Goal: Task Accomplishment & Management: Manage account settings

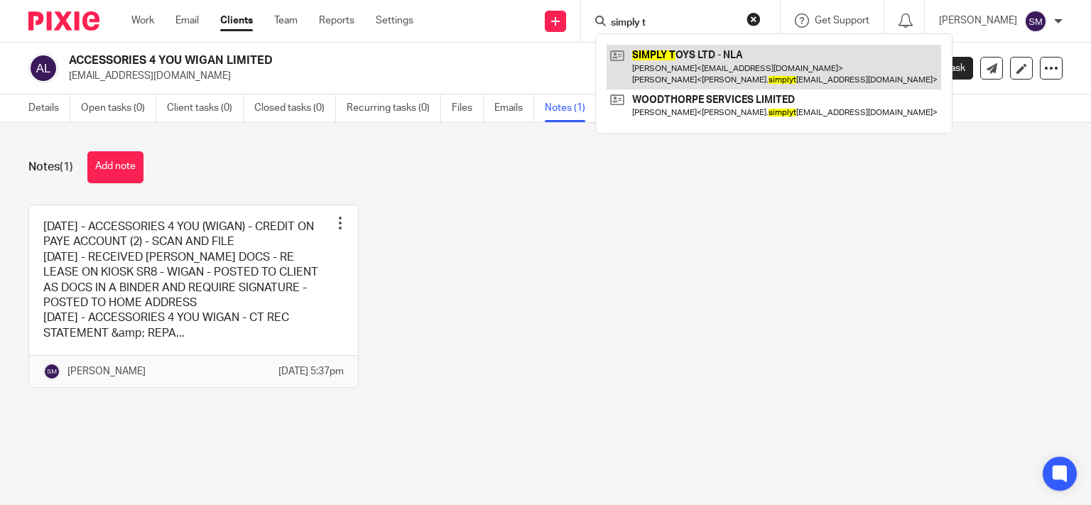
type input "simply t"
click at [742, 57] on link at bounding box center [774, 67] width 335 height 44
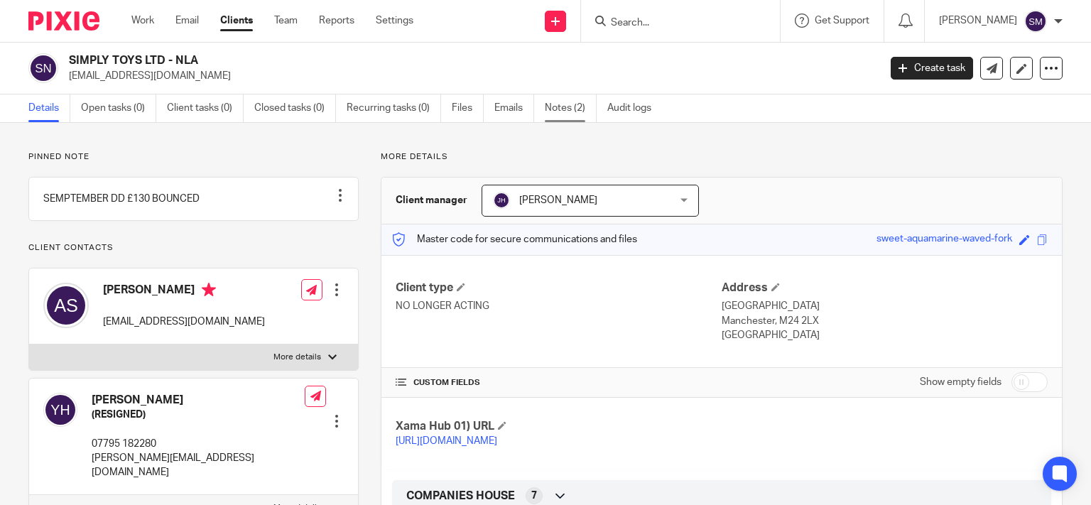
click at [584, 104] on link "Notes (2)" at bounding box center [571, 108] width 52 height 28
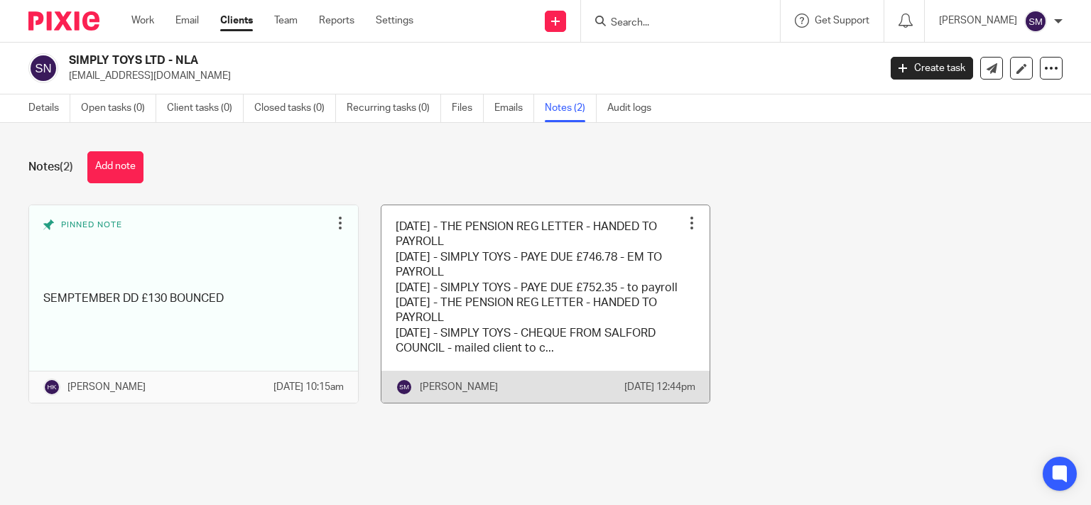
click at [580, 301] on link at bounding box center [545, 303] width 329 height 197
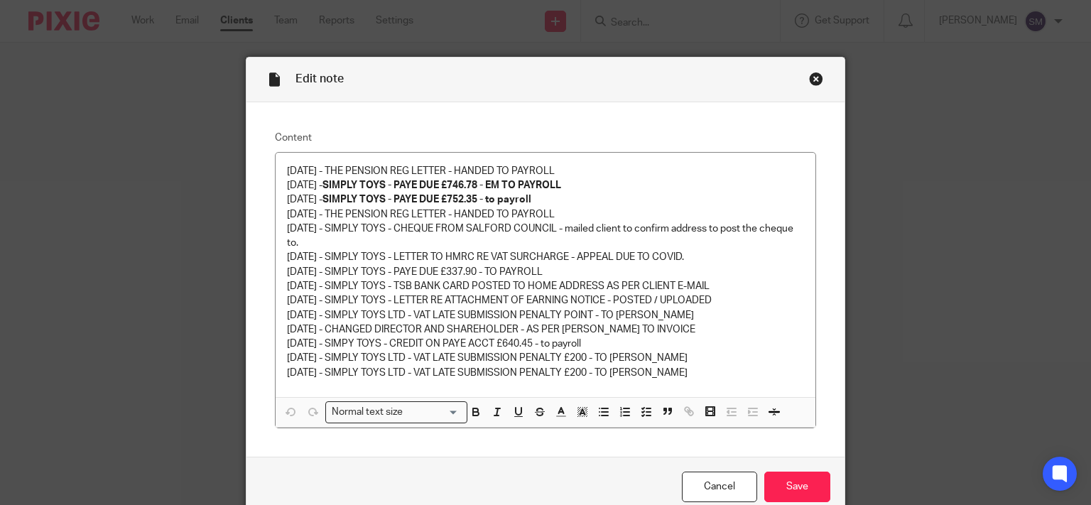
click at [809, 77] on div "Close this dialog window" at bounding box center [816, 79] width 14 height 14
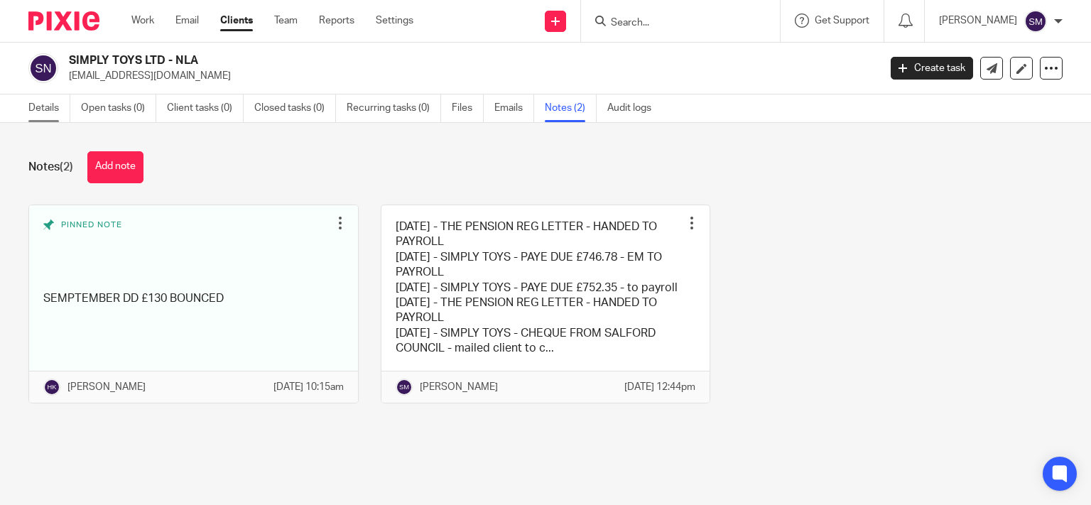
click at [58, 112] on link "Details" at bounding box center [49, 108] width 42 height 28
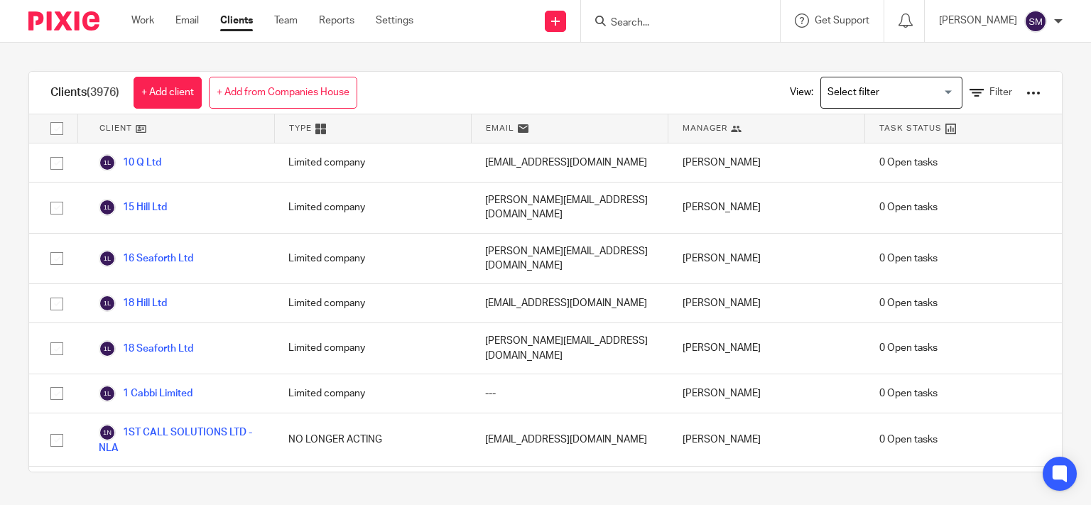
click at [631, 13] on form at bounding box center [684, 21] width 151 height 18
click at [627, 17] on input "Search" at bounding box center [673, 23] width 128 height 13
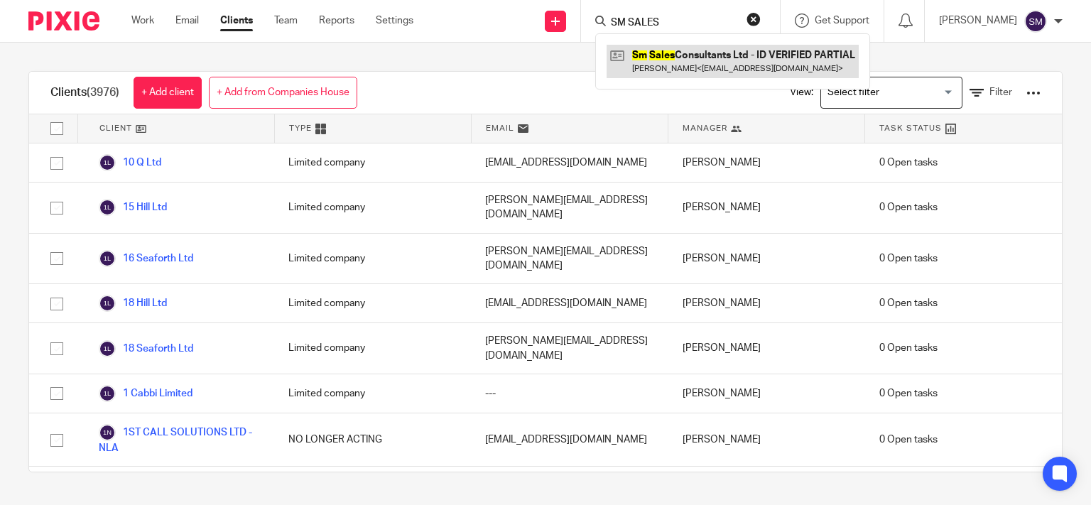
type input "SM SALES"
click at [721, 61] on link at bounding box center [733, 61] width 252 height 33
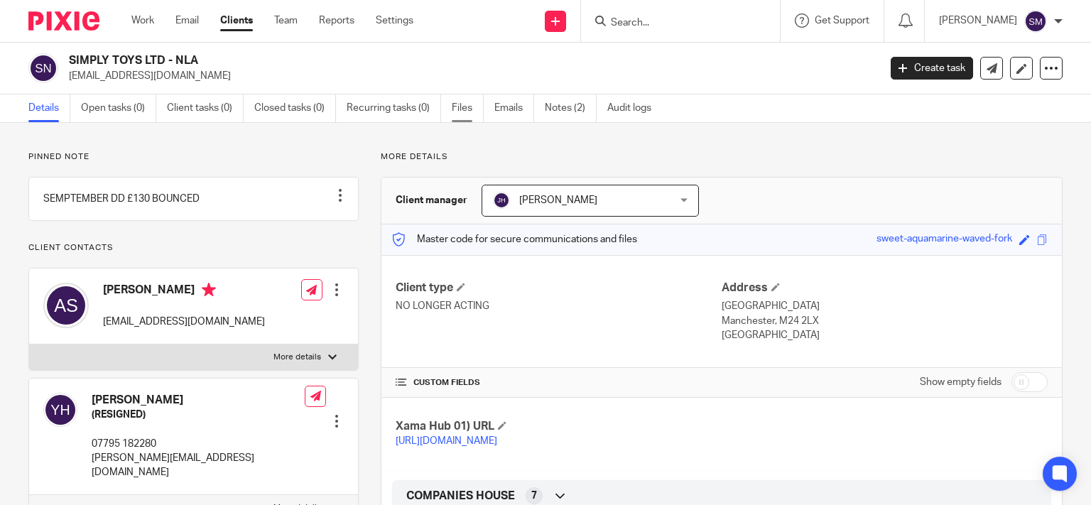
click at [464, 101] on link "Files" at bounding box center [468, 108] width 32 height 28
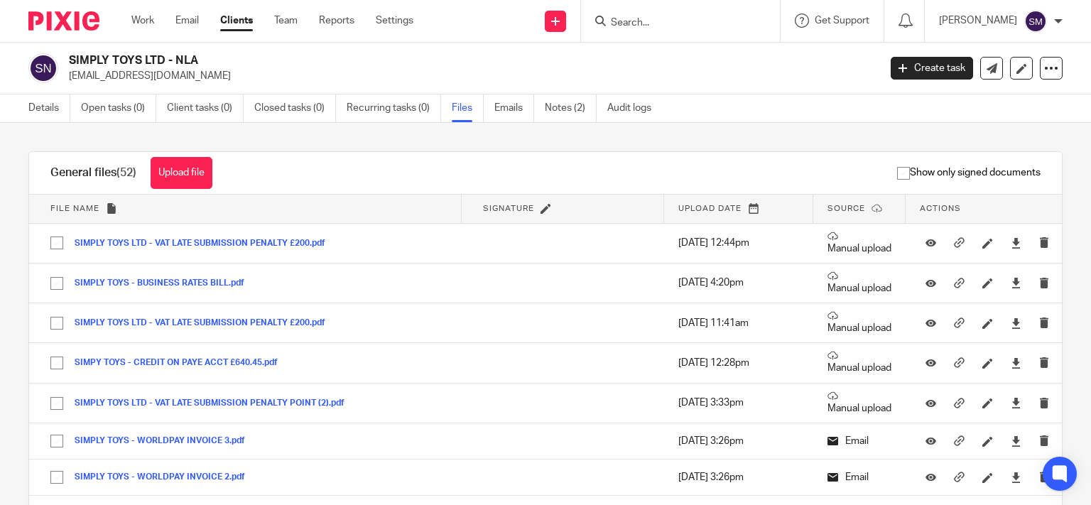
click at [628, 29] on input "Search" at bounding box center [673, 23] width 128 height 13
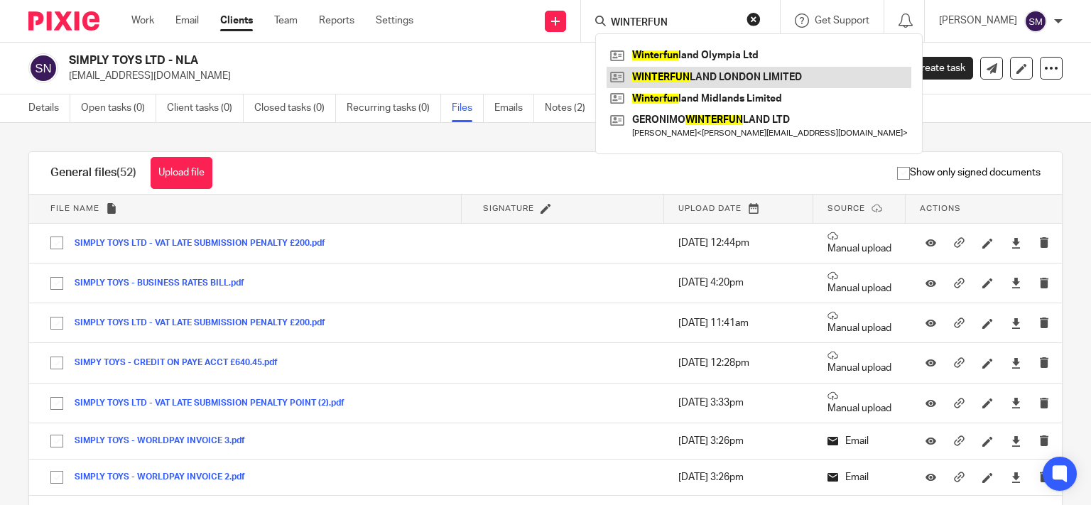
type input "WINTERFUN"
click at [685, 75] on link at bounding box center [759, 77] width 305 height 21
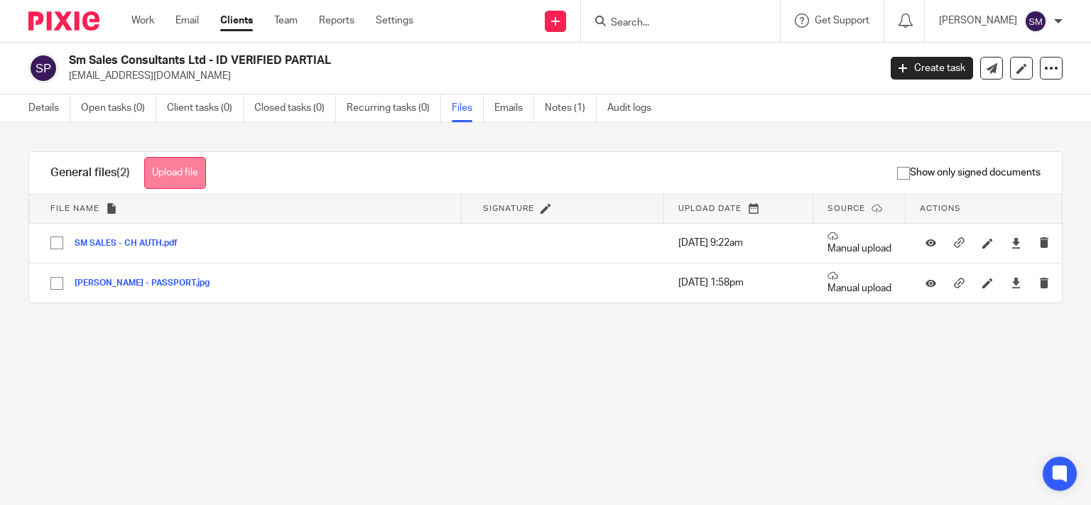
click at [180, 166] on button "Upload file" at bounding box center [175, 173] width 62 height 32
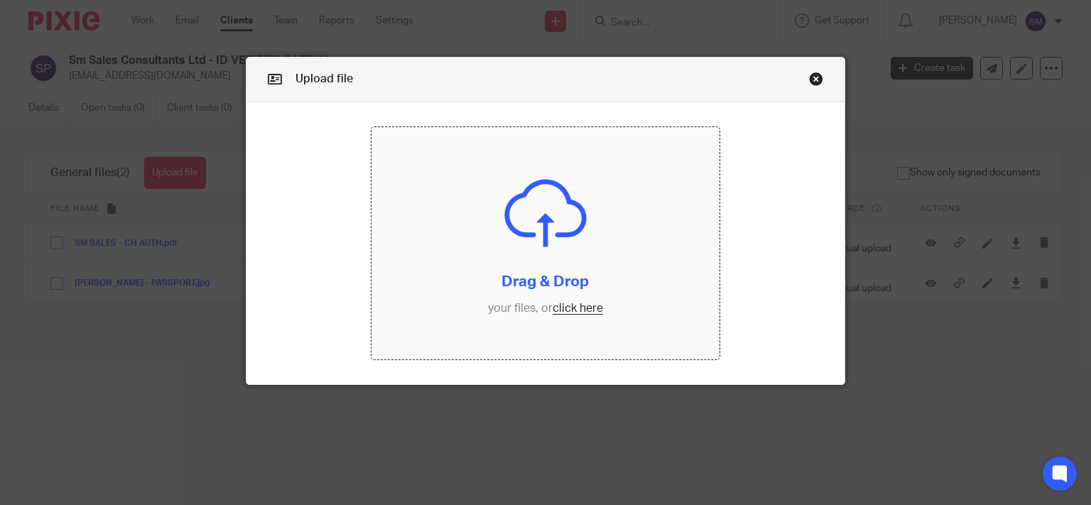
click at [547, 280] on input "file" at bounding box center [546, 243] width 348 height 232
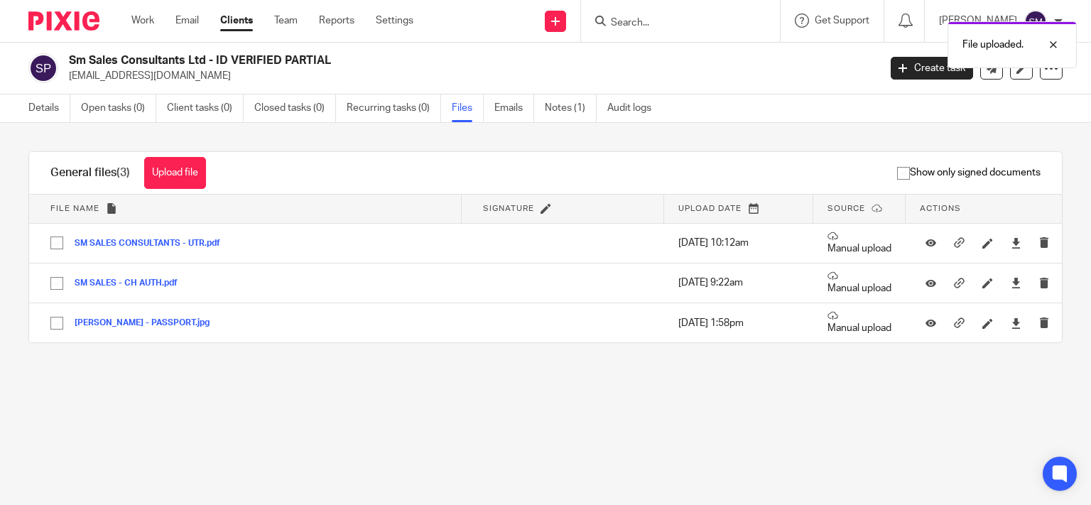
drag, startPoint x: 49, startPoint y: 112, endPoint x: 167, endPoint y: 142, distance: 121.6
click at [48, 112] on link "Details" at bounding box center [49, 108] width 42 height 28
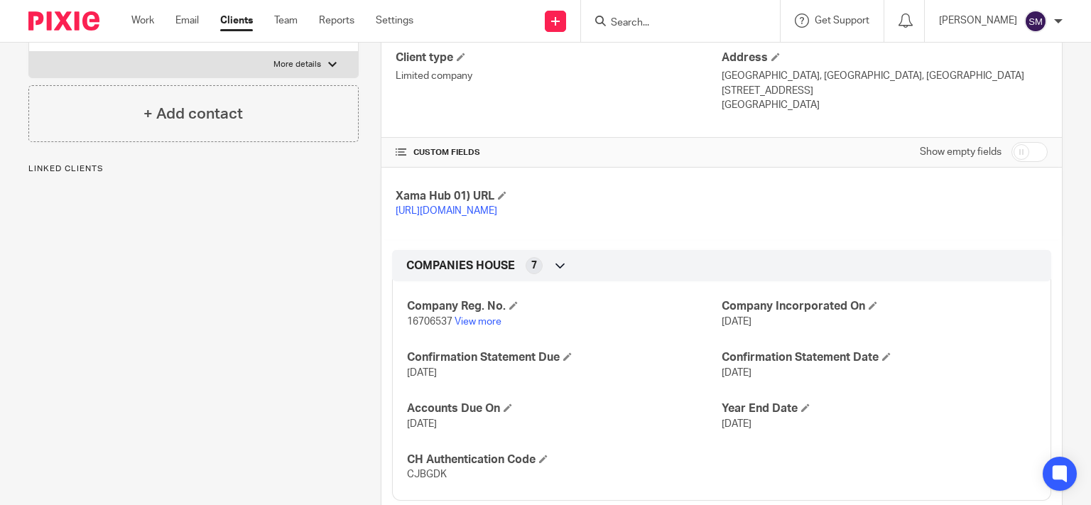
scroll to position [196, 0]
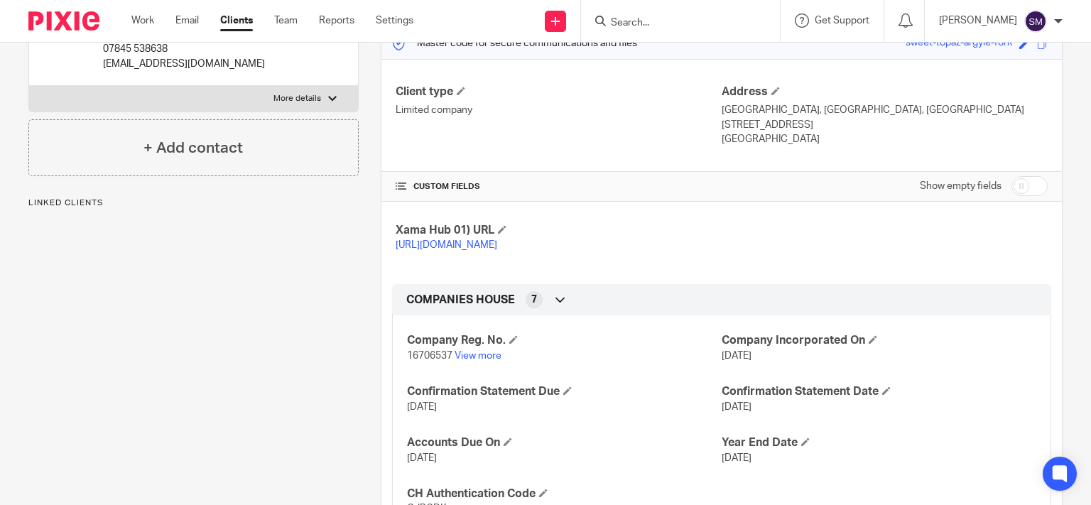
click at [1031, 183] on input "checkbox" at bounding box center [1030, 186] width 36 height 20
checkbox input "true"
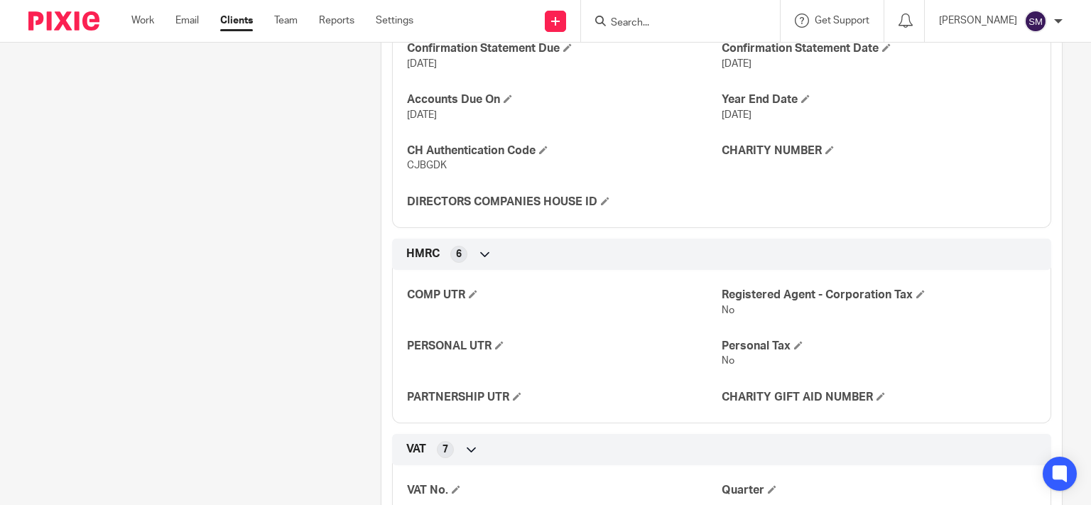
scroll to position [605, 0]
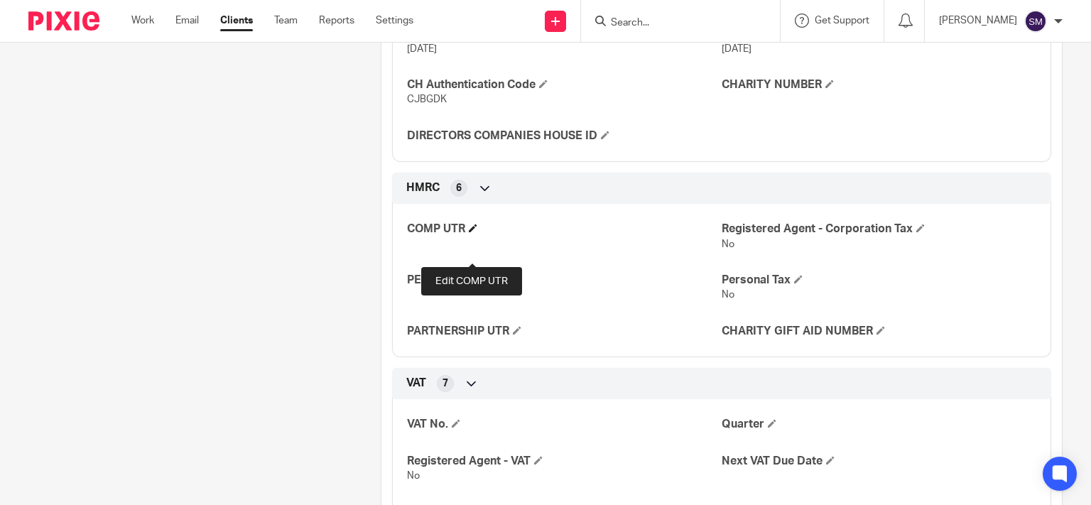
click at [472, 232] on span at bounding box center [473, 228] width 9 height 9
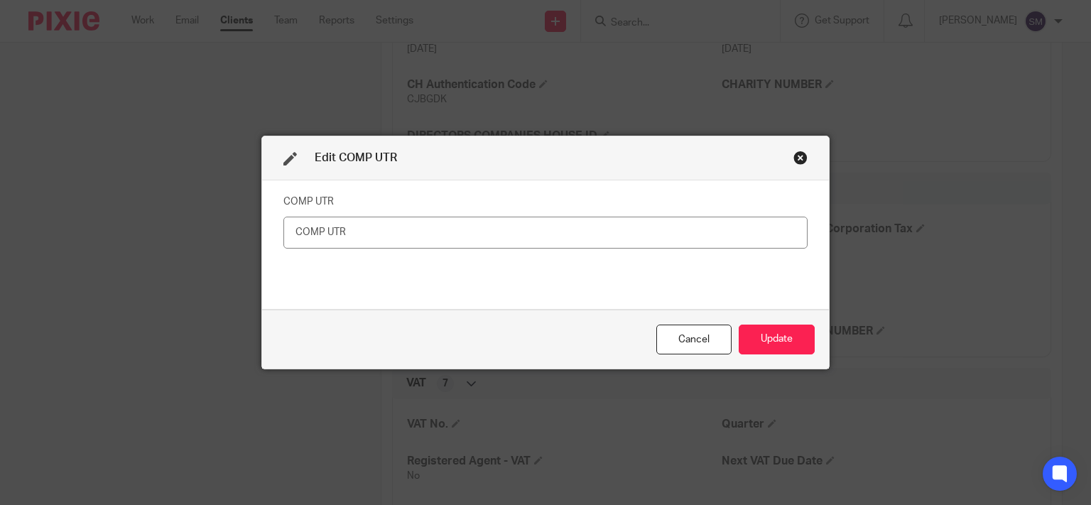
click at [357, 228] on input "text" at bounding box center [545, 233] width 524 height 32
click at [411, 218] on input "8892013803" at bounding box center [545, 233] width 524 height 32
drag, startPoint x: 411, startPoint y: 218, endPoint x: 287, endPoint y: 240, distance: 126.2
click at [411, 219] on input "8892013803" at bounding box center [545, 233] width 524 height 32
type input "8892013803"
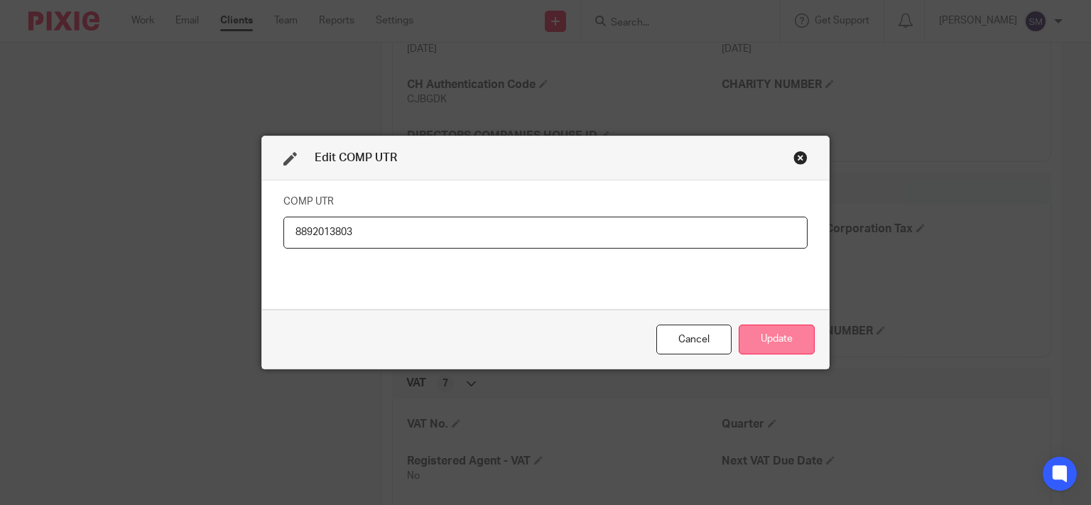
click at [780, 335] on button "Update" at bounding box center [777, 340] width 76 height 31
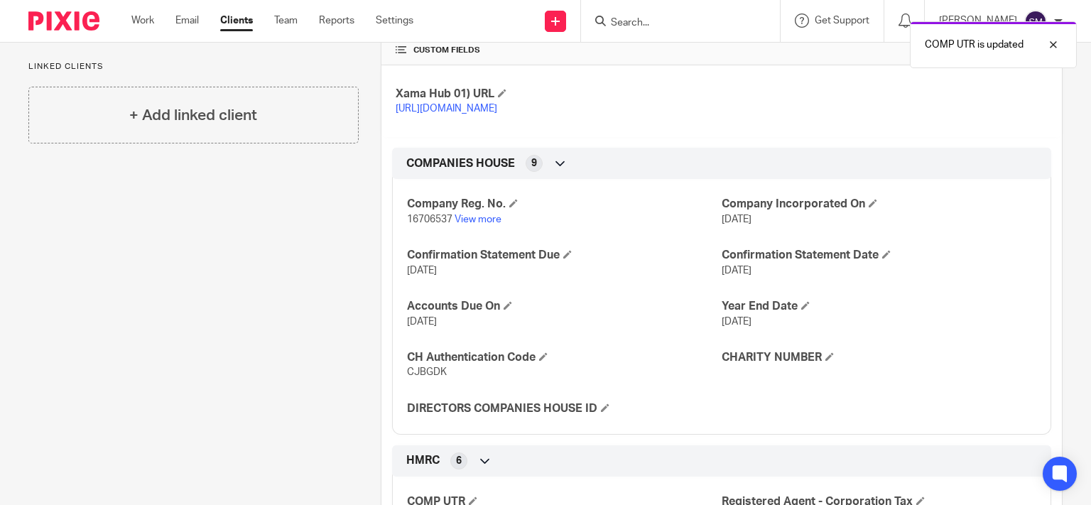
scroll to position [0, 0]
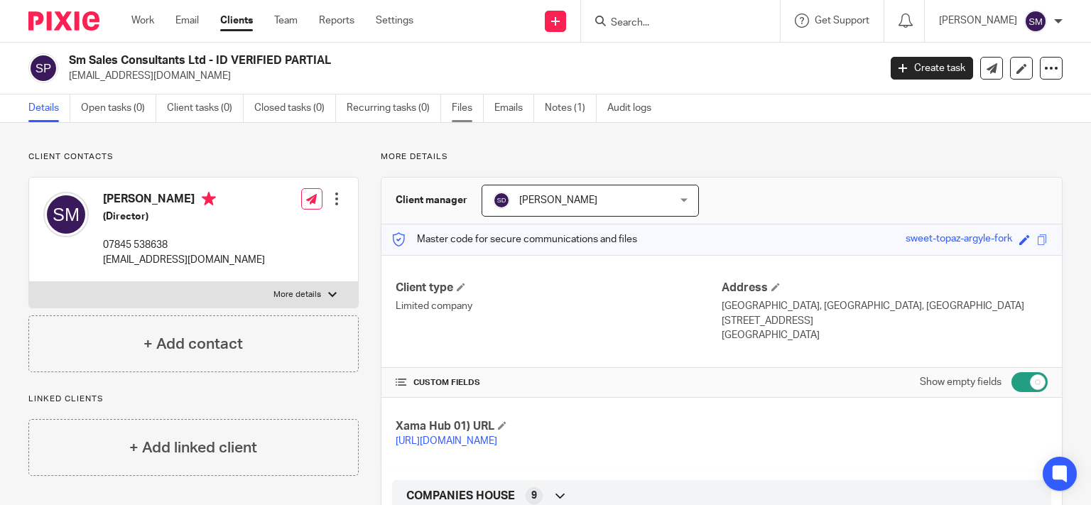
click at [455, 107] on link "Files" at bounding box center [468, 108] width 32 height 28
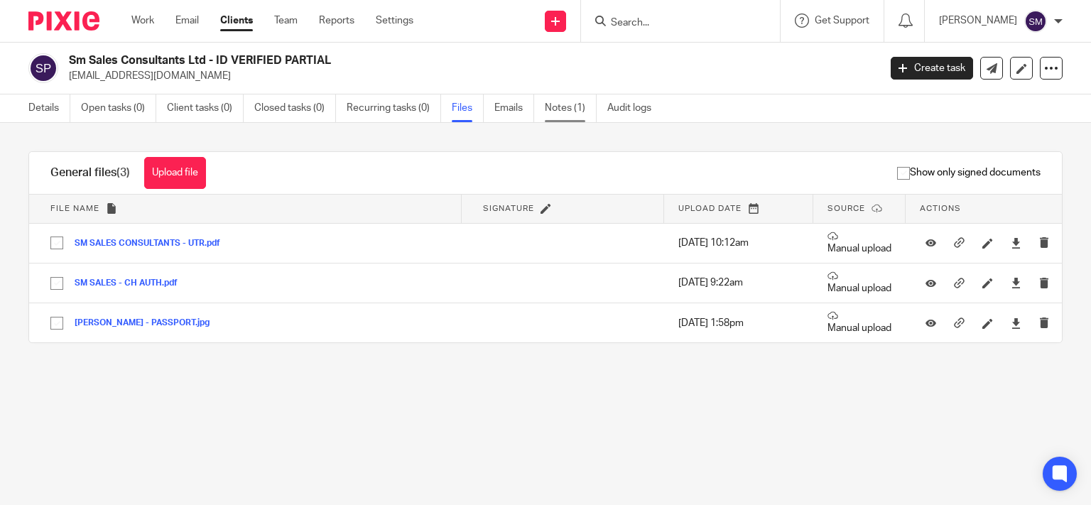
click at [590, 105] on link "Notes (1)" at bounding box center [571, 108] width 52 height 28
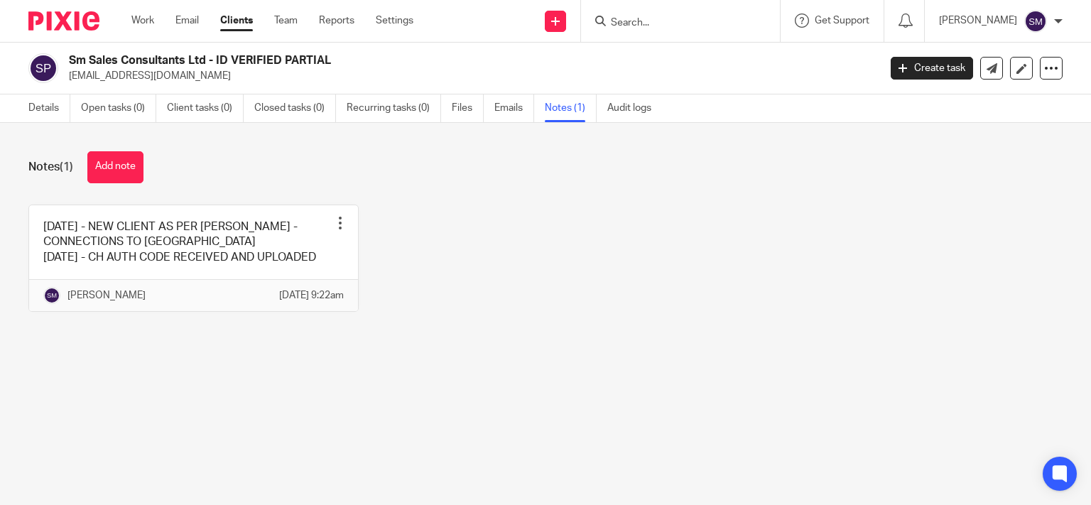
click at [232, 259] on link at bounding box center [193, 258] width 329 height 106
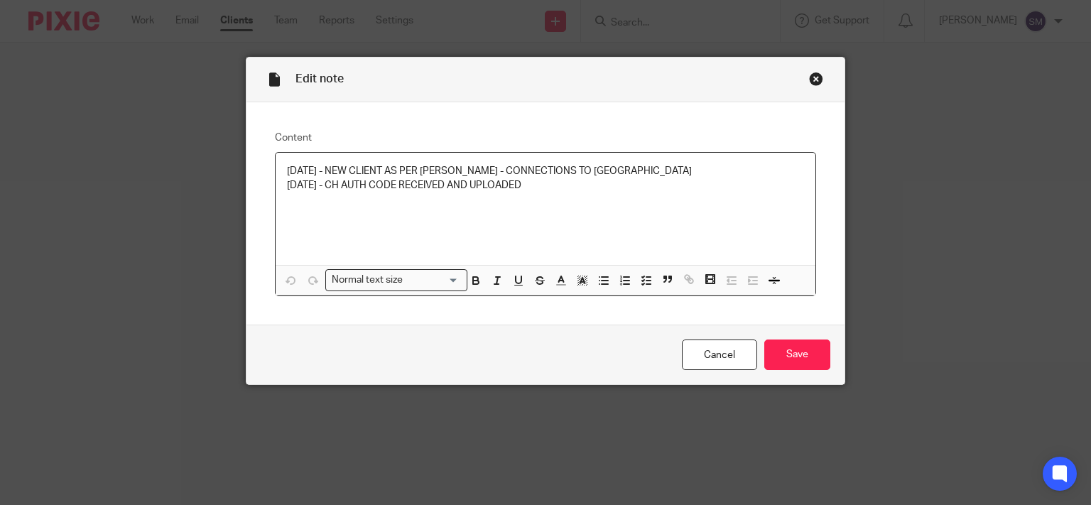
click at [584, 198] on div "10/09/25 - NEW CLIENT AS PER GARY - CONNECTIONS TO DAEGON 17/09/25 - CH AUTH CO…" at bounding box center [546, 209] width 541 height 112
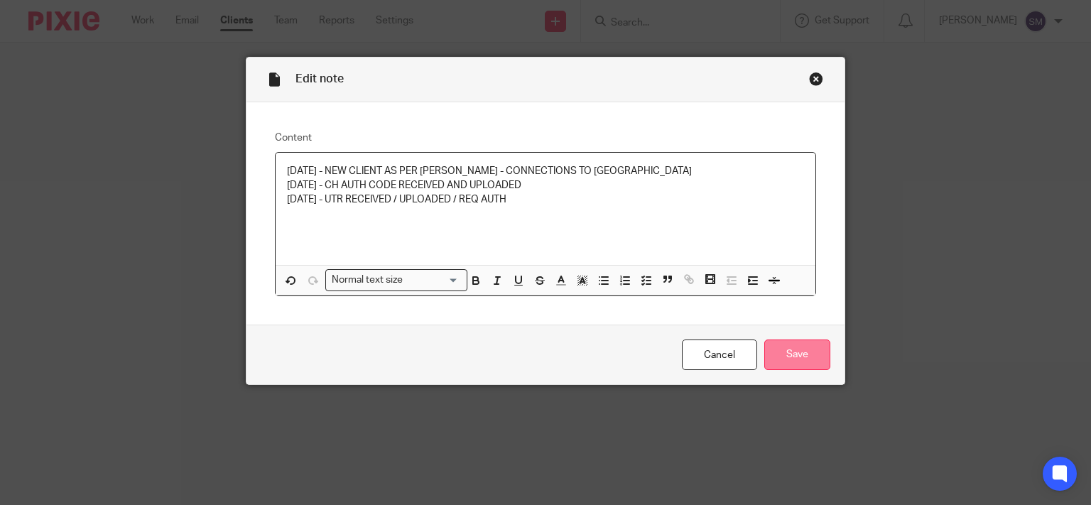
click at [805, 359] on input "Save" at bounding box center [797, 355] width 66 height 31
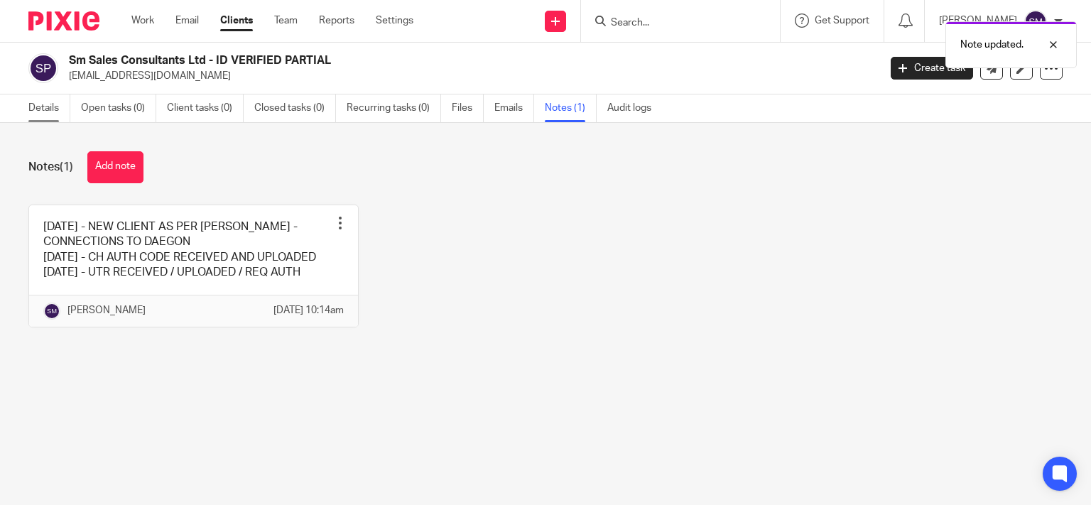
click at [52, 105] on link "Details" at bounding box center [49, 108] width 42 height 28
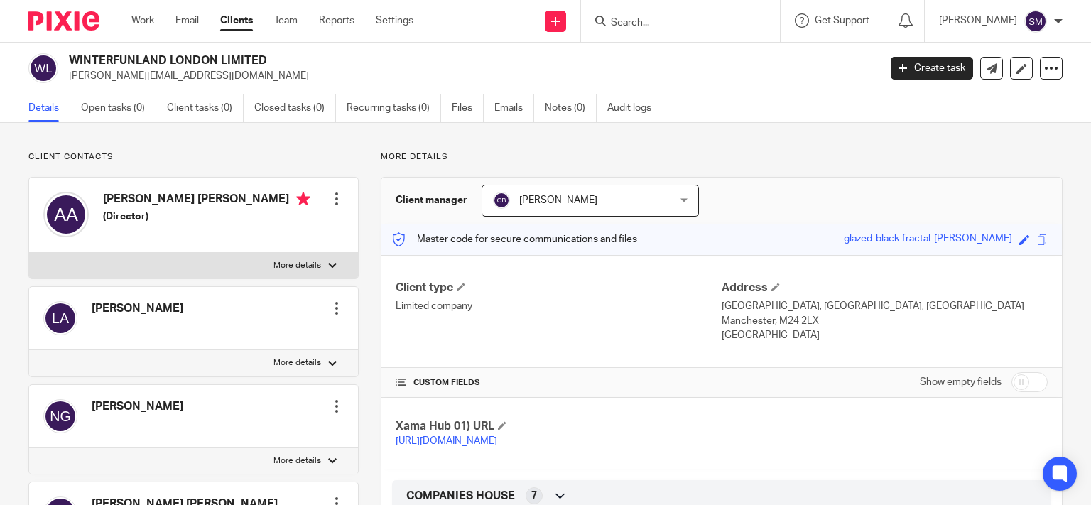
click at [1021, 372] on div "Show empty fields" at bounding box center [984, 382] width 128 height 28
click at [1021, 379] on input "checkbox" at bounding box center [1030, 382] width 36 height 20
checkbox input "true"
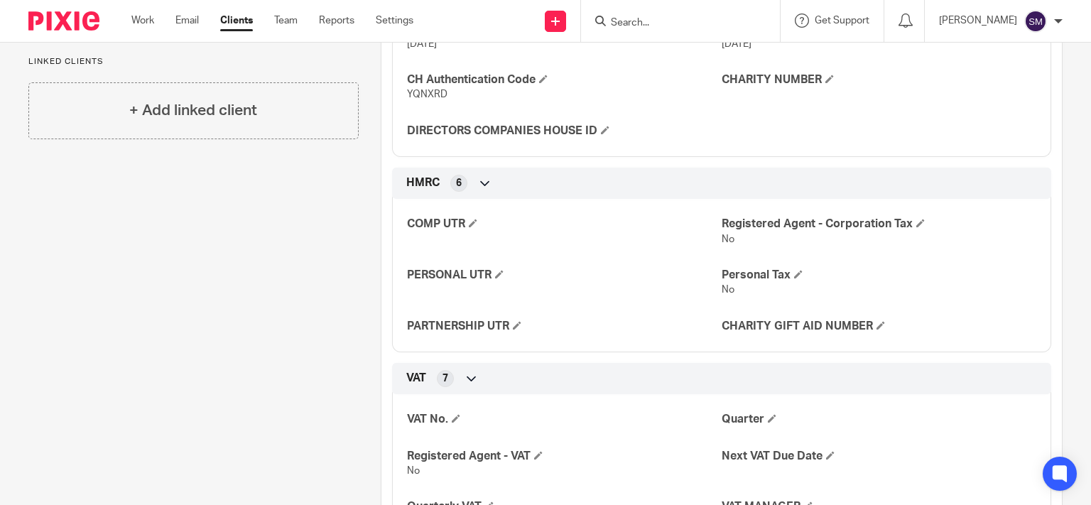
scroll to position [614, 0]
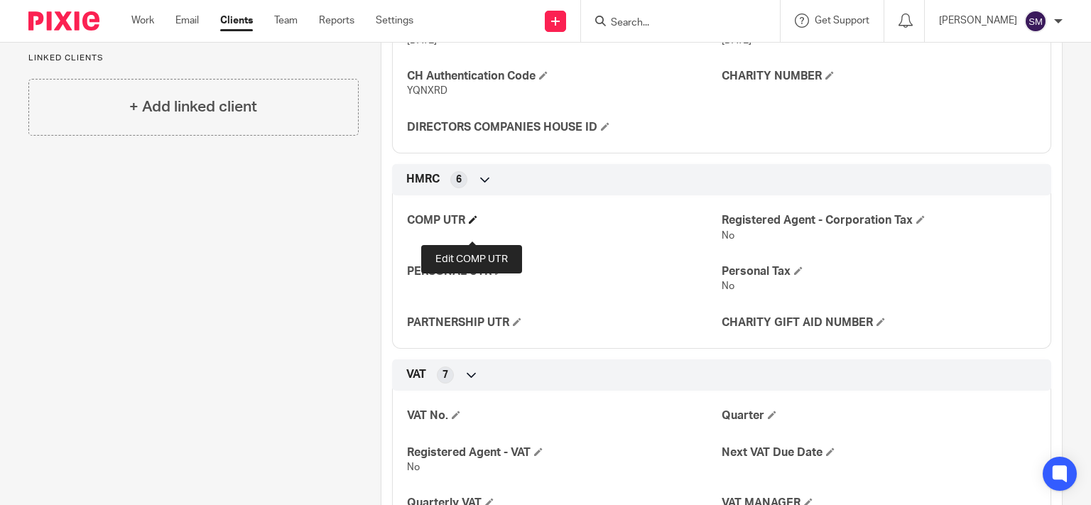
click at [470, 224] on span at bounding box center [473, 219] width 9 height 9
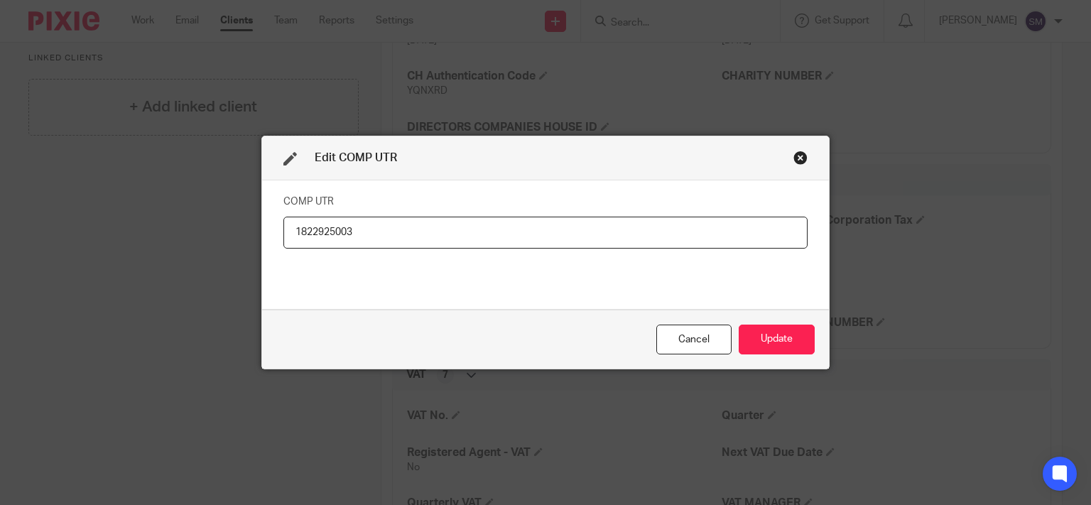
click at [307, 237] on input "1822925003" at bounding box center [545, 233] width 524 height 32
type input "1822925003"
click at [746, 325] on button "Update" at bounding box center [777, 340] width 76 height 31
click at [751, 342] on button "Update" at bounding box center [777, 340] width 76 height 31
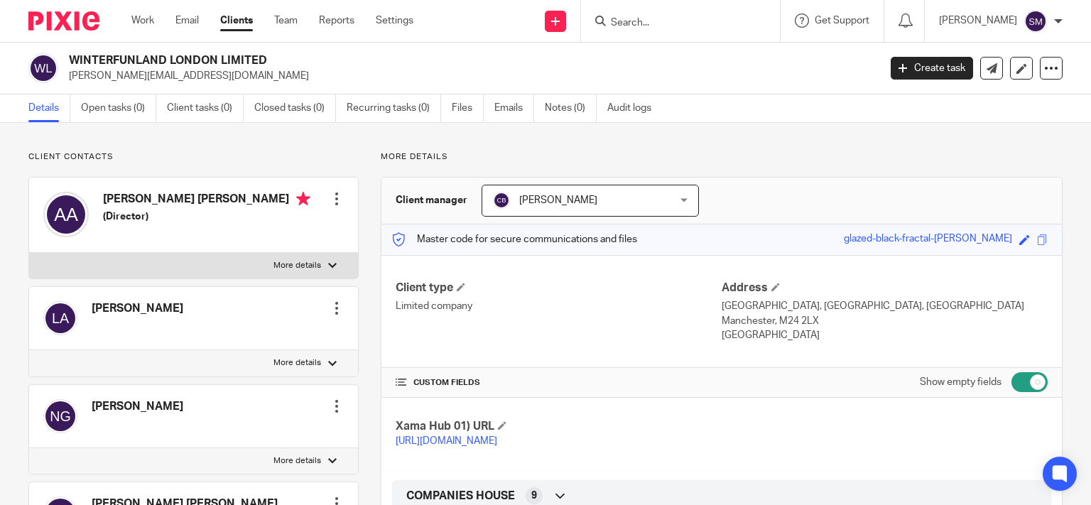
scroll to position [0, 0]
click at [467, 112] on link "Files" at bounding box center [468, 108] width 32 height 28
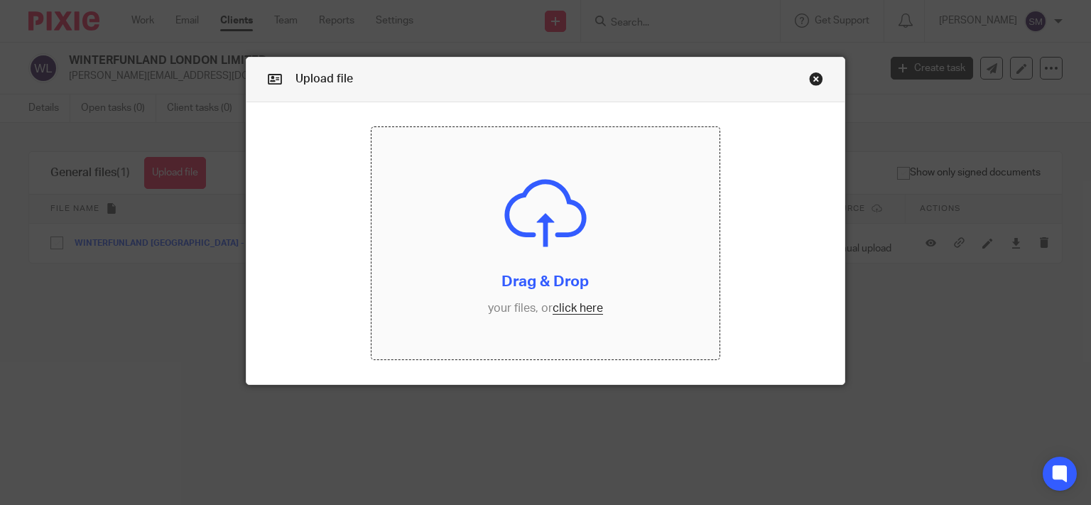
click at [466, 274] on input "file" at bounding box center [546, 243] width 348 height 232
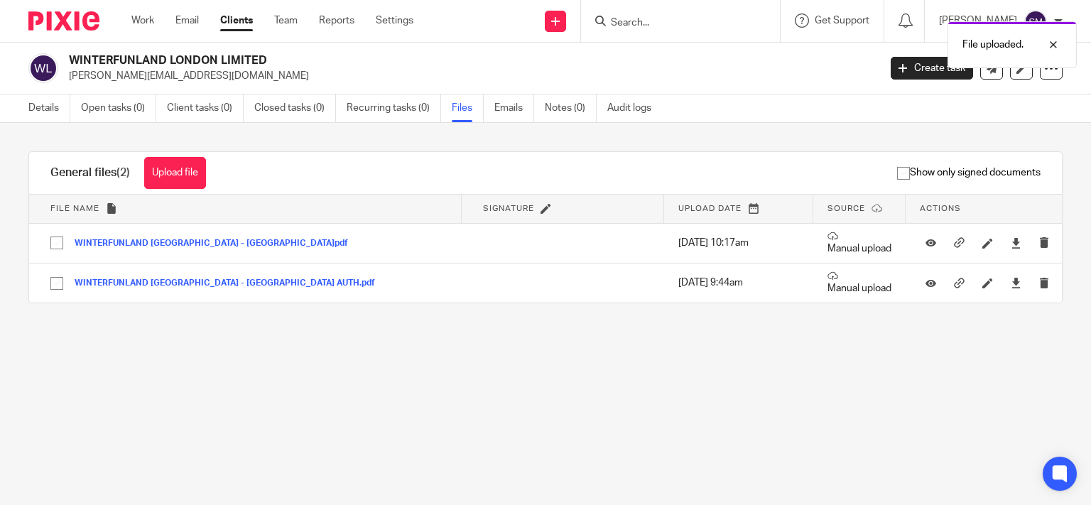
click at [560, 109] on link "Notes (0)" at bounding box center [571, 108] width 52 height 28
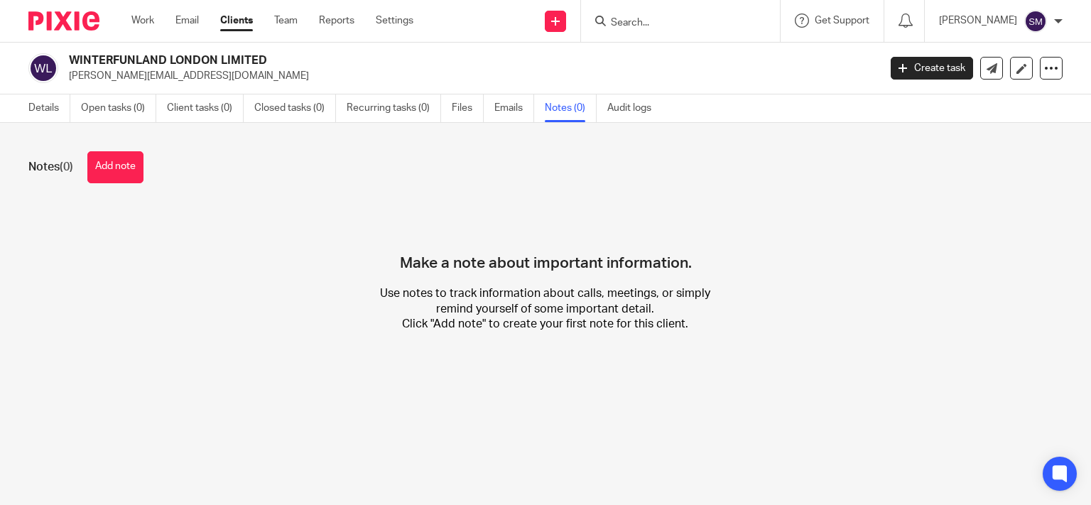
click at [109, 169] on button "Add note" at bounding box center [115, 167] width 56 height 32
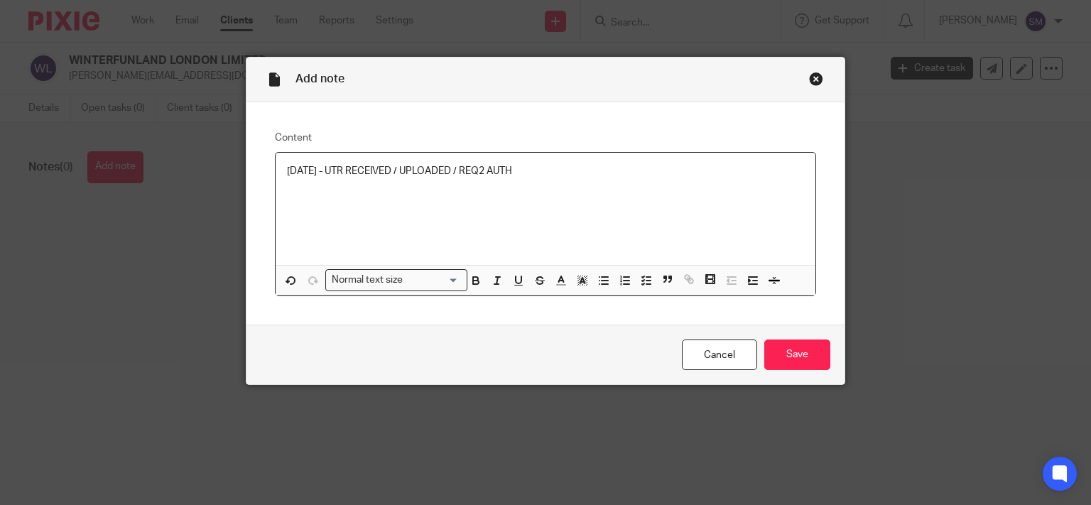
click at [486, 178] on p "[DATE] - UTR RECEIVED / UPLOADED / REQ2 AUTH" at bounding box center [546, 171] width 518 height 14
click at [808, 359] on input "Save" at bounding box center [797, 355] width 66 height 31
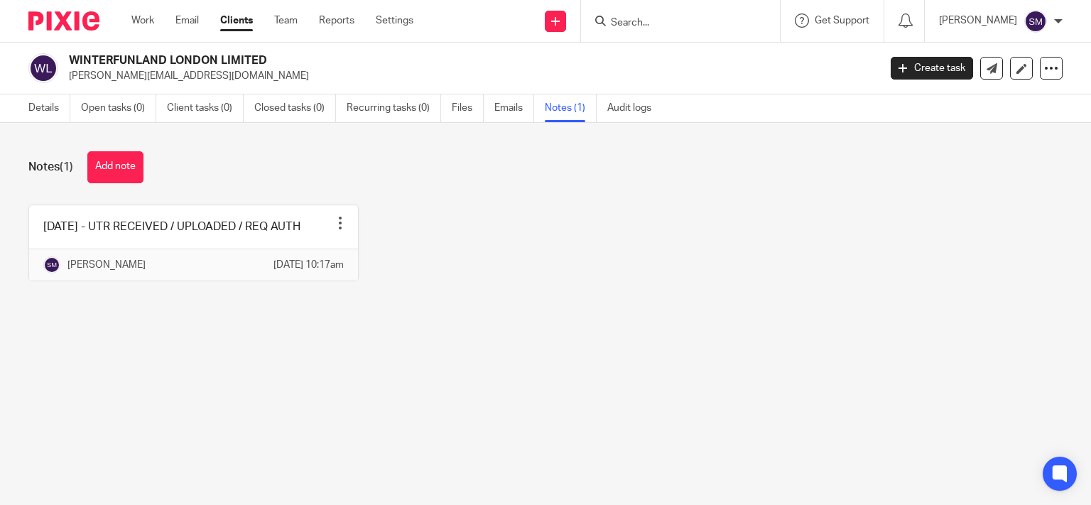
click at [622, 24] on input "Search" at bounding box center [673, 23] width 128 height 13
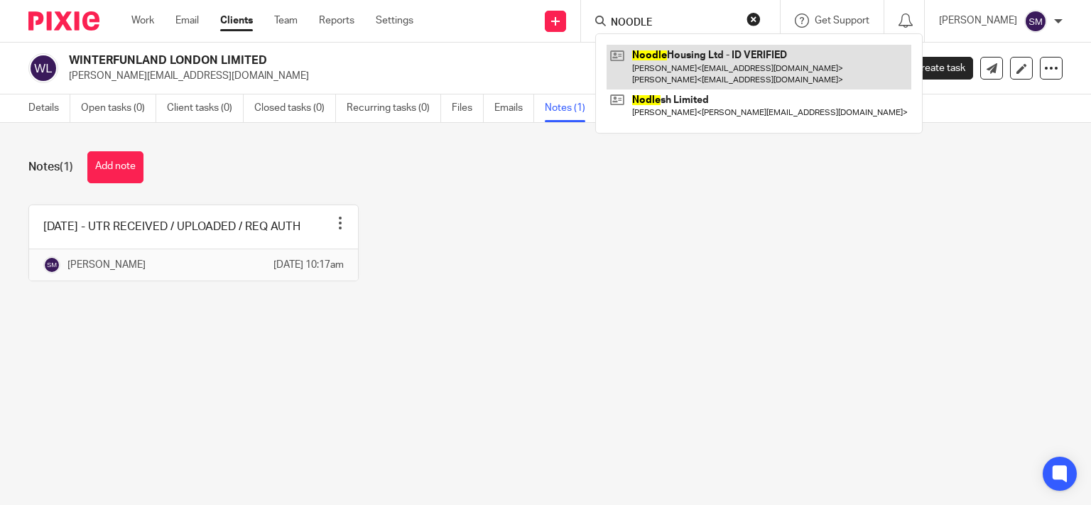
type input "NOODLE"
click at [737, 66] on link at bounding box center [759, 67] width 305 height 44
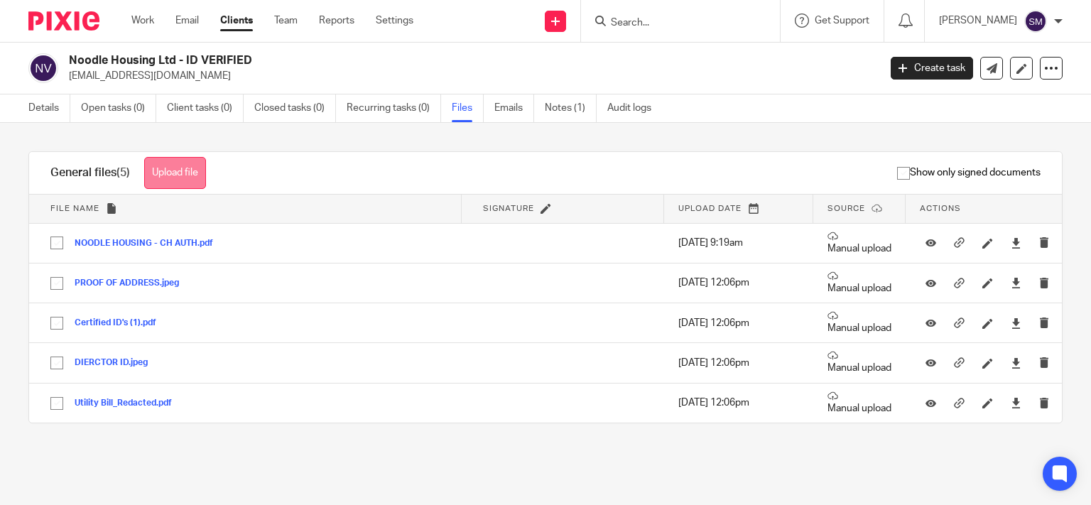
click at [193, 173] on button "Upload file" at bounding box center [175, 173] width 62 height 32
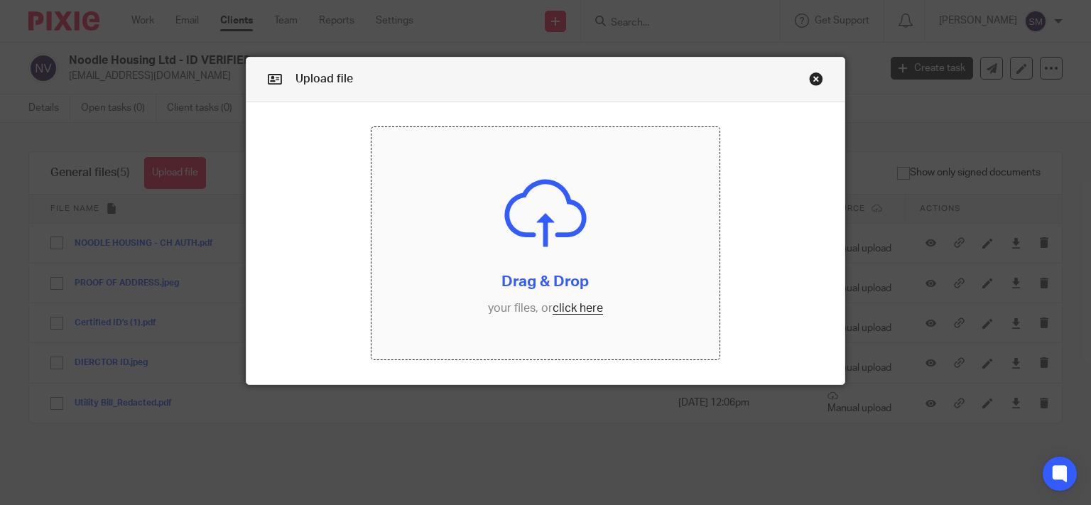
click at [602, 312] on input "file" at bounding box center [546, 243] width 348 height 232
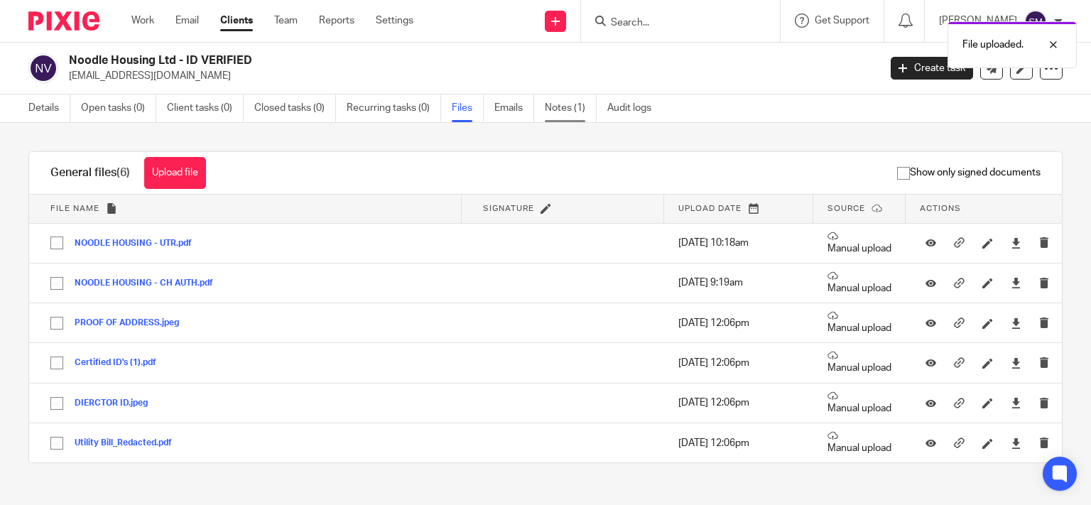
click at [553, 102] on link "Notes (1)" at bounding box center [571, 108] width 52 height 28
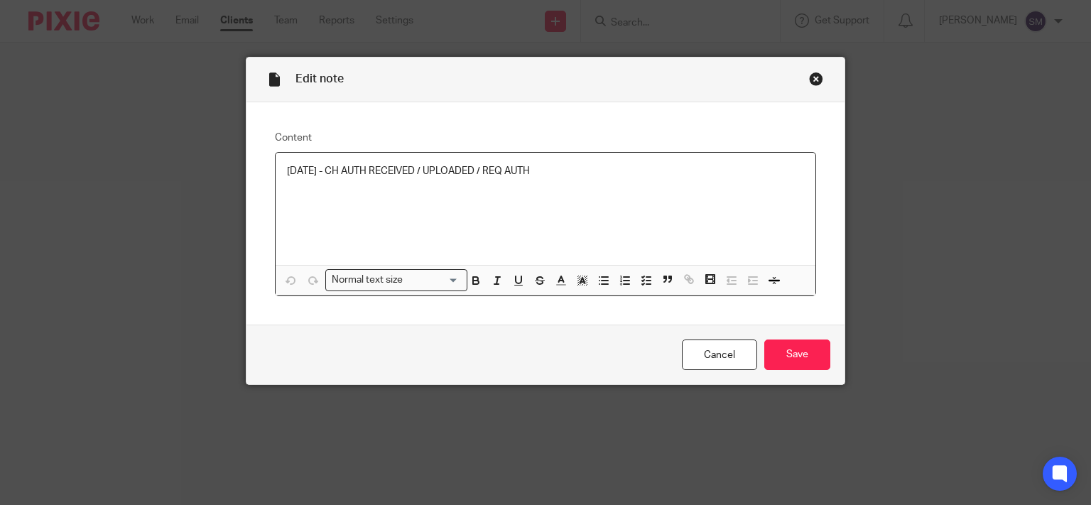
click at [581, 173] on p "[DATE] - CH AUTH RECEIVED / UPLOADED / REQ AUTH" at bounding box center [546, 171] width 518 height 14
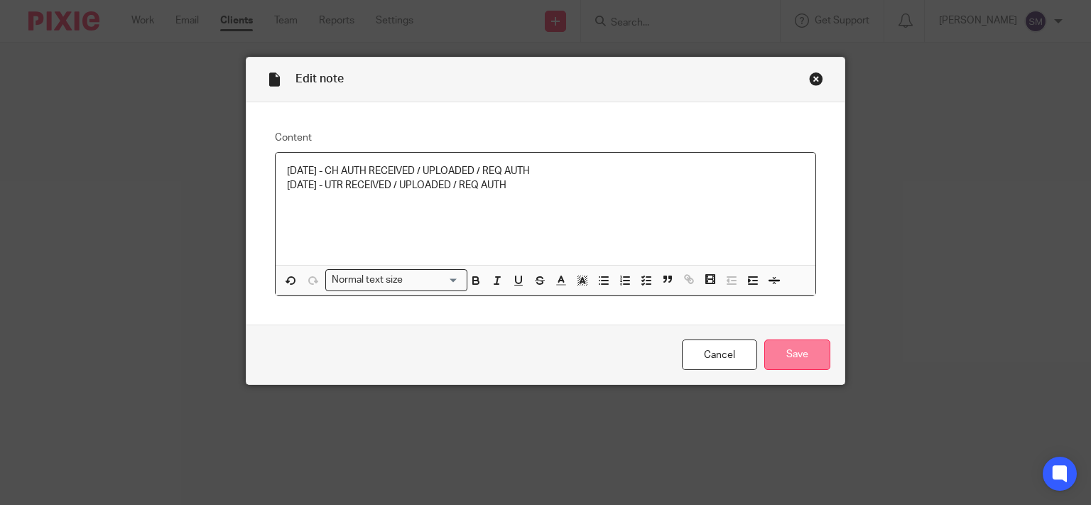
click at [793, 359] on input "Save" at bounding box center [797, 355] width 66 height 31
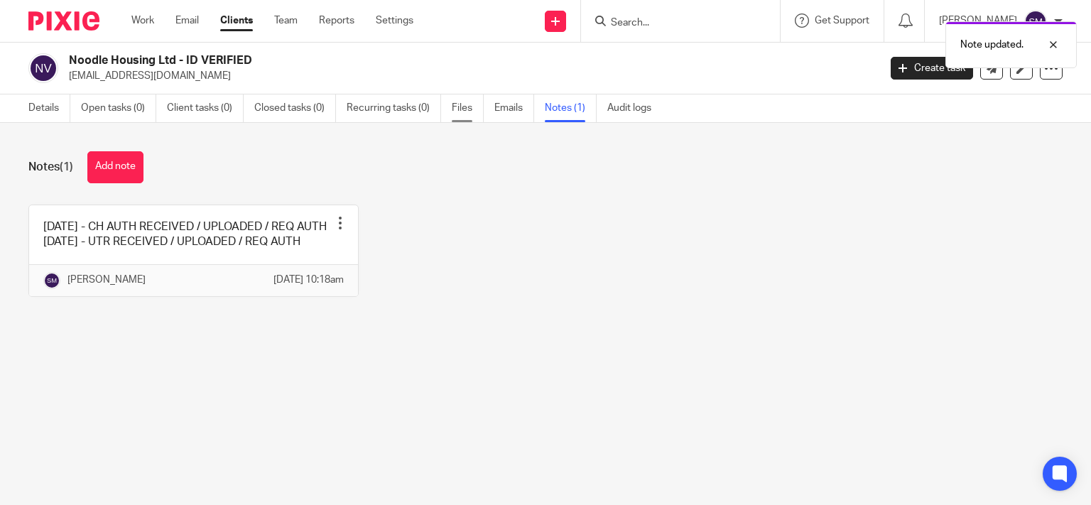
click at [465, 108] on link "Files" at bounding box center [468, 108] width 32 height 28
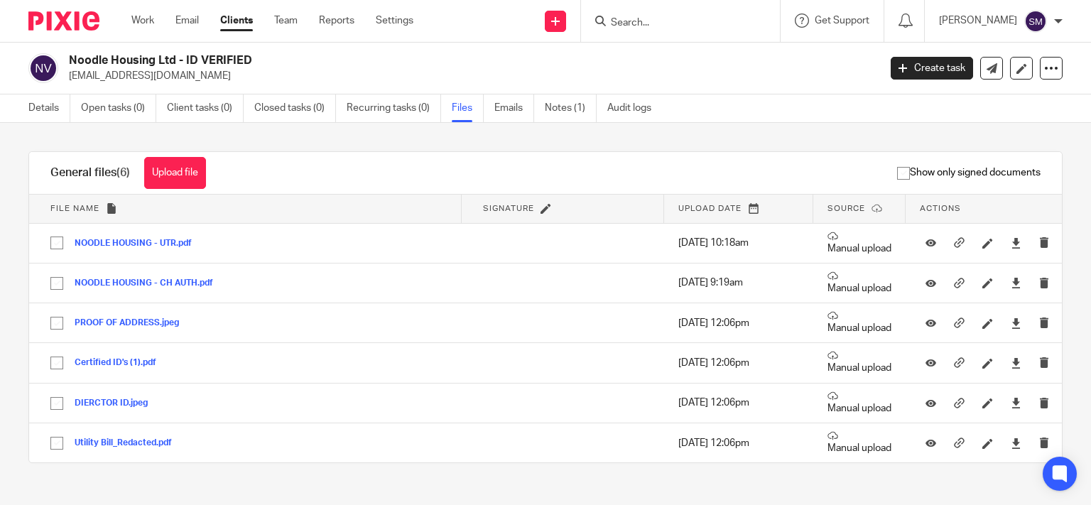
drag, startPoint x: 164, startPoint y: 164, endPoint x: 251, endPoint y: 193, distance: 91.4
click at [164, 165] on button "Upload file" at bounding box center [175, 173] width 62 height 32
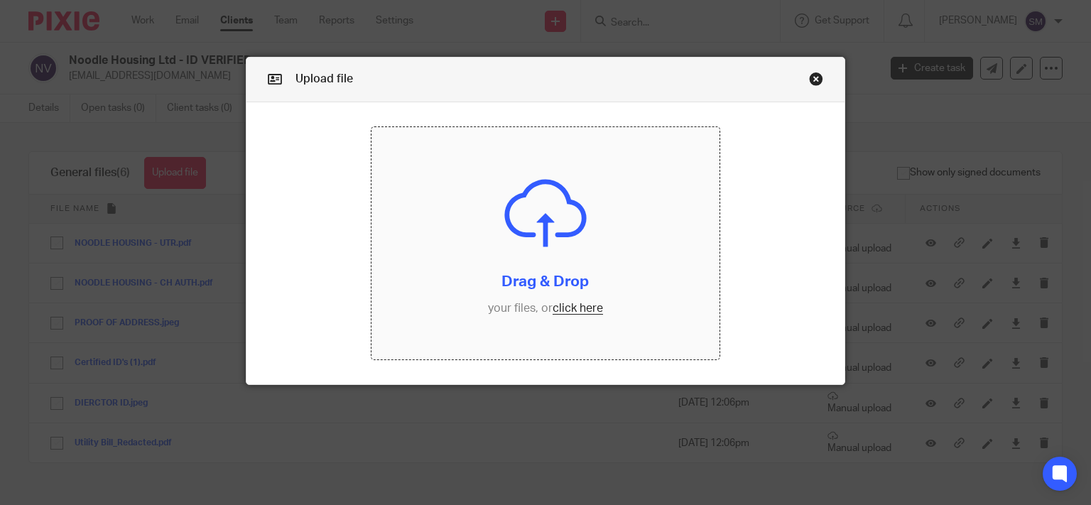
click at [605, 290] on input "file" at bounding box center [546, 243] width 348 height 232
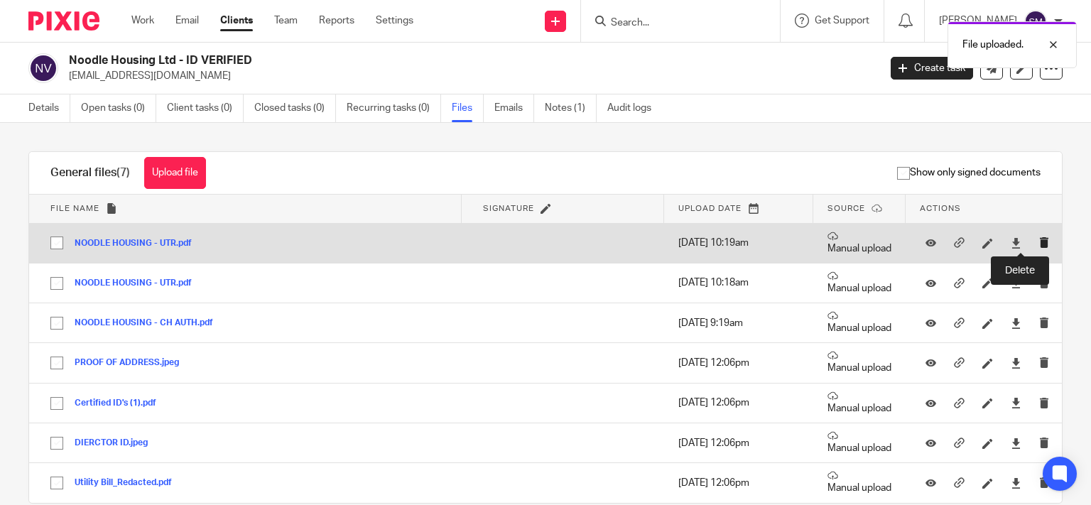
click at [1039, 239] on icon "submit" at bounding box center [1044, 242] width 11 height 11
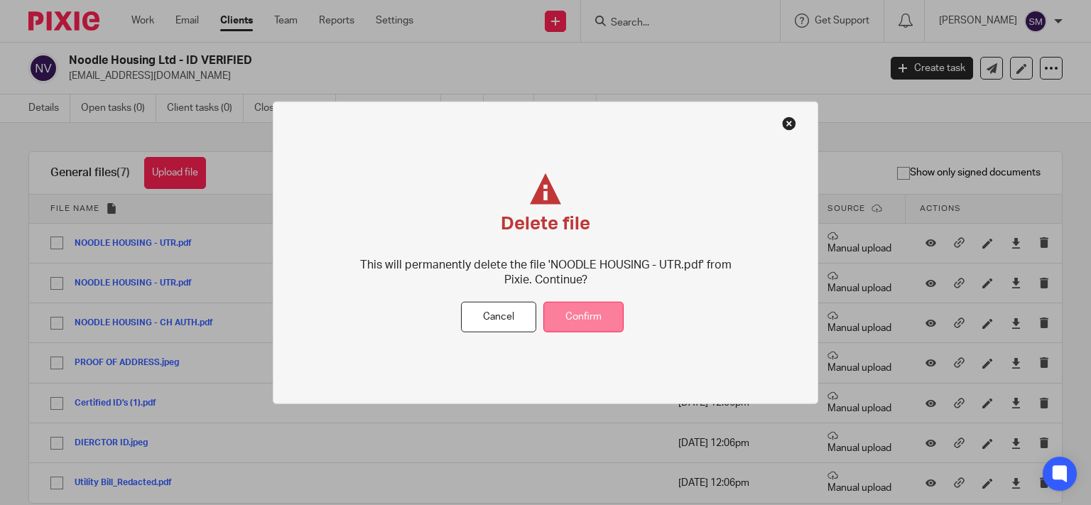
click at [596, 305] on button "Confirm" at bounding box center [583, 317] width 80 height 31
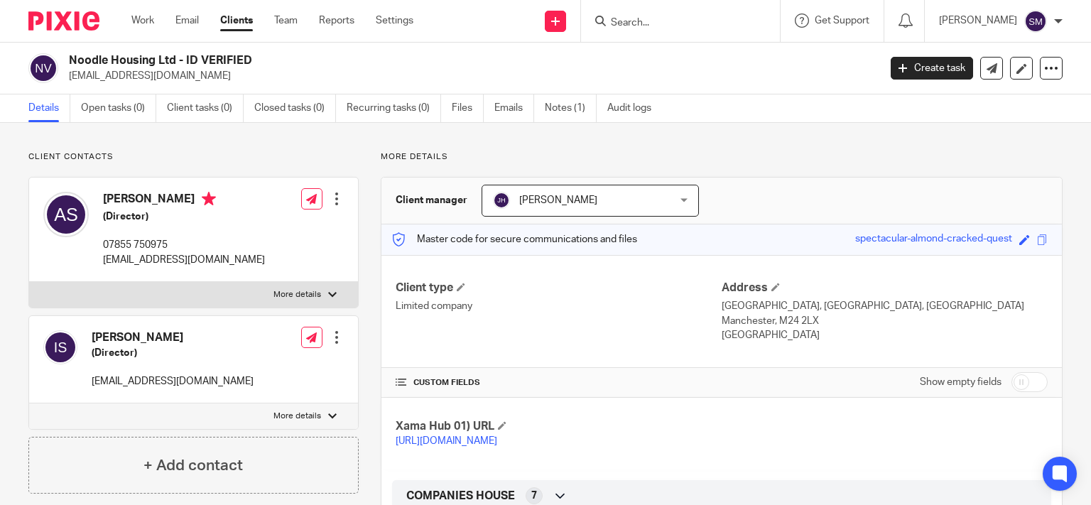
click at [1034, 386] on input "checkbox" at bounding box center [1030, 382] width 36 height 20
checkbox input "true"
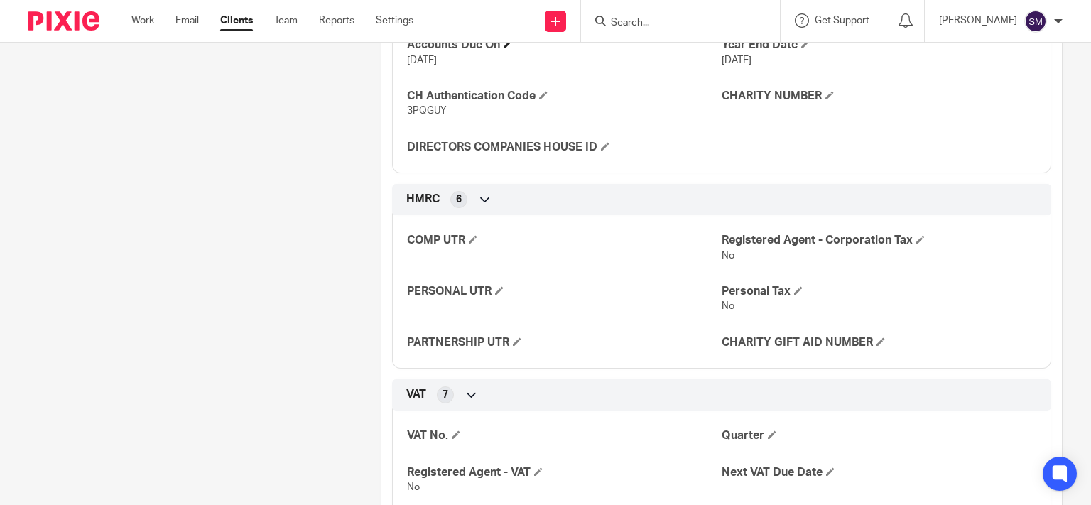
scroll to position [614, 0]
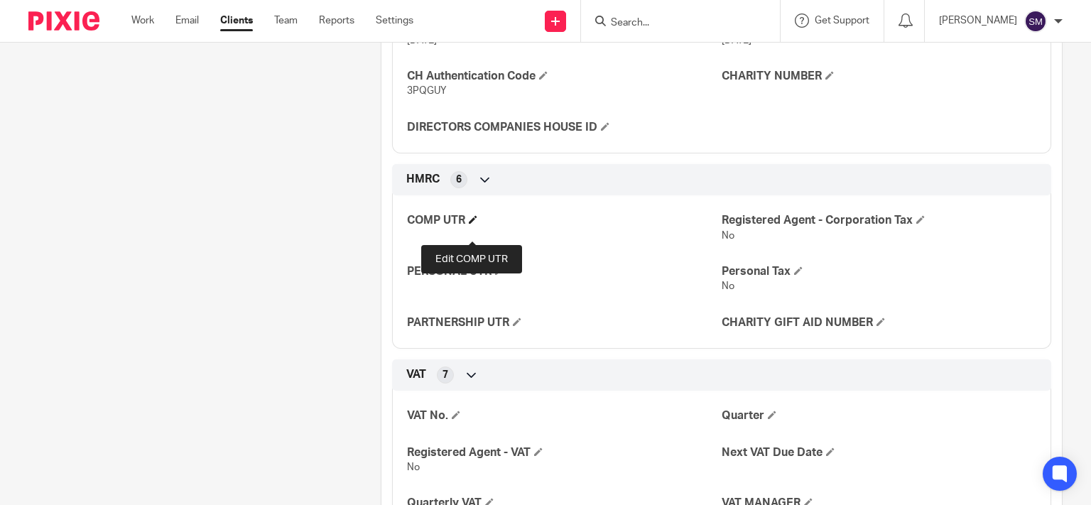
click at [473, 224] on span at bounding box center [473, 219] width 9 height 9
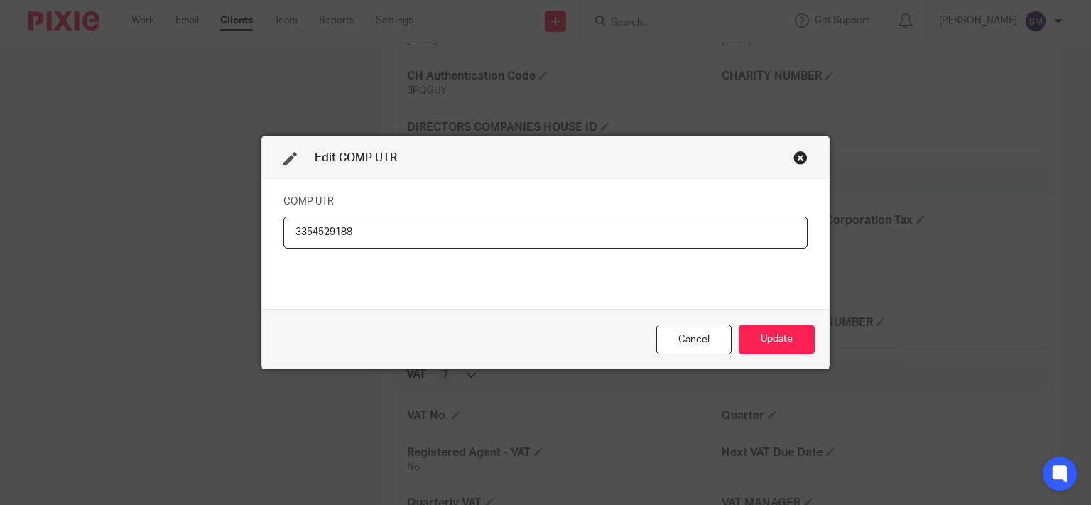
click at [315, 229] on input "3354529188" at bounding box center [545, 233] width 524 height 32
type input "3354529188"
click at [740, 330] on button "Update" at bounding box center [777, 340] width 76 height 31
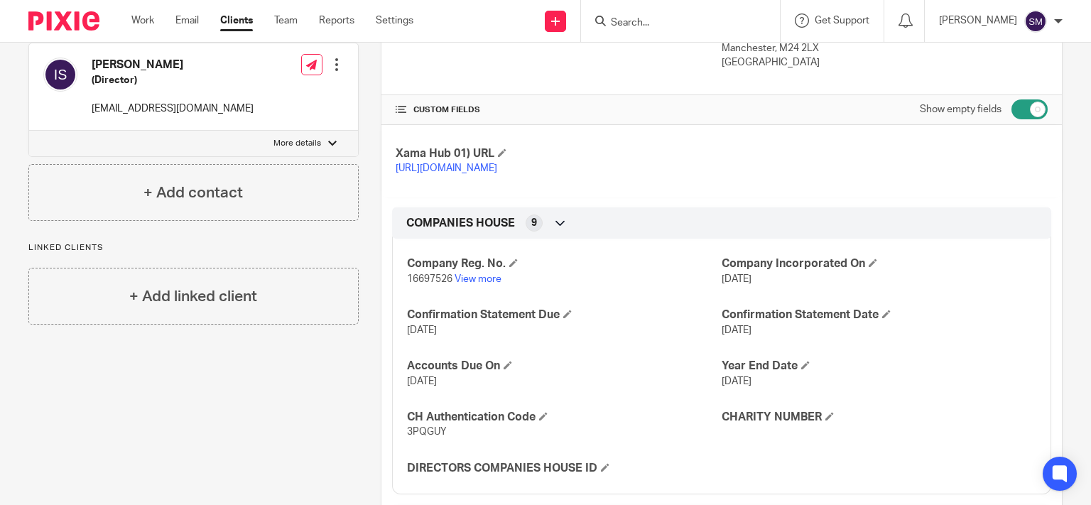
scroll to position [0, 0]
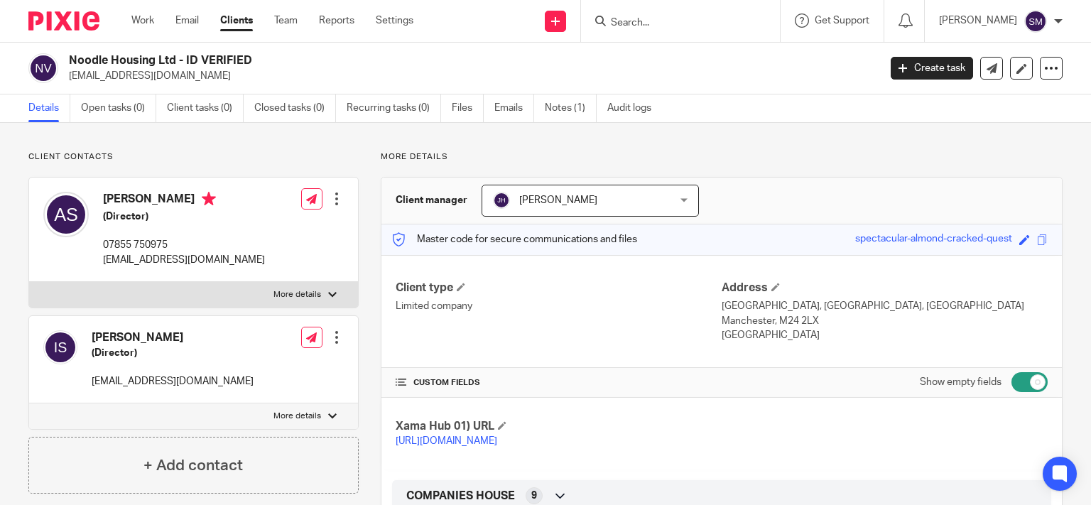
click at [634, 21] on input "Search" at bounding box center [673, 23] width 128 height 13
type input "MISTER INV"
click at [778, 42] on div "Mister Inv estor Ltd - ID VERIFIED PARTIAL" at bounding box center [718, 55] width 247 height 44
click at [774, 50] on link at bounding box center [719, 55] width 224 height 21
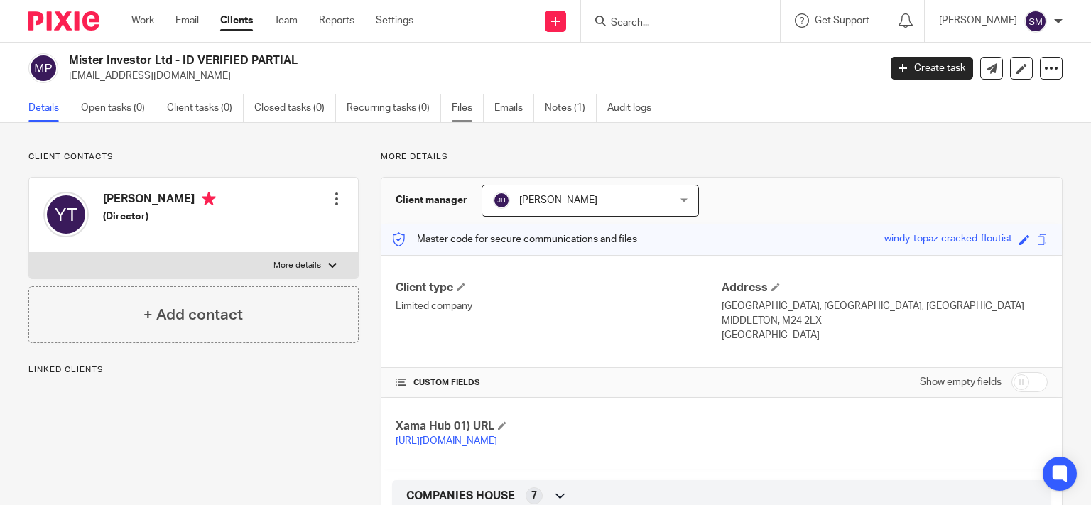
click at [456, 104] on link "Files" at bounding box center [468, 108] width 32 height 28
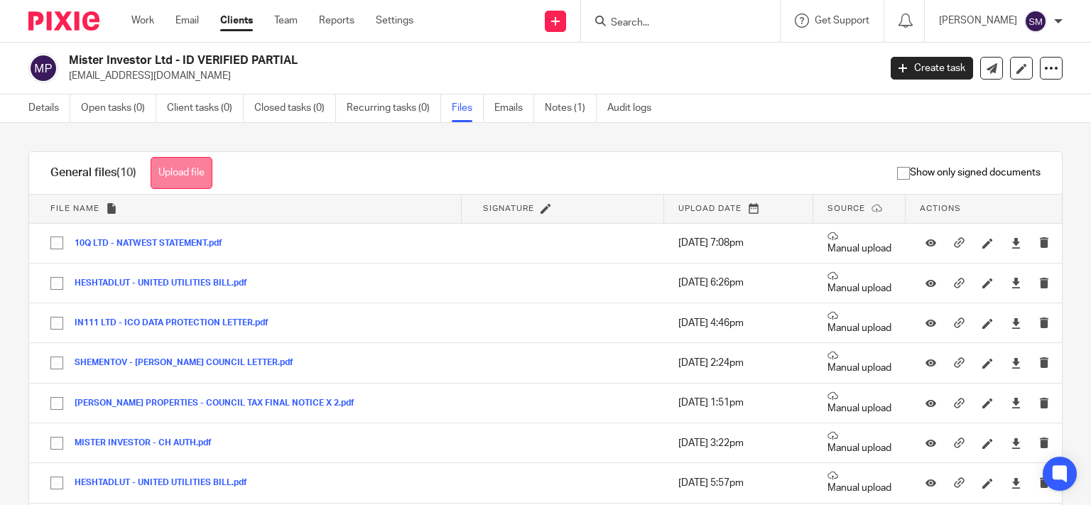
click at [208, 178] on button "Upload file" at bounding box center [182, 173] width 62 height 32
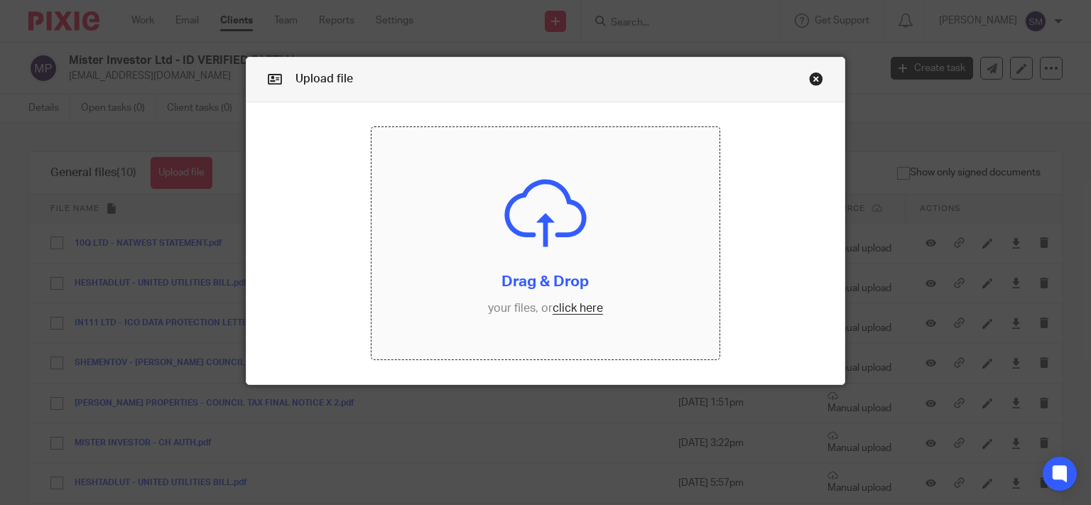
click at [628, 325] on input "file" at bounding box center [546, 243] width 348 height 232
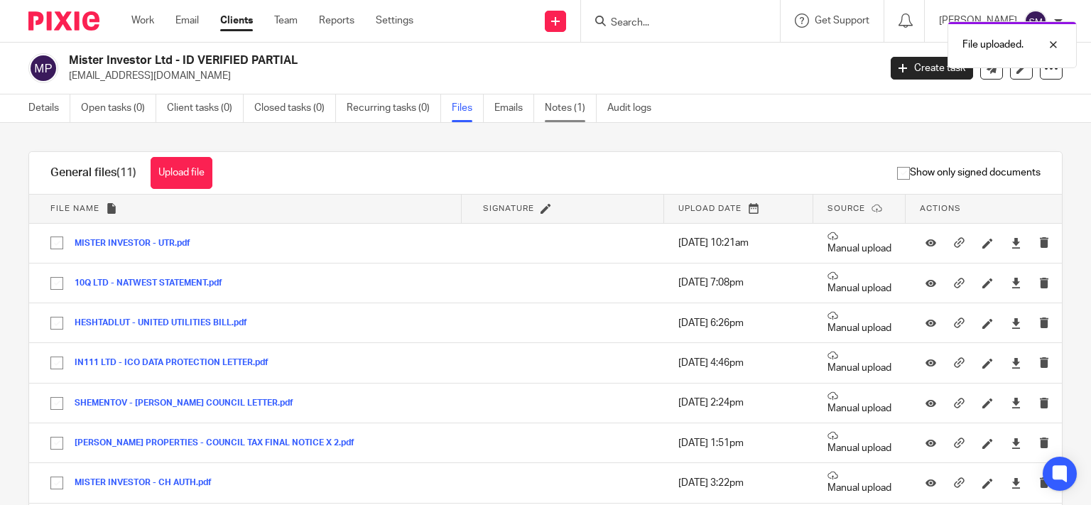
click at [568, 107] on link "Notes (1)" at bounding box center [571, 108] width 52 height 28
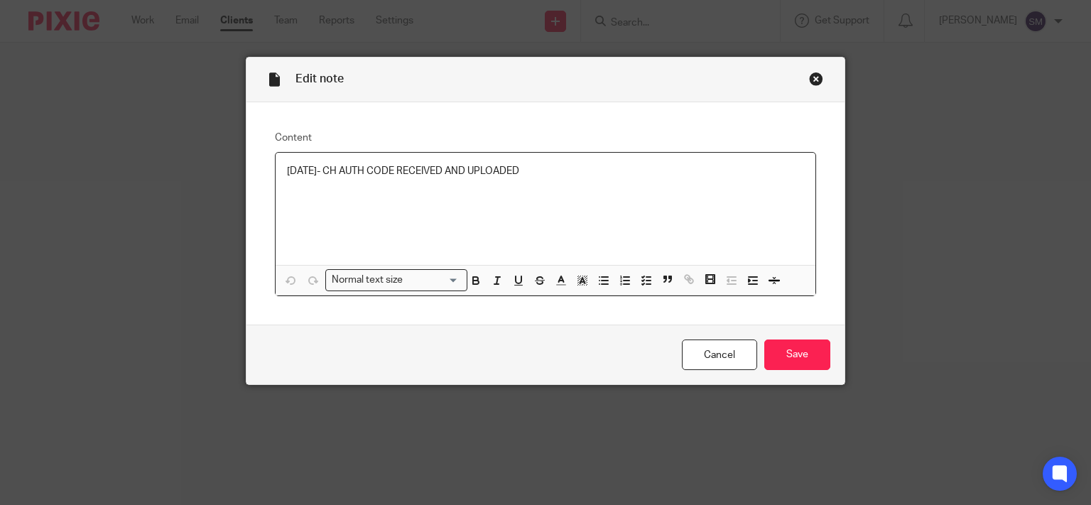
click at [595, 166] on p "[DATE]- CH AUTH CODE RECEIVED AND UPLOADED" at bounding box center [546, 171] width 518 height 14
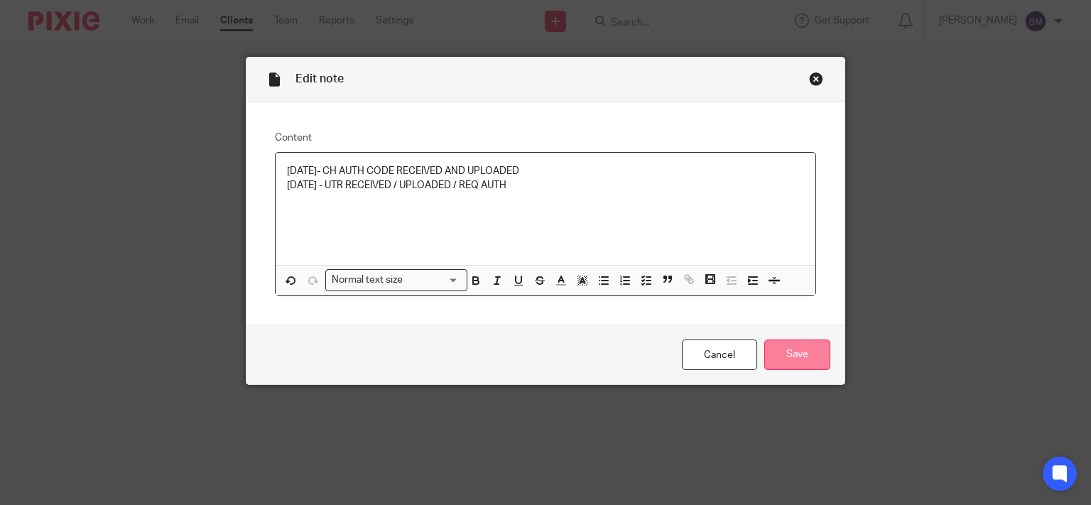
click at [792, 359] on input "Save" at bounding box center [797, 355] width 66 height 31
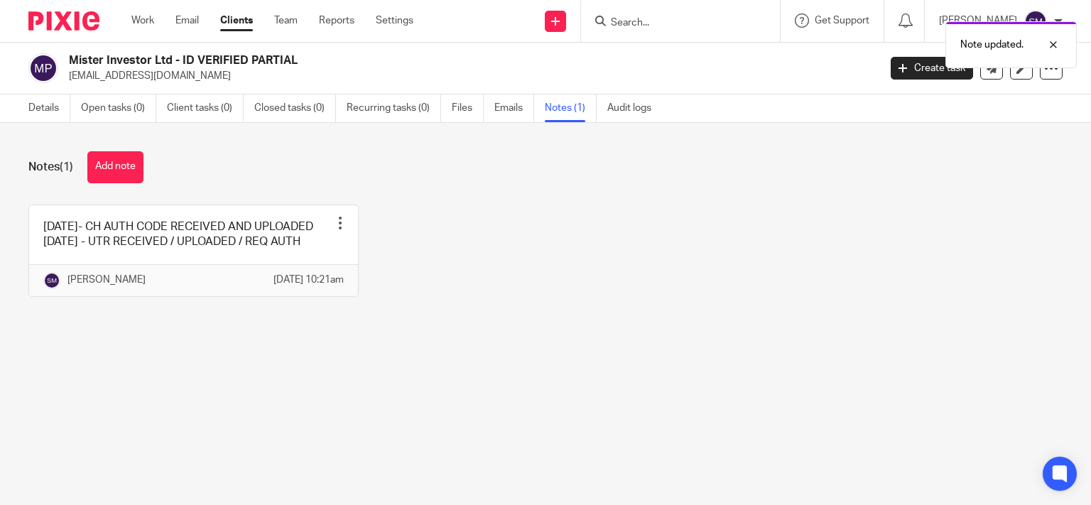
click at [27, 108] on div "Details Open tasks (0) Client tasks (0) Closed tasks (0) Recurring tasks (0) Fi…" at bounding box center [343, 108] width 687 height 28
click at [33, 106] on link "Details" at bounding box center [49, 108] width 42 height 28
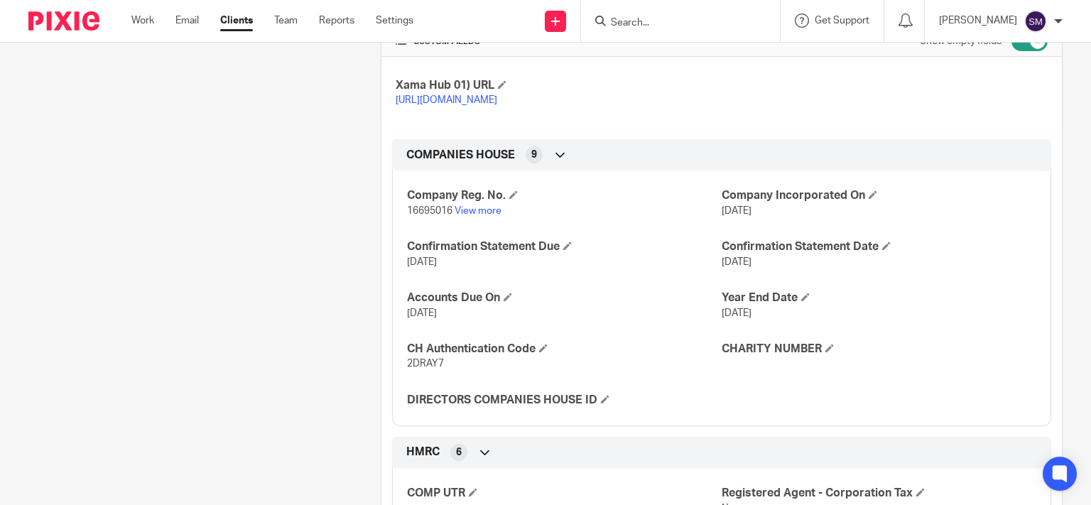
scroll to position [614, 0]
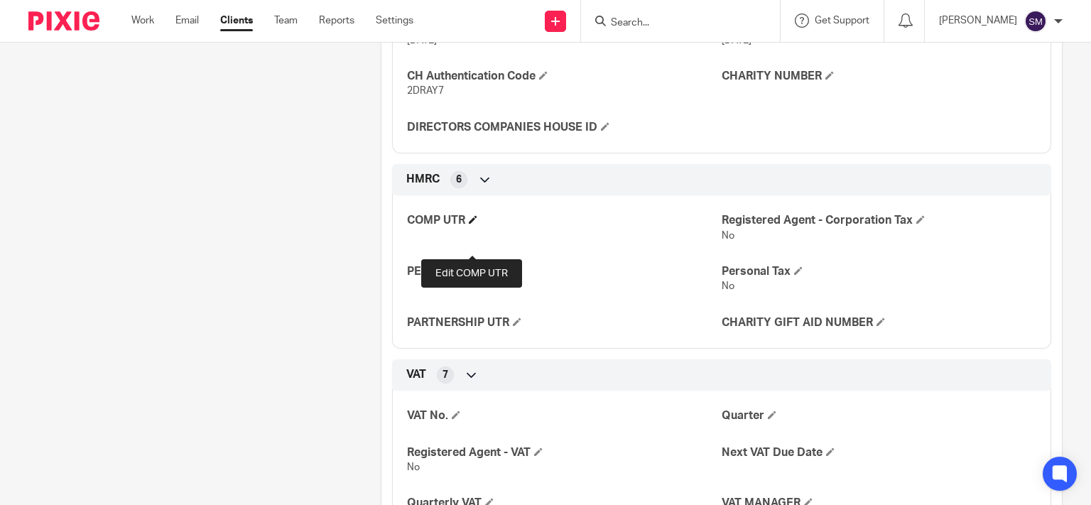
click at [473, 224] on span at bounding box center [473, 219] width 9 height 9
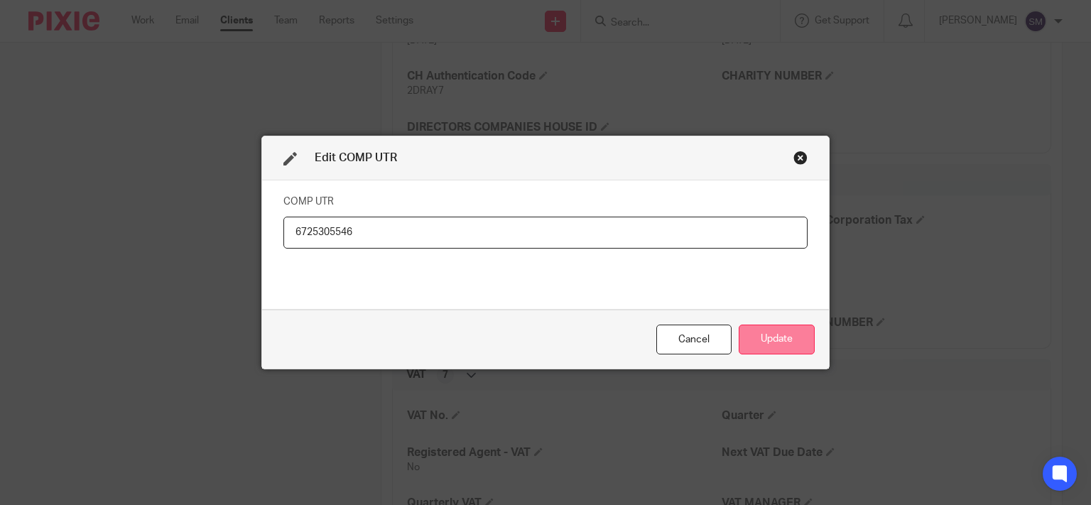
type input "6725305546"
click at [783, 332] on button "Update" at bounding box center [777, 340] width 76 height 31
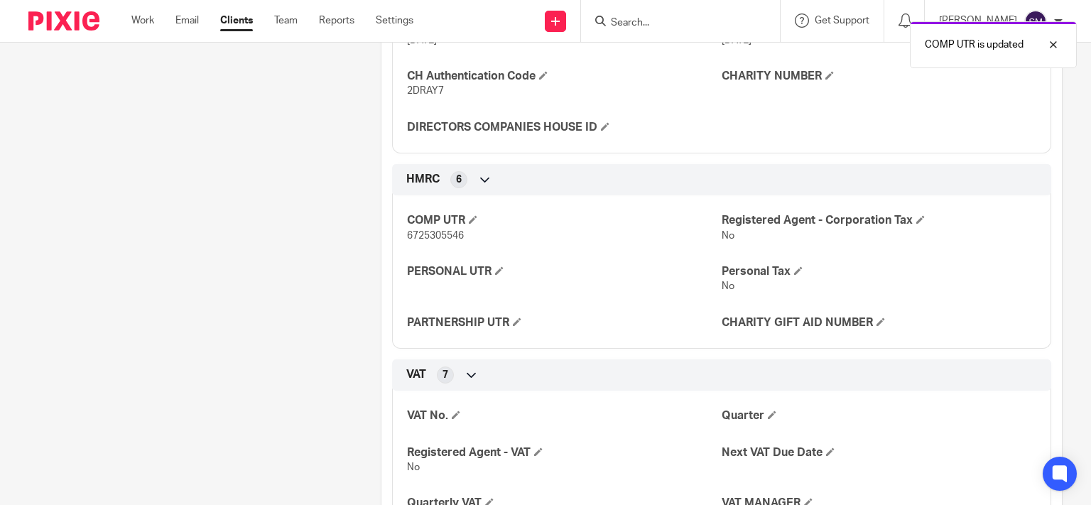
click at [456, 241] on span "6725305546" at bounding box center [435, 236] width 57 height 10
copy span "6725305546"
click at [644, 18] on input "Search" at bounding box center [673, 23] width 128 height 13
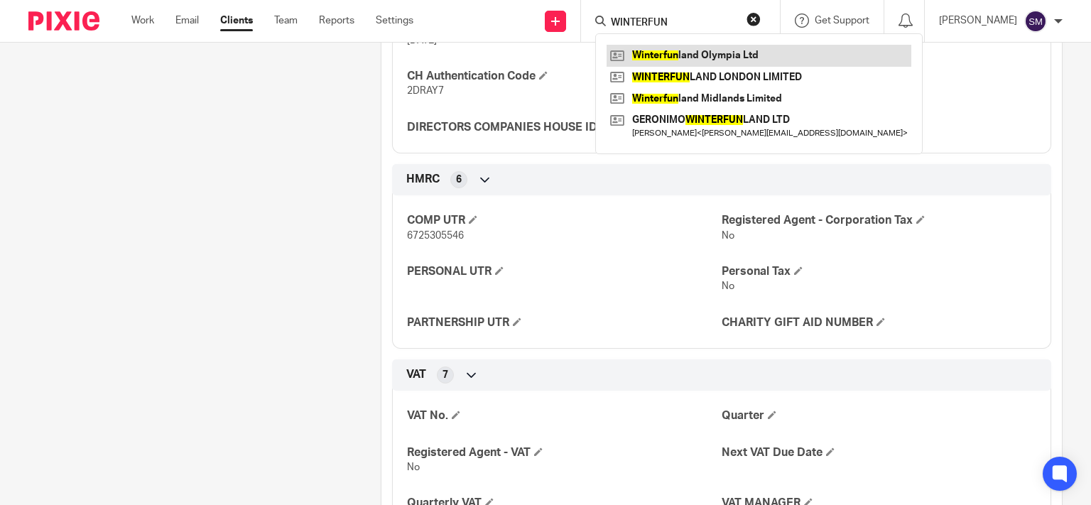
type input "WINTERFUN"
click at [676, 55] on link at bounding box center [759, 55] width 305 height 21
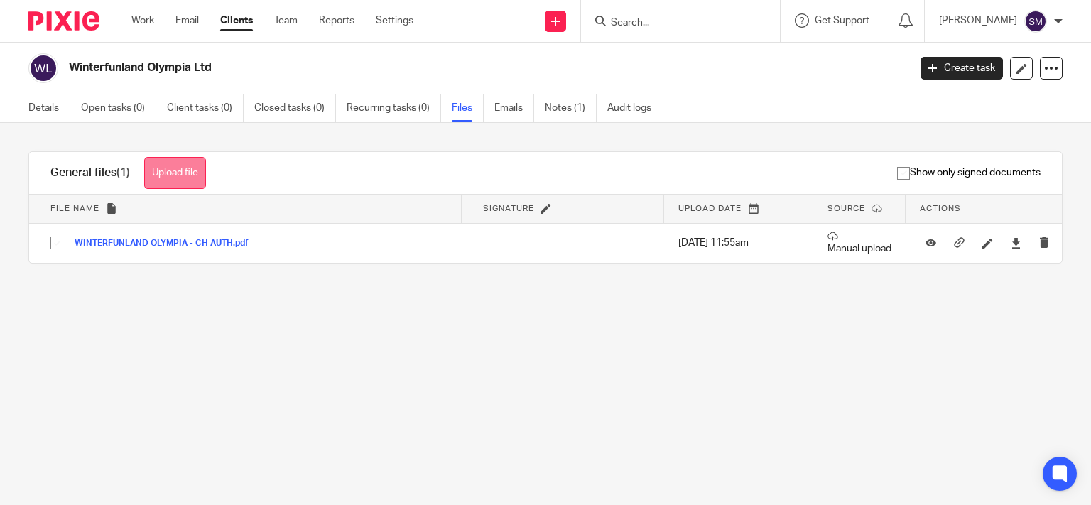
click at [200, 175] on button "Upload file" at bounding box center [175, 173] width 62 height 32
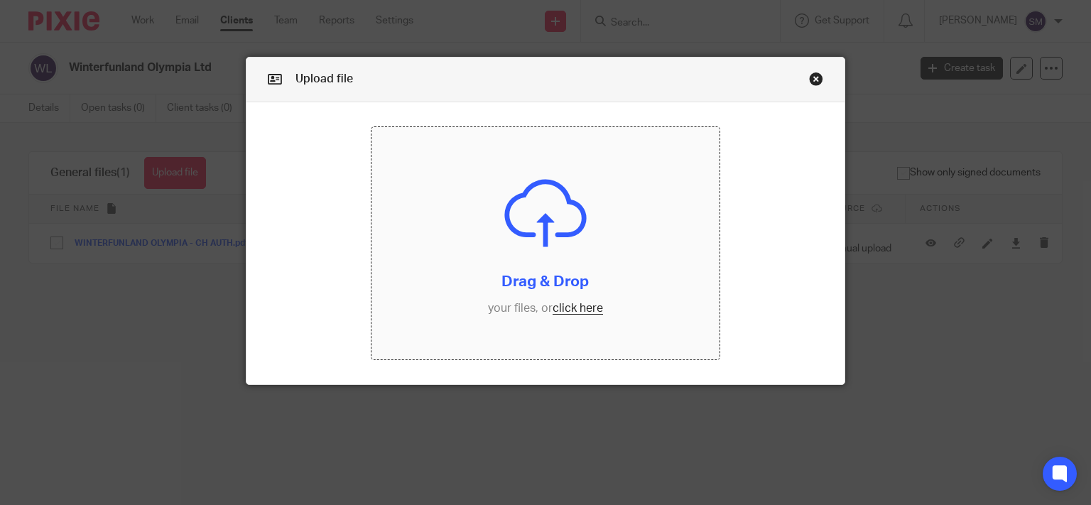
click at [526, 273] on input "file" at bounding box center [546, 243] width 348 height 232
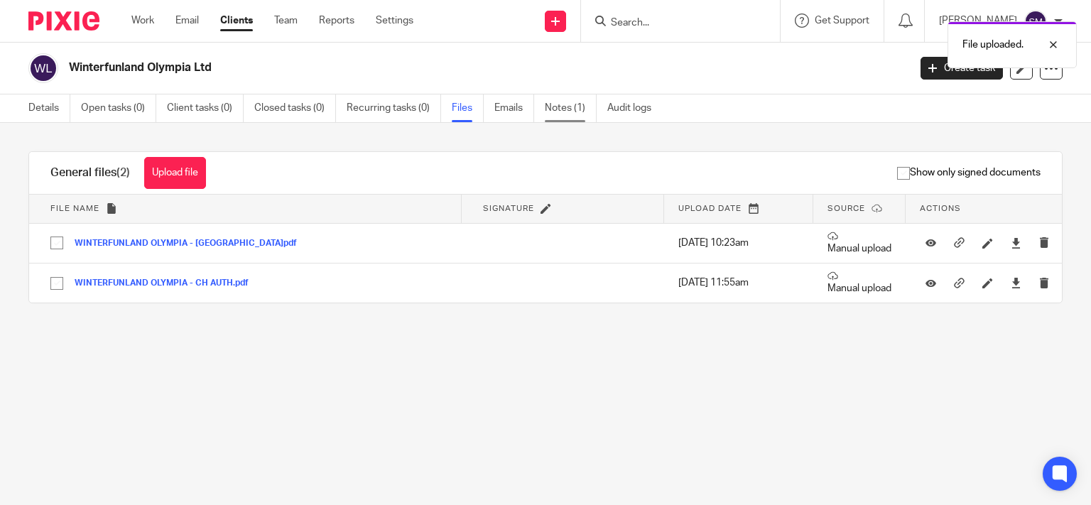
click at [558, 103] on link "Notes (1)" at bounding box center [571, 108] width 52 height 28
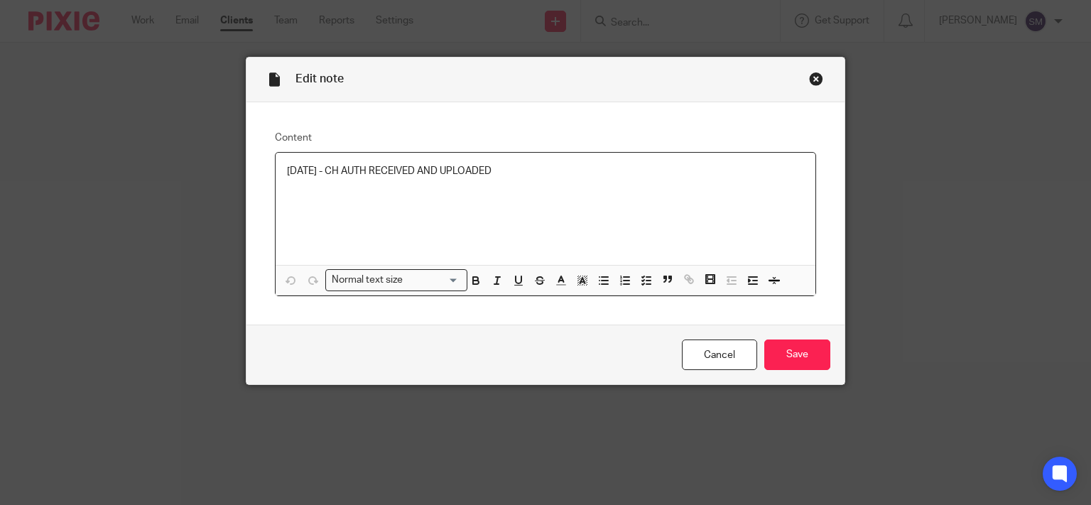
click at [565, 169] on p "[DATE] - CH AUTH RECEIVED AND UPLOADED" at bounding box center [546, 171] width 518 height 14
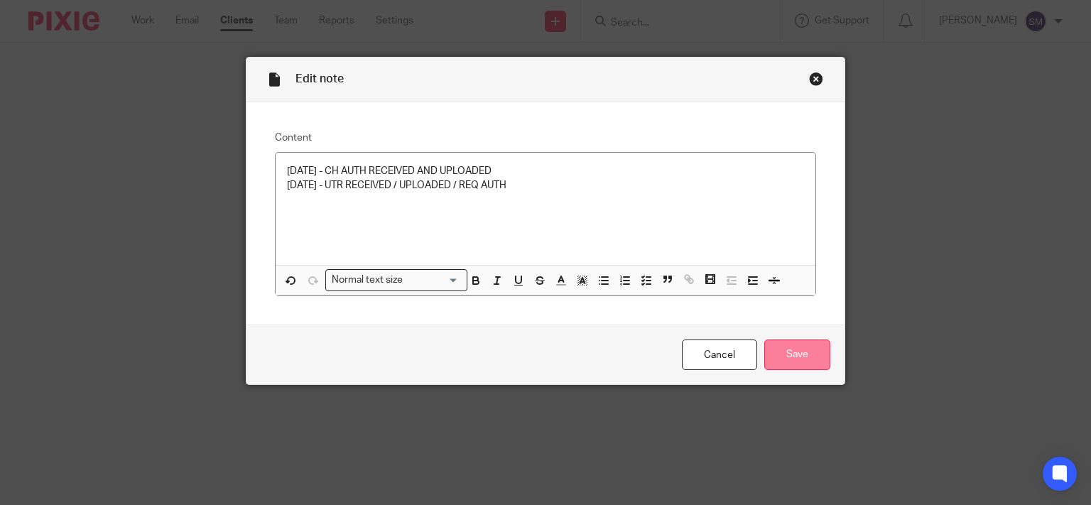
click at [800, 354] on input "Save" at bounding box center [797, 355] width 66 height 31
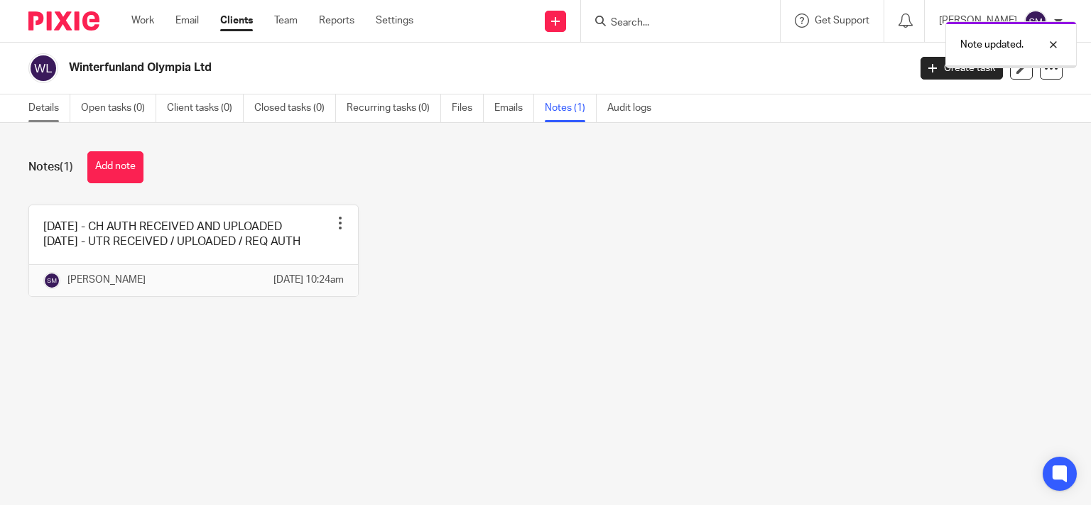
click at [30, 98] on link "Details" at bounding box center [49, 108] width 42 height 28
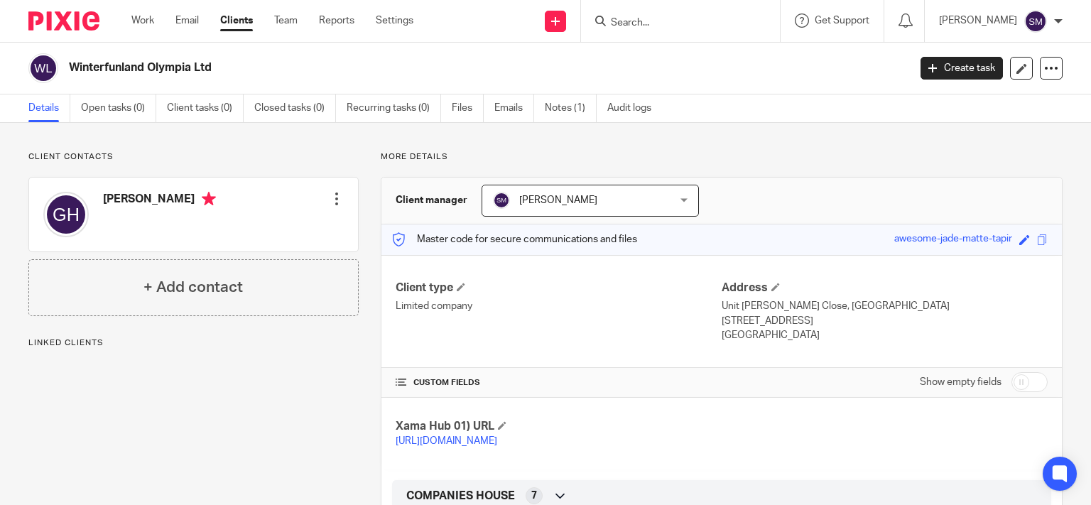
scroll to position [278, 0]
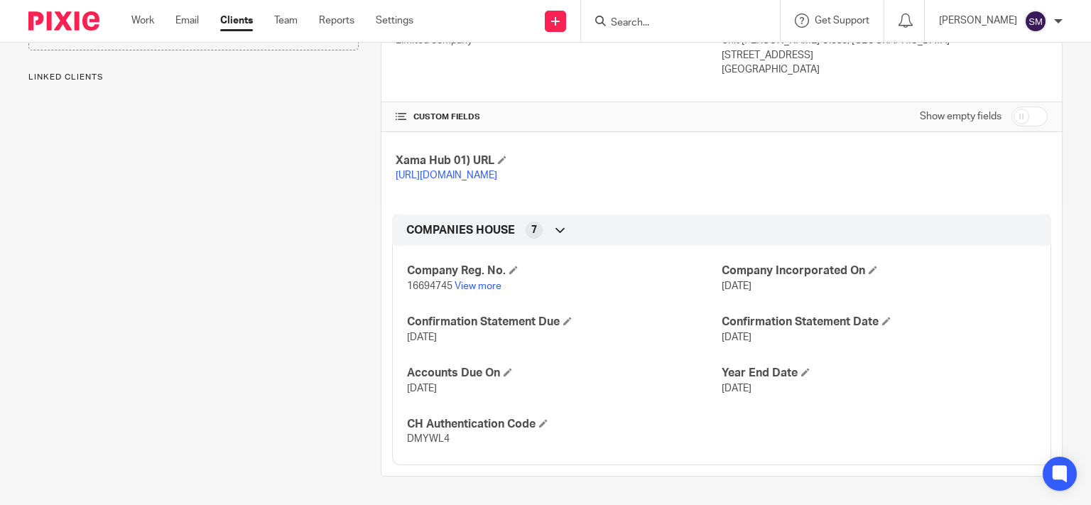
drag, startPoint x: 1026, startPoint y: 107, endPoint x: 976, endPoint y: 163, distance: 75.0
click at [1026, 108] on input "checkbox" at bounding box center [1030, 117] width 36 height 20
checkbox input "true"
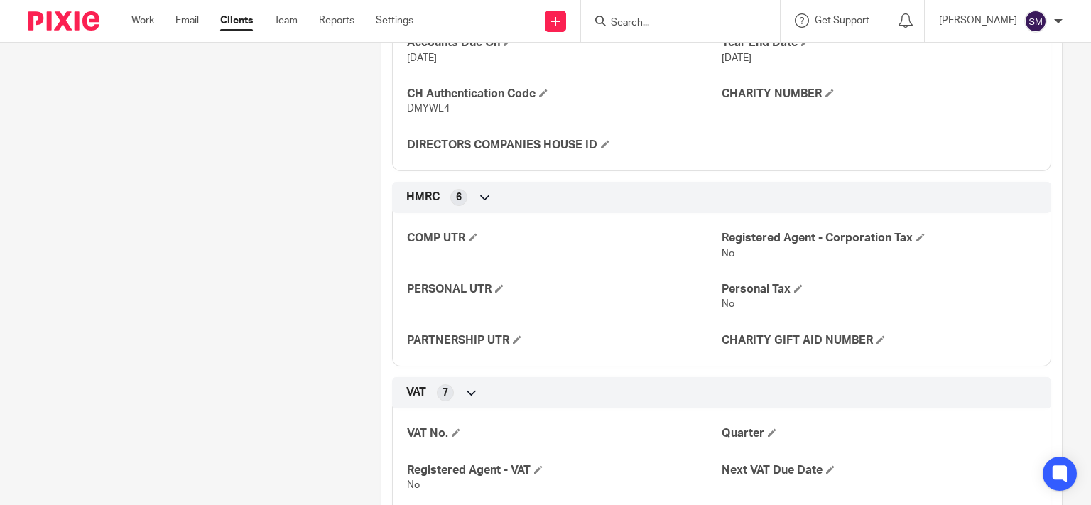
scroll to position [619, 0]
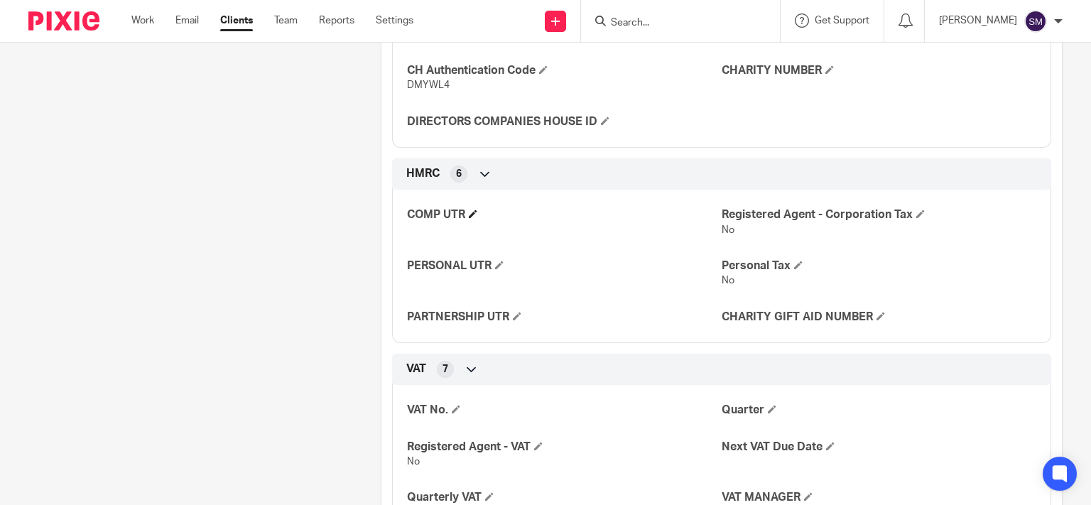
click at [467, 222] on h4 "COMP UTR" at bounding box center [564, 214] width 315 height 15
click at [470, 218] on span at bounding box center [473, 214] width 9 height 9
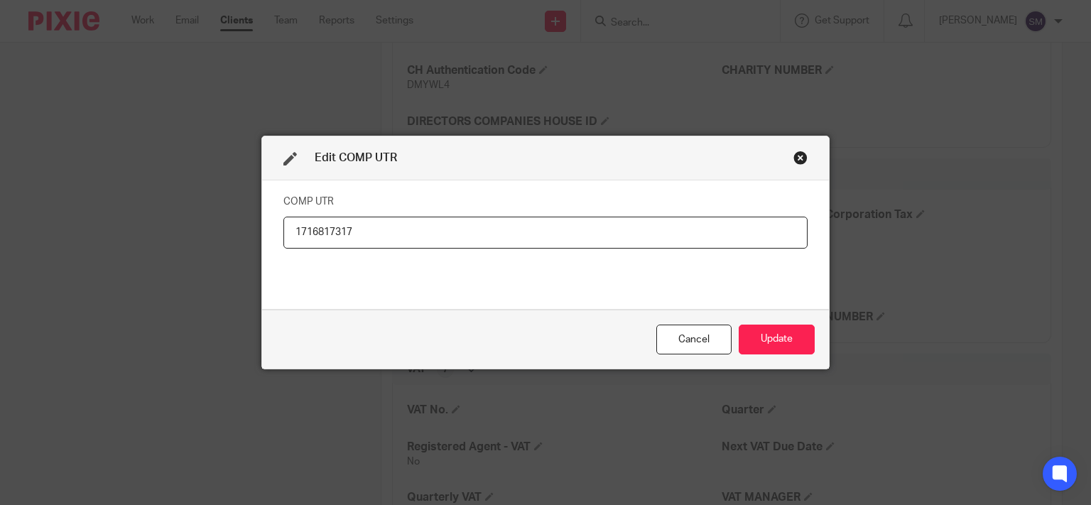
click at [313, 232] on input "1716817317" at bounding box center [545, 233] width 524 height 32
type input "1716817317"
click at [772, 336] on button "Update" at bounding box center [777, 340] width 76 height 31
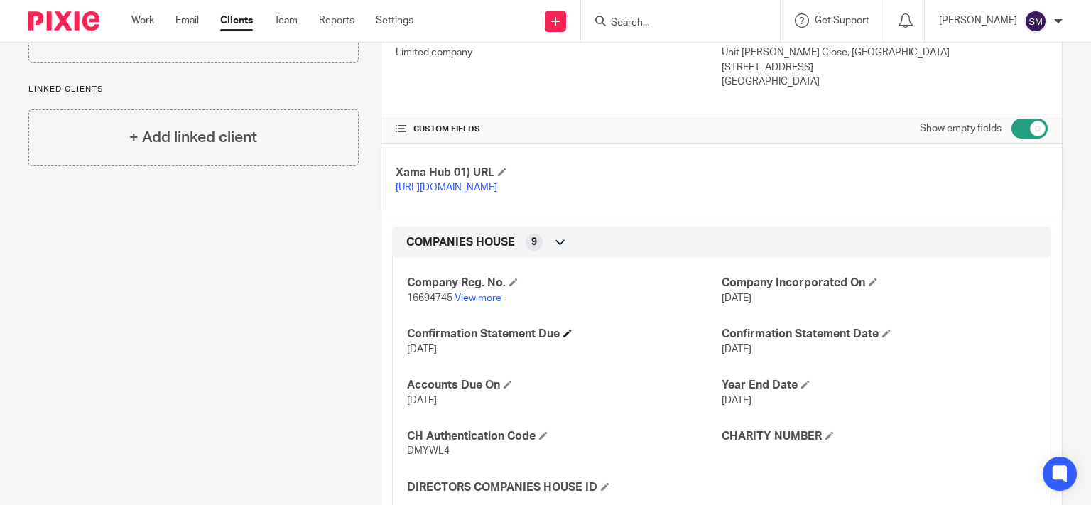
scroll to position [273, 0]
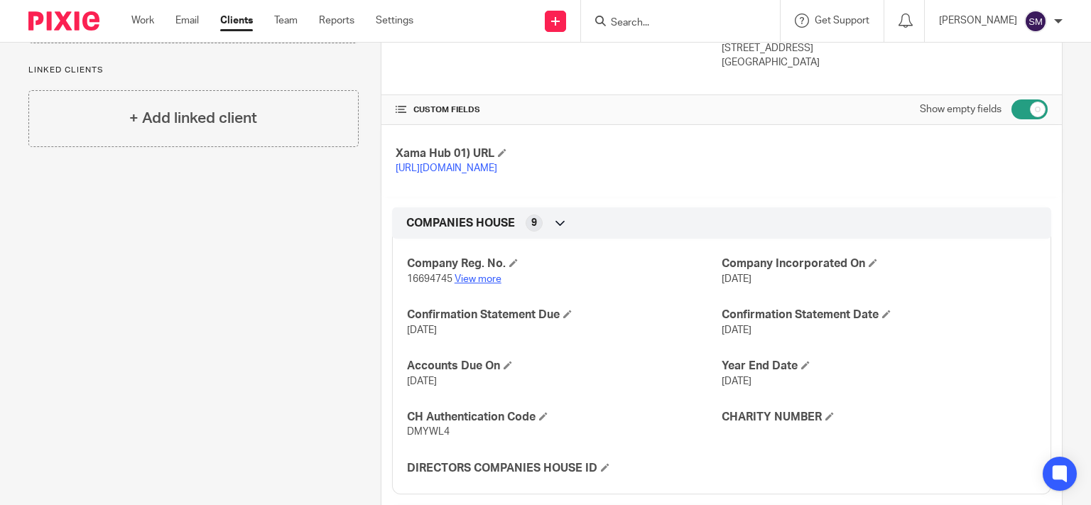
click at [473, 284] on link "View more" at bounding box center [478, 279] width 47 height 10
click at [627, 25] on input "Search" at bounding box center [673, 23] width 128 height 13
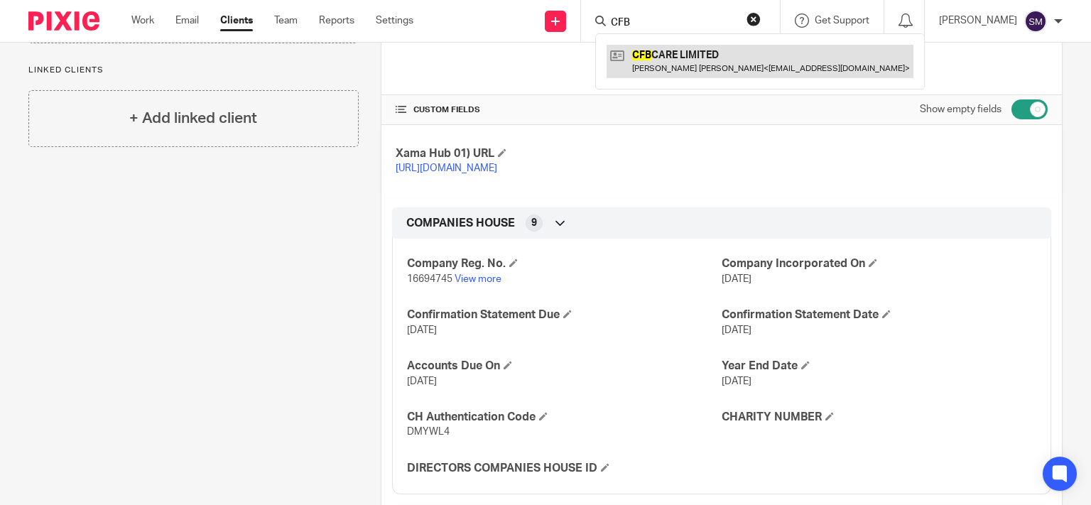
type input "CFB"
click at [680, 62] on link at bounding box center [760, 61] width 307 height 33
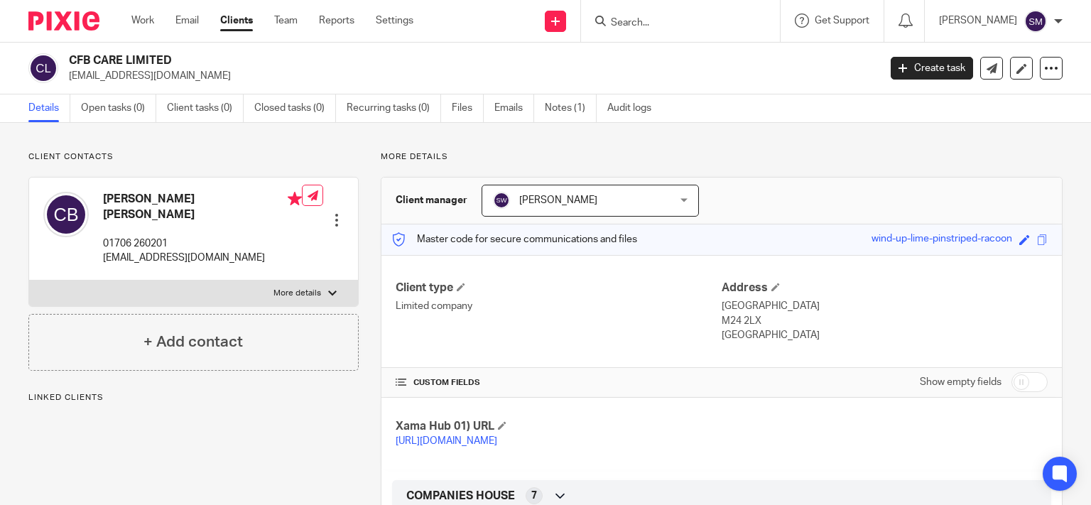
drag, startPoint x: 126, startPoint y: 55, endPoint x: 84, endPoint y: 50, distance: 42.3
click at [69, 53] on h2 "CFB CARE LIMITED" at bounding box center [389, 60] width 641 height 15
copy div "CFB CARE"
click at [623, 15] on form at bounding box center [684, 21] width 151 height 18
click at [622, 21] on input "Search" at bounding box center [673, 23] width 128 height 13
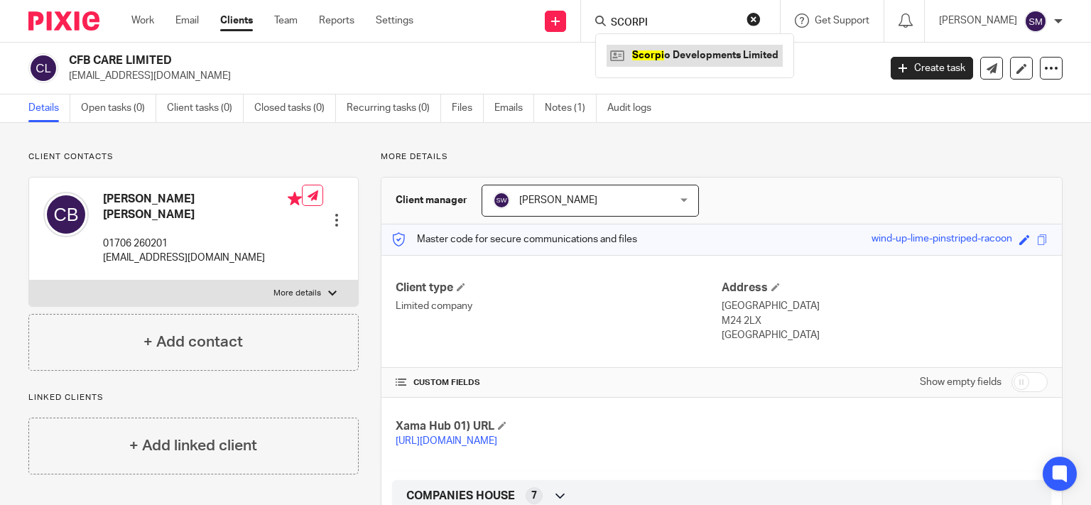
type input "SCORPI"
click at [644, 58] on link at bounding box center [695, 55] width 176 height 21
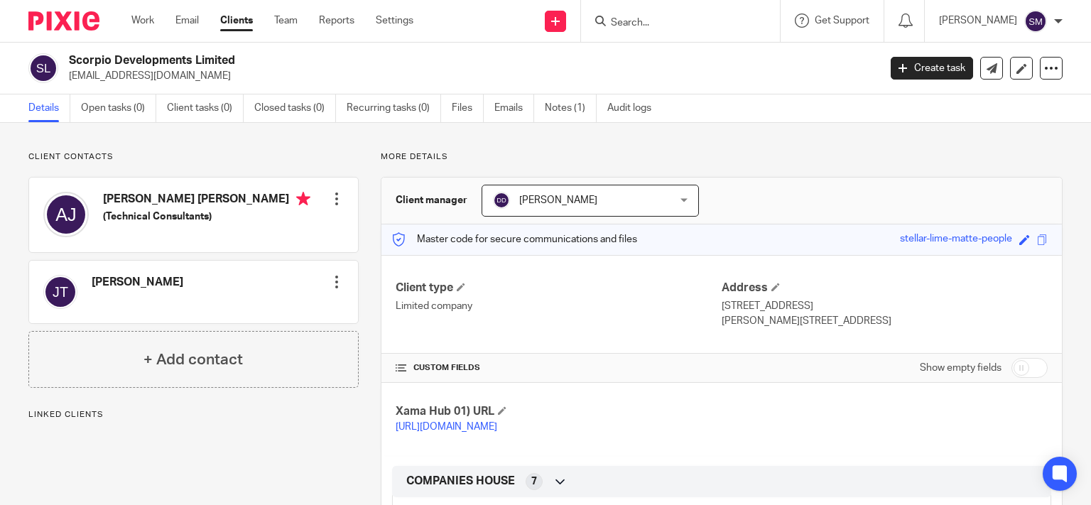
click at [102, 78] on p "scorpiodevelopments@ntlworld.com" at bounding box center [469, 76] width 801 height 14
drag, startPoint x: 193, startPoint y: 58, endPoint x: 76, endPoint y: 60, distance: 117.2
click at [69, 60] on h2 "Scorpio Developments Limited" at bounding box center [389, 60] width 641 height 15
copy div "Scorpio Developments"
click at [640, 15] on form at bounding box center [684, 21] width 151 height 18
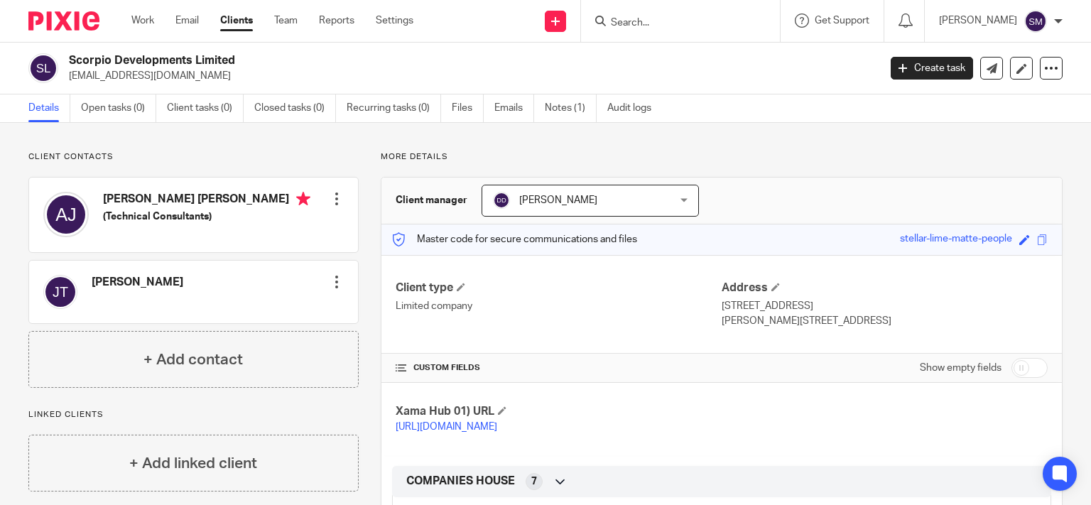
click at [639, 18] on input "Search" at bounding box center [673, 23] width 128 height 13
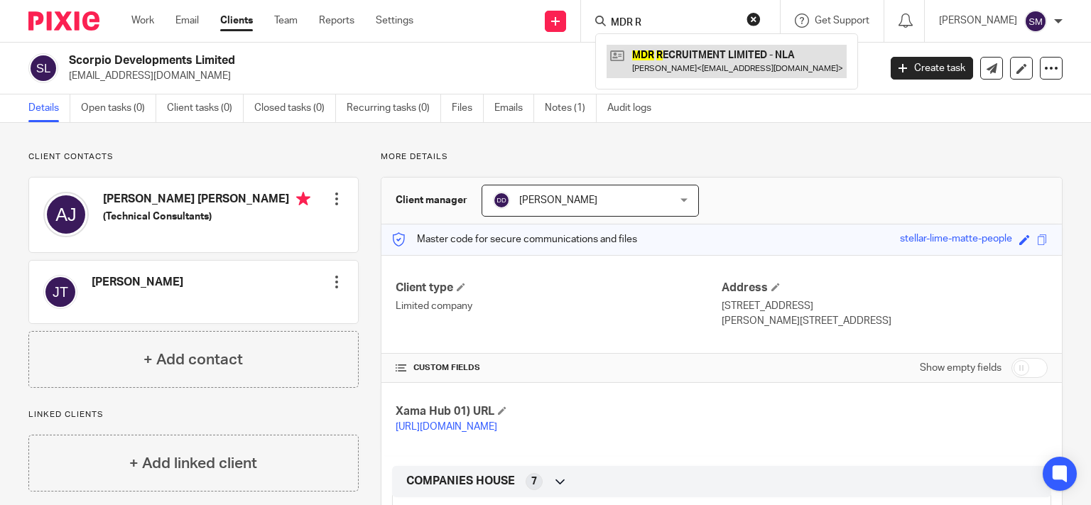
type input "MDR R"
click at [710, 59] on link at bounding box center [727, 61] width 240 height 33
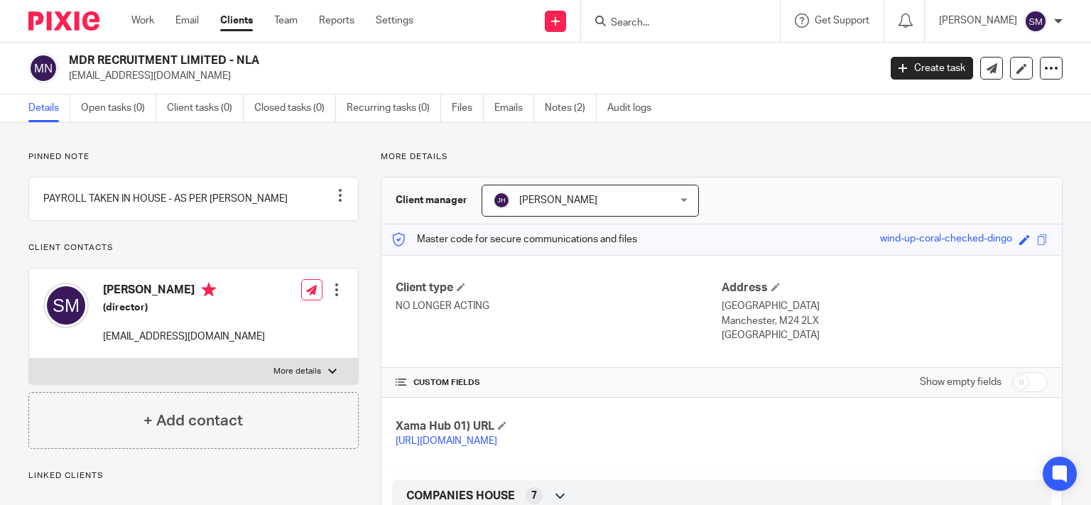
click at [661, 13] on form at bounding box center [684, 21] width 151 height 18
click at [661, 18] on input "Search" at bounding box center [673, 23] width 128 height 13
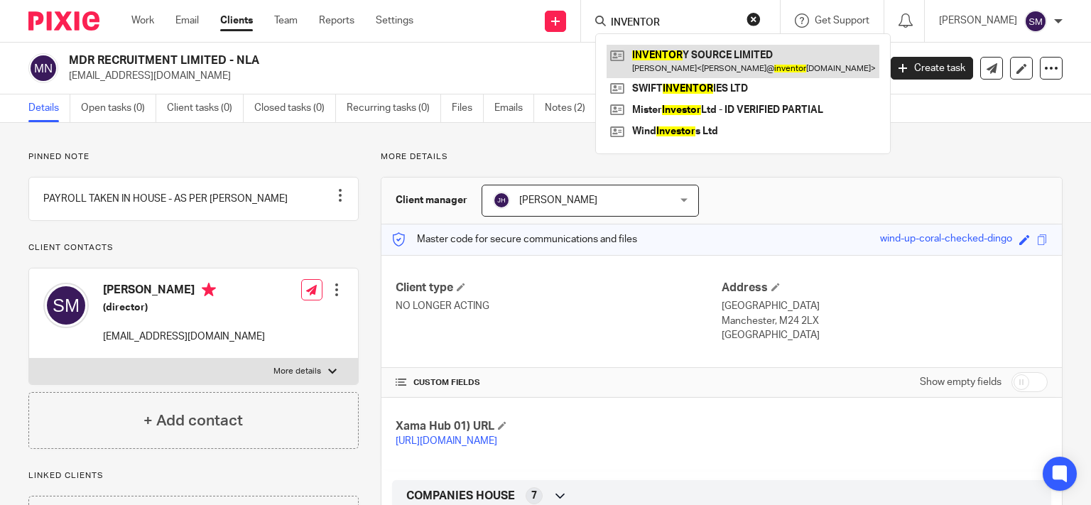
type input "INVENTOR"
click at [717, 59] on link at bounding box center [743, 61] width 273 height 33
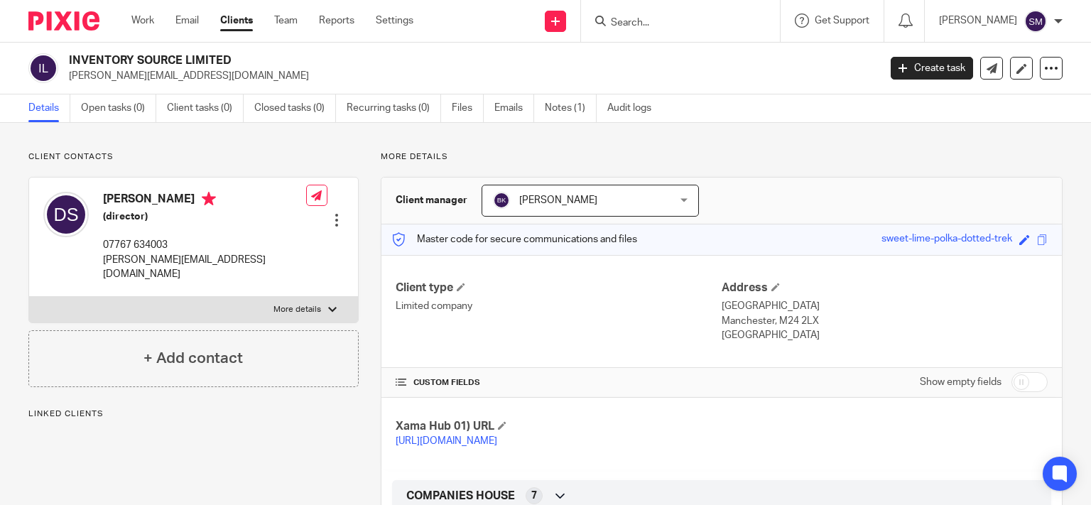
drag, startPoint x: 183, startPoint y: 58, endPoint x: 68, endPoint y: 48, distance: 114.9
click at [69, 53] on h2 "INVENTORY SOURCE LIMITED" at bounding box center [389, 60] width 641 height 15
copy h2 "INVENTORY SOURCE"
click at [654, 19] on input "Search" at bounding box center [673, 23] width 128 height 13
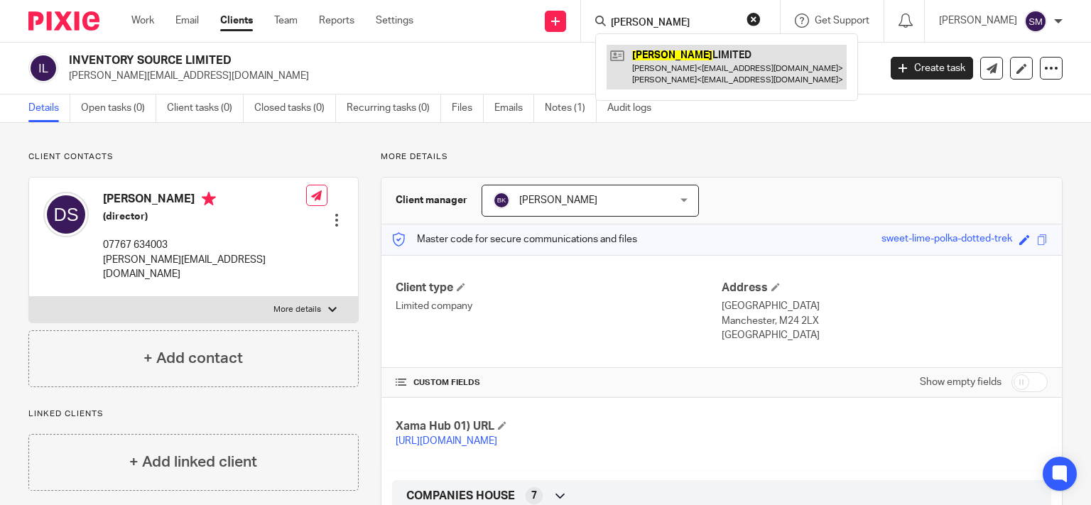
type input "RUSHER"
click at [738, 87] on link at bounding box center [727, 67] width 240 height 44
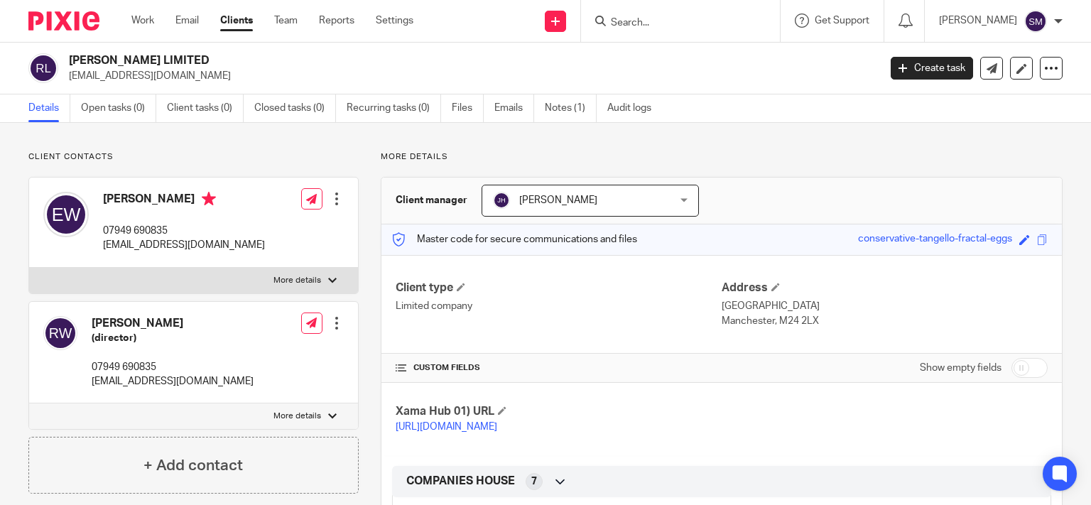
click at [149, 70] on p "vonweisl@gmail.com" at bounding box center [469, 76] width 801 height 14
click at [631, 18] on input "Search" at bounding box center [673, 23] width 128 height 13
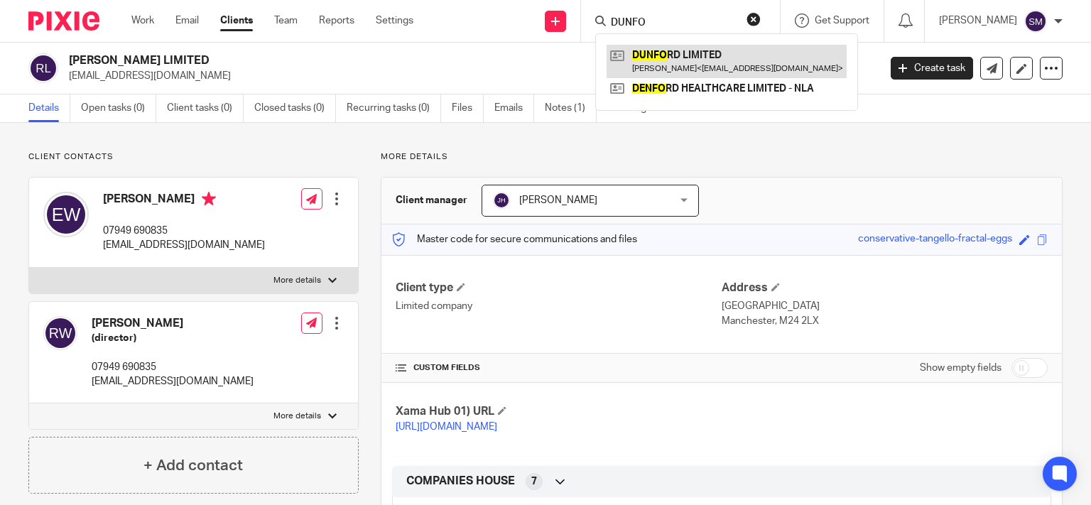
type input "DUNFO"
click at [684, 60] on link at bounding box center [727, 61] width 240 height 33
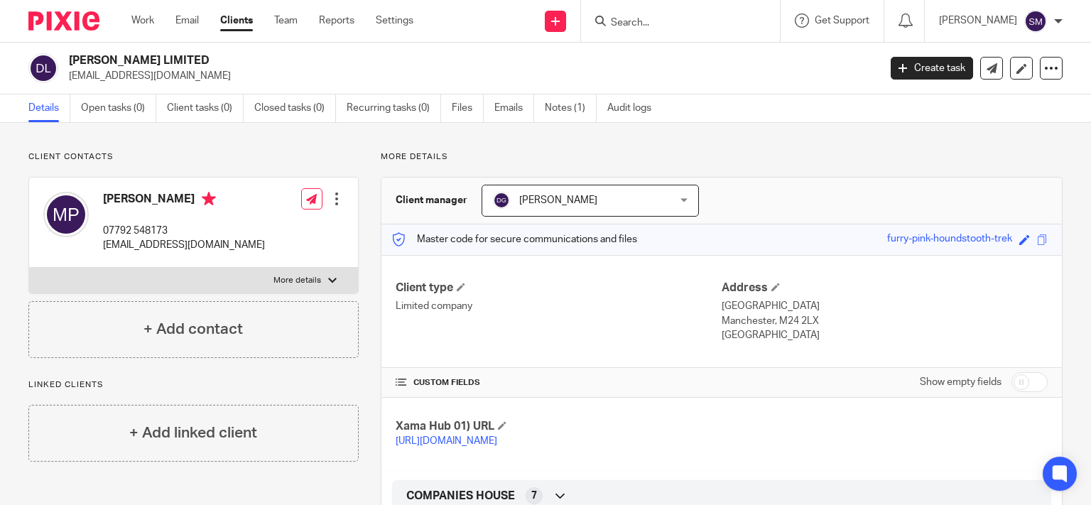
click at [644, 15] on form at bounding box center [684, 21] width 151 height 18
click at [637, 23] on input "Search" at bounding box center [673, 23] width 128 height 13
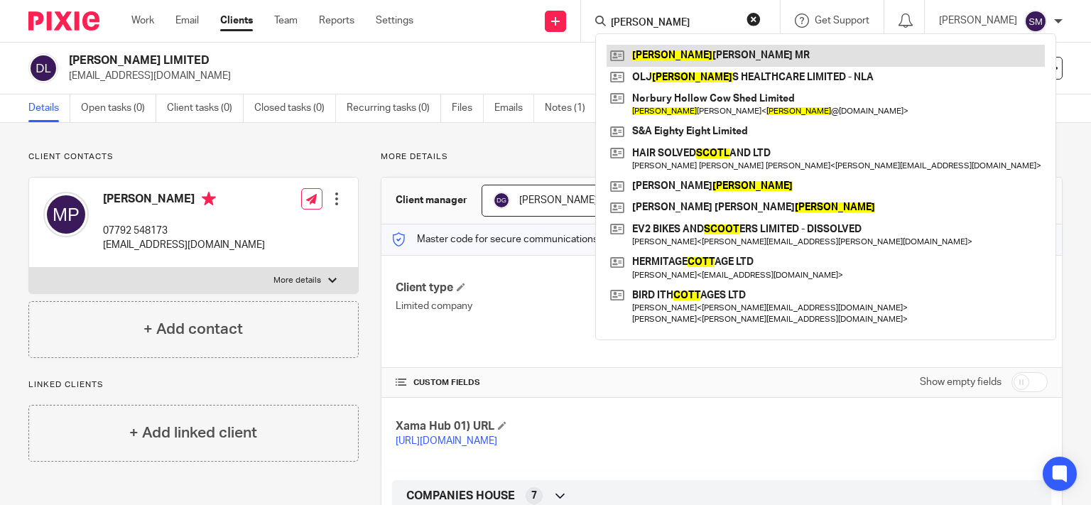
type input "SCOTT"
click at [707, 50] on link at bounding box center [826, 55] width 438 height 21
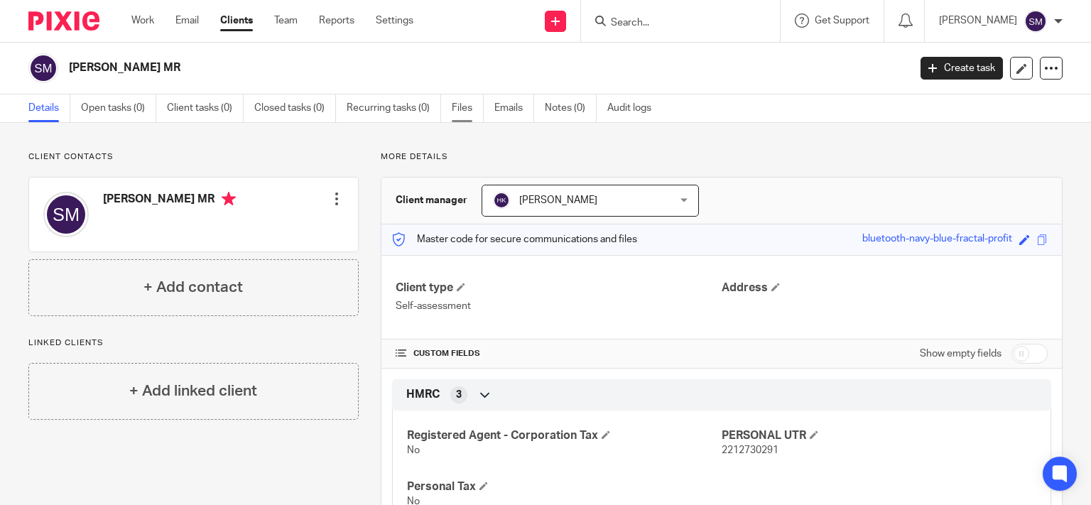
click at [478, 104] on link "Files" at bounding box center [468, 108] width 32 height 28
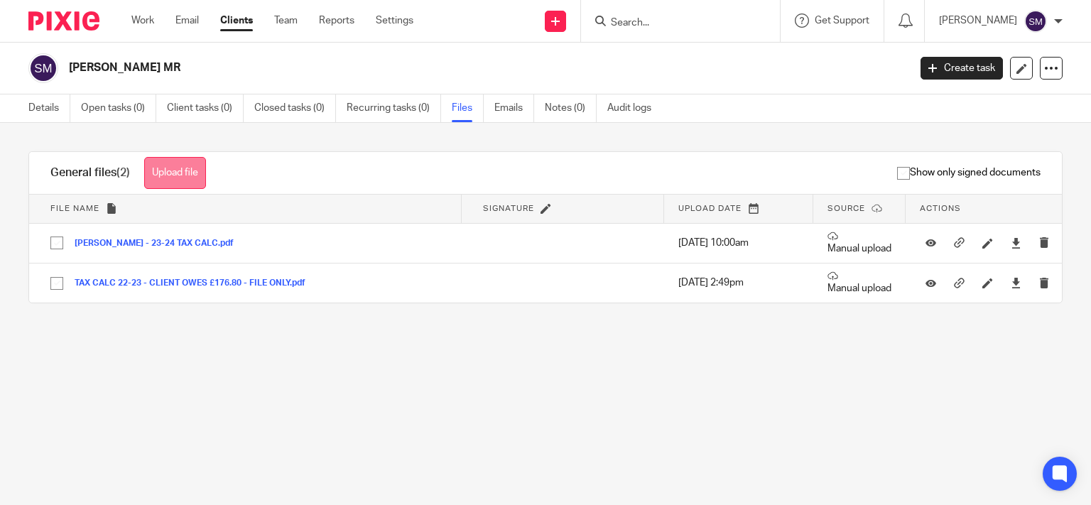
click at [195, 167] on button "Upload file" at bounding box center [175, 173] width 62 height 32
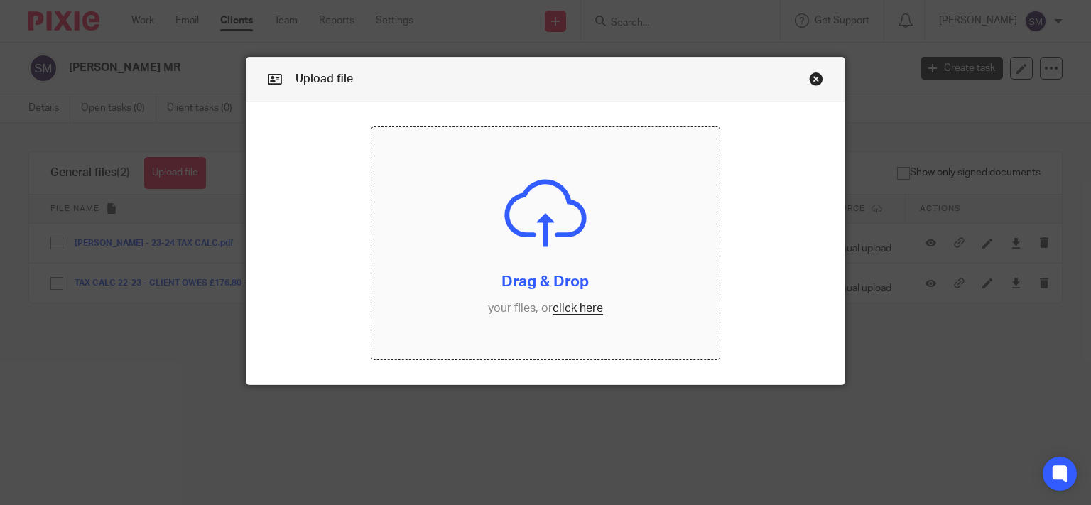
click at [584, 280] on input "file" at bounding box center [546, 243] width 348 height 232
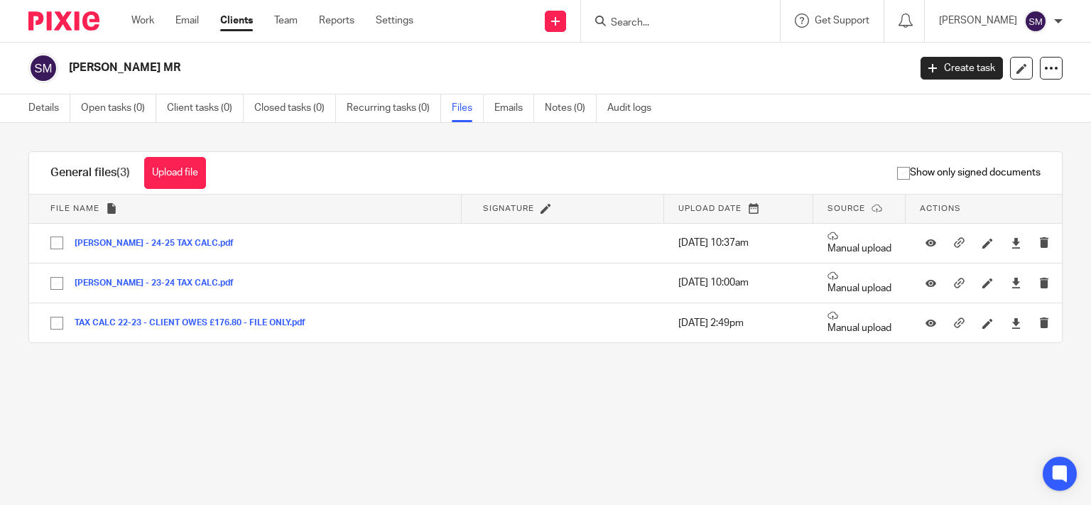
click at [663, 18] on input "Search" at bounding box center [673, 23] width 128 height 13
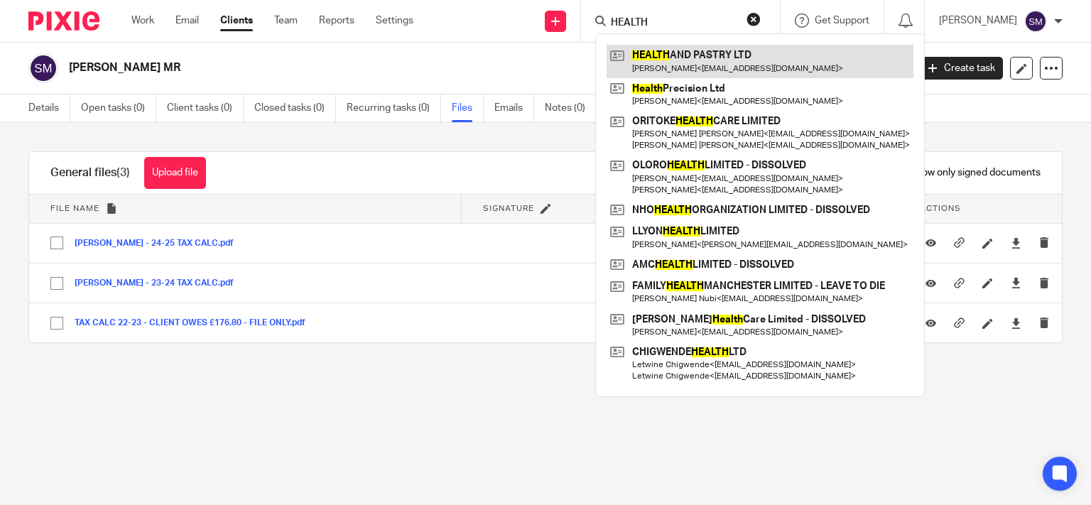
type input "HEALTH"
click at [695, 55] on link at bounding box center [760, 61] width 307 height 33
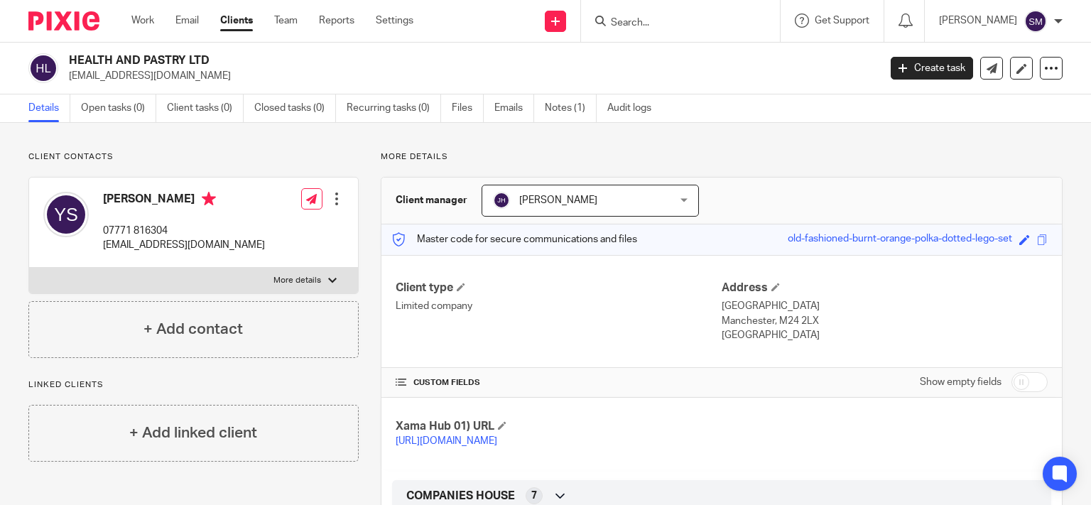
click at [636, 17] on input "Search" at bounding box center [673, 23] width 128 height 13
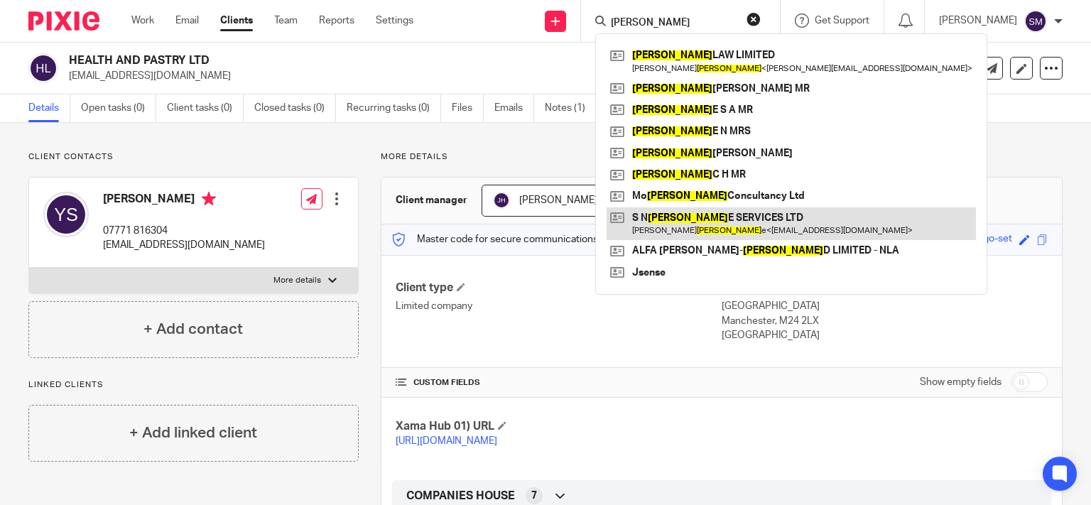
type input "[PERSON_NAME]"
click at [658, 227] on link at bounding box center [791, 223] width 369 height 33
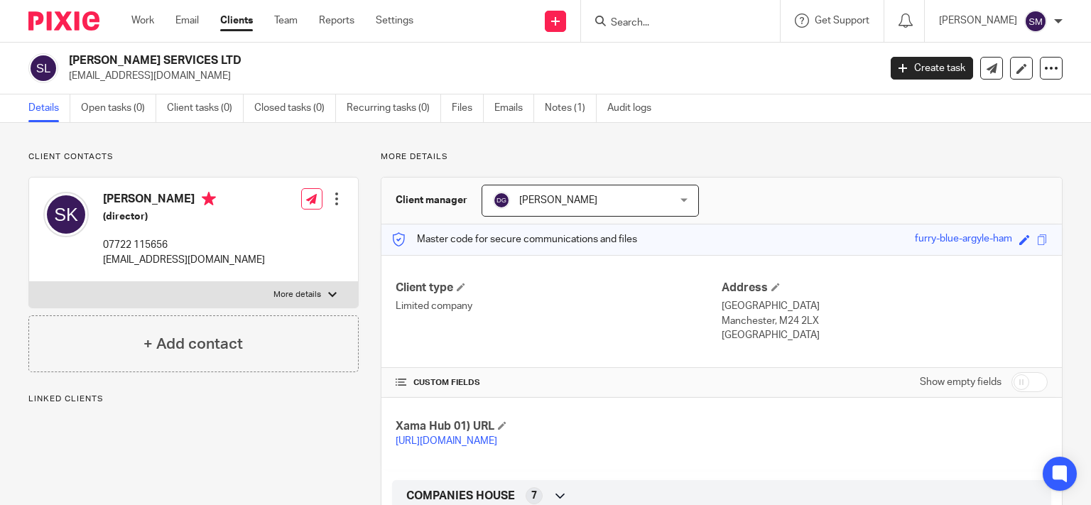
drag, startPoint x: 176, startPoint y: 58, endPoint x: 65, endPoint y: 58, distance: 110.8
click at [69, 58] on h2 "[PERSON_NAME] SERVICES LTD" at bounding box center [389, 60] width 641 height 15
copy h2 "[PERSON_NAME] SERVICES"
click at [684, 31] on div at bounding box center [680, 21] width 199 height 42
click at [646, 15] on form at bounding box center [684, 21] width 151 height 18
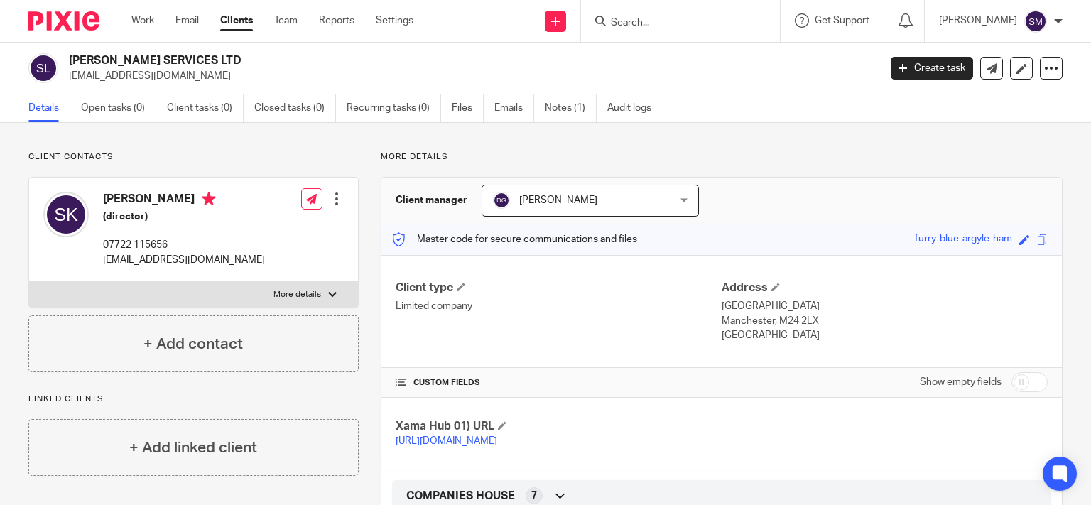
click at [634, 21] on input "Search" at bounding box center [673, 23] width 128 height 13
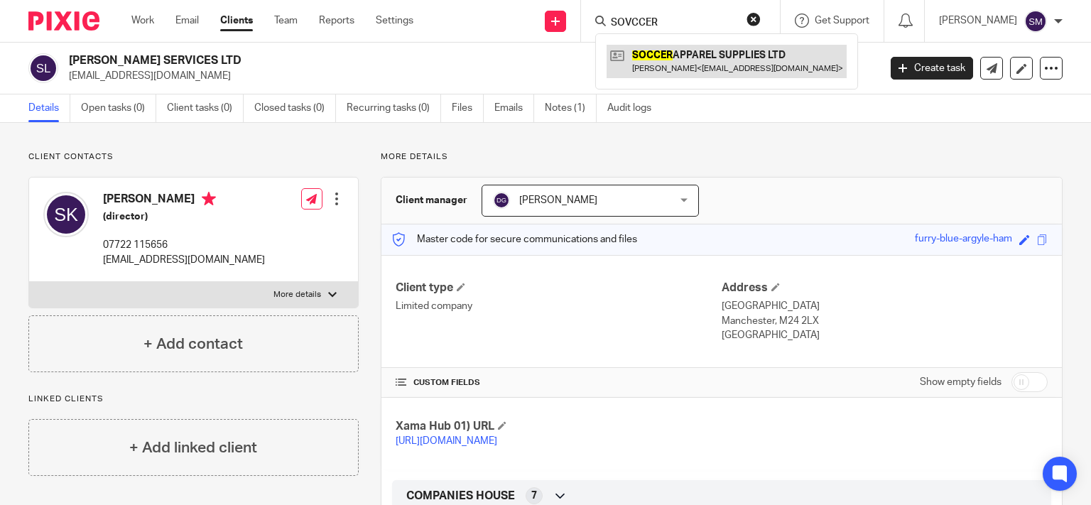
type input "SOVCCER"
click at [705, 70] on link at bounding box center [727, 61] width 240 height 33
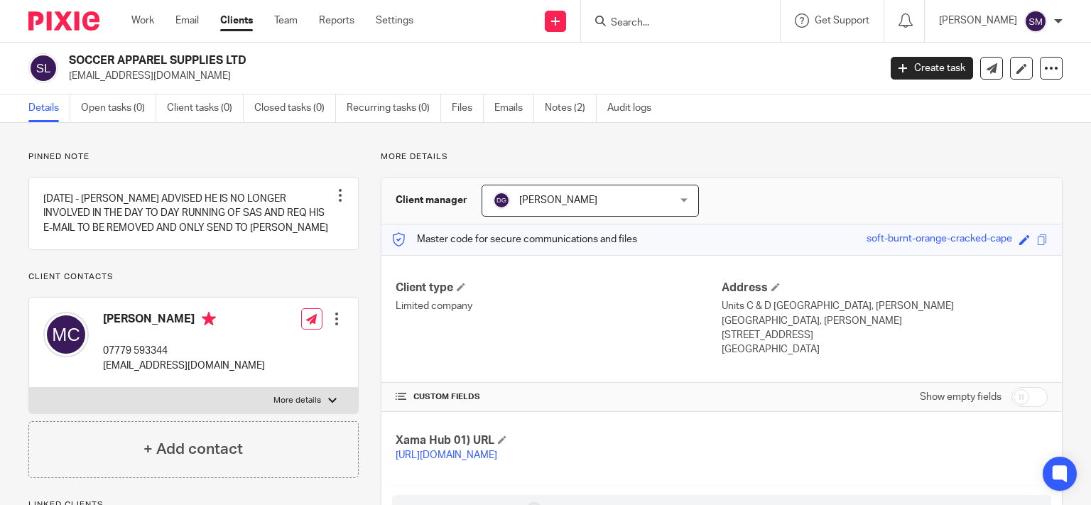
drag, startPoint x: 222, startPoint y: 60, endPoint x: 60, endPoint y: 53, distance: 162.1
click at [69, 53] on h2 "SOCCER APPAREL SUPPLIES LTD" at bounding box center [389, 60] width 641 height 15
copy div "SOCCER APPAREL SUPPLIES"
click at [648, 24] on input "Search" at bounding box center [673, 23] width 128 height 13
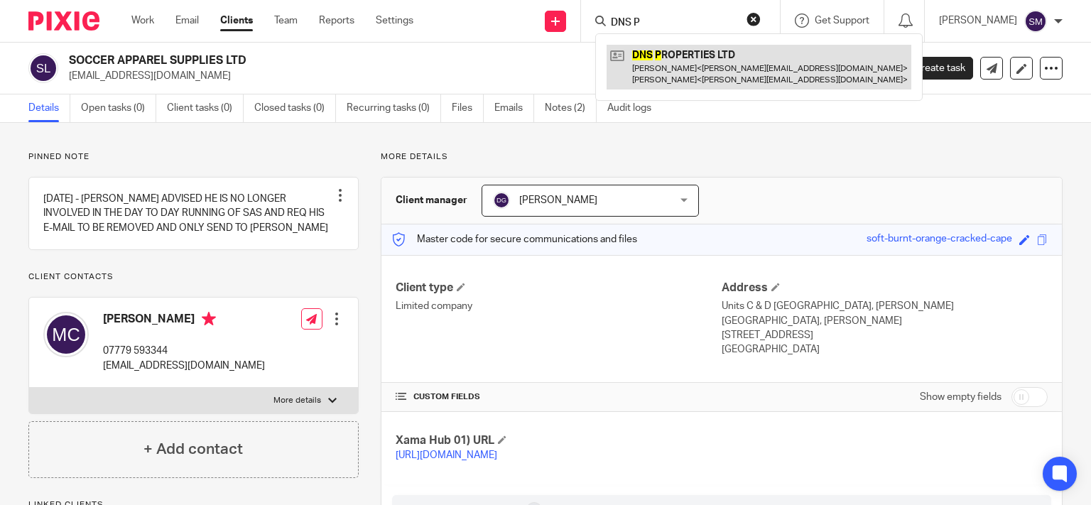
type input "DNS P"
click at [663, 53] on link at bounding box center [759, 67] width 305 height 44
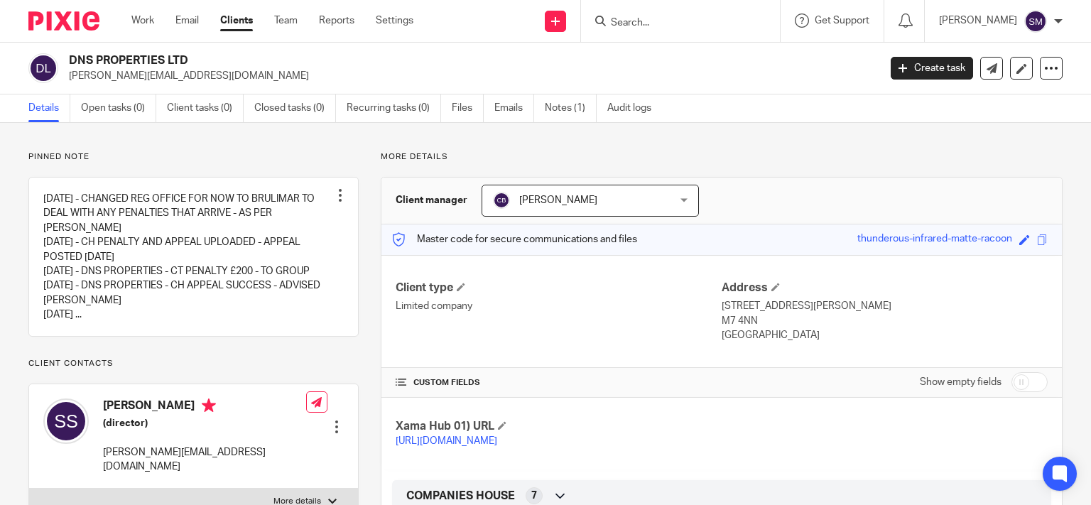
drag, startPoint x: 167, startPoint y: 55, endPoint x: 99, endPoint y: 57, distance: 67.5
click at [69, 58] on h2 "DNS PROPERTIES LTD" at bounding box center [389, 60] width 641 height 15
copy h2 "DNS PROPERTIES"
click at [629, 9] on div at bounding box center [680, 21] width 199 height 42
click at [627, 18] on input "Search" at bounding box center [673, 23] width 128 height 13
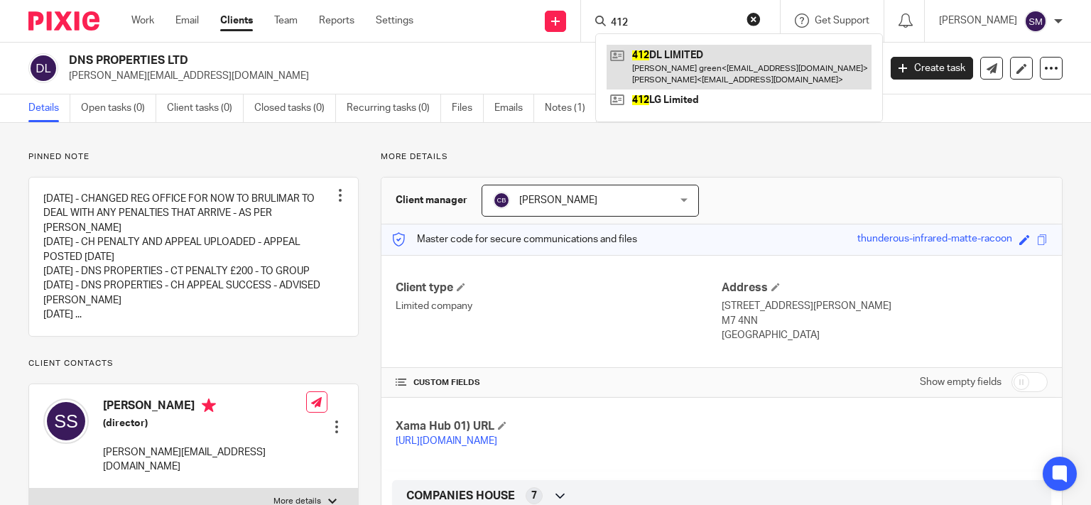
type input "412"
click at [646, 64] on link at bounding box center [739, 67] width 265 height 44
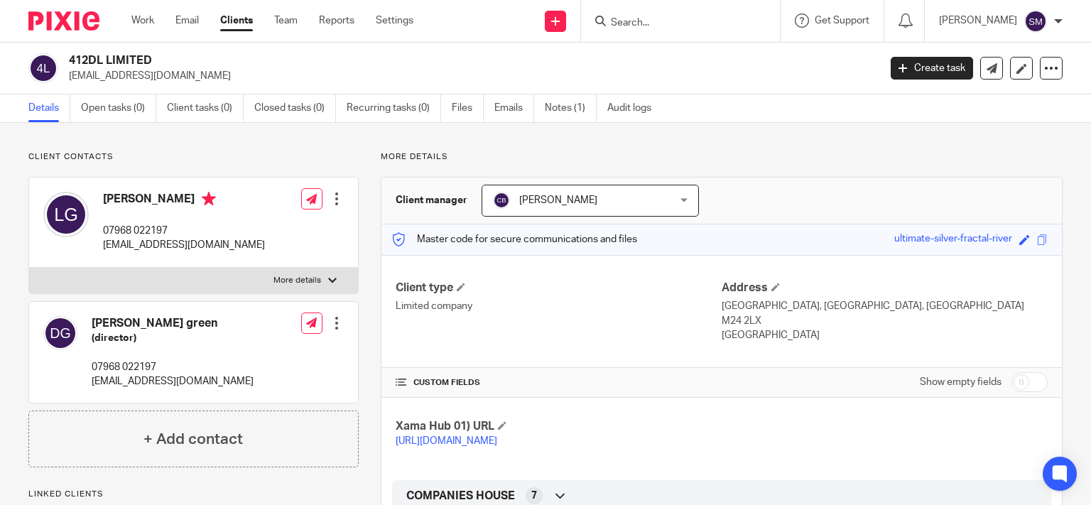
drag, startPoint x: 0, startPoint y: 0, endPoint x: 64, endPoint y: 55, distance: 84.6
click at [69, 55] on h2 "412DL LIMITED" at bounding box center [389, 60] width 641 height 15
copy h2 "412DL LIMITED"
click at [680, 21] on input "Search" at bounding box center [673, 23] width 128 height 13
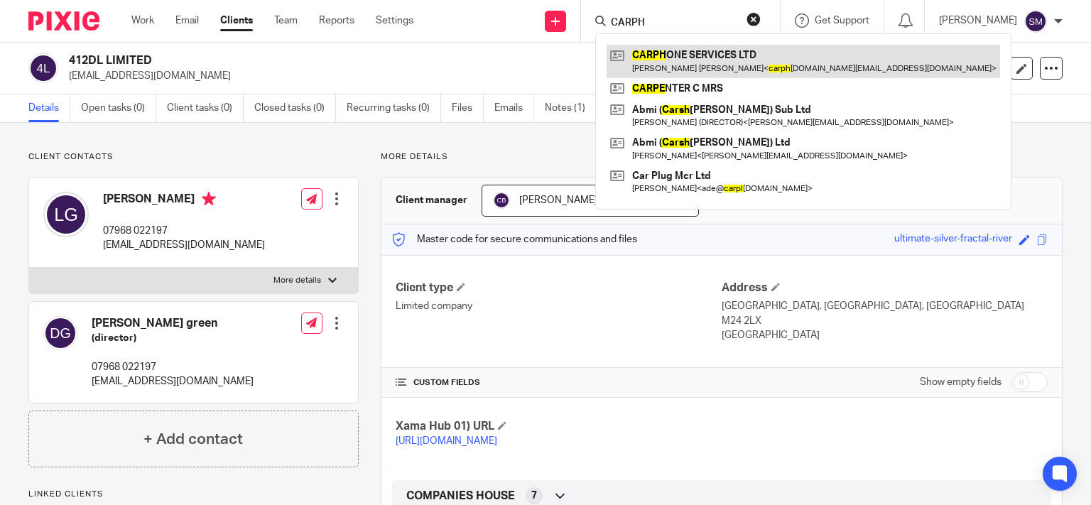
type input "CARPH"
click at [753, 57] on link at bounding box center [804, 61] width 394 height 33
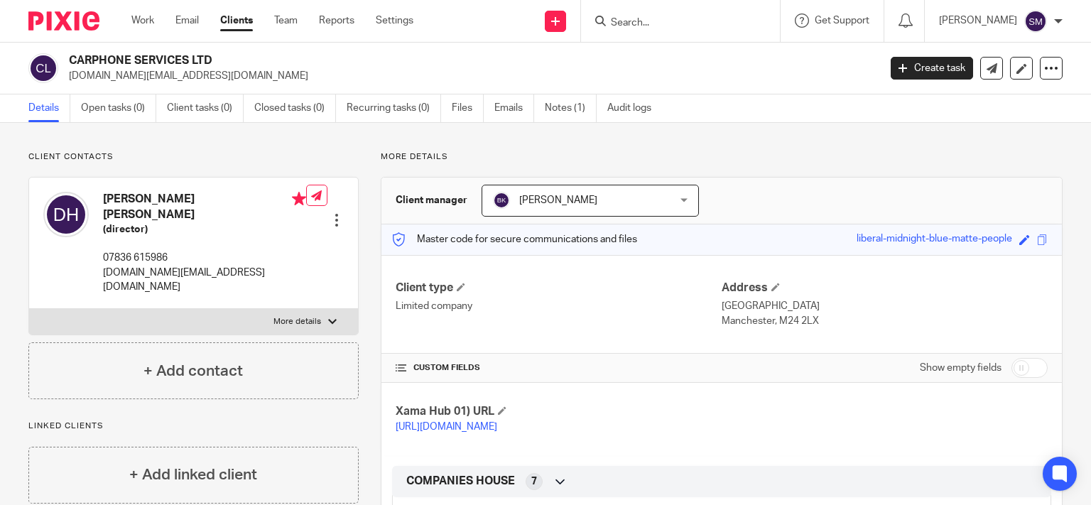
click at [667, 13] on form at bounding box center [684, 21] width 151 height 18
click at [661, 20] on input "Search" at bounding box center [673, 23] width 128 height 13
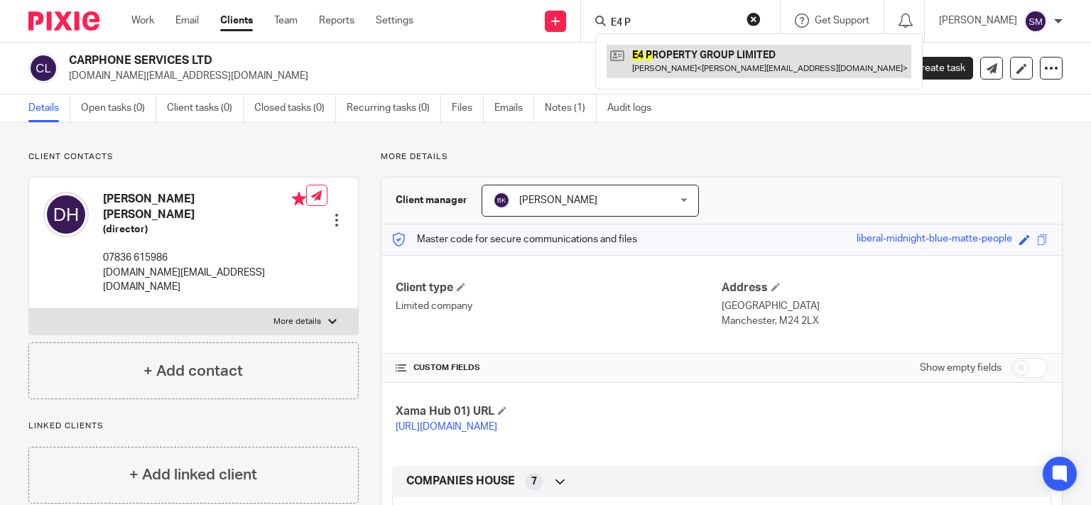
type input "E4 P"
click at [676, 59] on link at bounding box center [759, 61] width 305 height 33
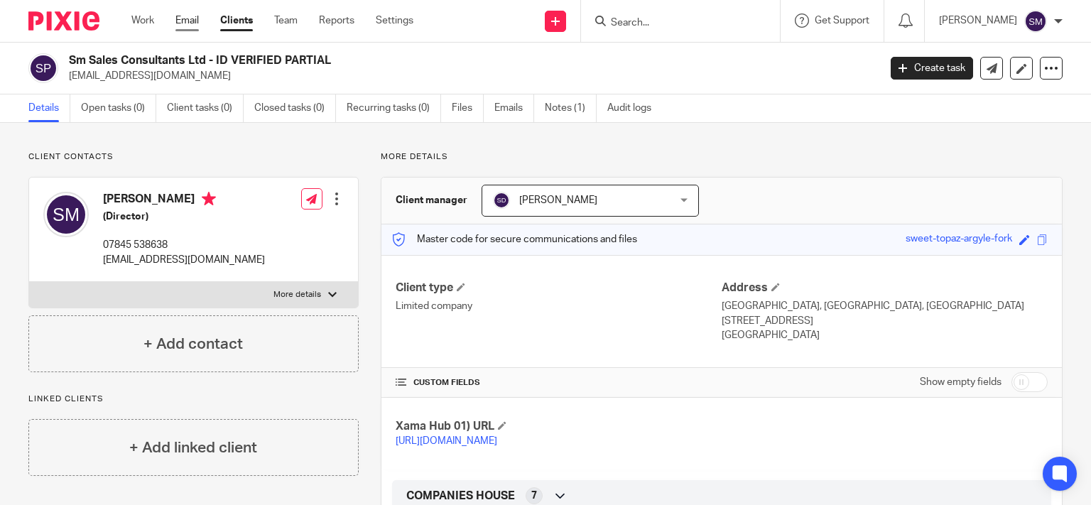
click at [188, 17] on link "Email" at bounding box center [186, 20] width 23 height 14
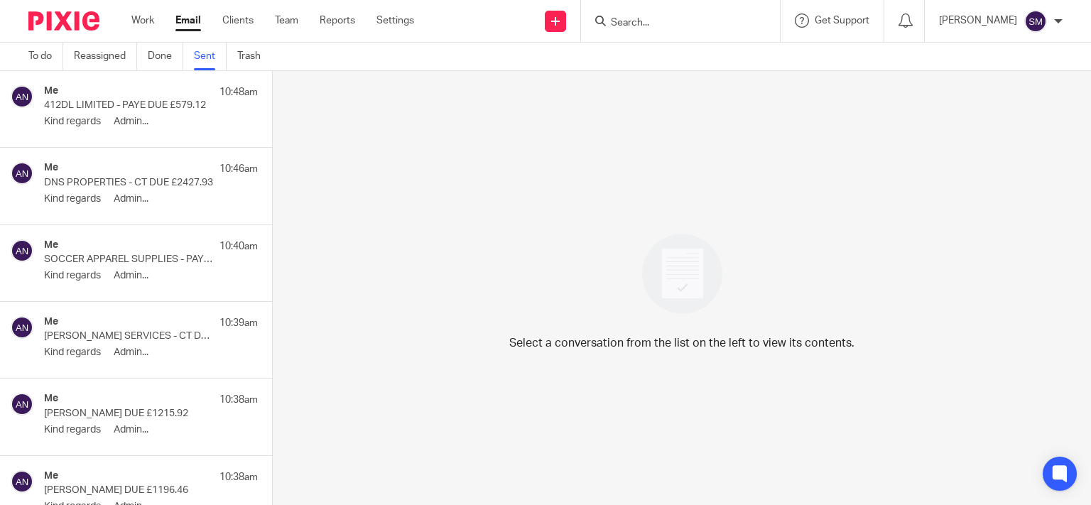
click at [631, 23] on input "Search" at bounding box center [673, 23] width 128 height 13
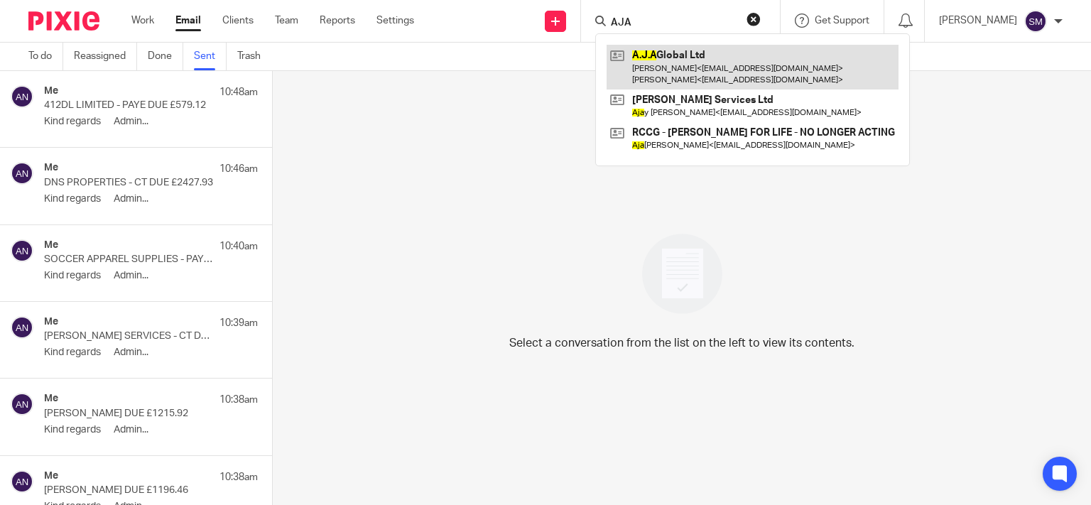
type input "AJA"
click at [641, 63] on link at bounding box center [753, 67] width 292 height 44
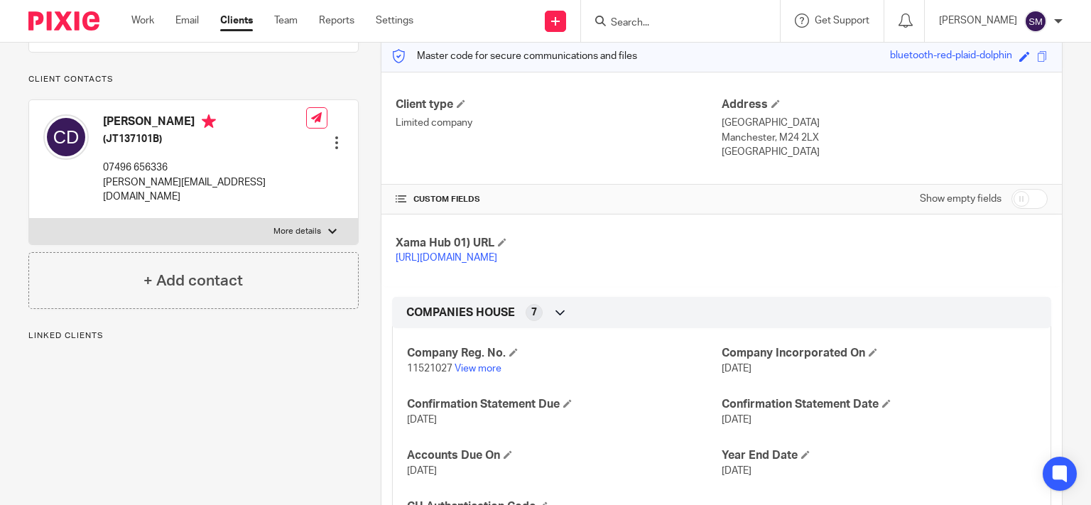
scroll to position [205, 0]
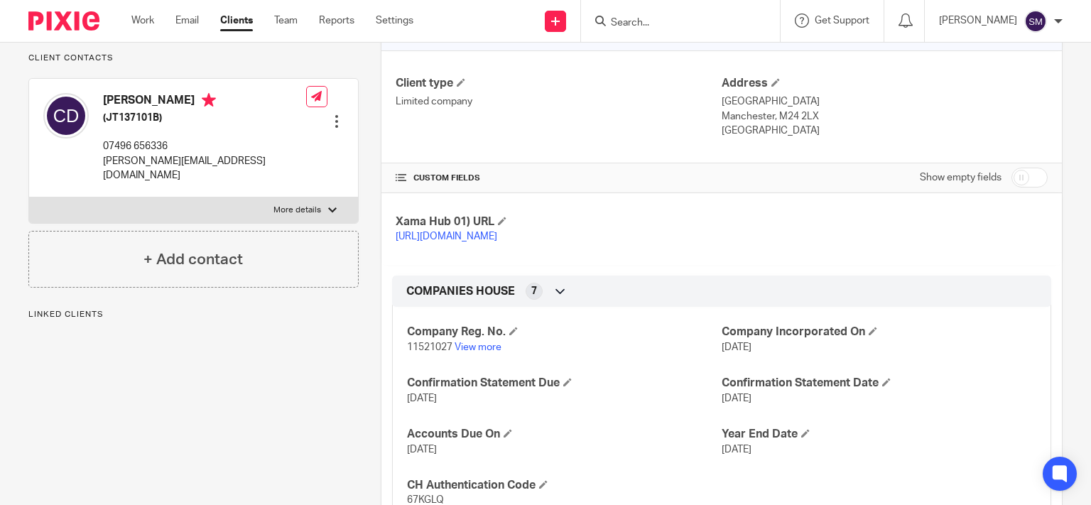
click at [206, 183] on p "christina_dejonge@yahoo.com" at bounding box center [204, 168] width 203 height 29
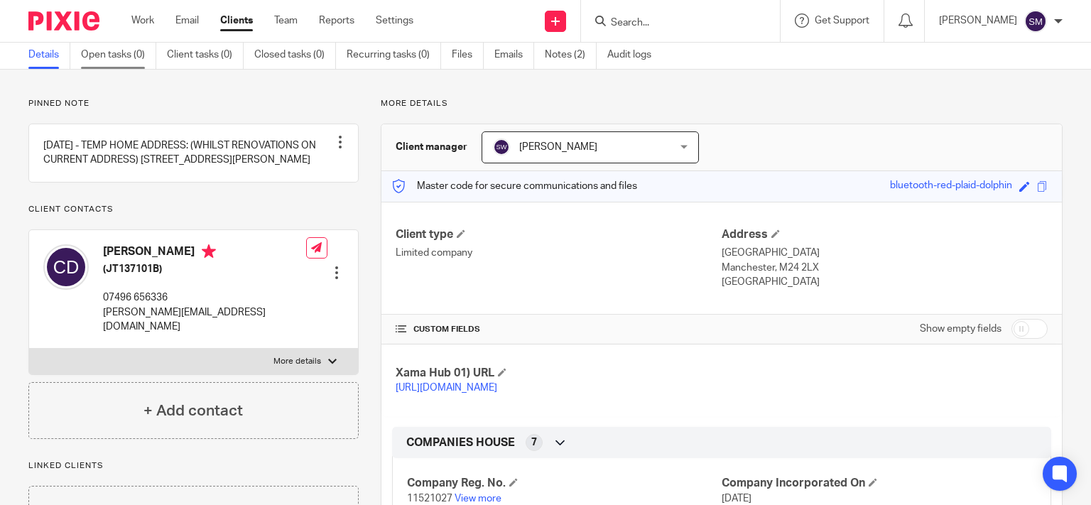
scroll to position [0, 0]
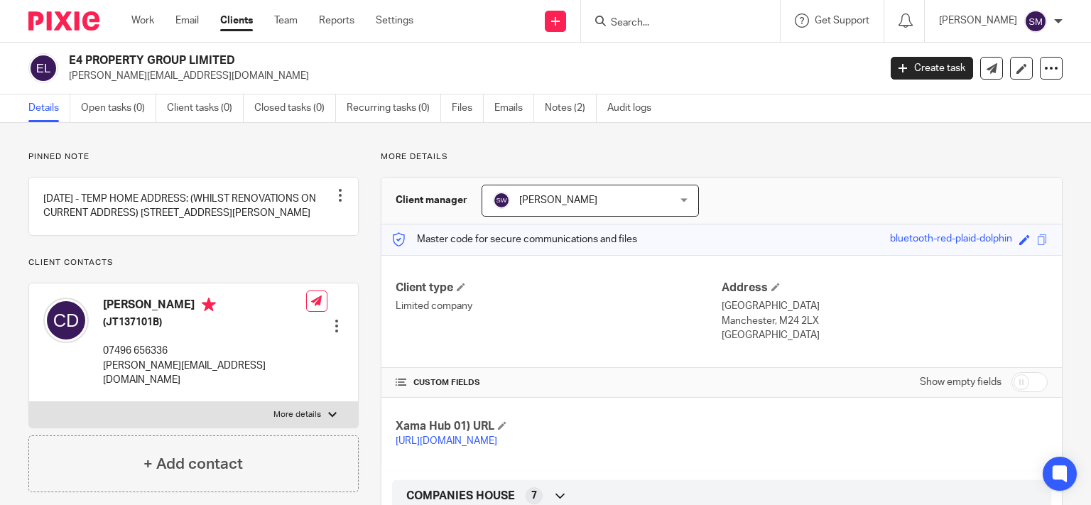
drag, startPoint x: 187, startPoint y: 59, endPoint x: 100, endPoint y: 52, distance: 87.0
click at [69, 57] on h2 "E4 PROPERTY GROUP LIMITED" at bounding box center [389, 60] width 641 height 15
copy div "E4 PROPERTY GROUP"
drag, startPoint x: 663, startPoint y: 11, endPoint x: 658, endPoint y: 16, distance: 8.0
click at [662, 11] on div at bounding box center [680, 21] width 199 height 42
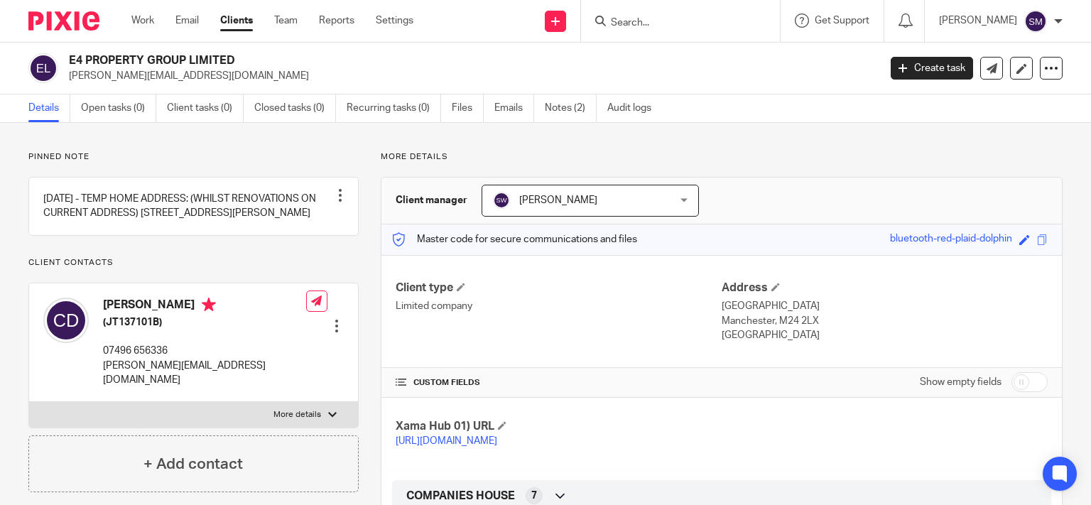
click at [656, 18] on input "Search" at bounding box center [673, 23] width 128 height 13
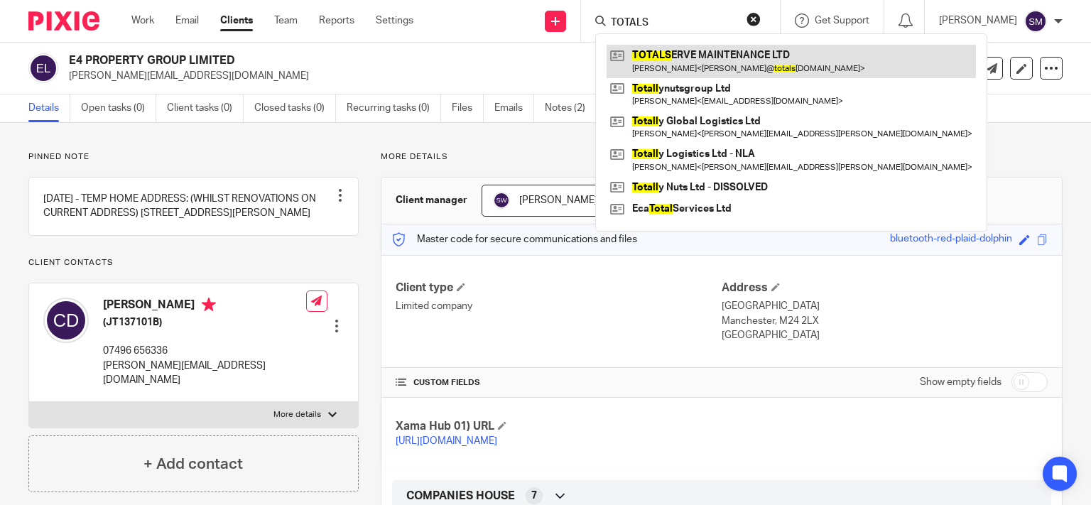
type input "TOTALS"
click at [723, 56] on link at bounding box center [791, 61] width 369 height 33
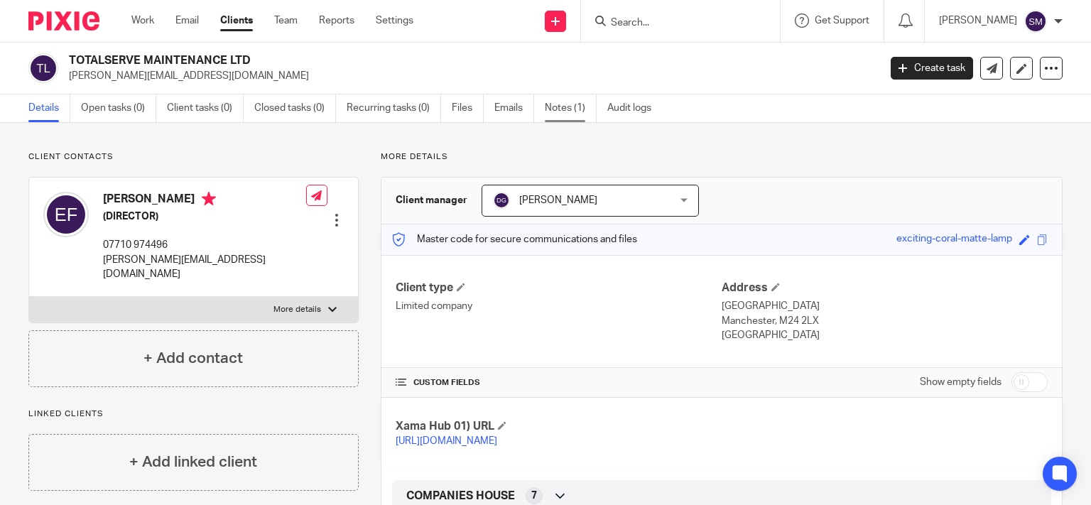
click at [560, 106] on link "Notes (1)" at bounding box center [571, 108] width 52 height 28
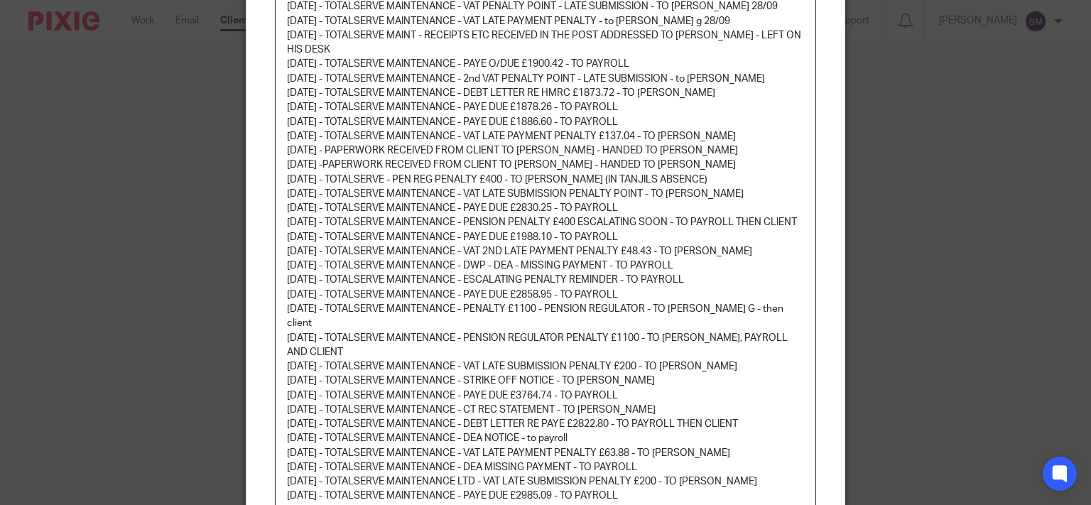
scroll to position [750, 0]
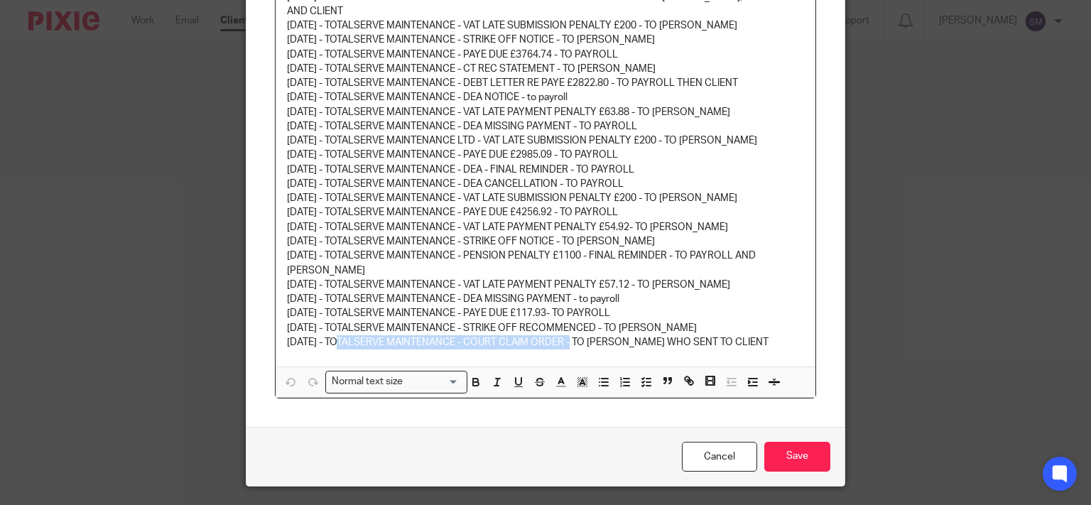
drag, startPoint x: 572, startPoint y: 328, endPoint x: 336, endPoint y: 333, distance: 235.9
drag, startPoint x: 362, startPoint y: 327, endPoint x: 371, endPoint y: 327, distance: 9.2
copy p "TOTALSERVE MAINTENANCE - COURT CLAIM ORDER"
click at [777, 442] on input "Save" at bounding box center [797, 457] width 66 height 31
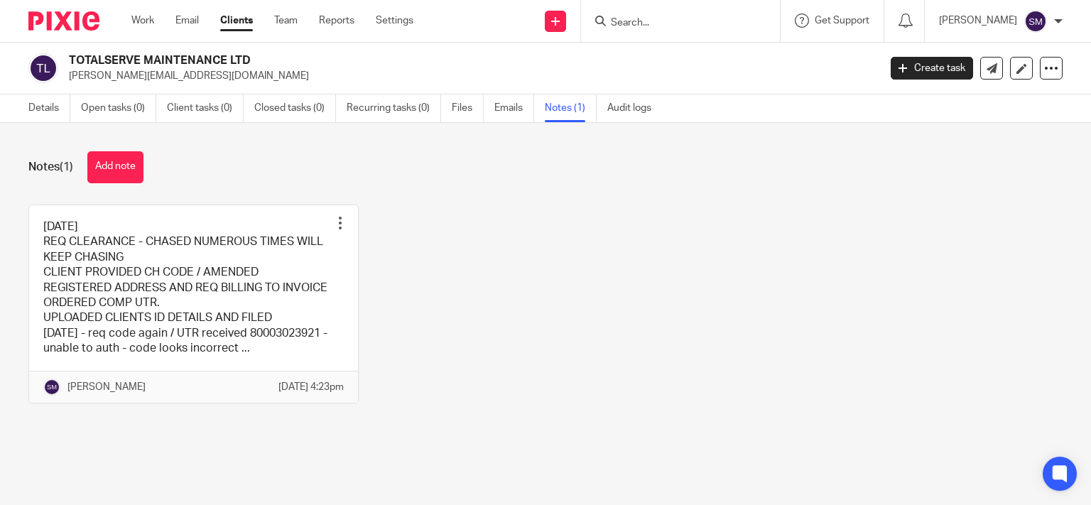
click at [656, 20] on input "Search" at bounding box center [673, 23] width 128 height 13
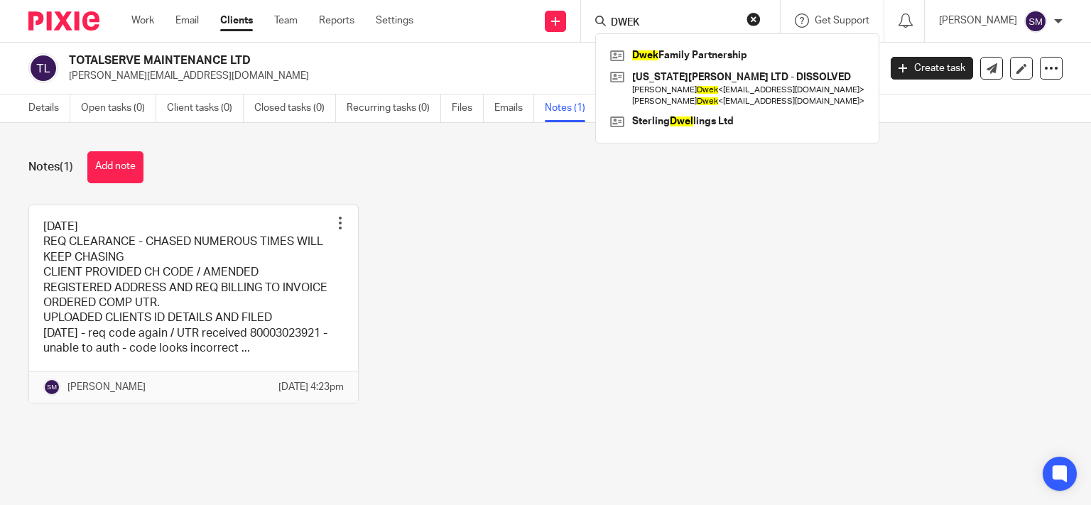
type input "DWEK"
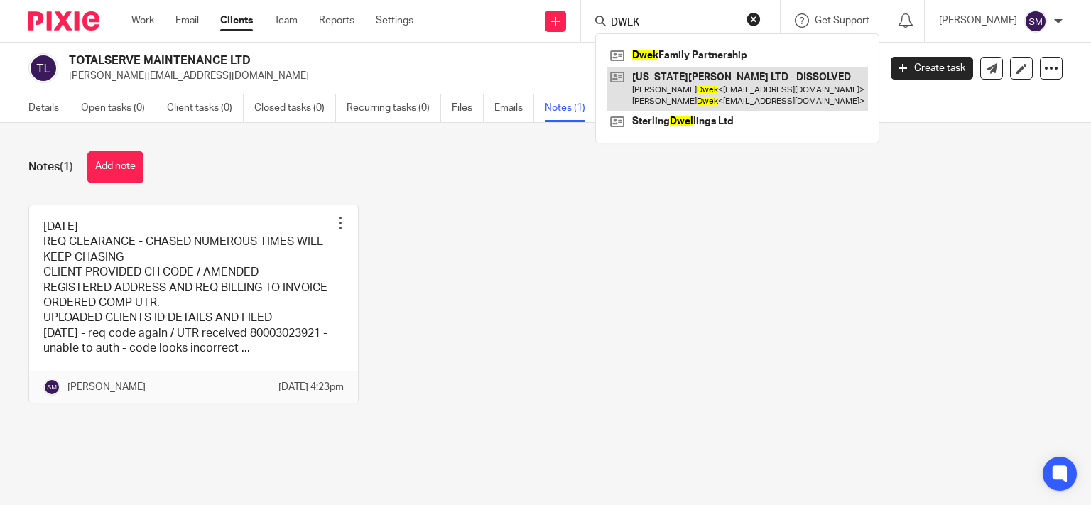
click at [744, 88] on link at bounding box center [737, 89] width 261 height 44
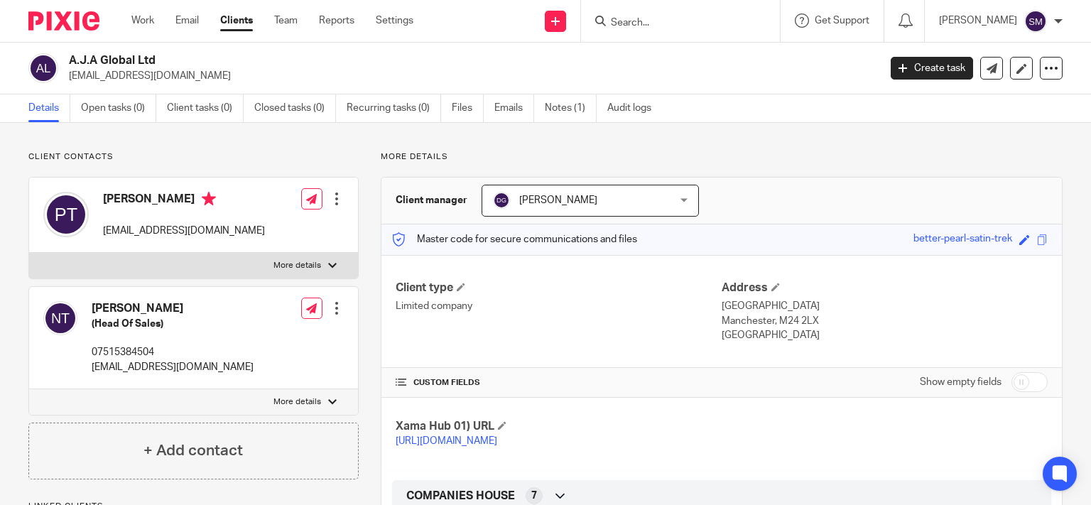
click at [139, 74] on p "nadiathiare@gmail.com" at bounding box center [469, 76] width 801 height 14
click at [256, 69] on p "nadiathiare@gmail.com" at bounding box center [469, 76] width 801 height 14
drag, startPoint x: 138, startPoint y: 60, endPoint x: 77, endPoint y: 59, distance: 61.1
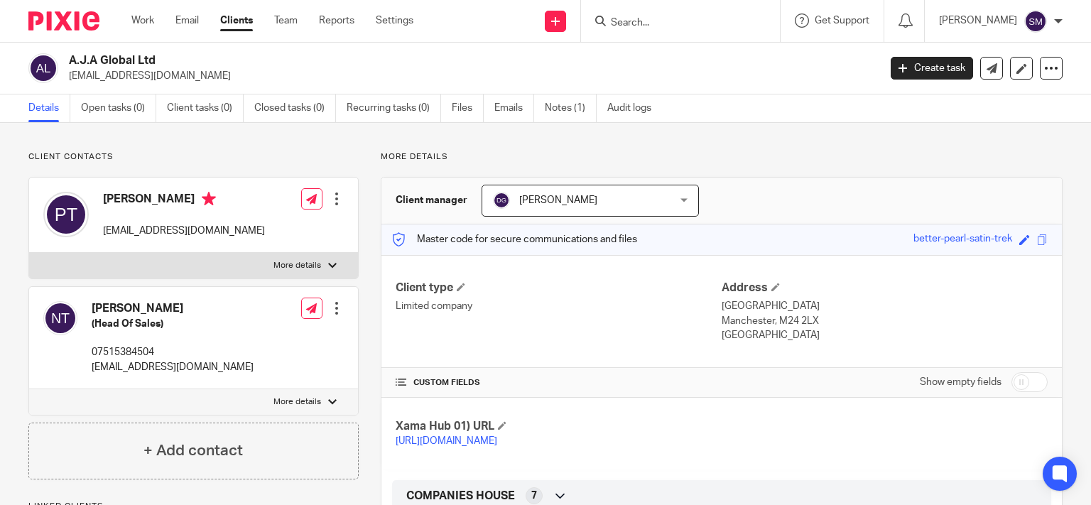
click at [69, 60] on h2 "A.J.A Global Ltd" at bounding box center [389, 60] width 641 height 15
copy div "A.J.A Global"
click at [612, 22] on input "Search" at bounding box center [673, 23] width 128 height 13
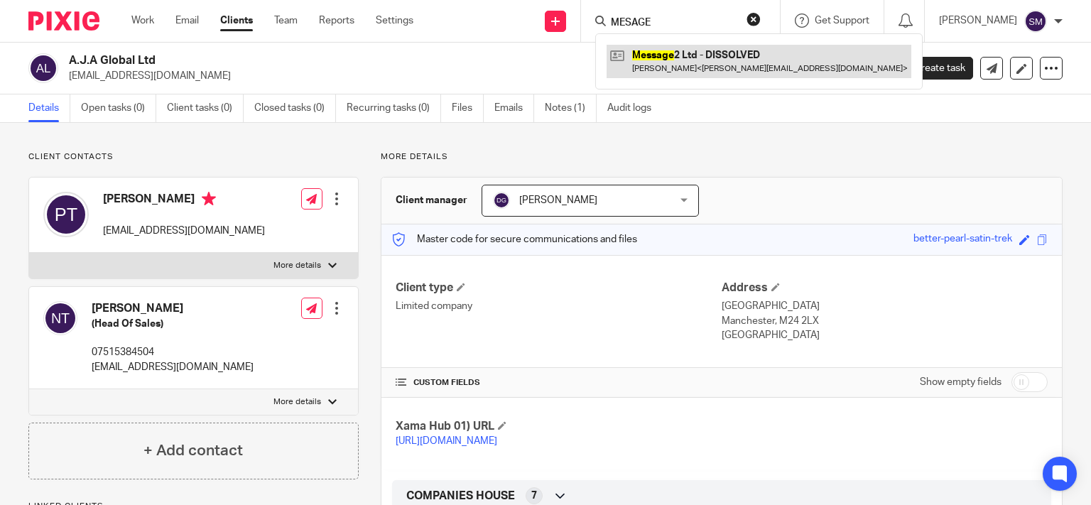
type input "MESAGE"
click at [664, 62] on link at bounding box center [759, 61] width 305 height 33
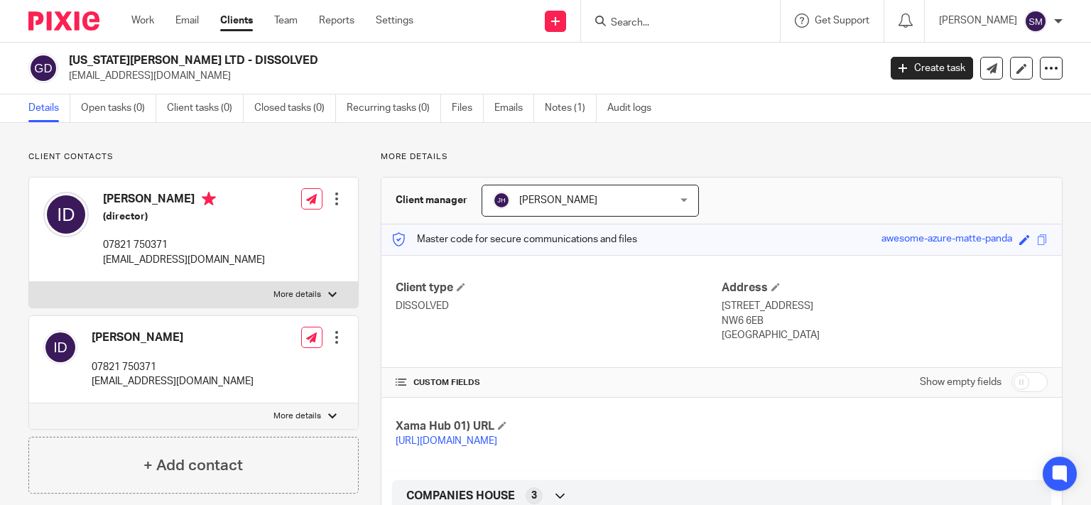
click at [635, 21] on input "Search" at bounding box center [673, 23] width 128 height 13
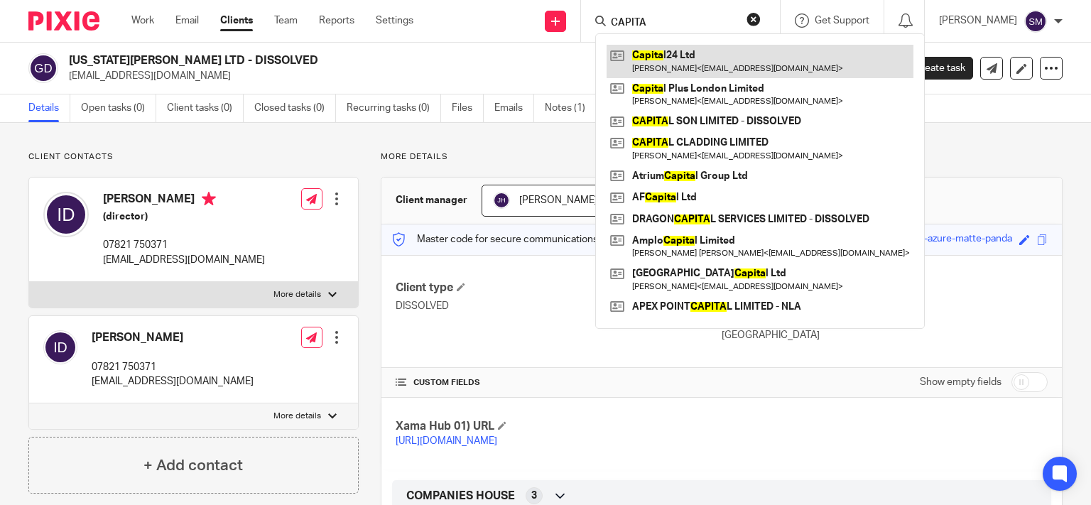
type input "CAPITA"
click at [644, 75] on link at bounding box center [760, 61] width 307 height 33
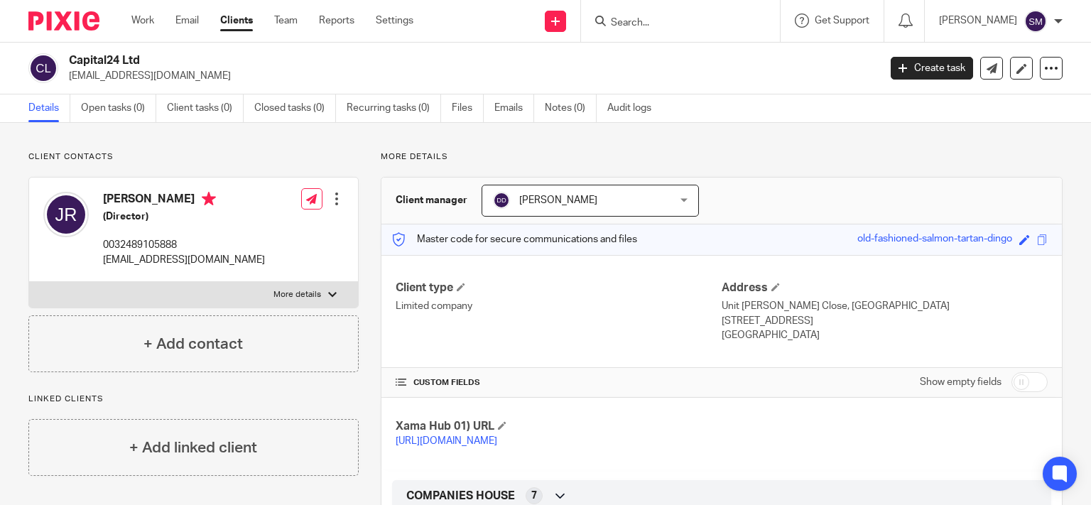
click at [1029, 379] on input "checkbox" at bounding box center [1030, 382] width 36 height 20
checkbox input "true"
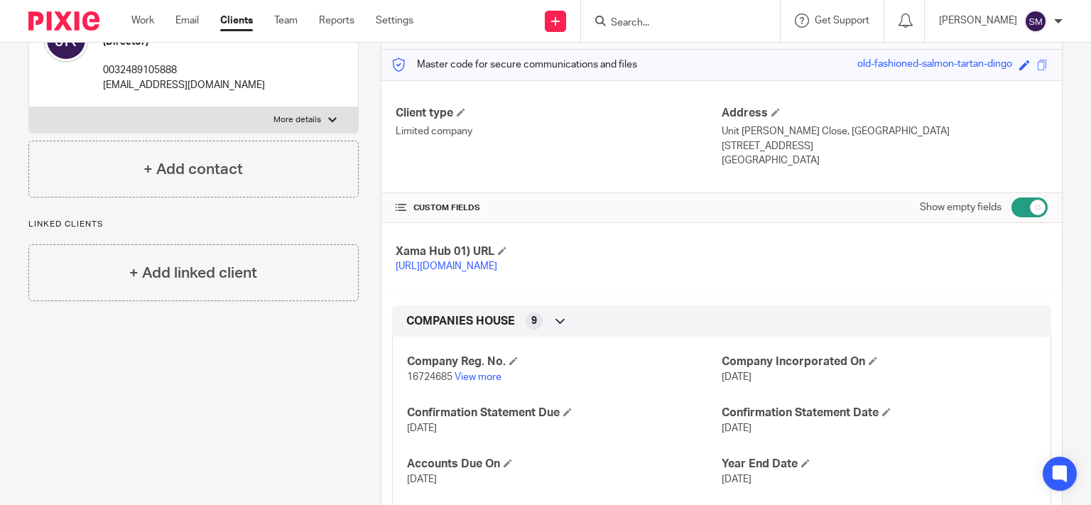
scroll to position [341, 0]
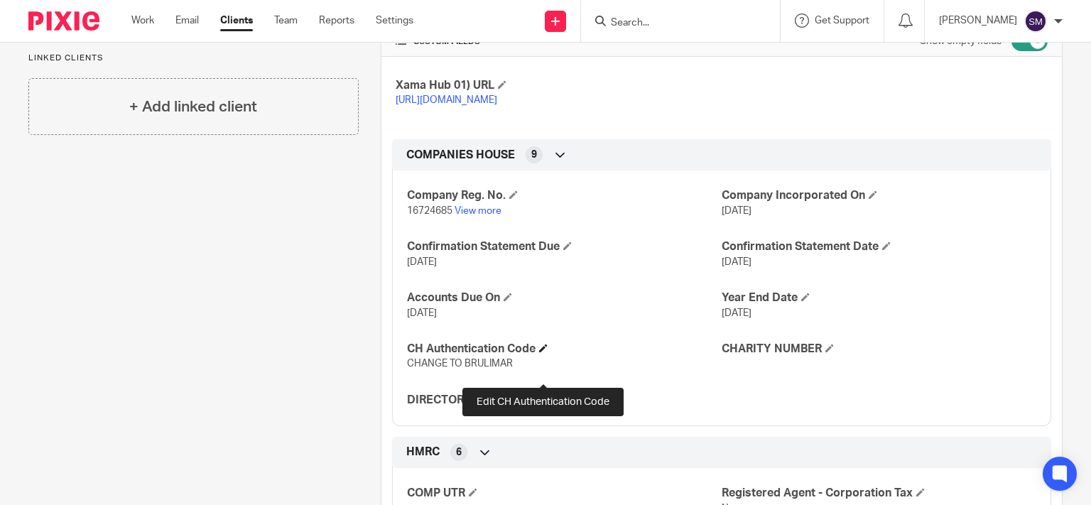
click at [542, 352] on span at bounding box center [543, 348] width 9 height 9
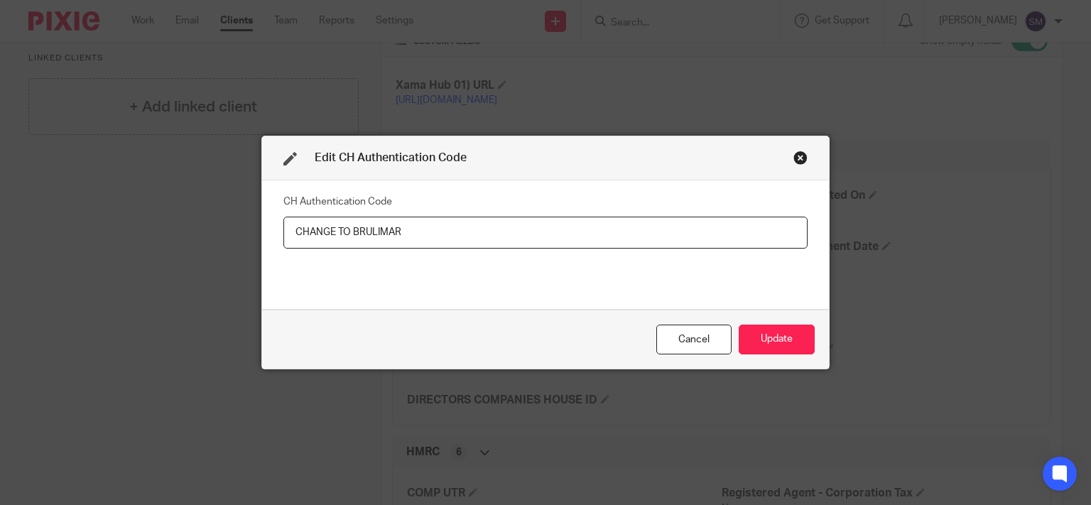
drag, startPoint x: 445, startPoint y: 234, endPoint x: 104, endPoint y: 232, distance: 340.3
click at [283, 232] on input "CHANGE TO BRULIMAR" at bounding box center [545, 233] width 524 height 32
type input "MDVJ9R"
click at [774, 340] on button "Update" at bounding box center [777, 340] width 76 height 31
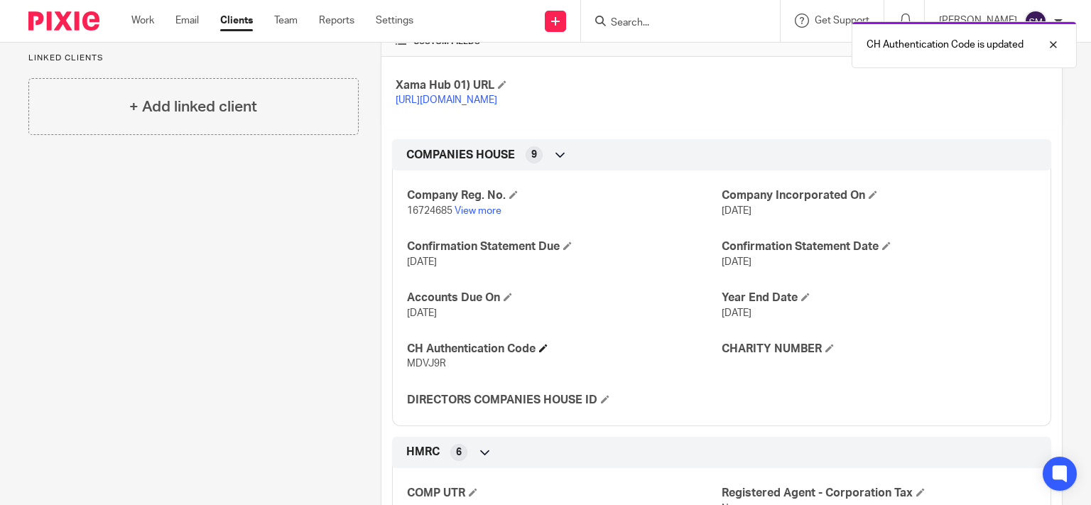
scroll to position [0, 0]
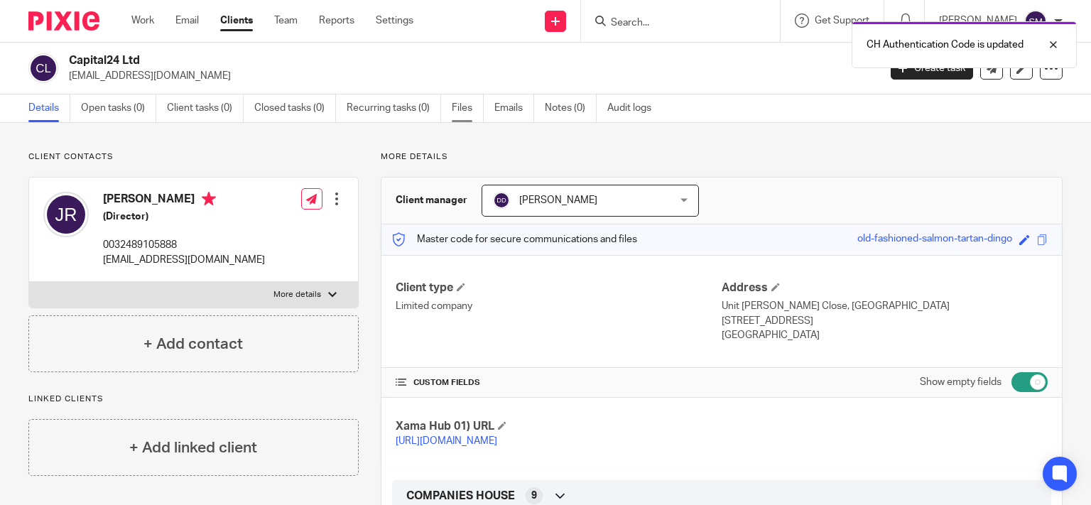
click at [458, 110] on link "Files" at bounding box center [468, 108] width 32 height 28
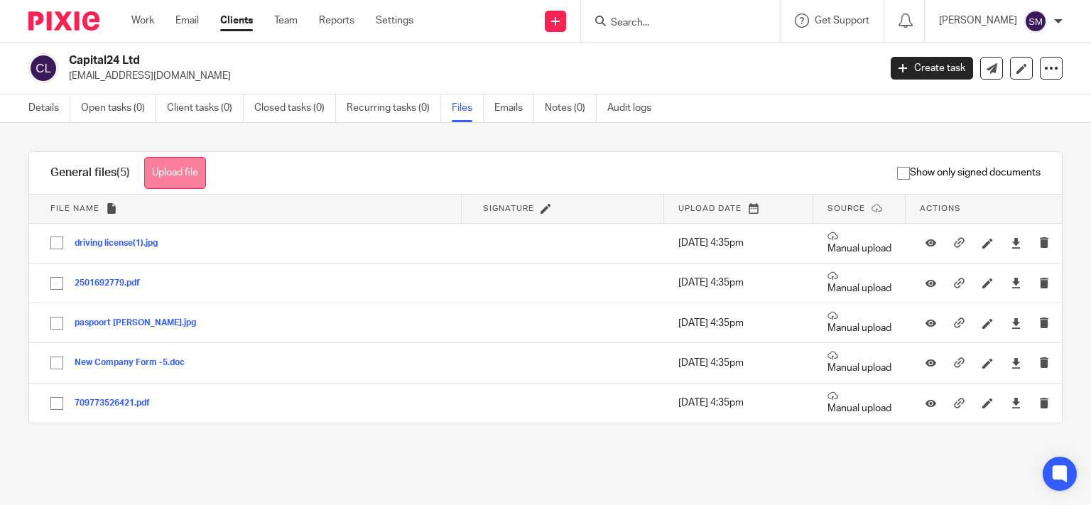
click at [182, 176] on button "Upload file" at bounding box center [175, 173] width 62 height 32
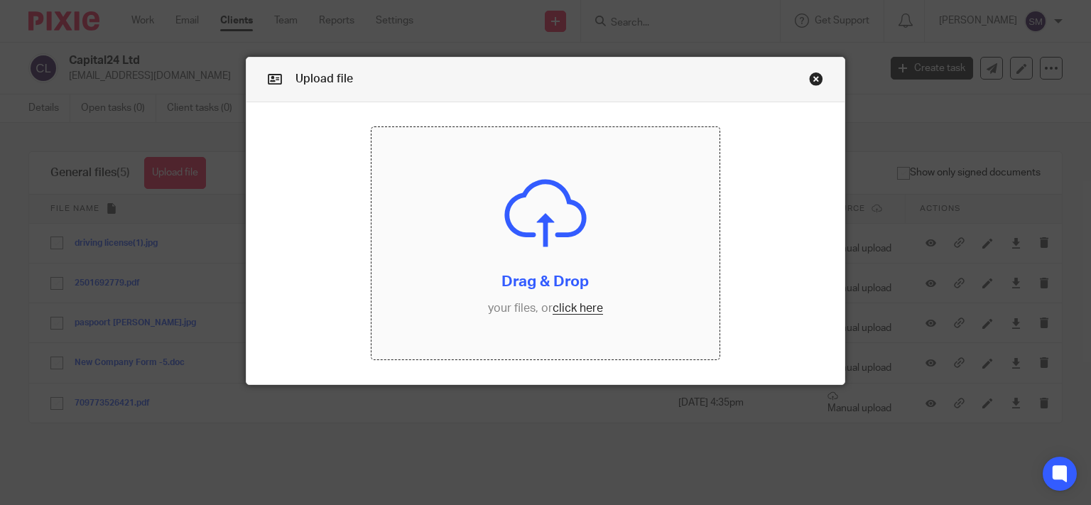
click at [455, 256] on input "file" at bounding box center [546, 243] width 348 height 232
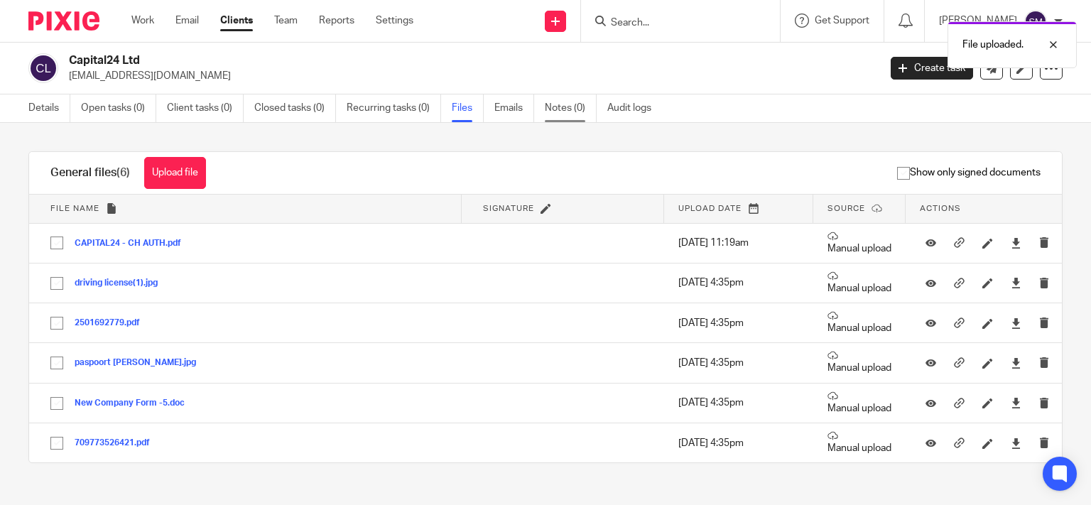
click at [557, 112] on link "Notes (0)" at bounding box center [571, 108] width 52 height 28
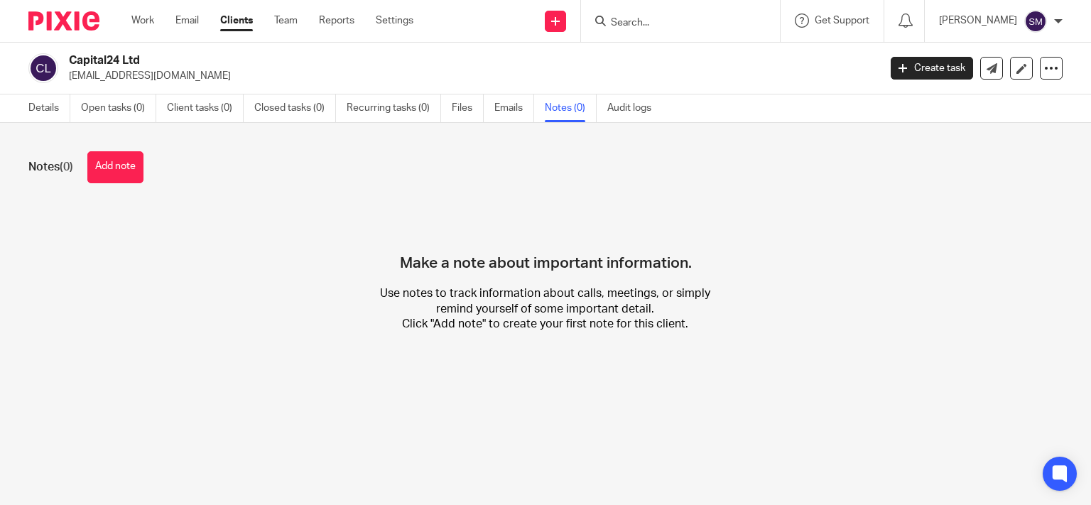
click at [94, 154] on button "Add note" at bounding box center [115, 167] width 56 height 32
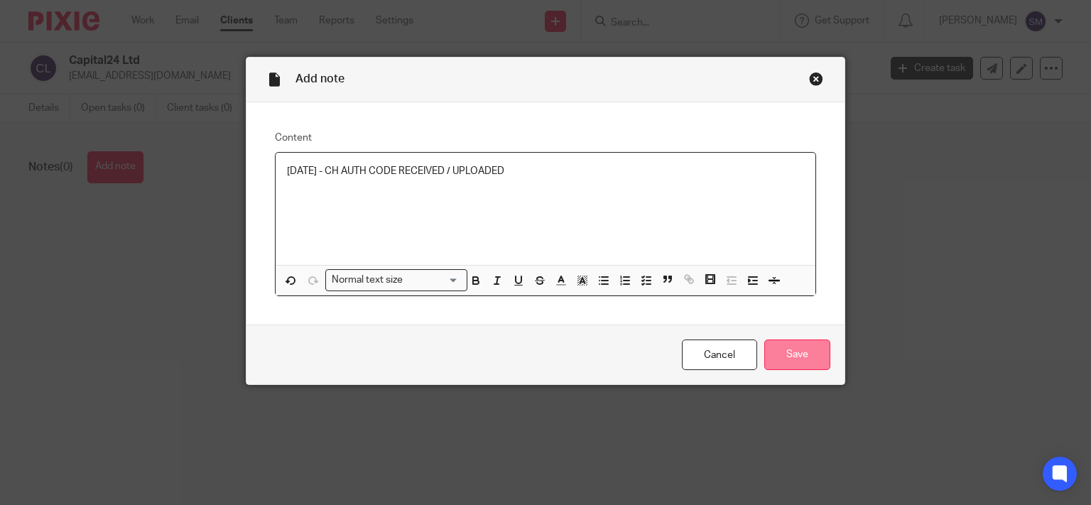
click at [776, 344] on input "Save" at bounding box center [797, 355] width 66 height 31
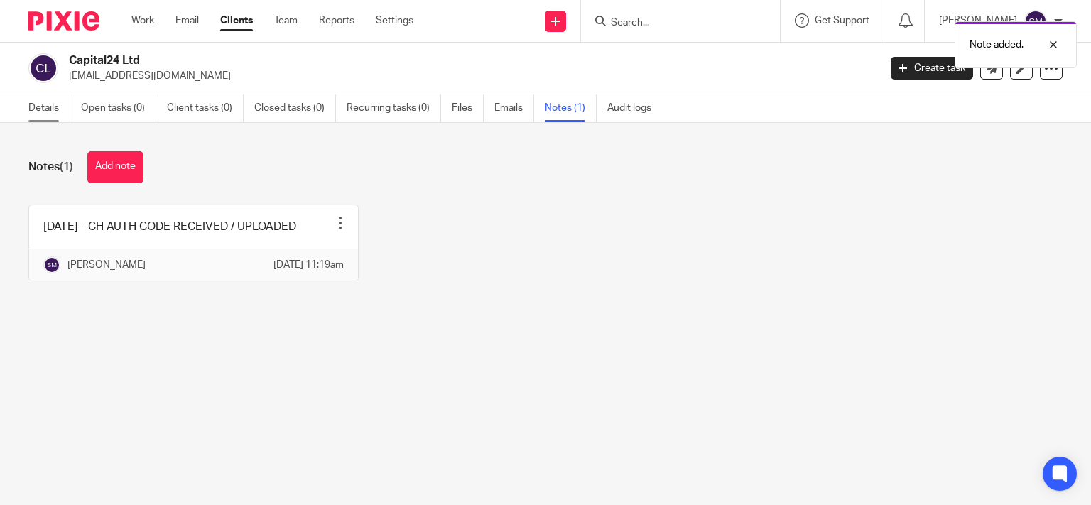
click at [44, 107] on link "Details" at bounding box center [49, 108] width 42 height 28
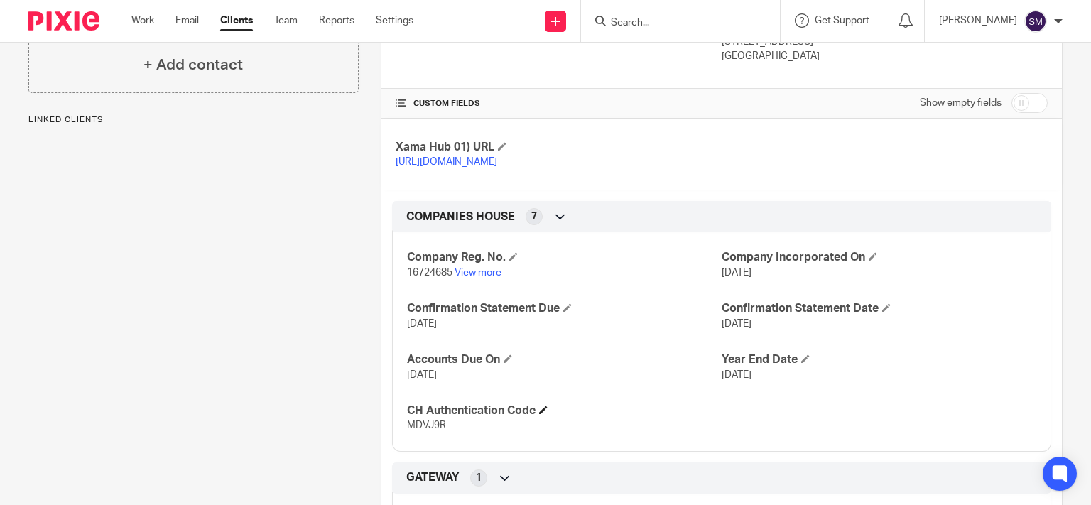
scroll to position [341, 0]
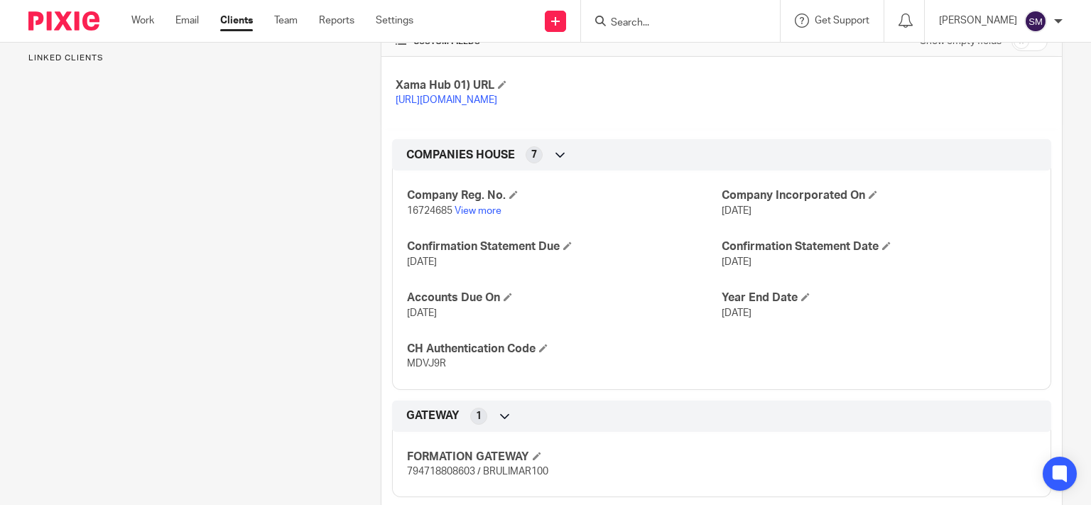
click at [448, 216] on span "16724685" at bounding box center [429, 211] width 45 height 10
copy p "16724685"
click at [435, 369] on span "MDVJ9R" at bounding box center [426, 364] width 39 height 10
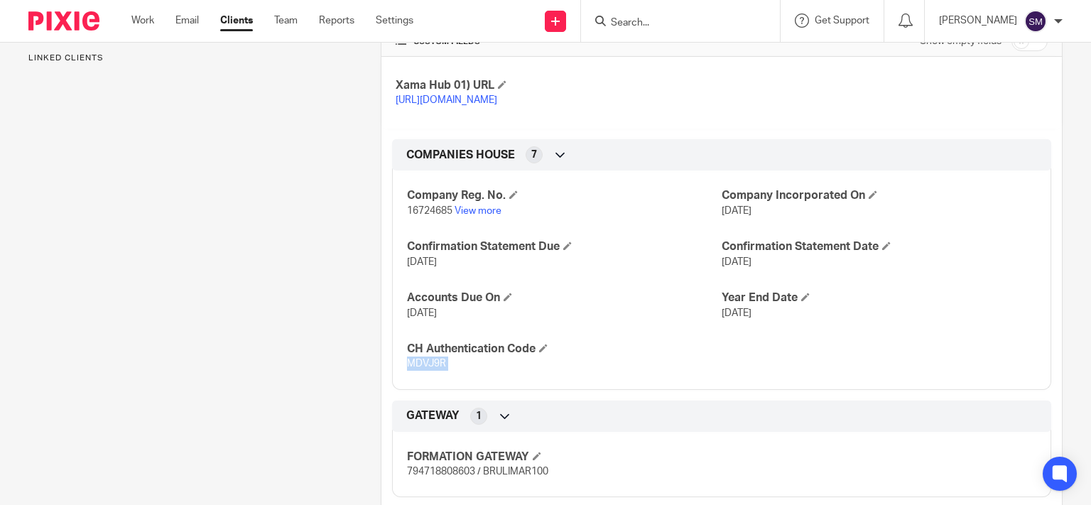
copy span "MDVJ9R"
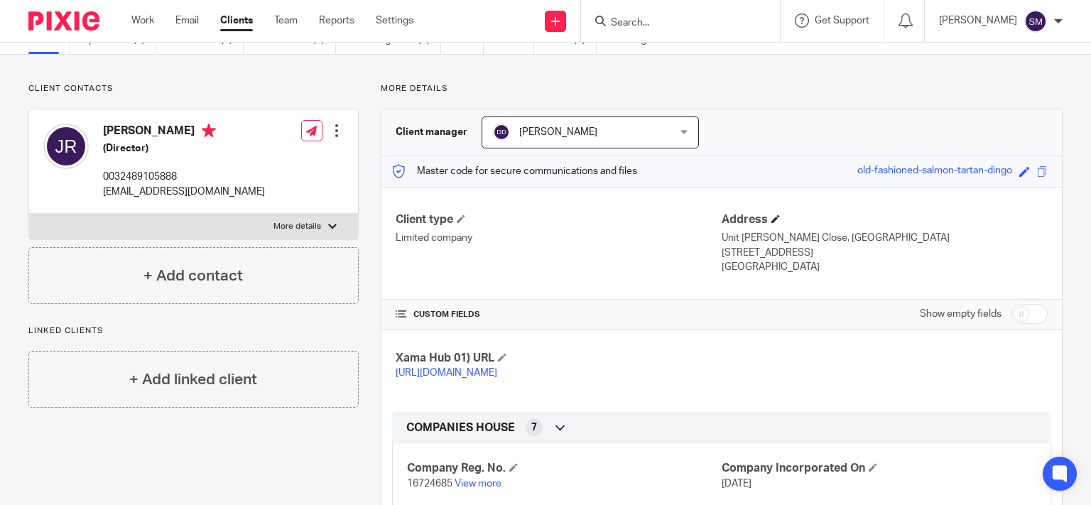
scroll to position [0, 0]
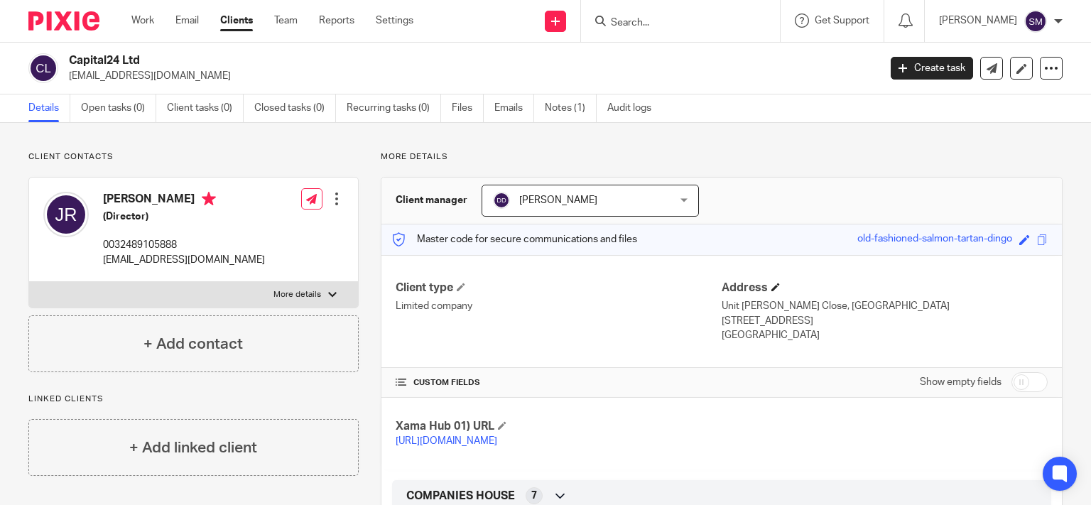
click at [775, 283] on h4 "Address" at bounding box center [885, 288] width 326 height 15
click at [771, 286] on span at bounding box center [775, 287] width 9 height 9
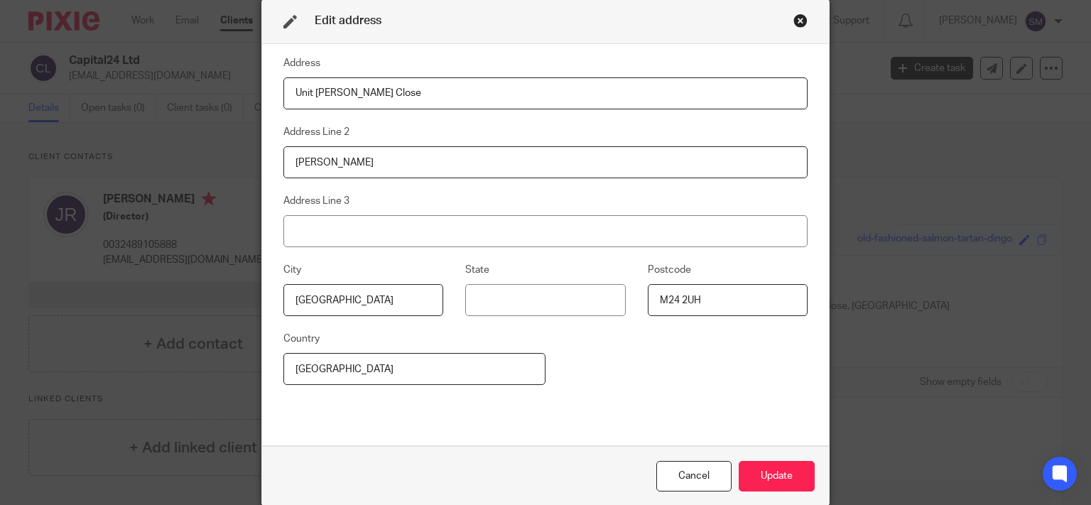
drag, startPoint x: 445, startPoint y: 101, endPoint x: 152, endPoint y: 106, distance: 293.4
click at [283, 106] on input "Unit C-D Hanson Close" at bounding box center [545, 93] width 524 height 32
type input "BRULIMAR HOUSE, JUBILEE ROAD"
drag, startPoint x: 359, startPoint y: 304, endPoint x: 190, endPoint y: 289, distance: 170.4
click at [283, 289] on input "Manchester" at bounding box center [363, 300] width 160 height 32
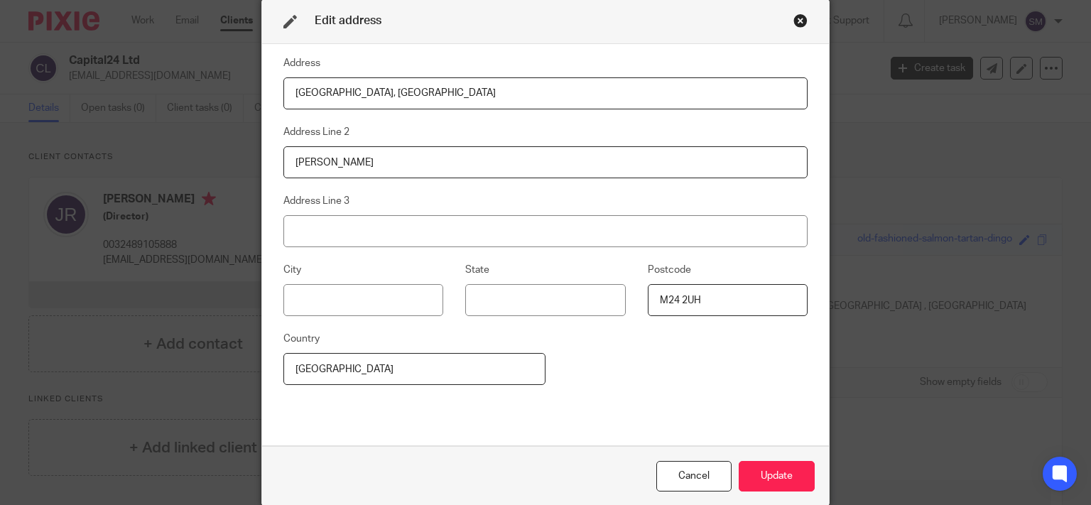
click at [707, 305] on input "M24 2UH" at bounding box center [728, 300] width 160 height 32
type input "M24 2LX"
click at [799, 470] on button "Update" at bounding box center [777, 476] width 76 height 31
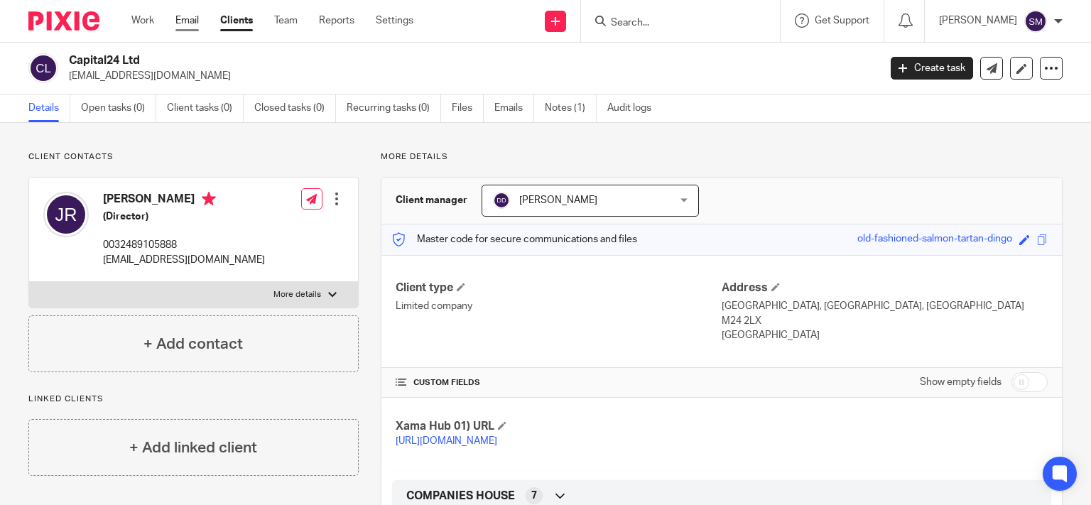
click at [192, 22] on link "Email" at bounding box center [186, 20] width 23 height 14
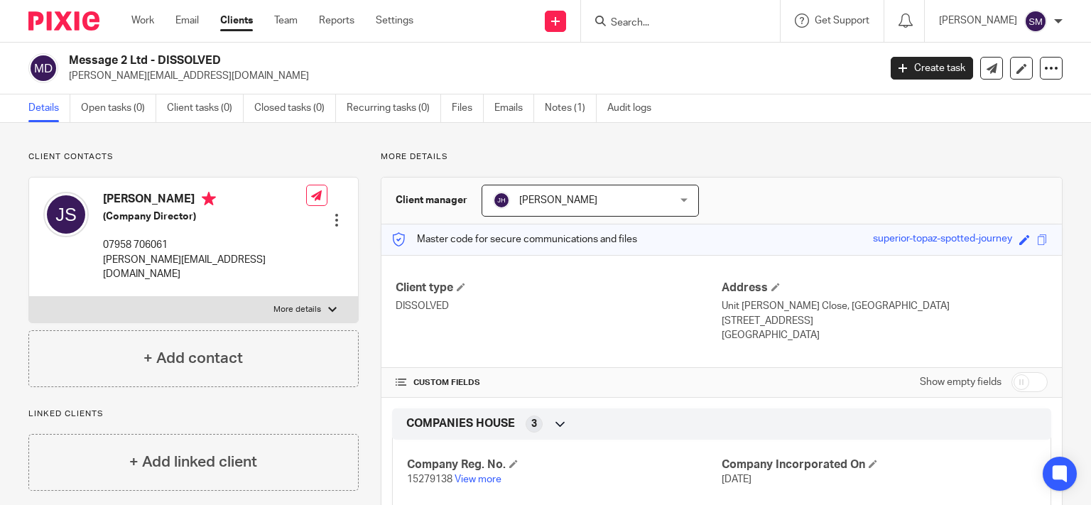
click at [188, 256] on p "[PERSON_NAME][EMAIL_ADDRESS][DOMAIN_NAME]" at bounding box center [204, 267] width 203 height 29
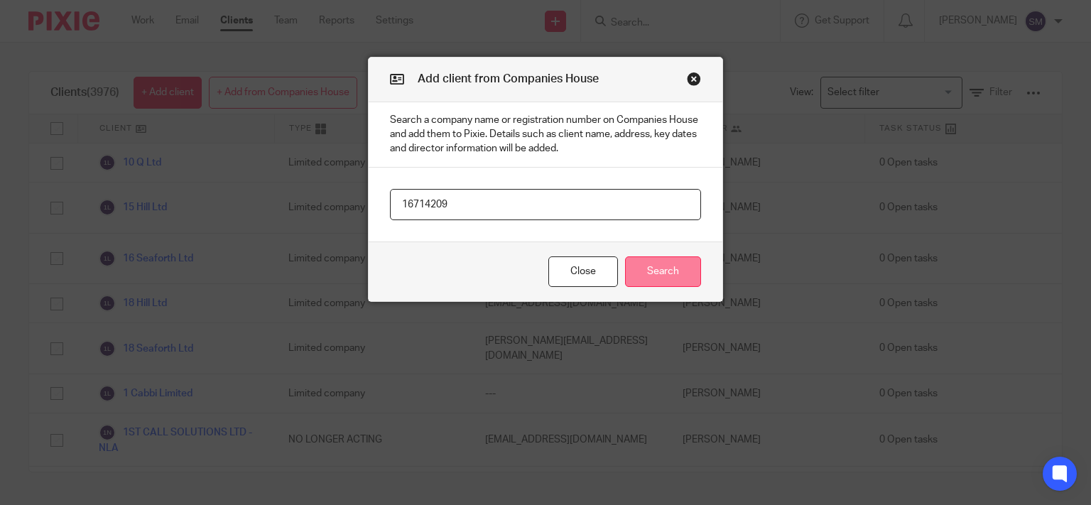
type input "16714209"
click at [668, 273] on button "Search" at bounding box center [663, 271] width 76 height 31
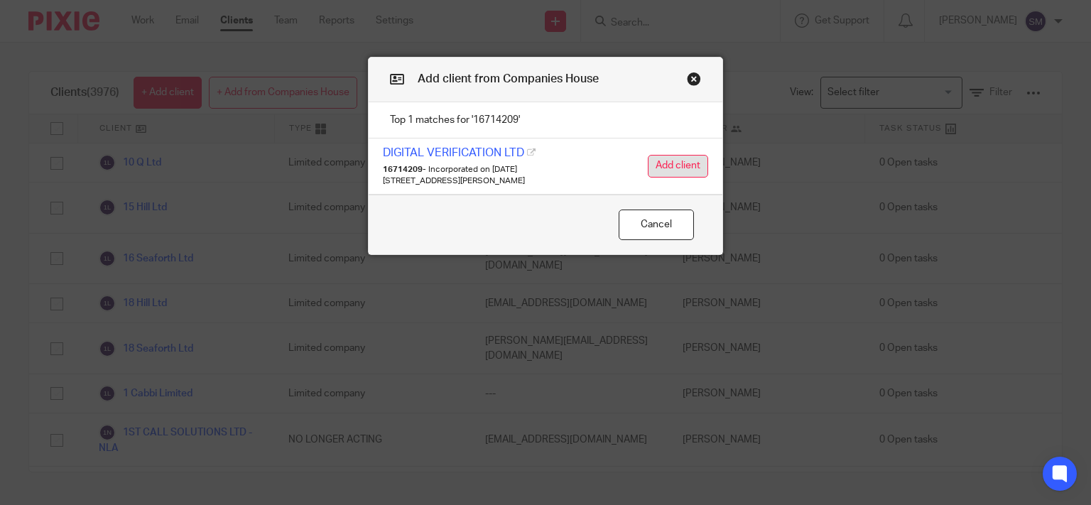
click at [683, 170] on button "Add client" at bounding box center [678, 166] width 60 height 23
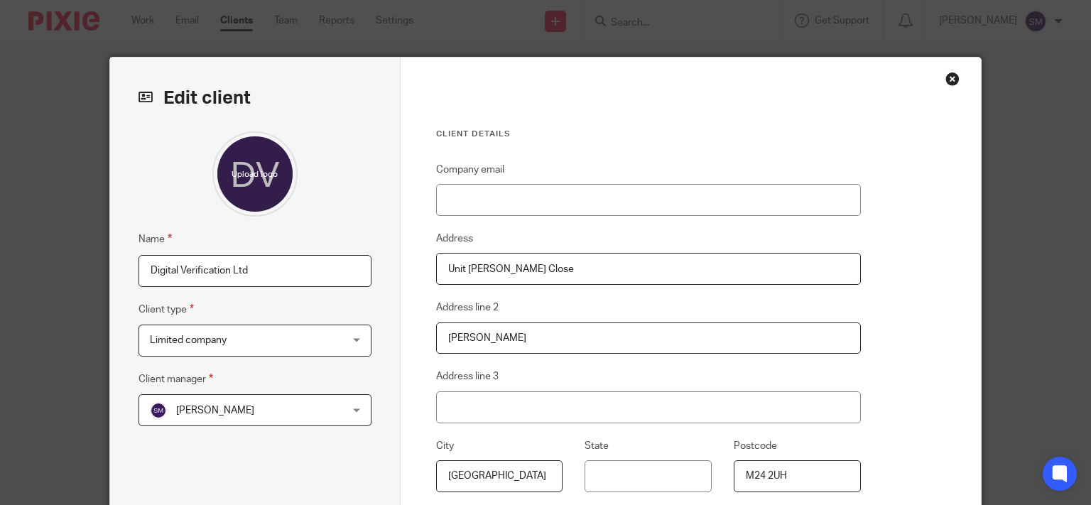
click at [320, 413] on span "[PERSON_NAME]" at bounding box center [238, 410] width 177 height 30
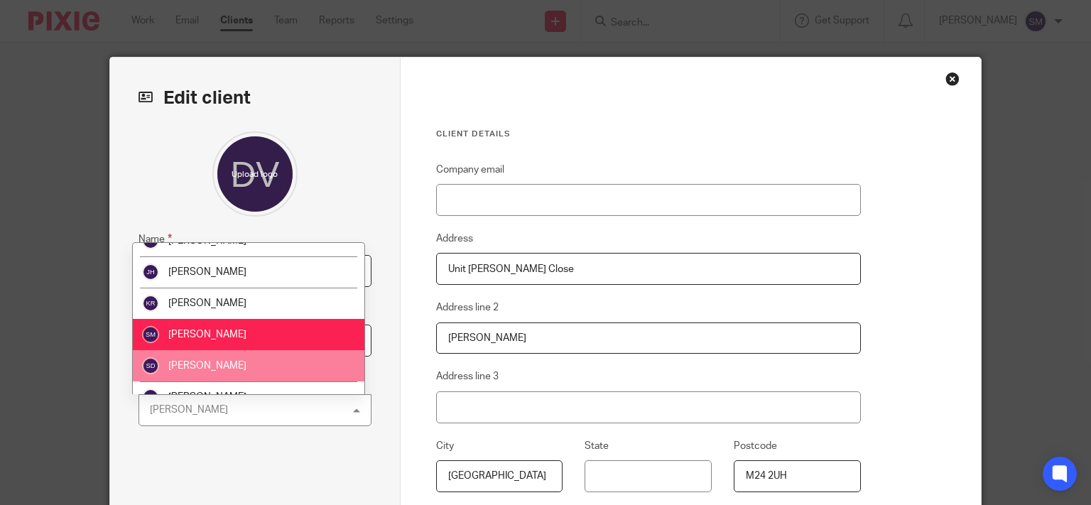
scroll to position [311, 0]
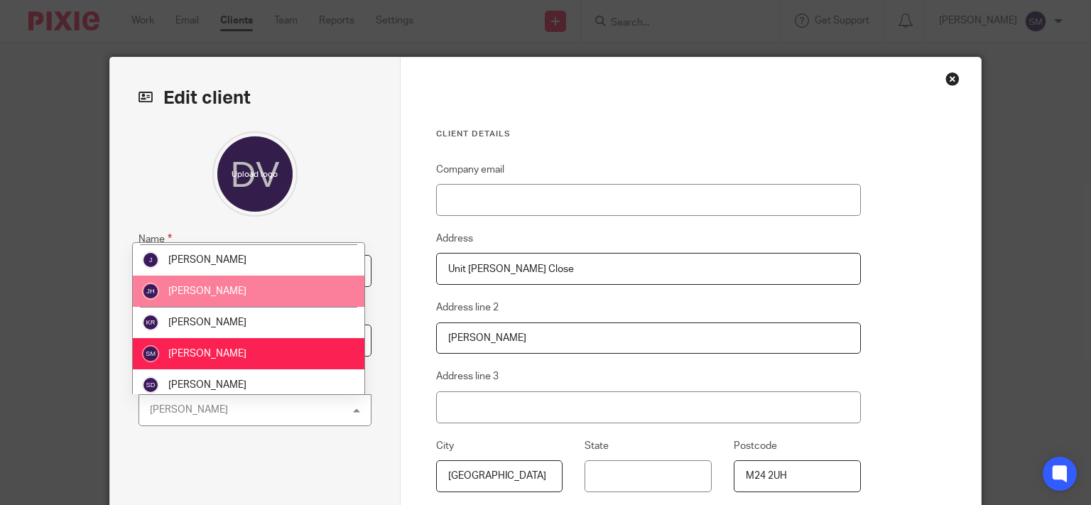
click at [248, 295] on li "[PERSON_NAME]" at bounding box center [249, 291] width 232 height 31
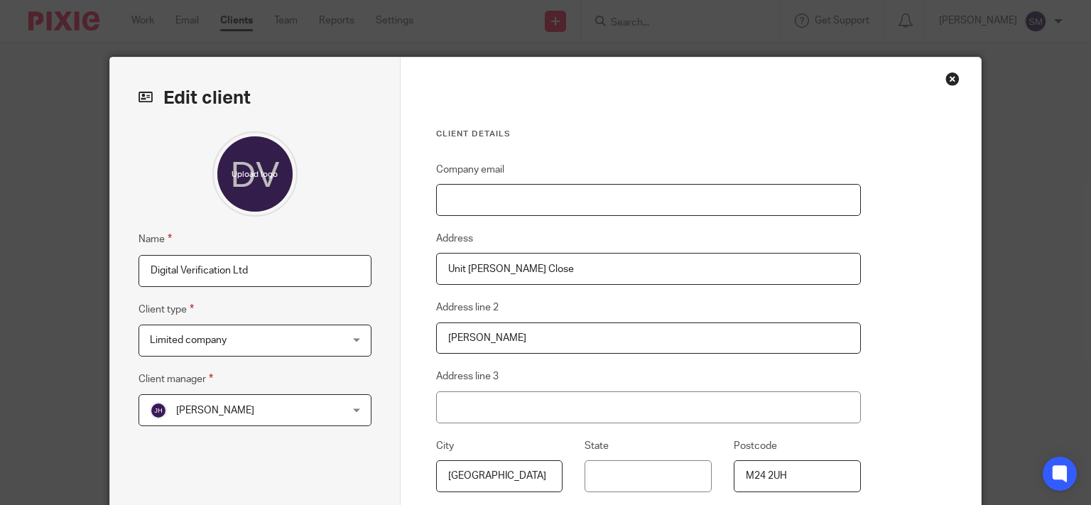
click at [480, 210] on input "Company email" at bounding box center [648, 200] width 425 height 32
paste input "[PERSON_NAME][EMAIL_ADDRESS][DOMAIN_NAME]"
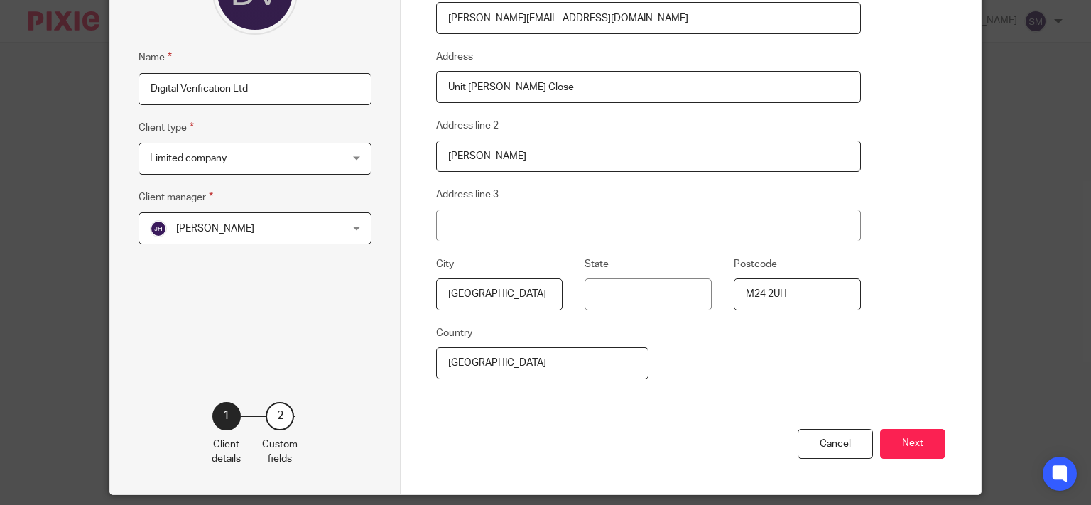
scroll to position [160, 0]
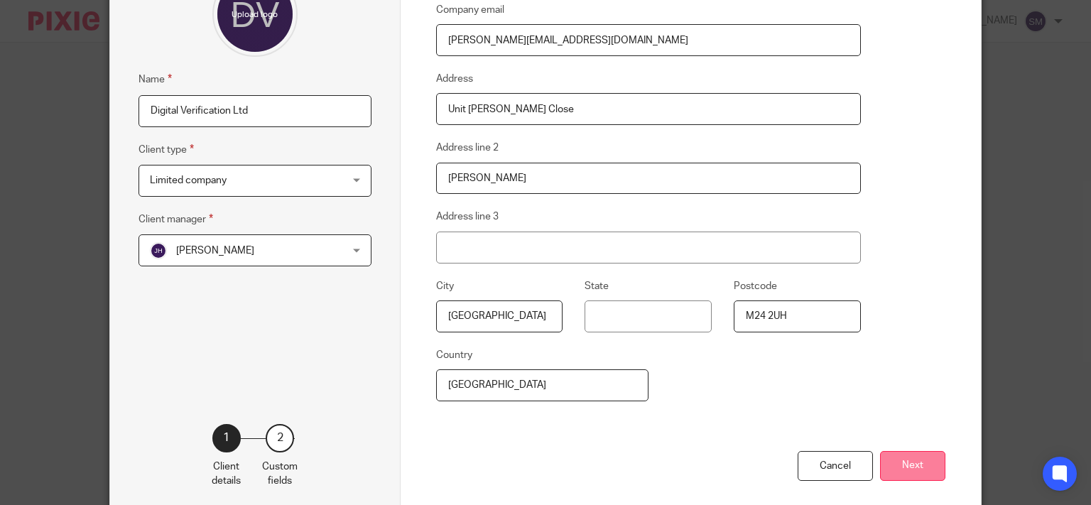
type input "[PERSON_NAME][EMAIL_ADDRESS][DOMAIN_NAME]"
click at [918, 462] on button "Next" at bounding box center [912, 466] width 65 height 31
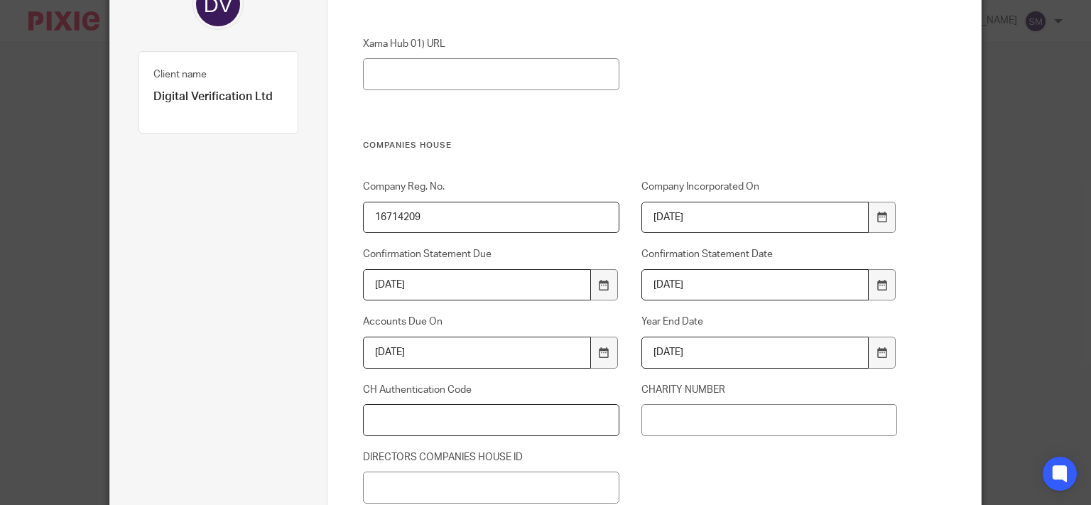
click at [492, 414] on input "CH Authentication Code" at bounding box center [491, 420] width 256 height 32
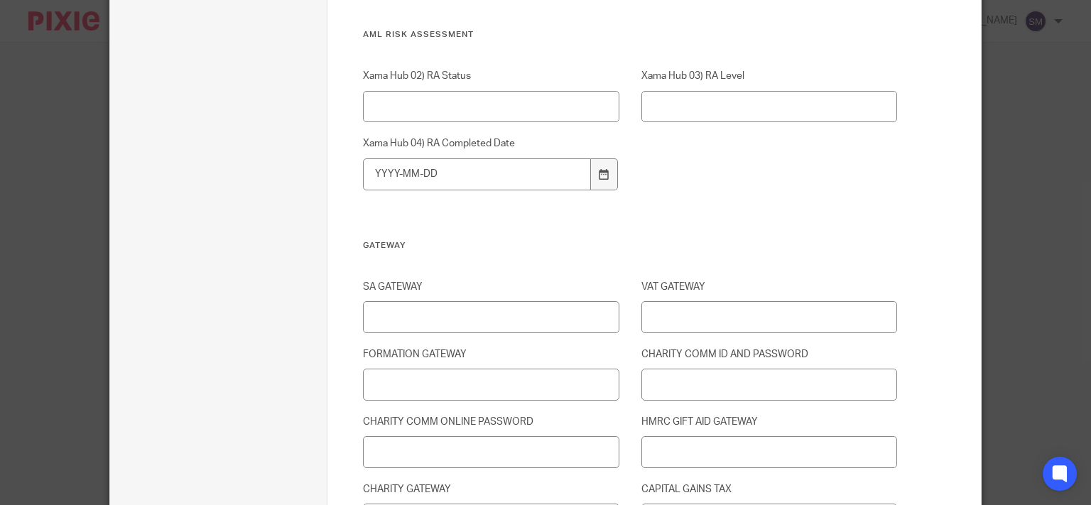
scroll to position [2000, 0]
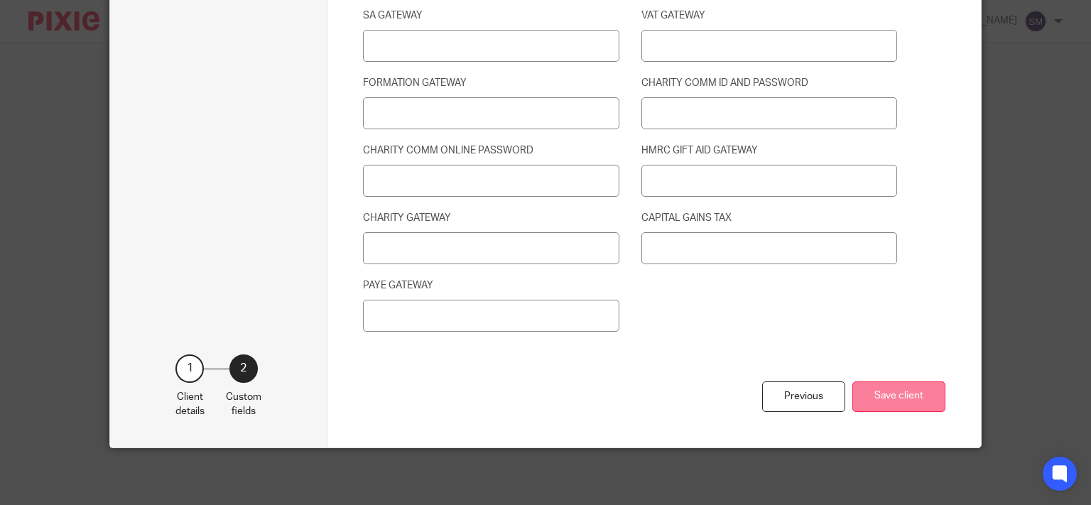
type input "CHANGE TO BRULIMAR"
click at [899, 406] on button "Save client" at bounding box center [898, 396] width 93 height 31
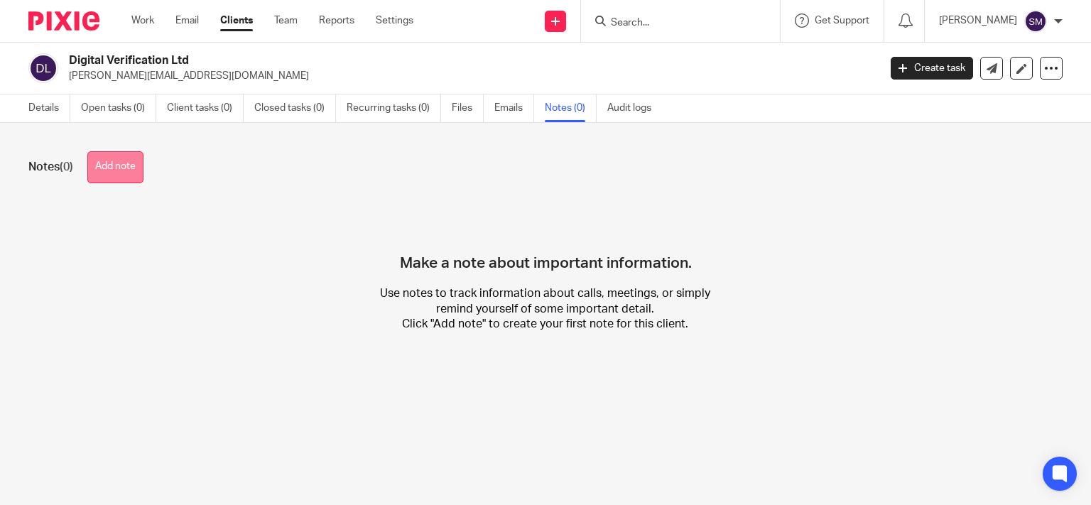
click at [122, 178] on button "Add note" at bounding box center [115, 167] width 56 height 32
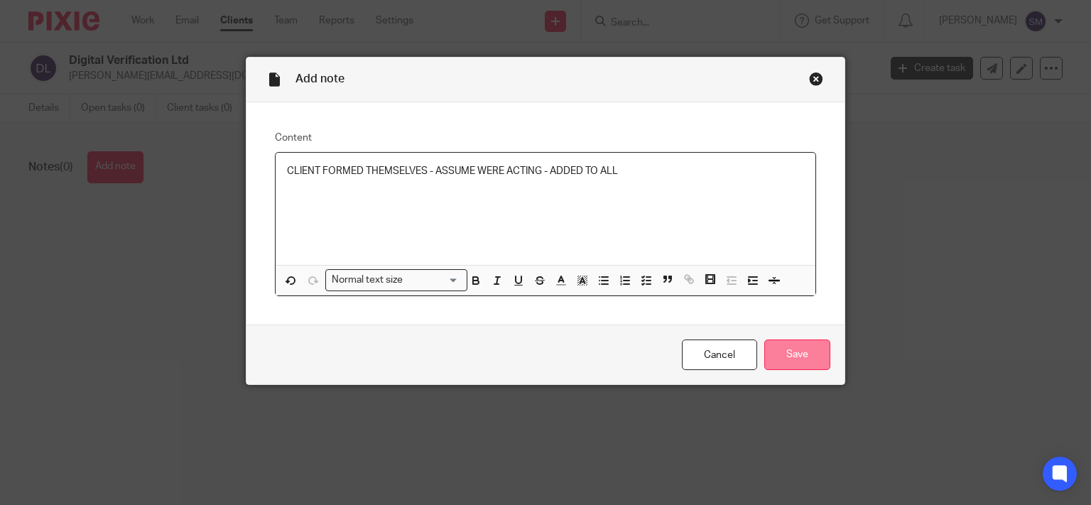
click at [801, 367] on input "Save" at bounding box center [797, 355] width 66 height 31
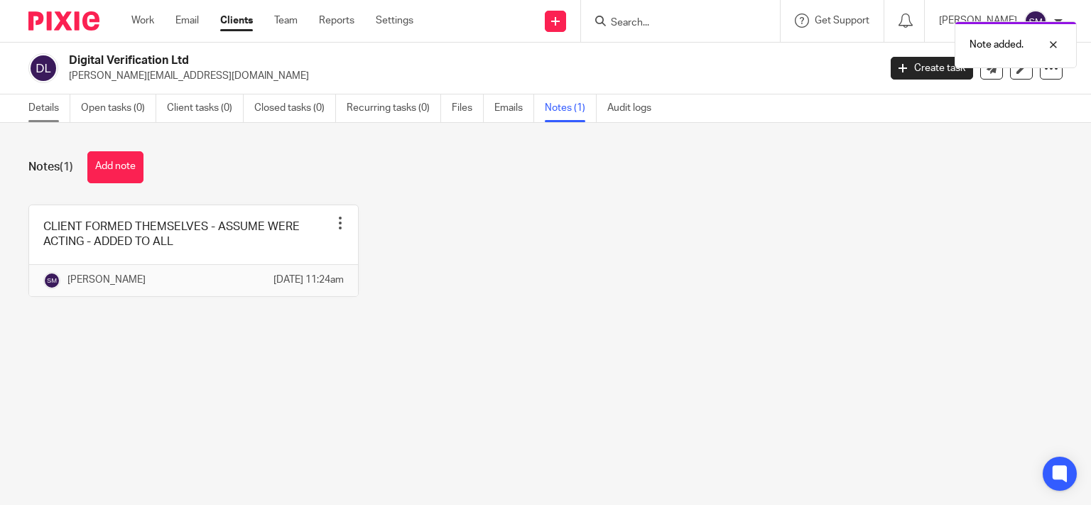
click at [55, 107] on link "Details" at bounding box center [49, 108] width 42 height 28
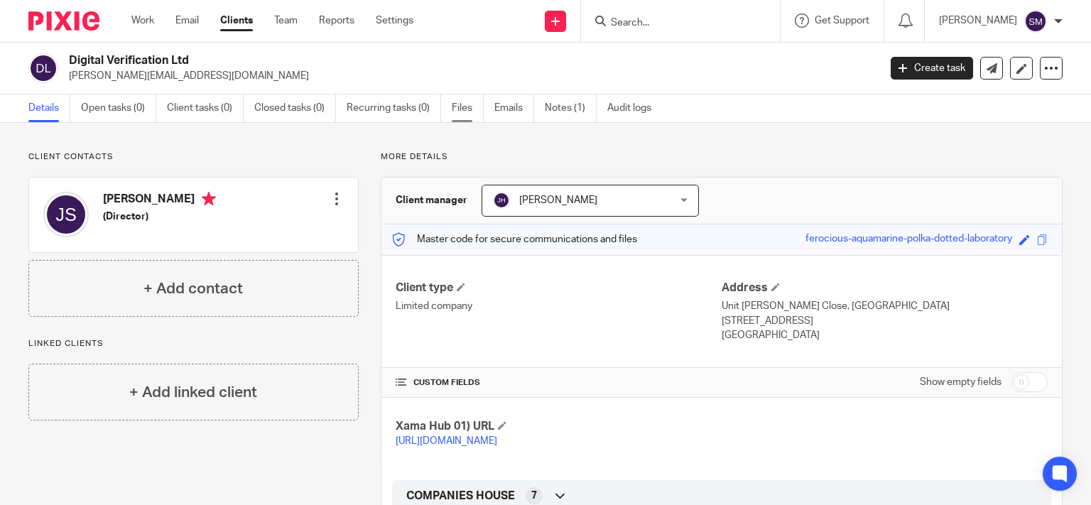
click at [467, 115] on link "Files" at bounding box center [468, 108] width 32 height 28
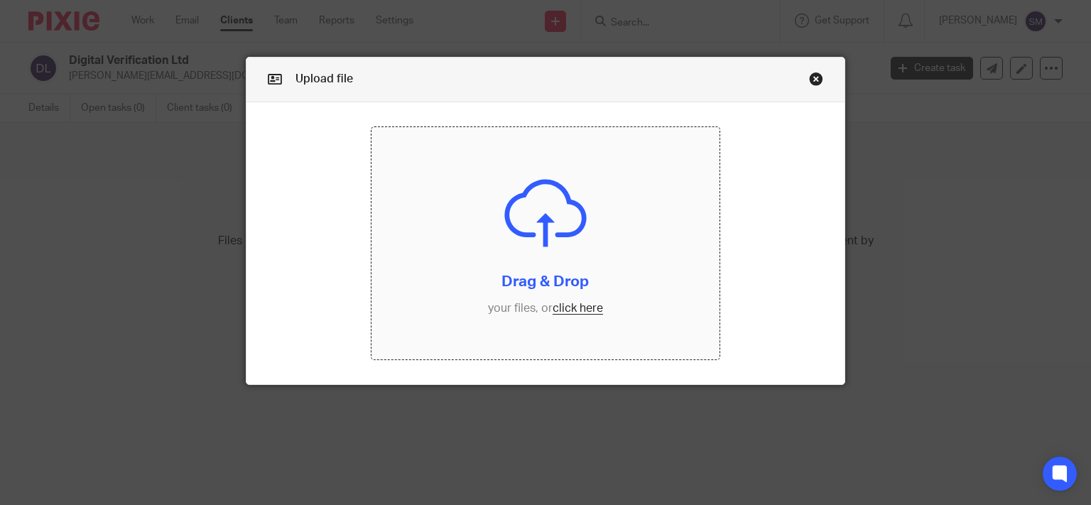
click at [541, 311] on input "file" at bounding box center [546, 243] width 348 height 232
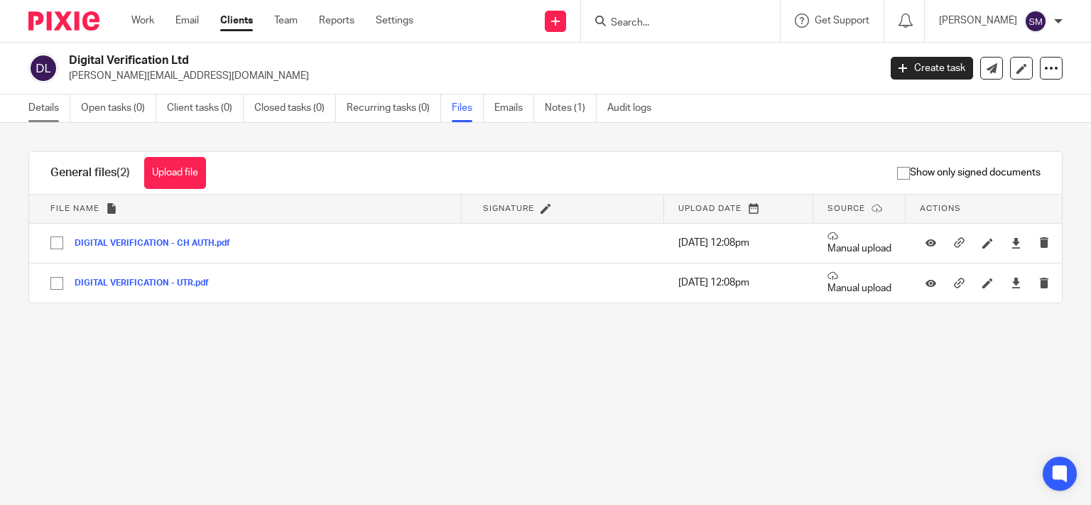
click at [43, 105] on link "Details" at bounding box center [49, 108] width 42 height 28
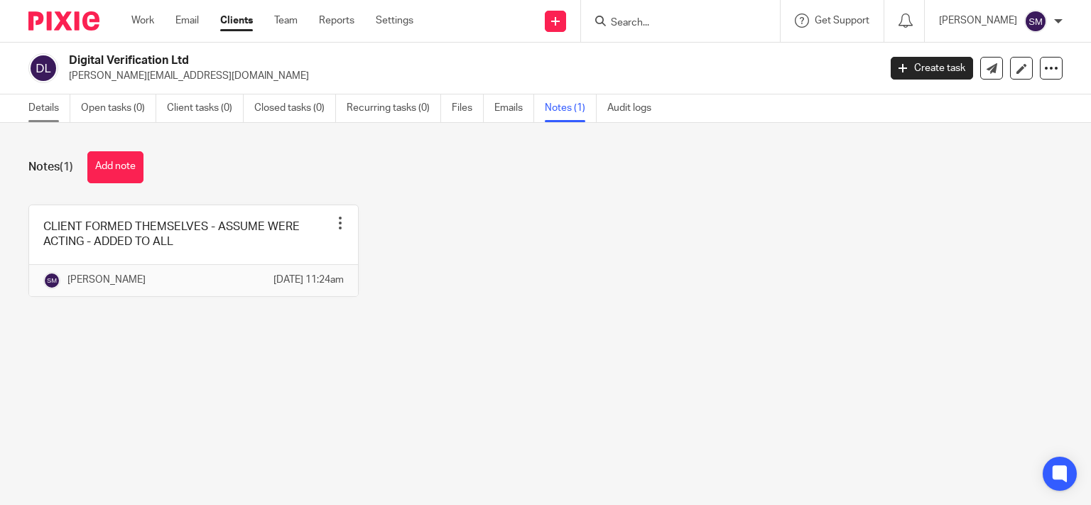
click at [47, 108] on link "Details" at bounding box center [49, 108] width 42 height 28
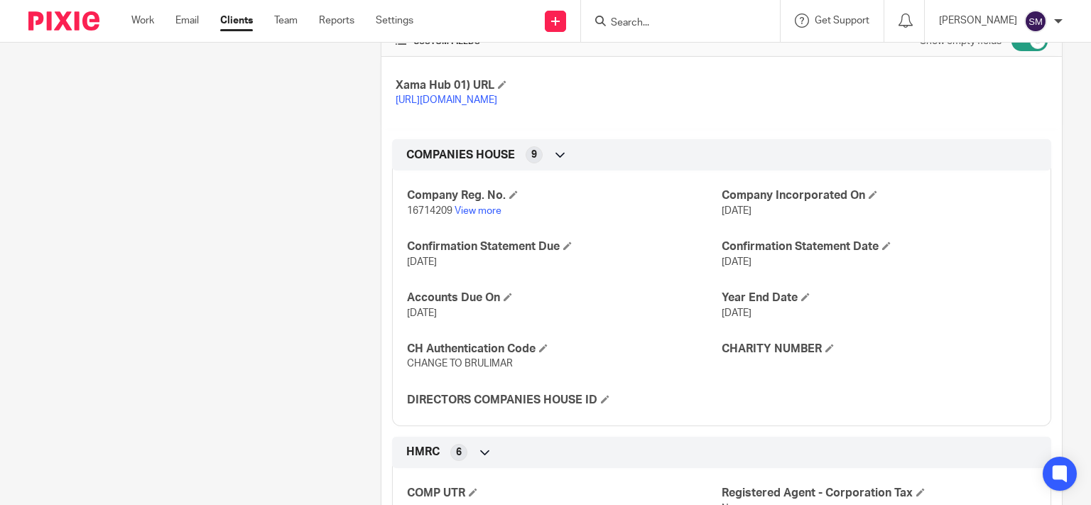
scroll to position [614, 0]
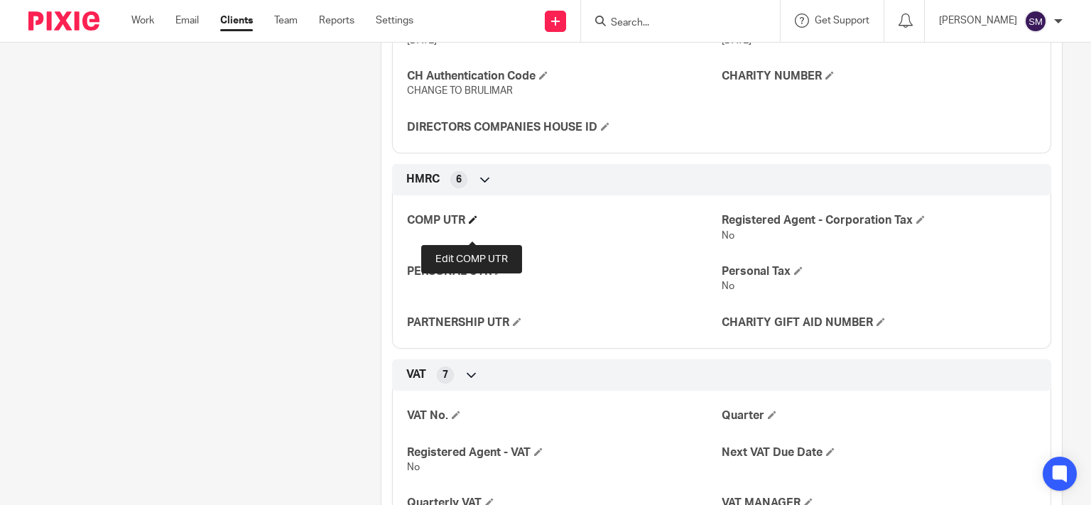
click at [472, 224] on span at bounding box center [473, 219] width 9 height 9
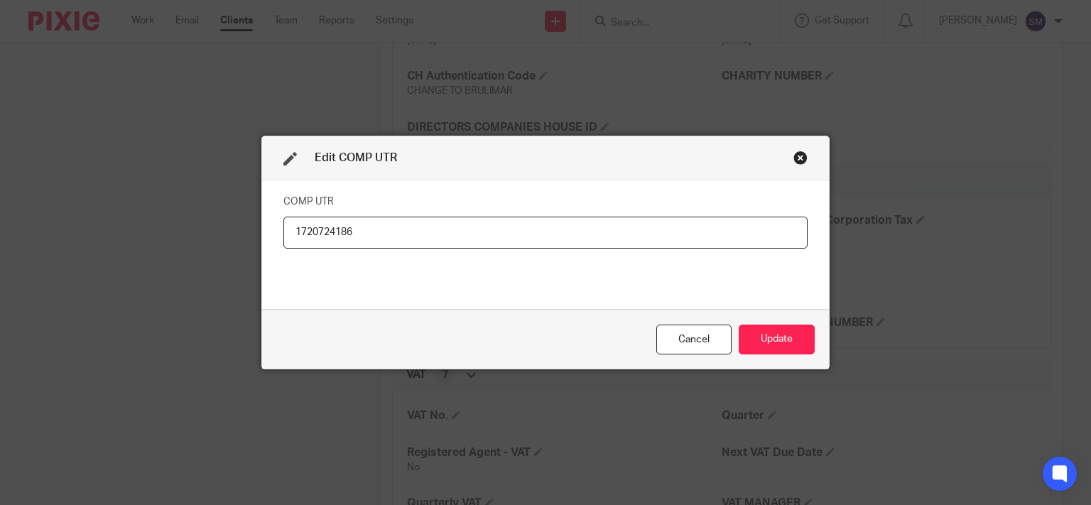
click at [316, 234] on input "1720724186" at bounding box center [545, 233] width 524 height 32
click at [316, 233] on input "1720724186" at bounding box center [545, 233] width 524 height 32
type input "1720724186"
click at [769, 345] on button "Update" at bounding box center [777, 340] width 76 height 31
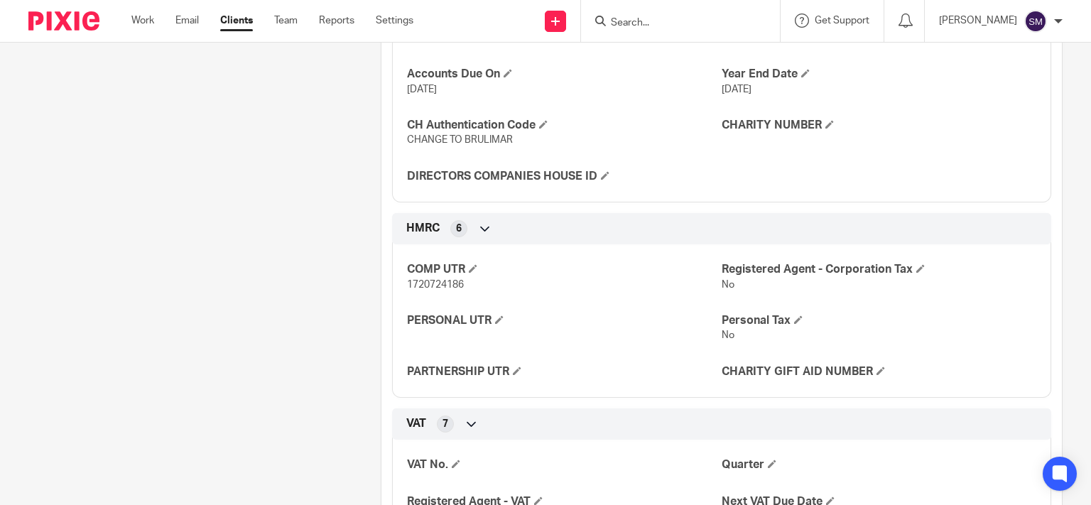
scroll to position [546, 0]
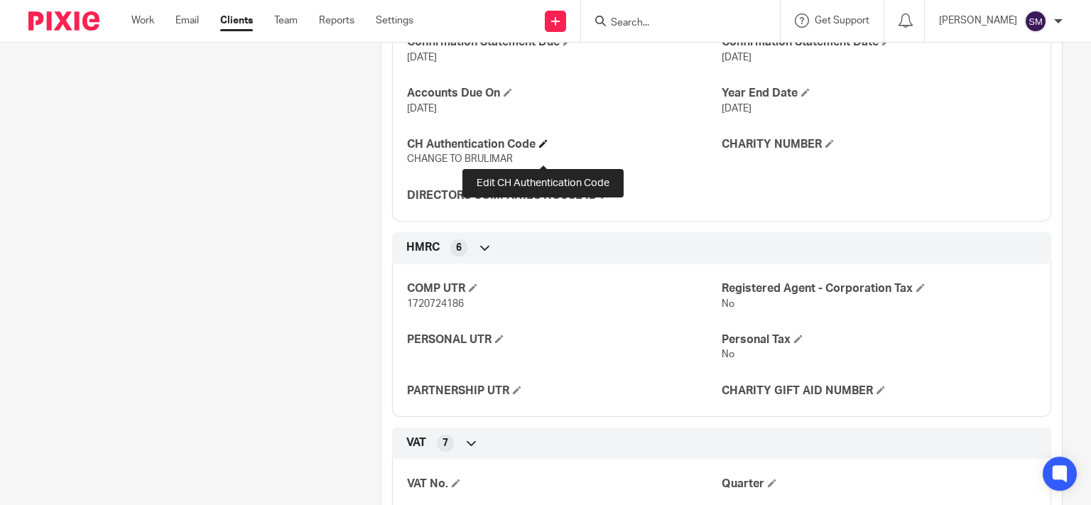
click at [546, 148] on span at bounding box center [543, 143] width 9 height 9
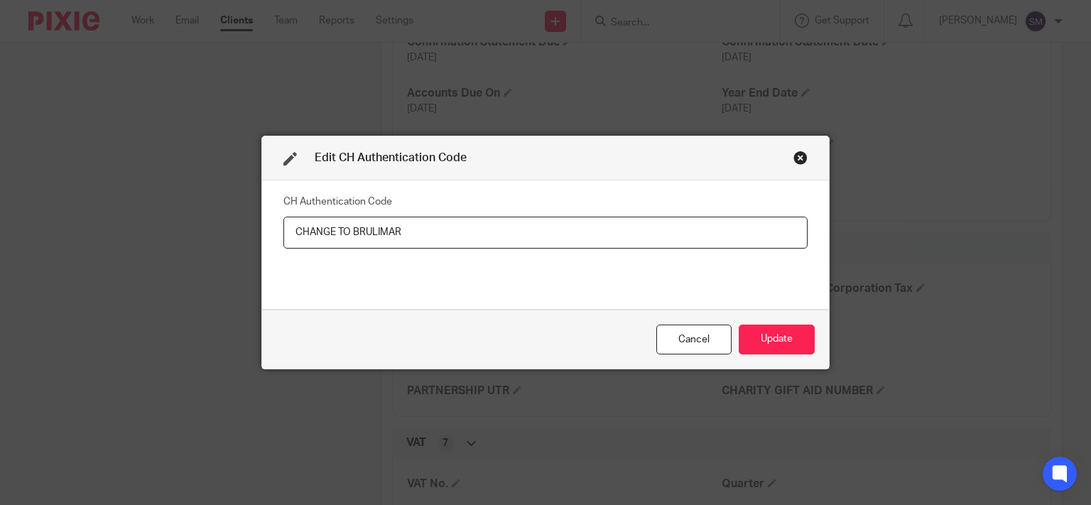
drag, startPoint x: 348, startPoint y: 234, endPoint x: 245, endPoint y: 224, distance: 103.5
click at [283, 227] on input "CHANGE TO BRULIMAR" at bounding box center [545, 233] width 524 height 32
type input "BVTC3G"
click at [800, 342] on button "Update" at bounding box center [777, 340] width 76 height 31
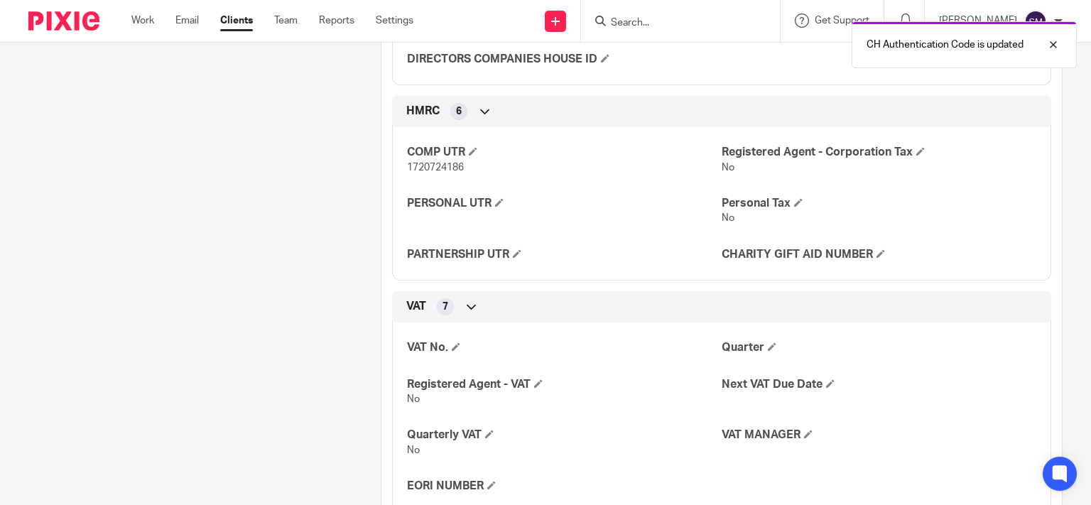
scroll to position [341, 0]
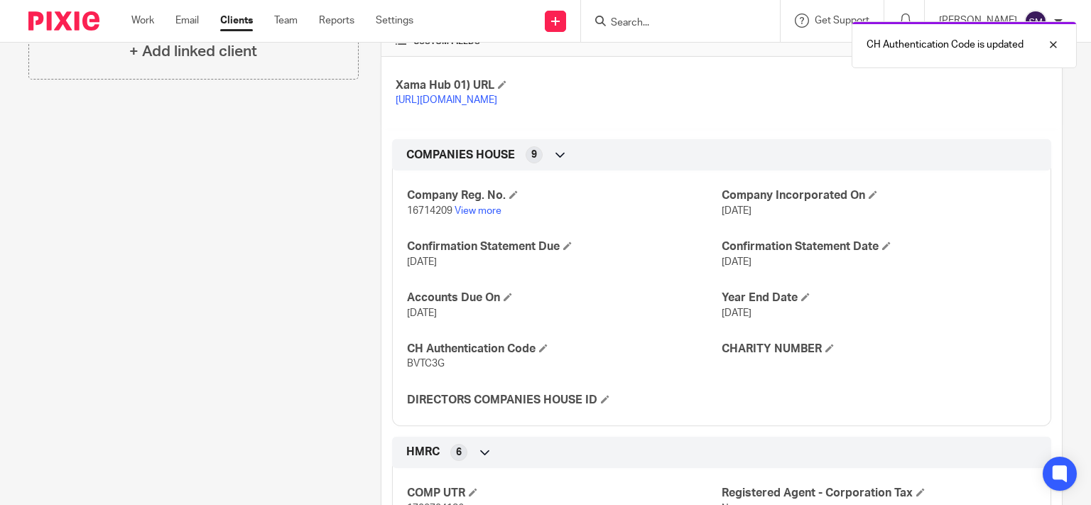
click at [430, 216] on span "16714209" at bounding box center [429, 211] width 45 height 10
copy p "16714209"
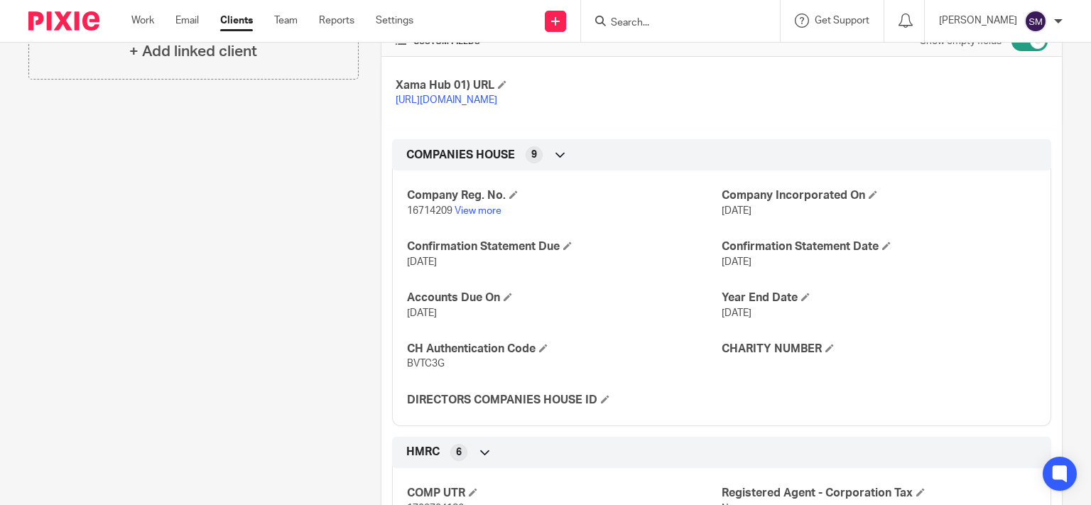
click at [425, 369] on span "BVTC3G" at bounding box center [426, 364] width 38 height 10
copy span "BVTC3G"
click at [663, 14] on form at bounding box center [684, 21] width 151 height 18
click at [661, 20] on input "Search" at bounding box center [673, 23] width 128 height 13
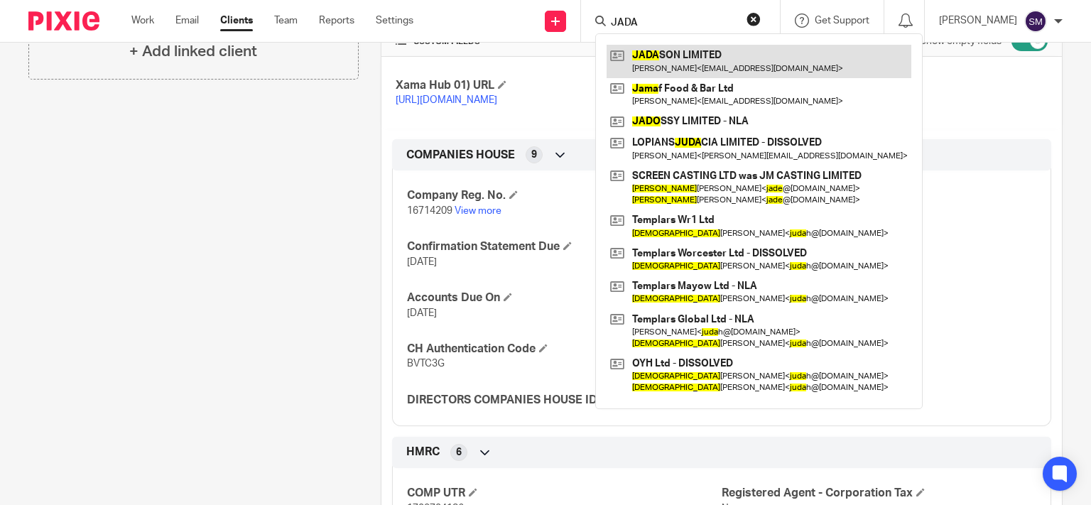
type input "JADA"
click at [719, 68] on link at bounding box center [759, 61] width 305 height 33
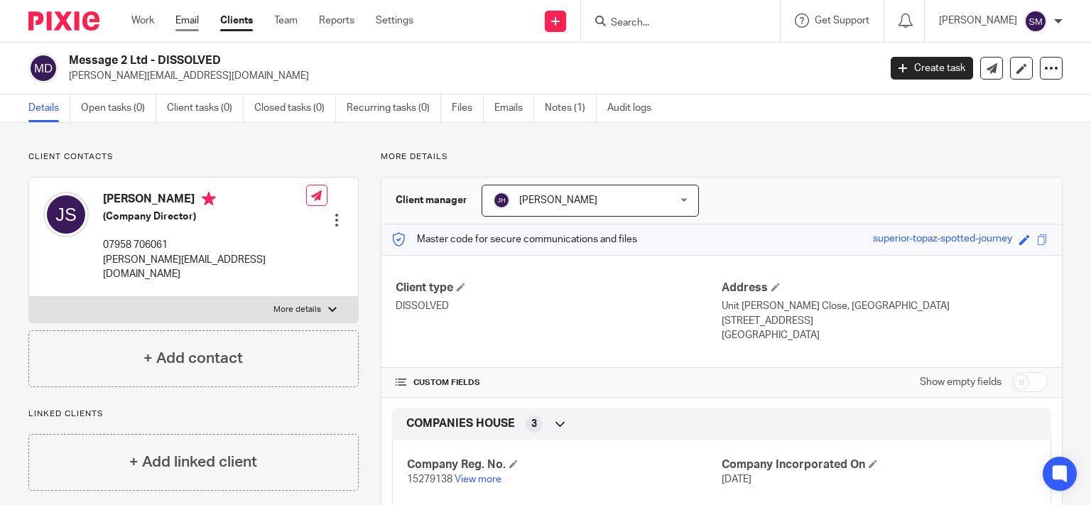
click at [192, 18] on link "Email" at bounding box center [186, 20] width 23 height 14
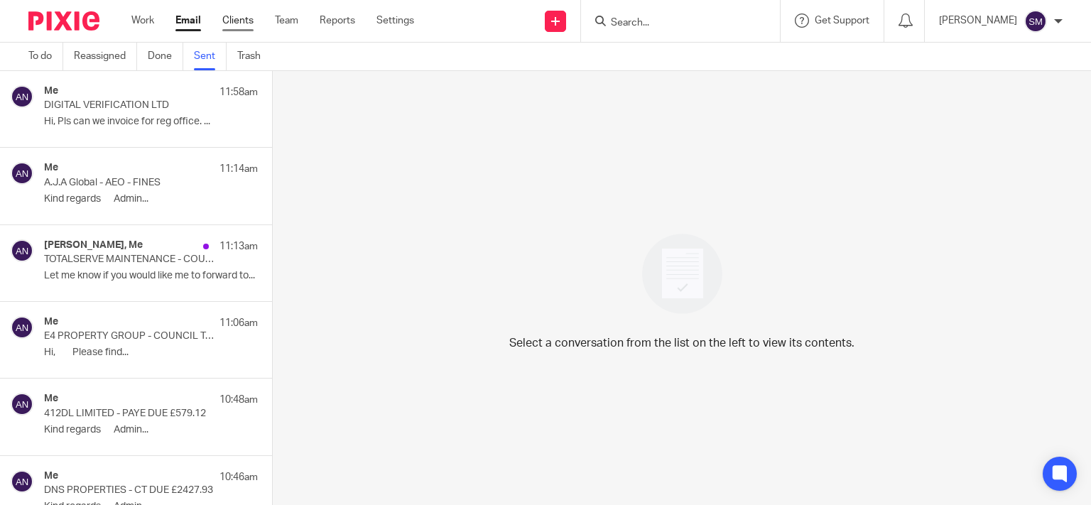
click at [237, 22] on link "Clients" at bounding box center [237, 20] width 31 height 14
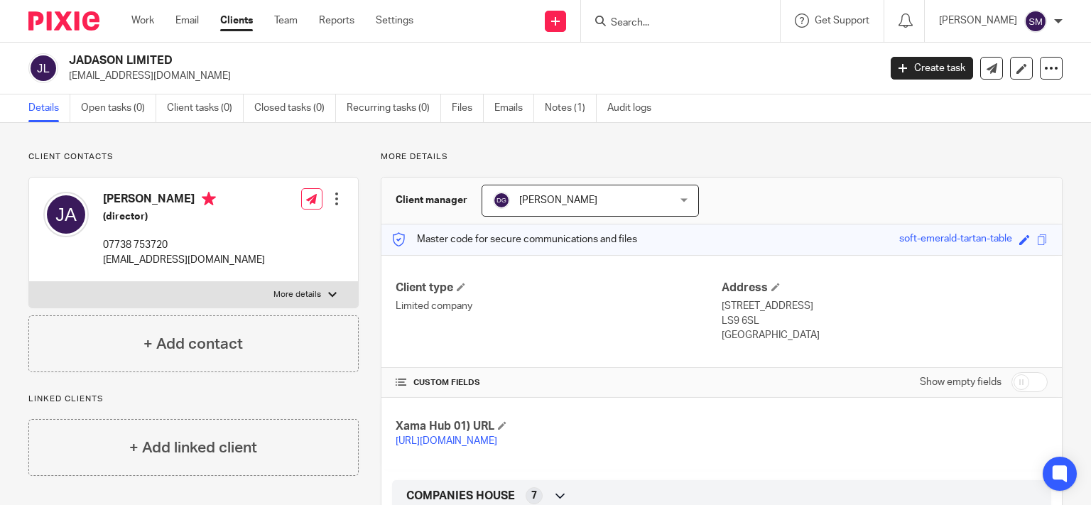
click at [630, 24] on input "Search" at bounding box center [673, 23] width 128 height 13
type input "J"
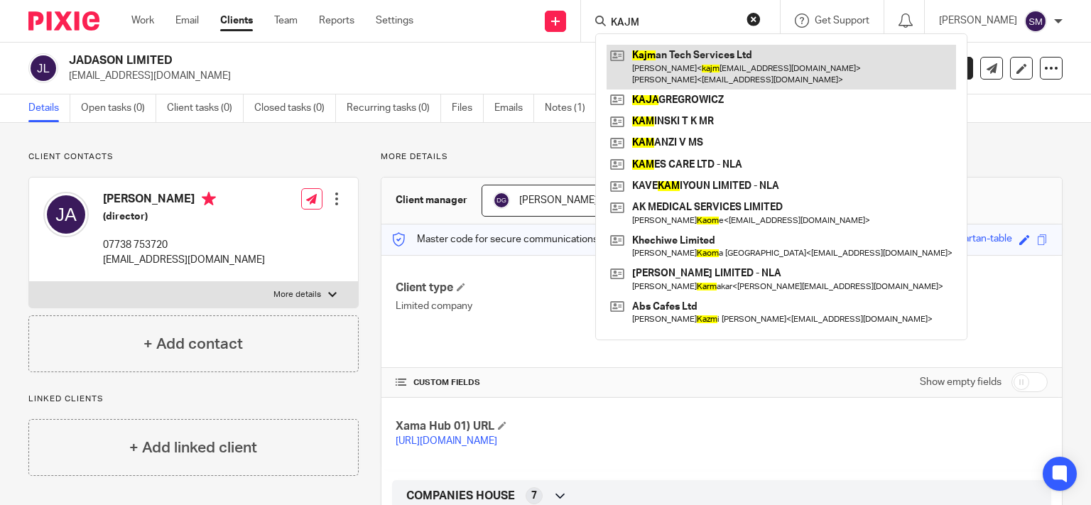
type input "KAJM"
click at [712, 72] on link at bounding box center [781, 67] width 349 height 44
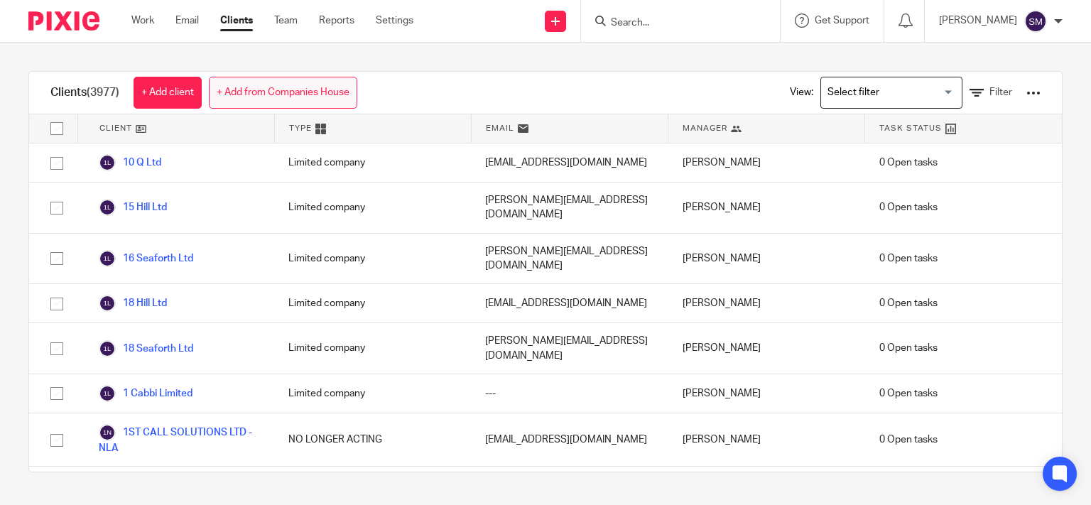
click at [280, 84] on link "+ Add from Companies House" at bounding box center [283, 93] width 148 height 32
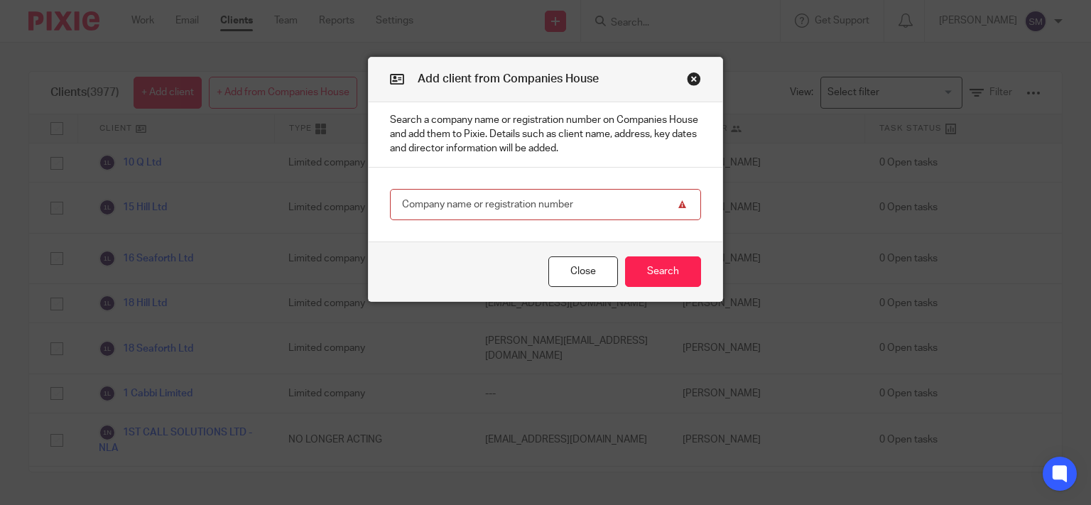
click at [689, 77] on button "Close modal" at bounding box center [694, 79] width 14 height 14
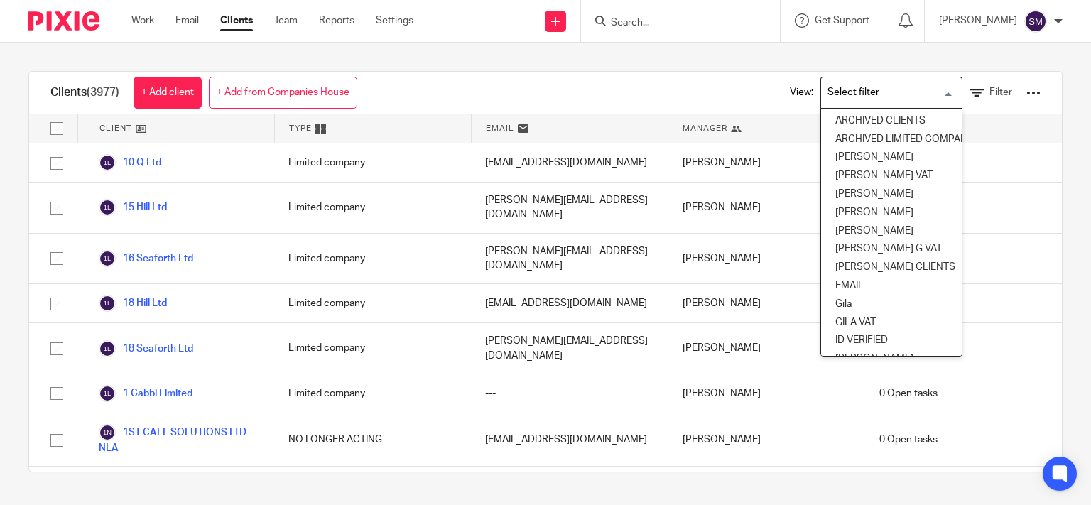
click at [891, 97] on input "Search for option" at bounding box center [888, 92] width 131 height 25
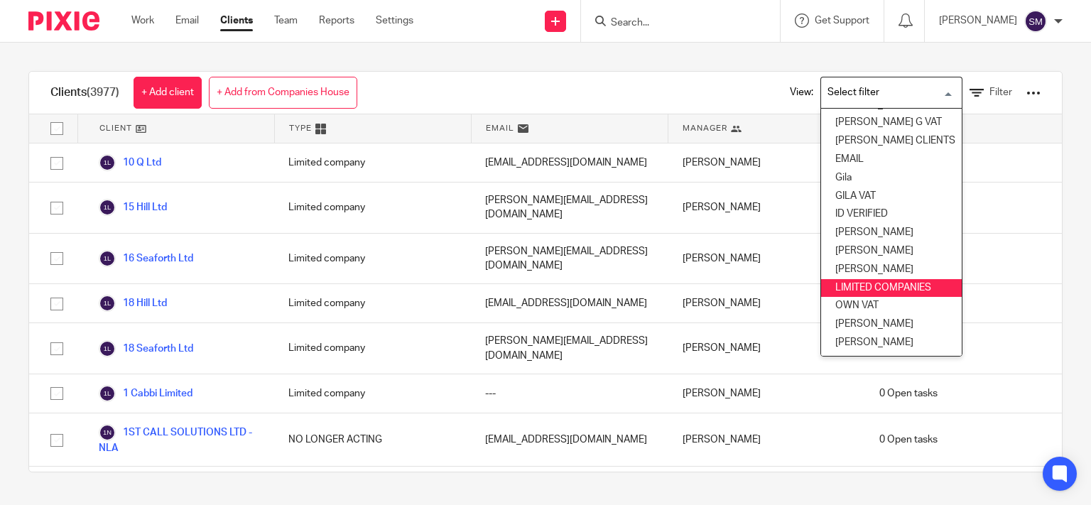
click at [871, 279] on li "LIMITED COMPANIES" at bounding box center [891, 288] width 141 height 18
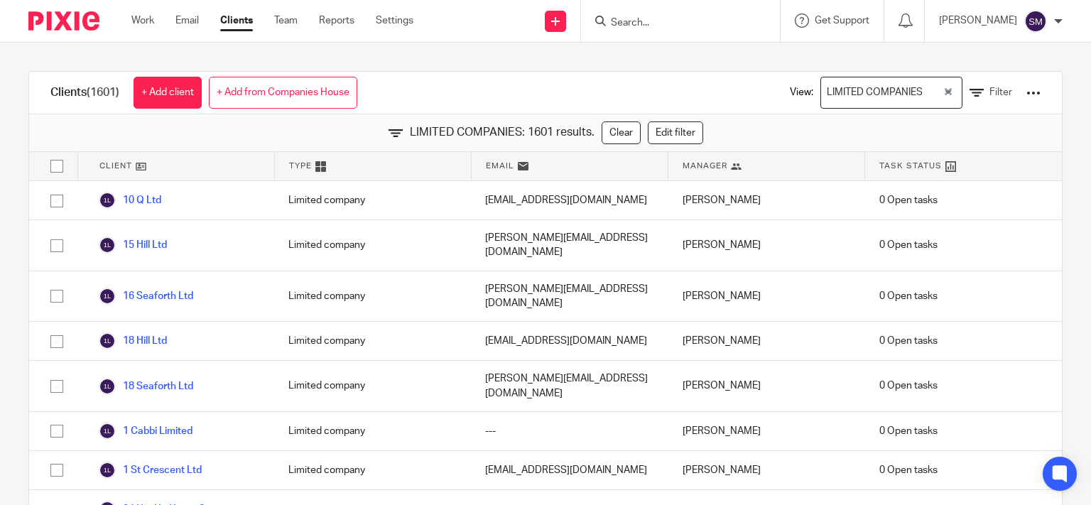
click at [53, 166] on input "checkbox" at bounding box center [56, 166] width 27 height 27
checkbox input "true"
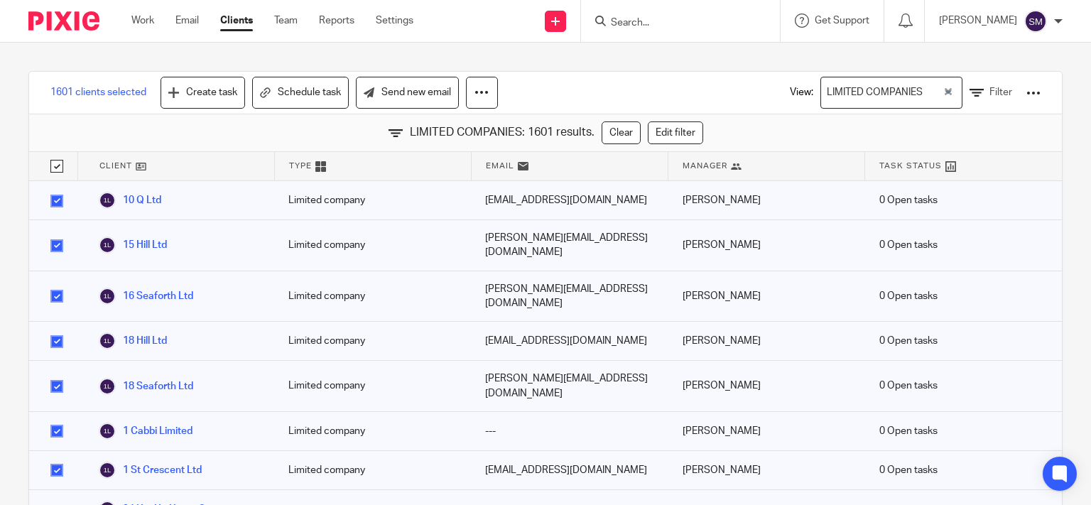
checkbox input "true"
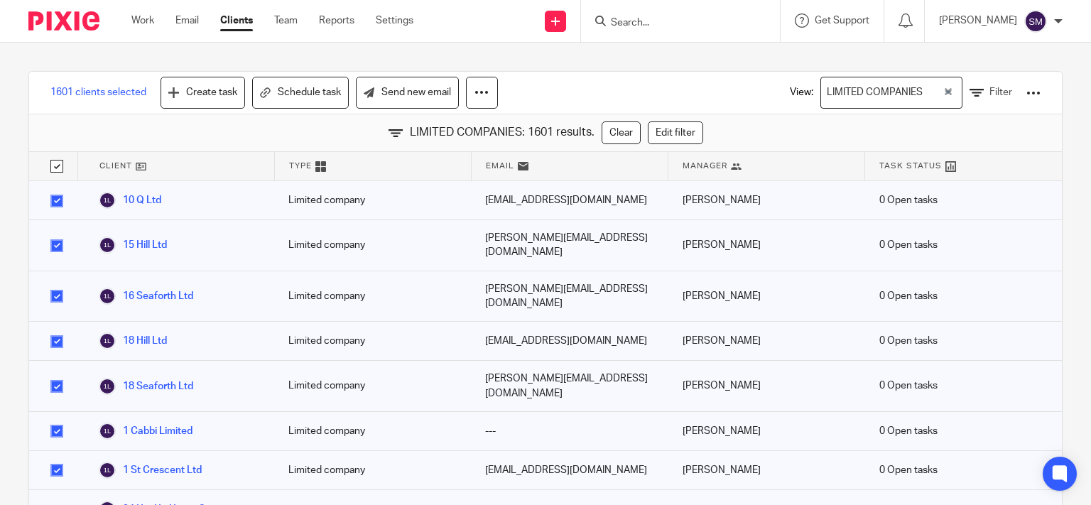
checkbox input "true"
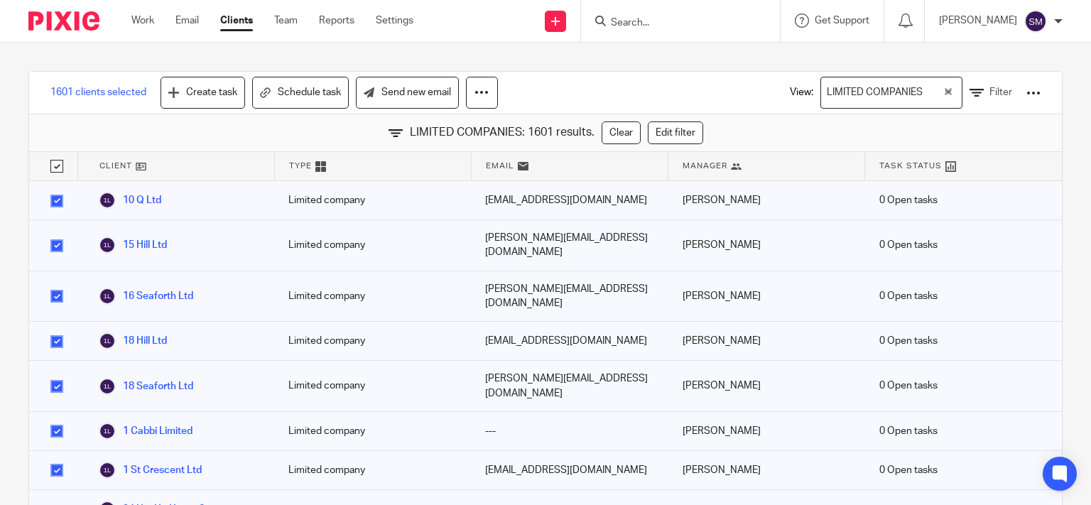
checkbox input "true"
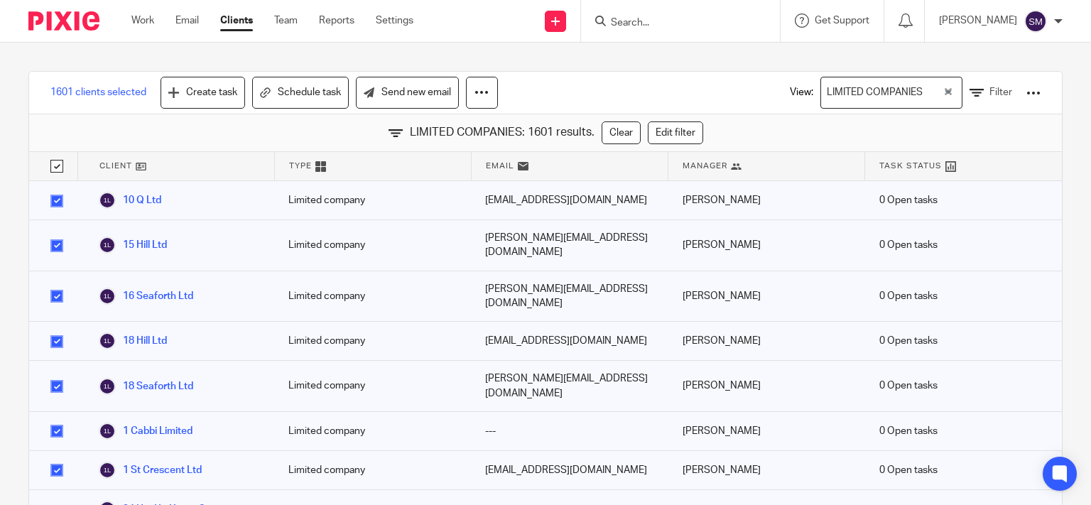
checkbox input "true"
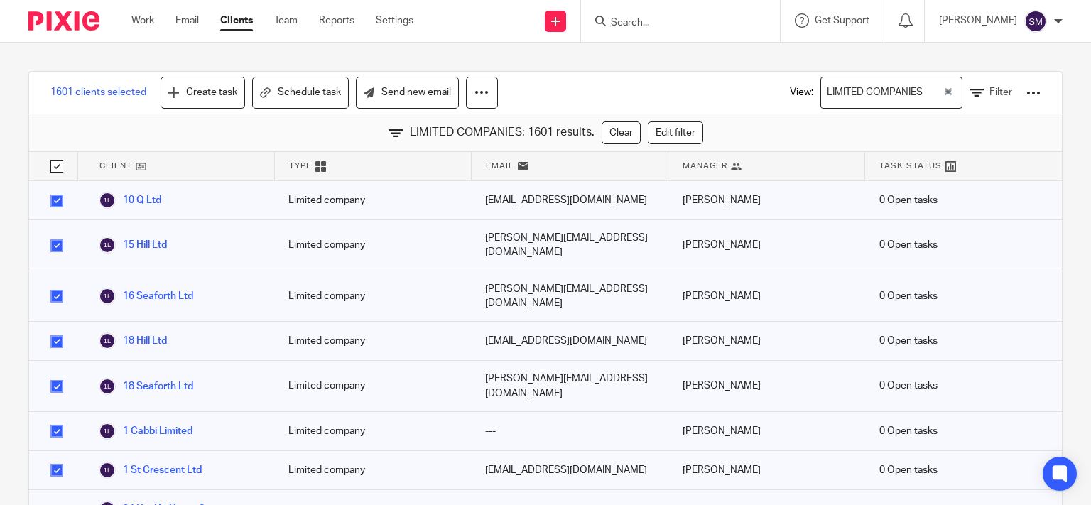
checkbox input "true"
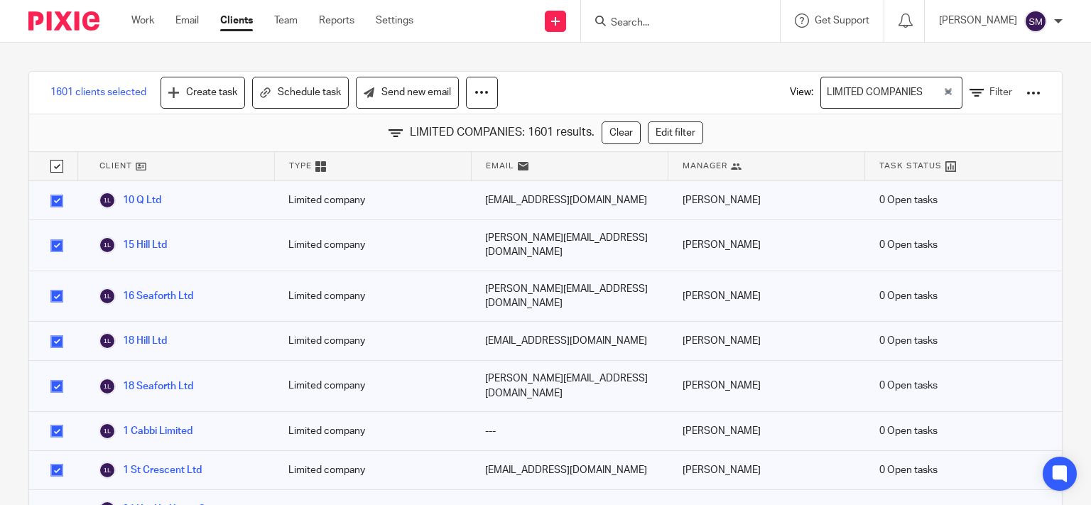
checkbox input "true"
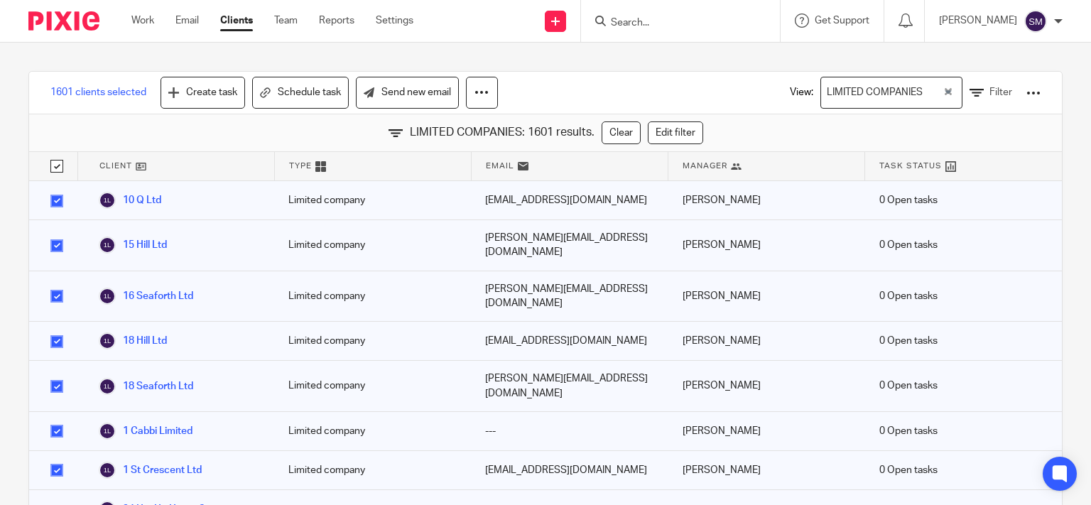
checkbox input "true"
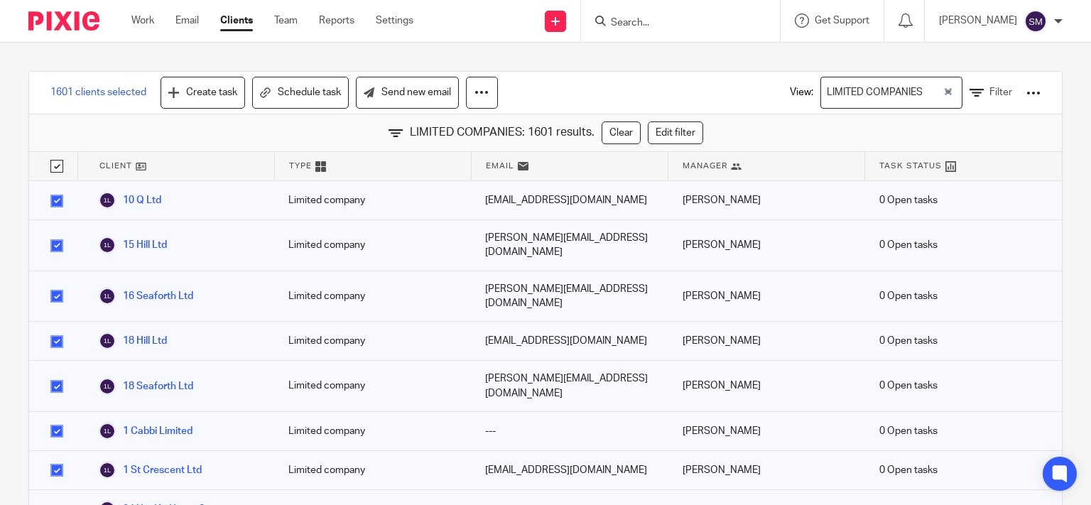
checkbox input "true"
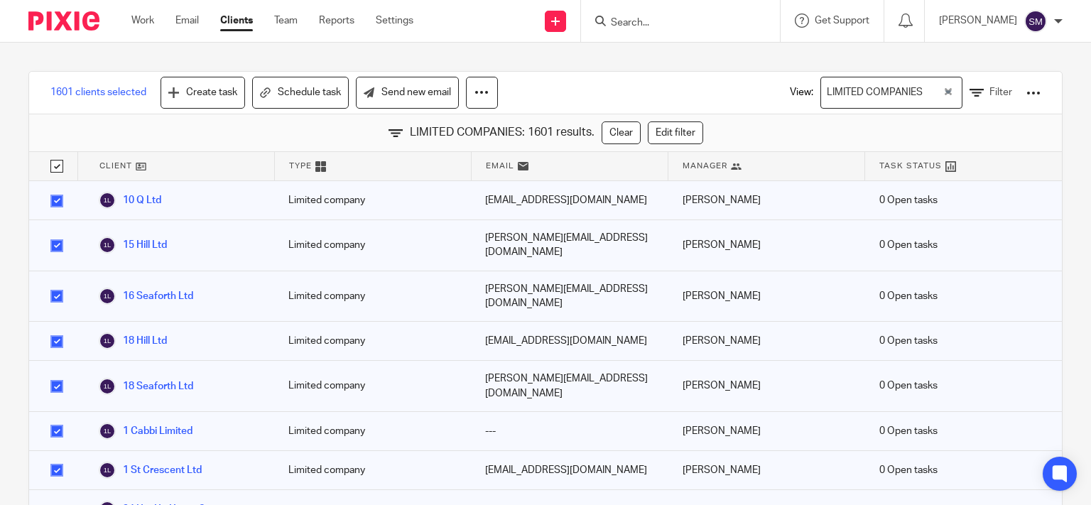
checkbox input "true"
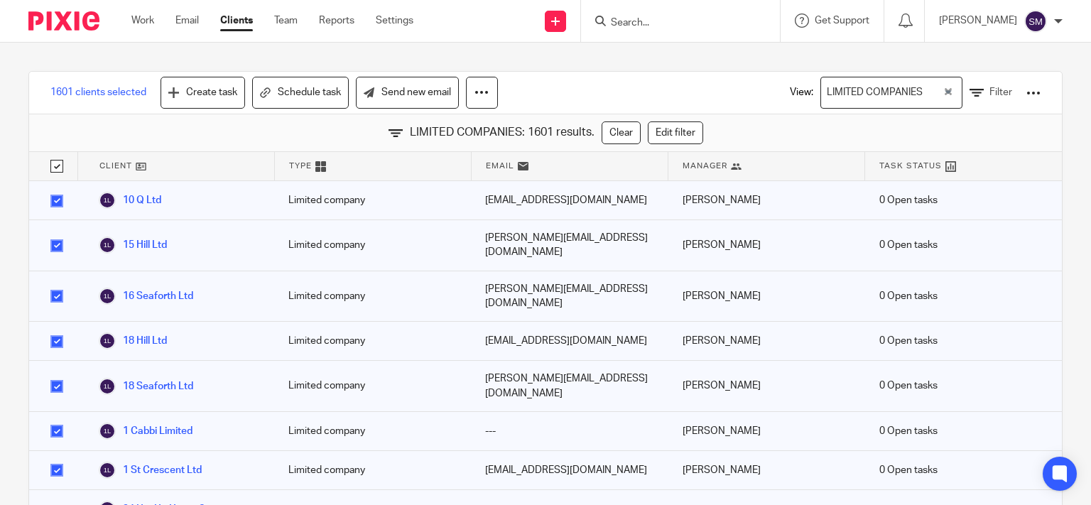
checkbox input "true"
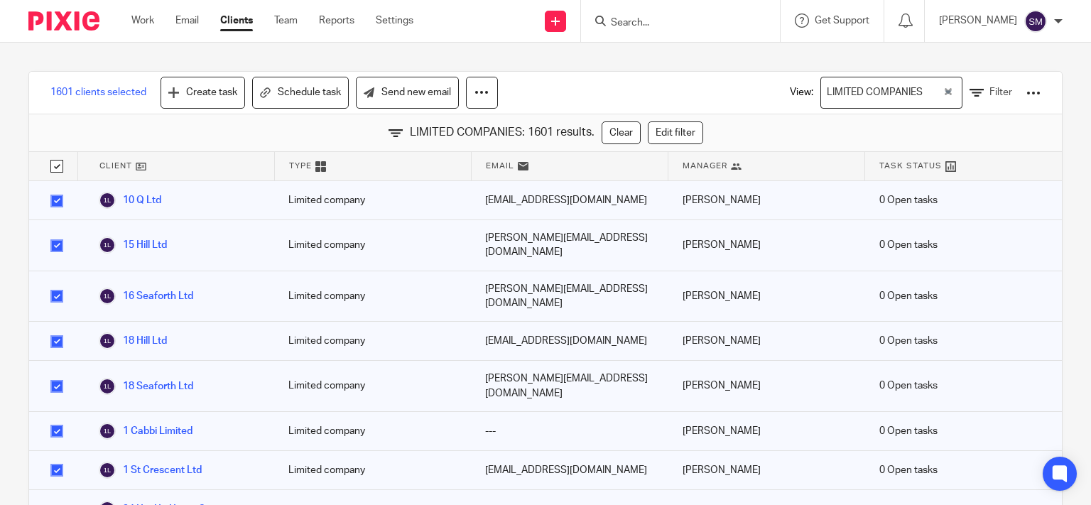
checkbox input "true"
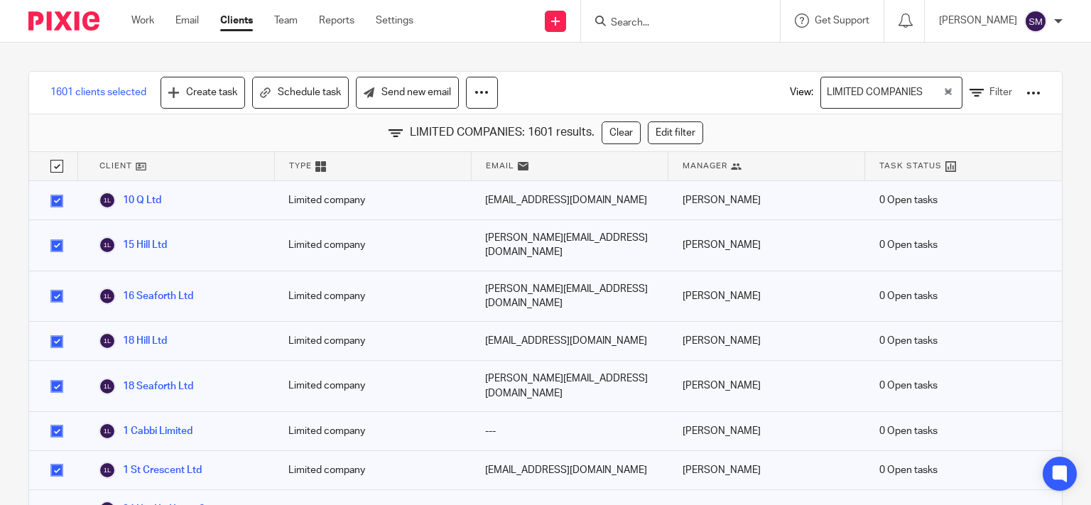
checkbox input "true"
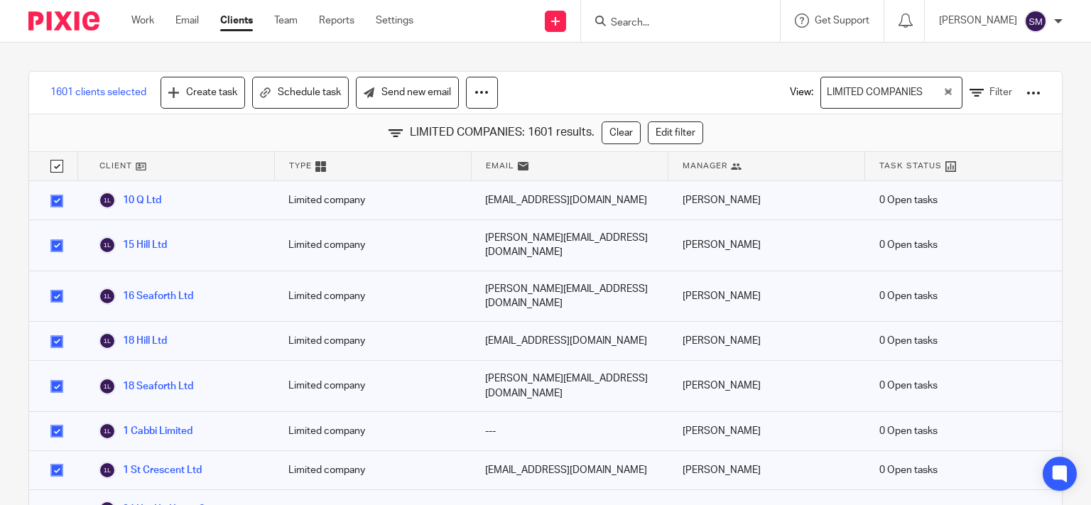
checkbox input "true"
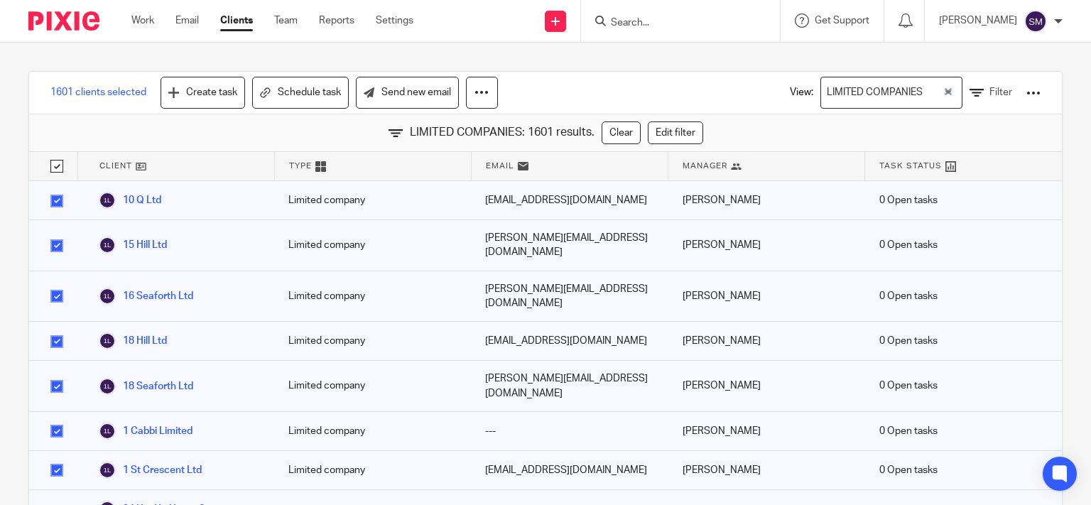
checkbox input "true"
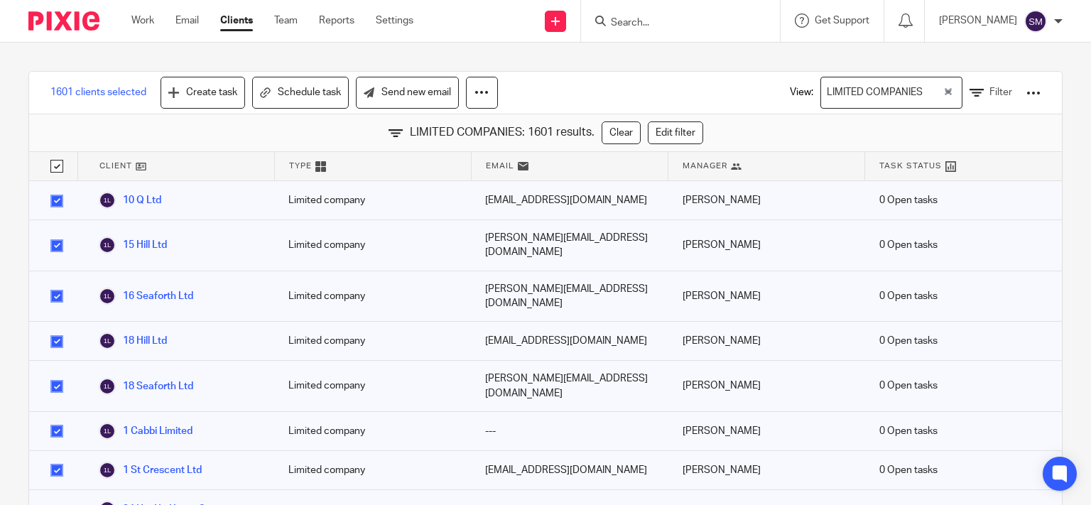
checkbox input "true"
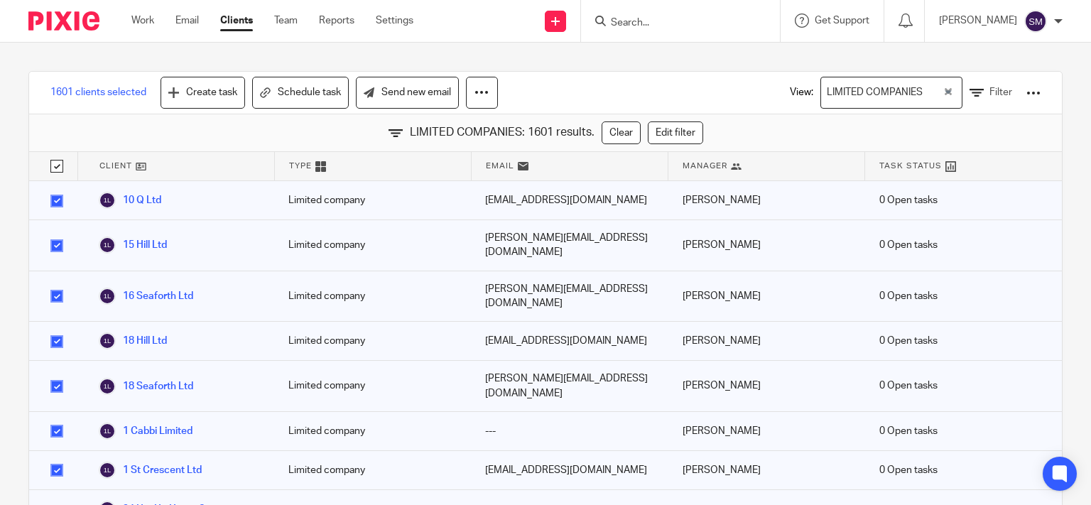
checkbox input "true"
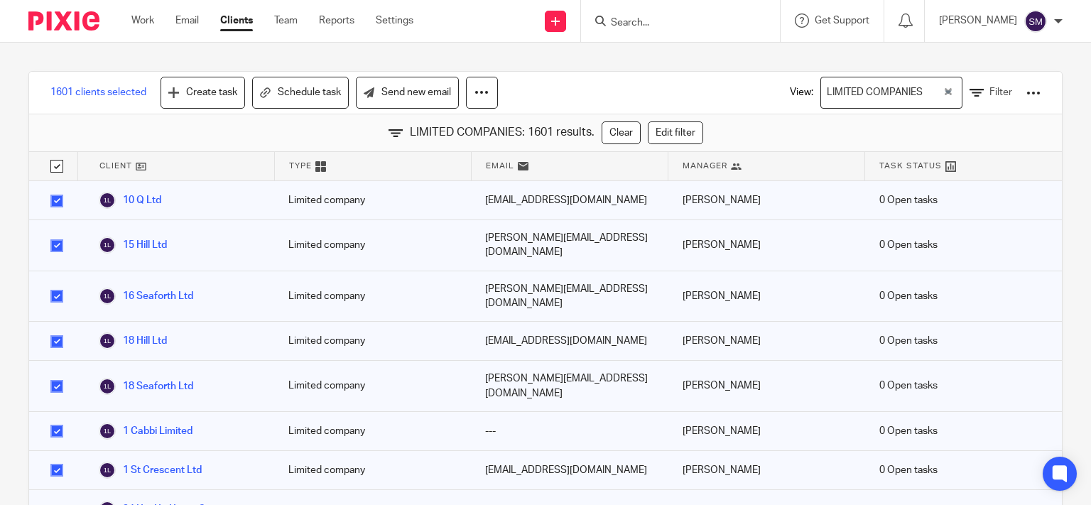
checkbox input "true"
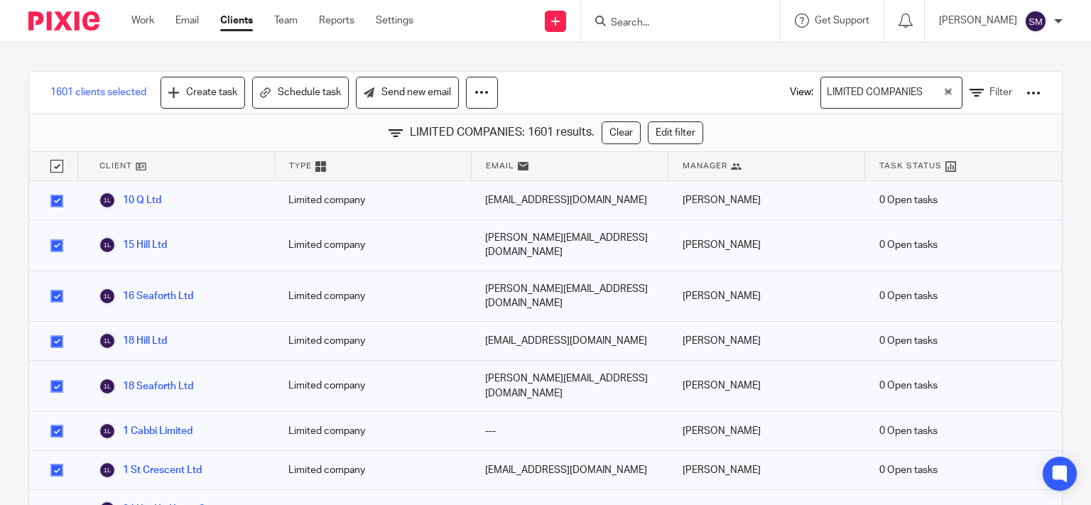
checkbox input "true"
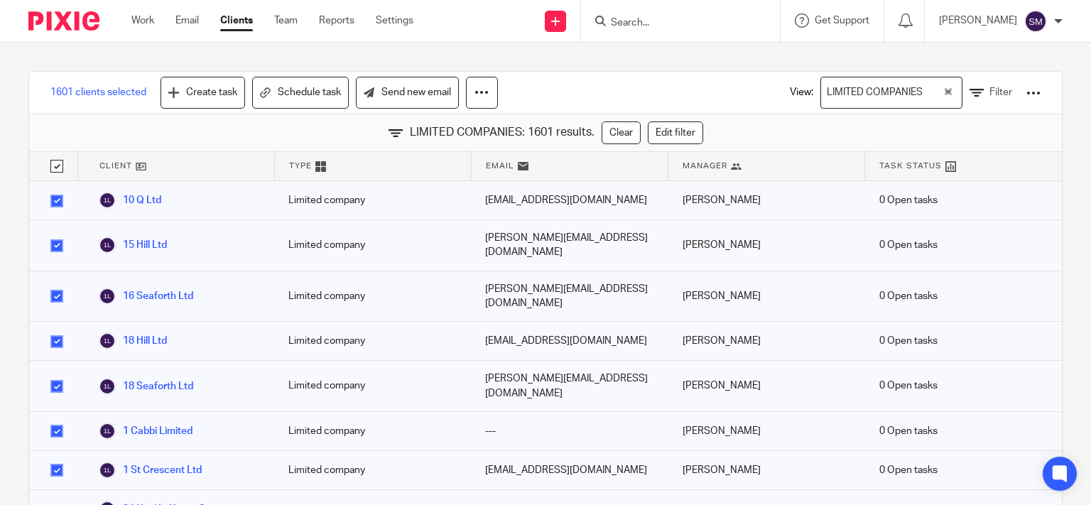
checkbox input "true"
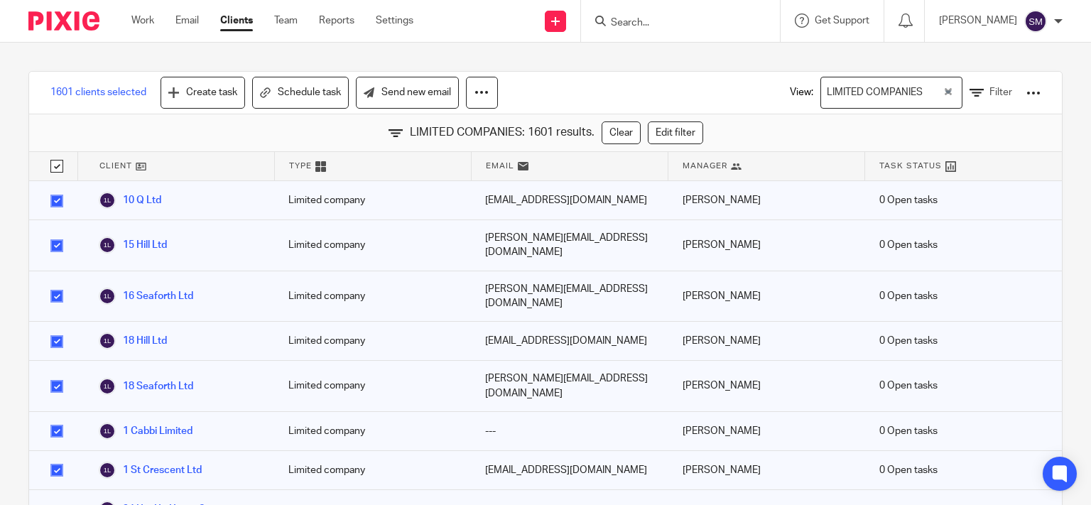
checkbox input "true"
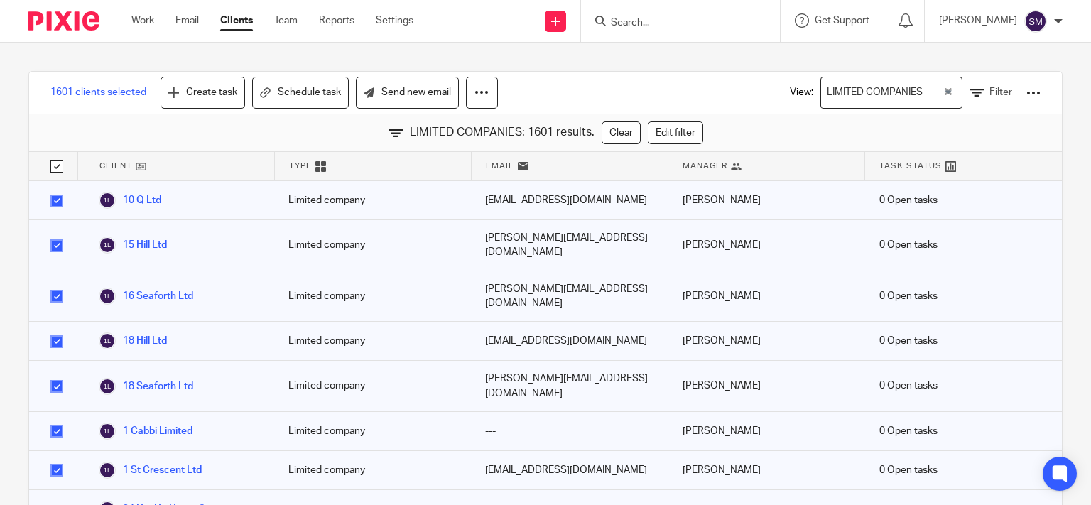
checkbox input "true"
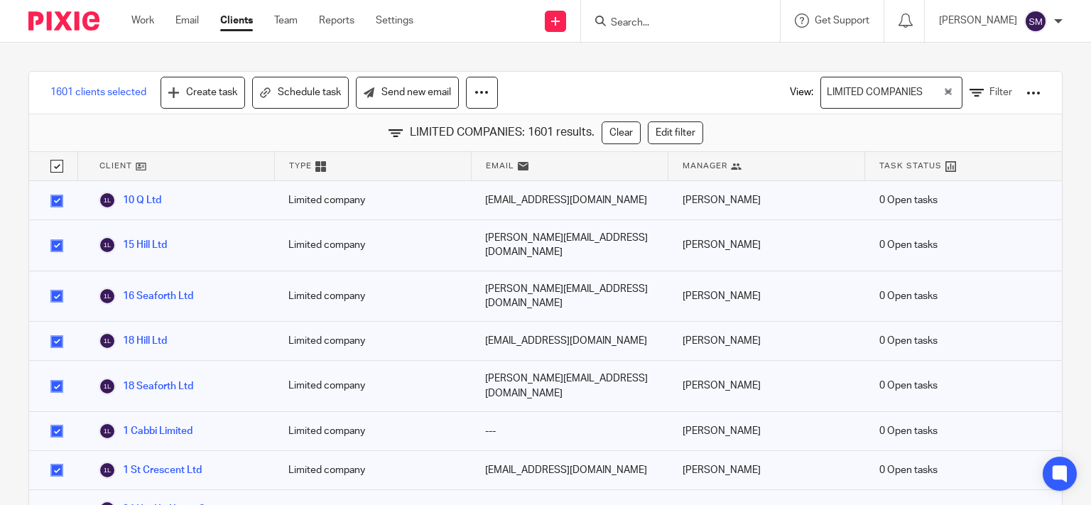
checkbox input "true"
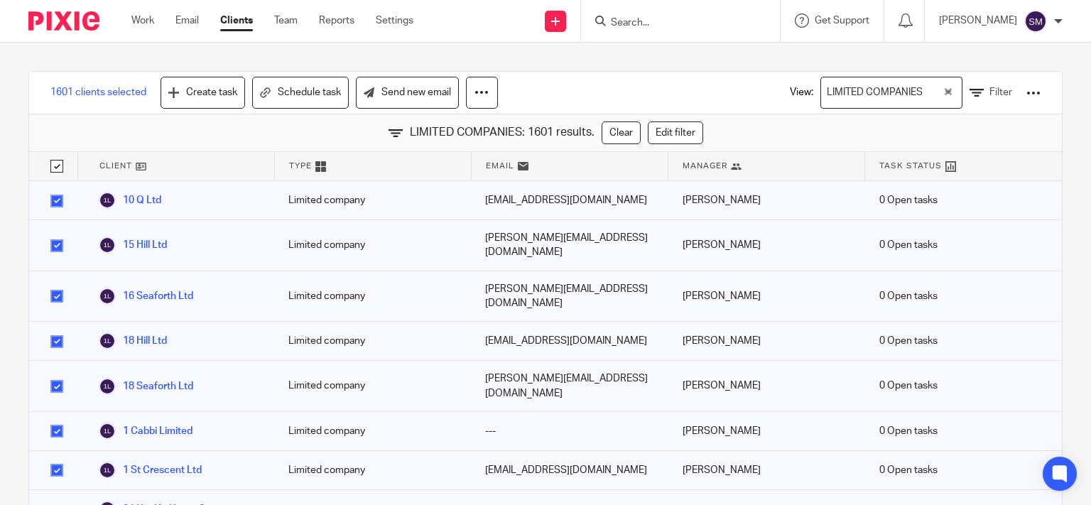
checkbox input "true"
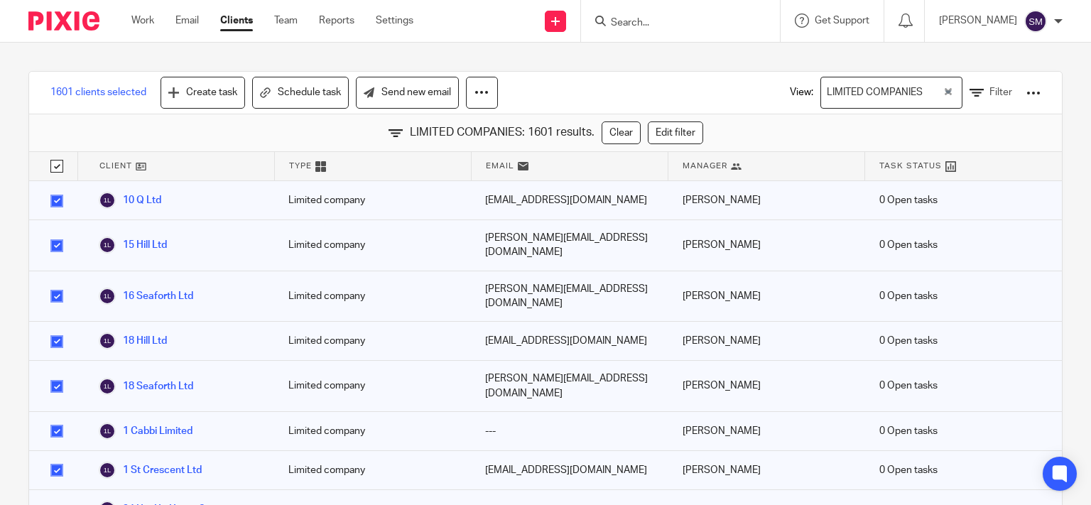
checkbox input "true"
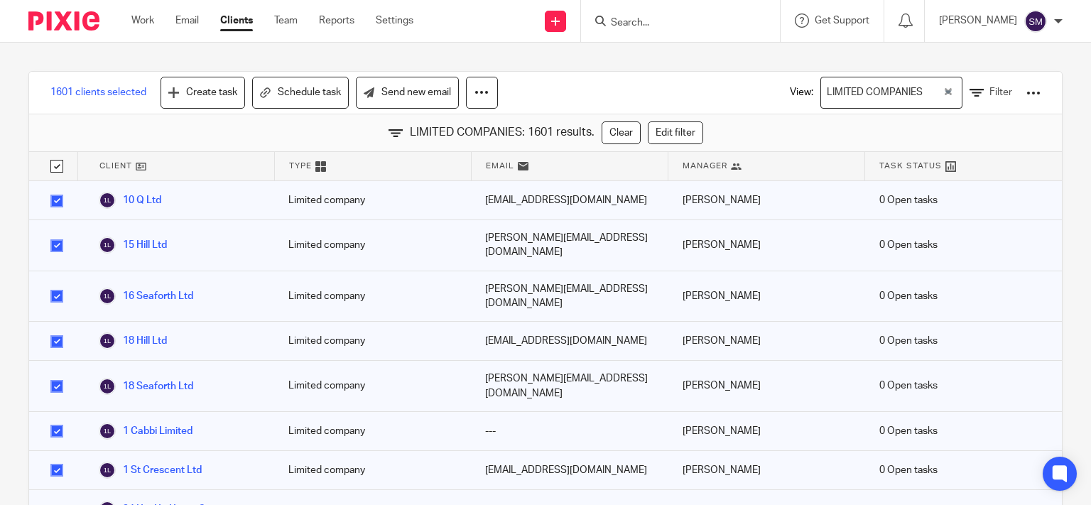
checkbox input "true"
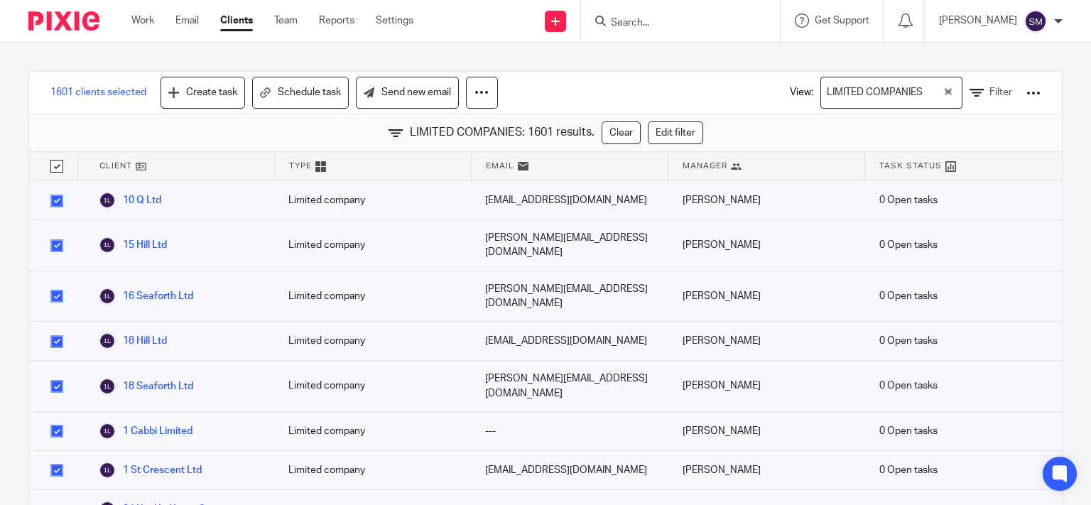
checkbox input "true"
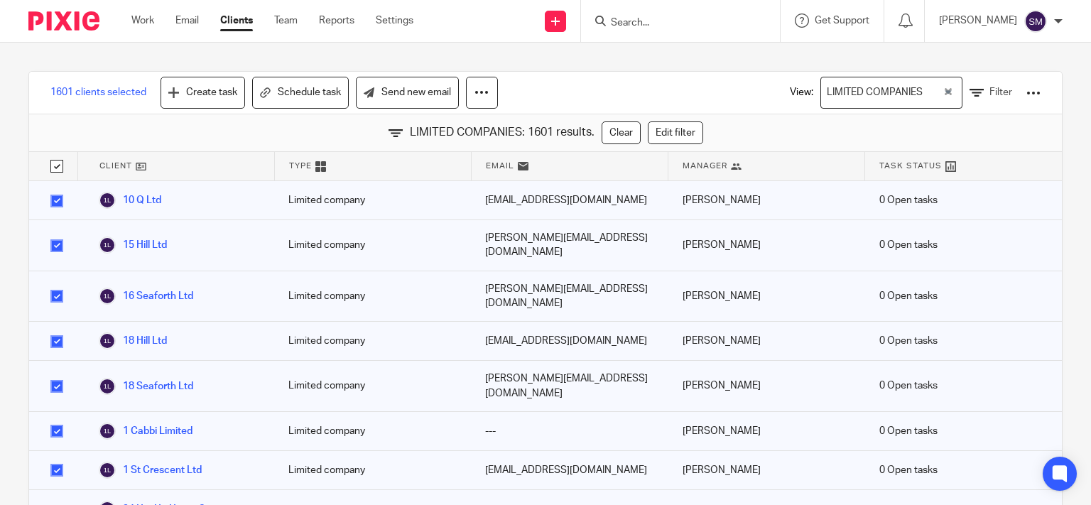
checkbox input "true"
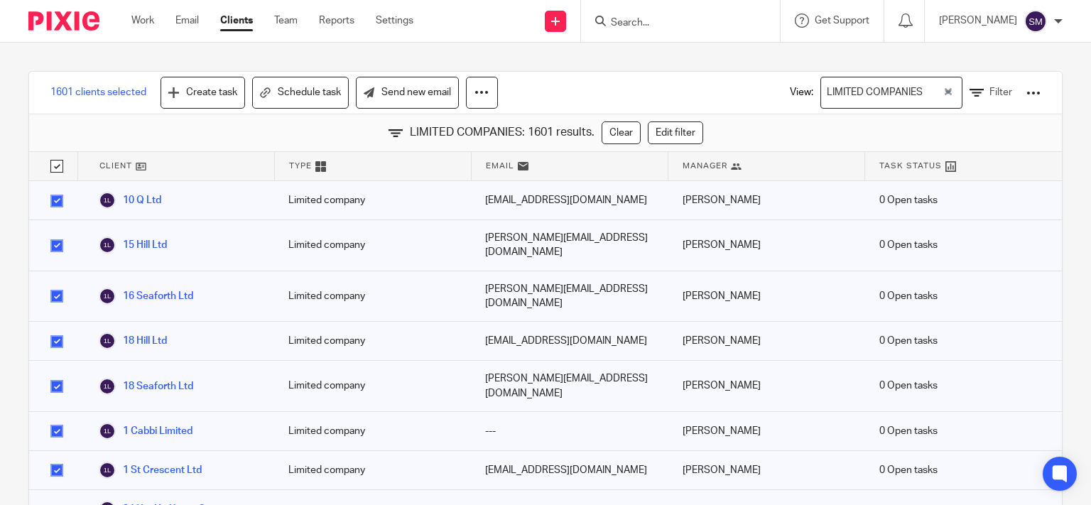
checkbox input "true"
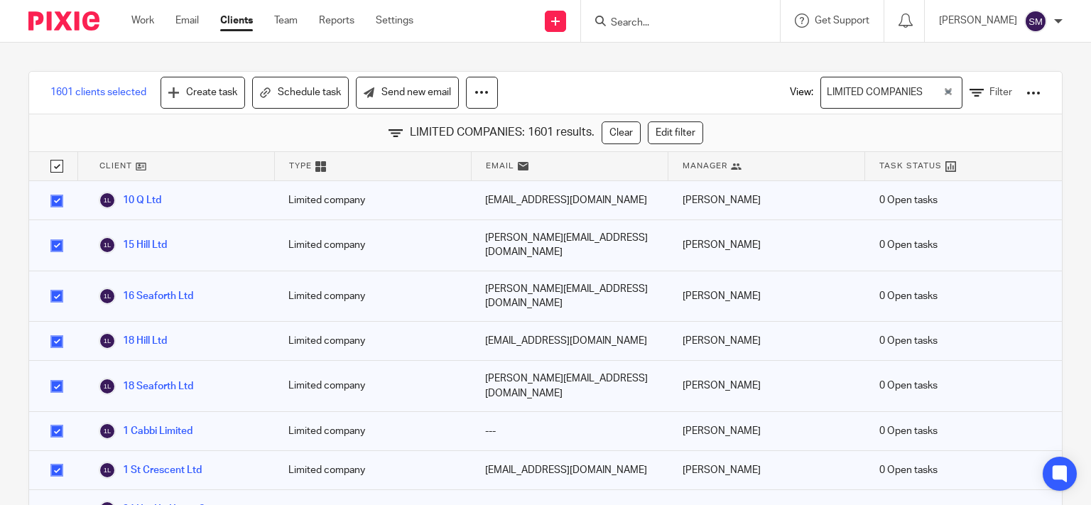
checkbox input "true"
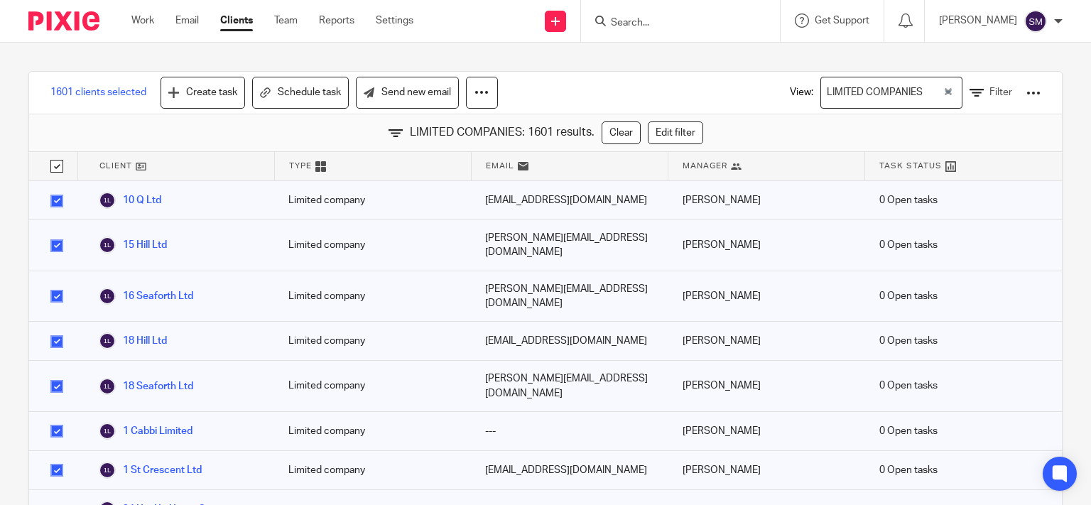
checkbox input "true"
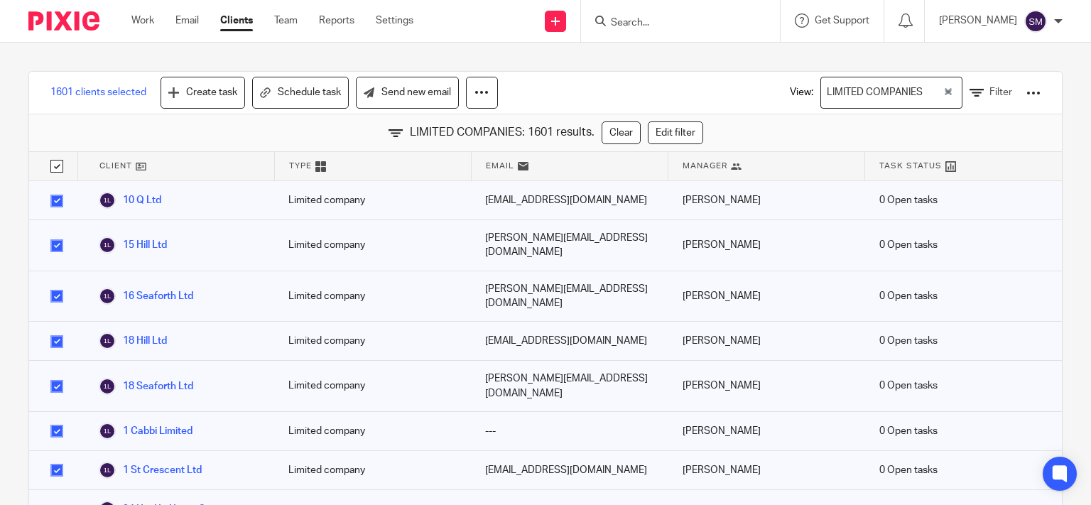
checkbox input "true"
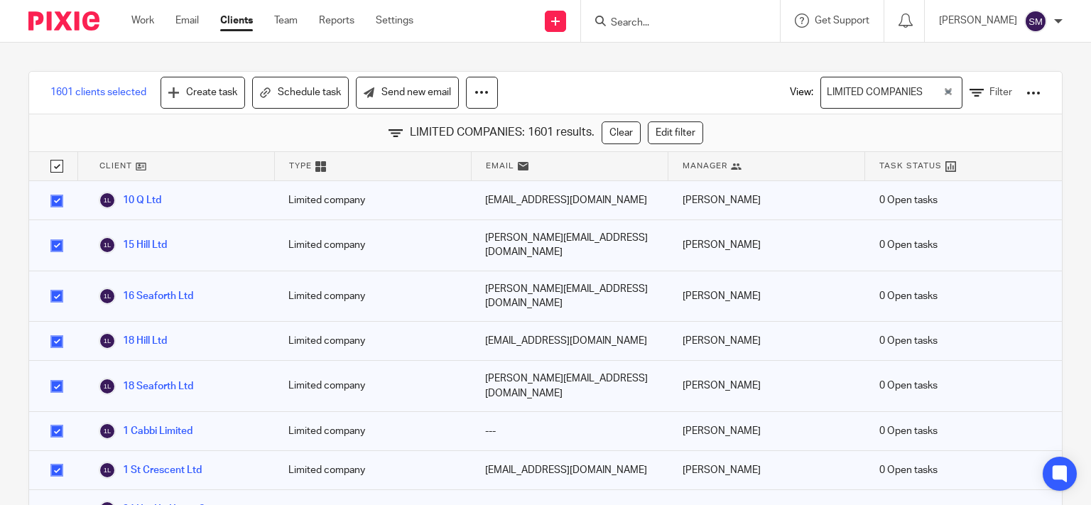
checkbox input "true"
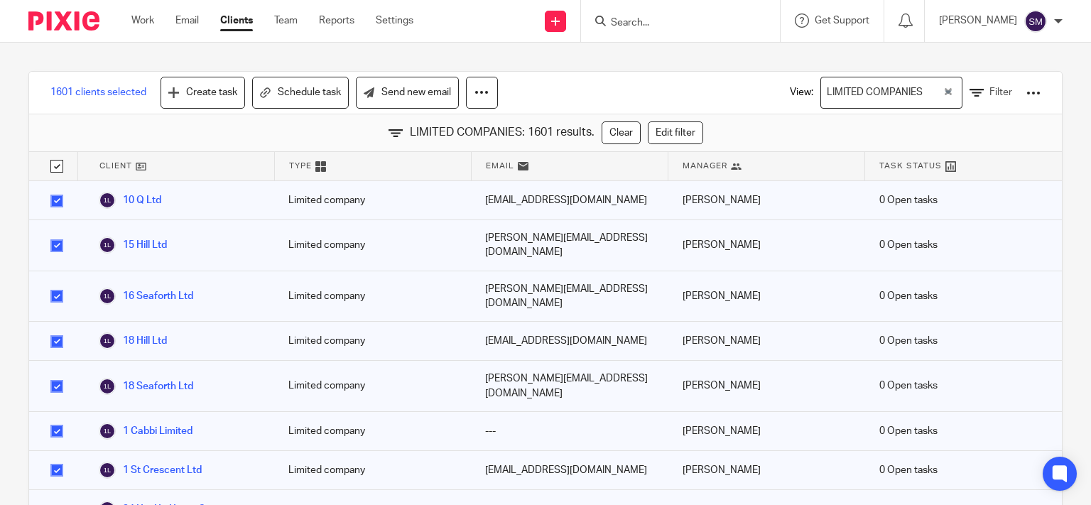
checkbox input "true"
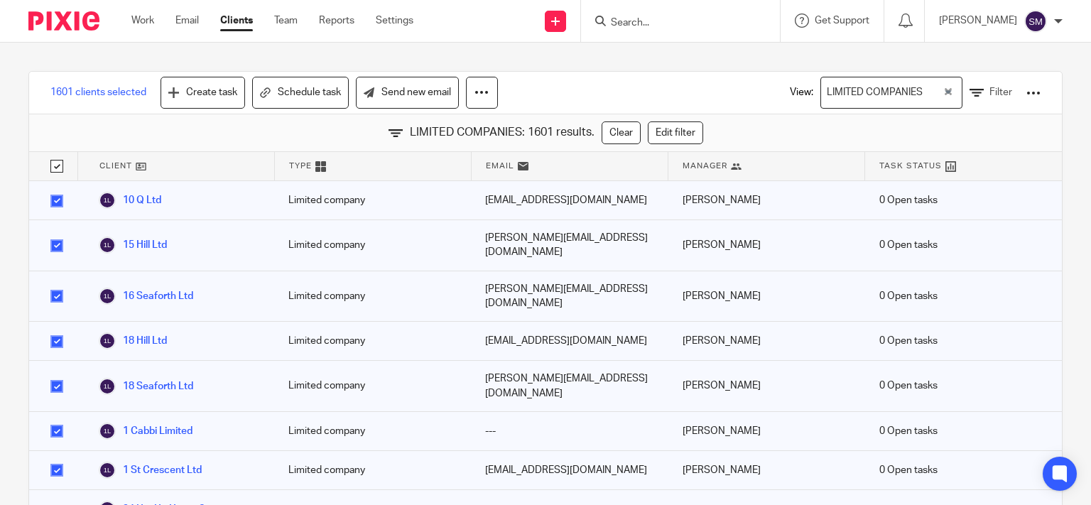
checkbox input "true"
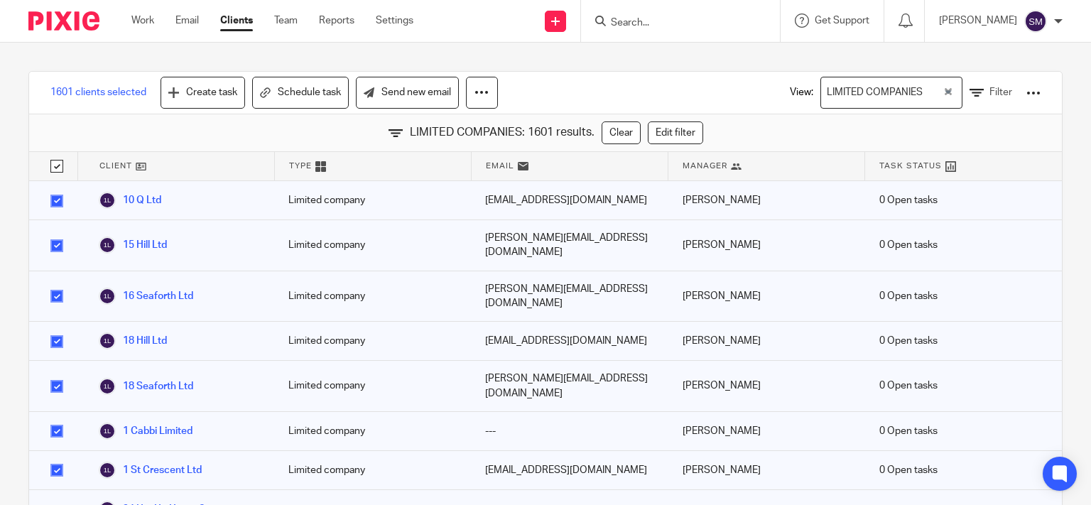
checkbox input "true"
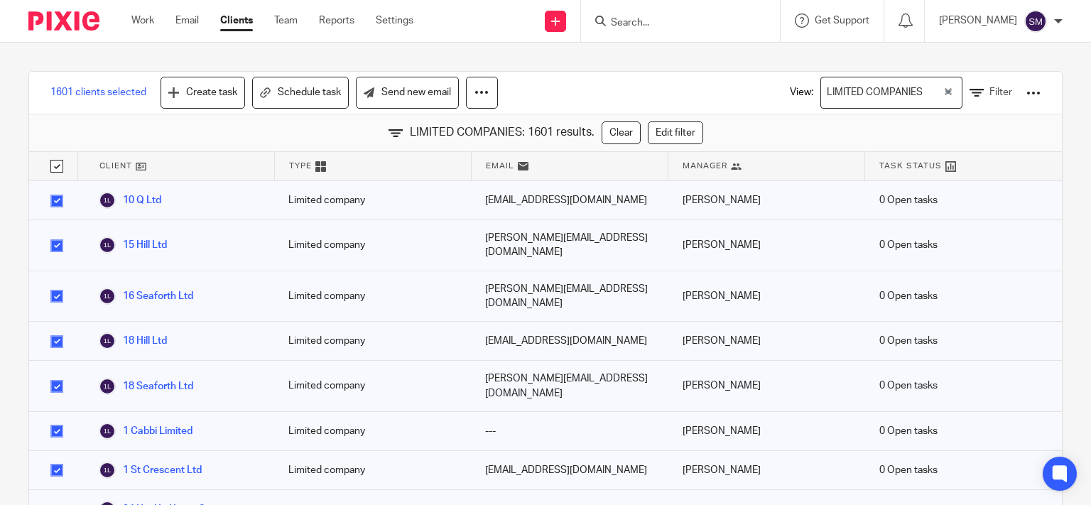
checkbox input "true"
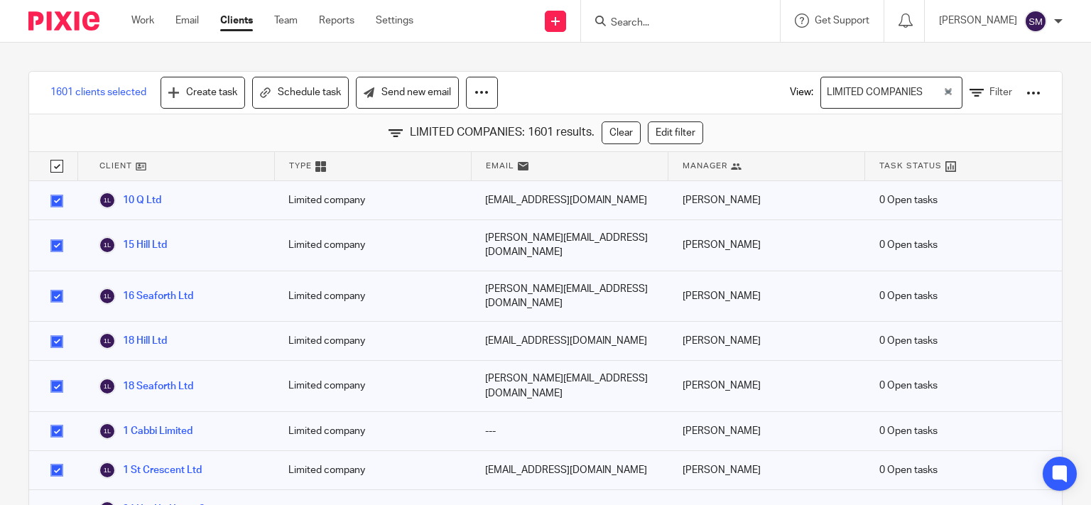
checkbox input "true"
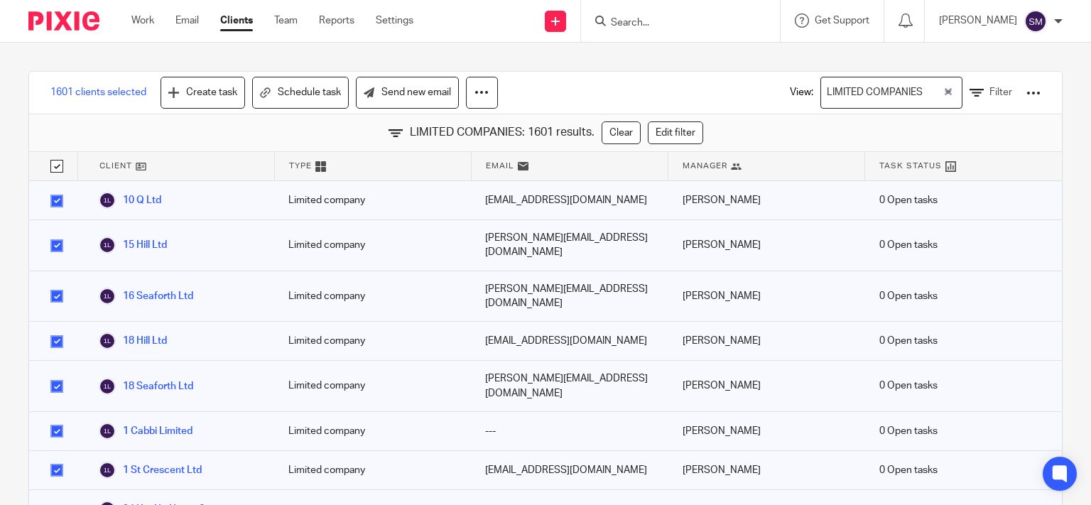
checkbox input "true"
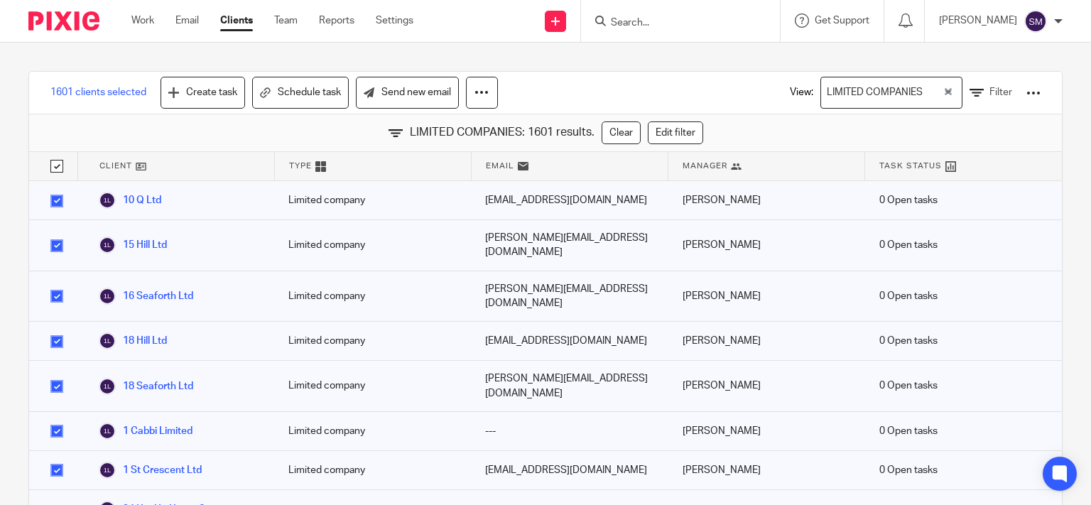
checkbox input "true"
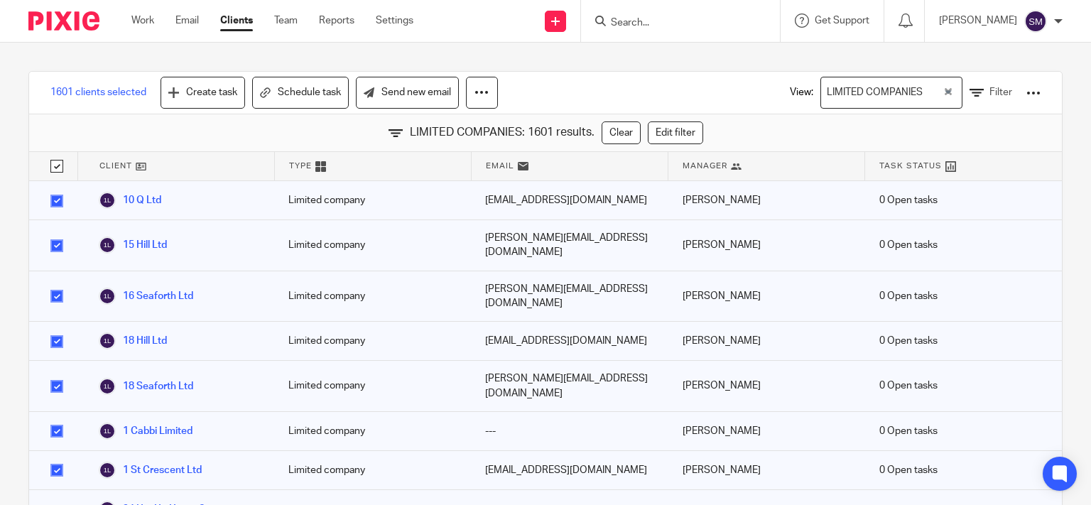
checkbox input "true"
click at [1026, 94] on div at bounding box center [1033, 93] width 14 height 14
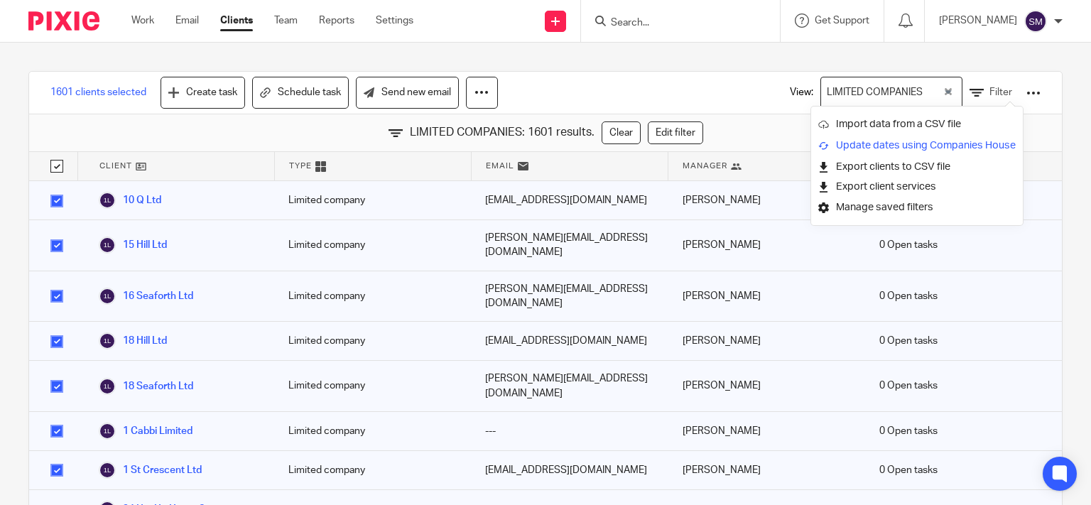
click at [948, 144] on link "Update dates using Companies House" at bounding box center [916, 145] width 197 height 21
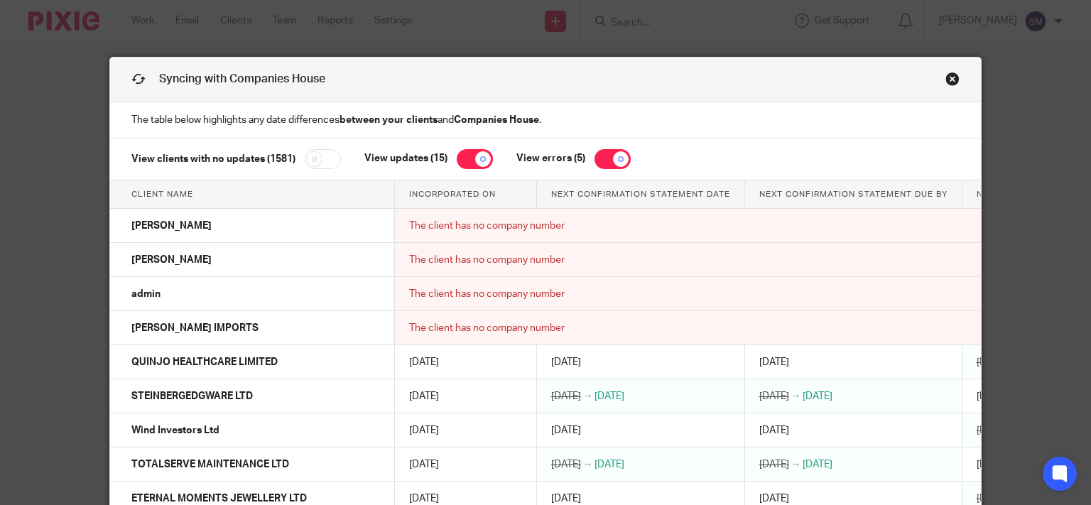
click at [329, 156] on input "checkbox" at bounding box center [323, 159] width 36 height 20
checkbox input "true"
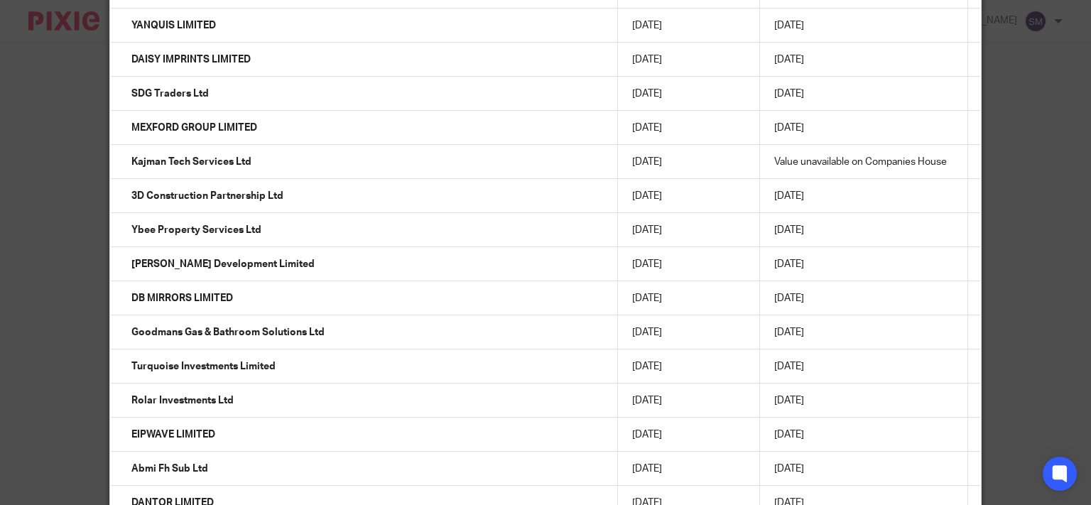
scroll to position [17525, 0]
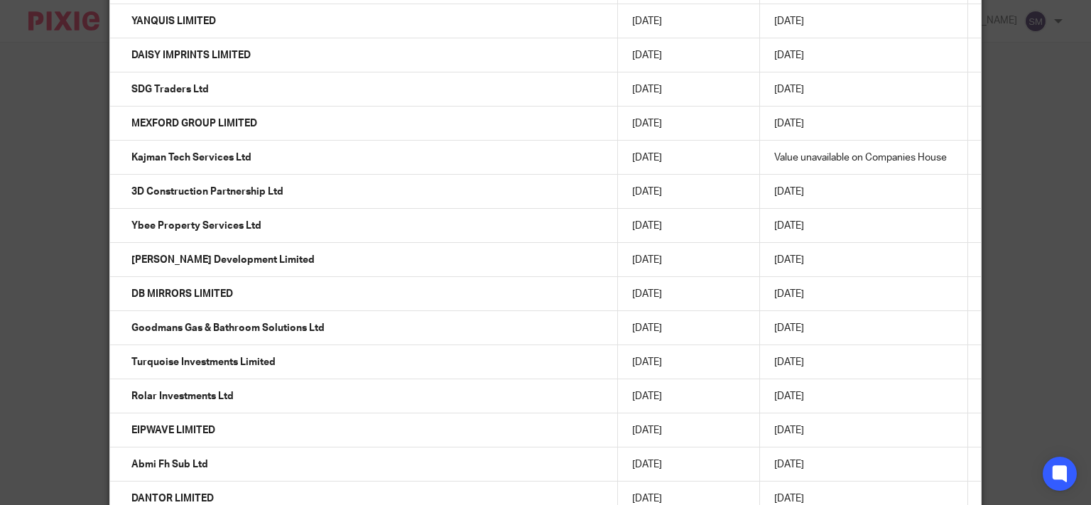
drag, startPoint x: 263, startPoint y: 151, endPoint x: 139, endPoint y: 156, distance: 123.7
copy td "Kajman Tech Services Ltd"
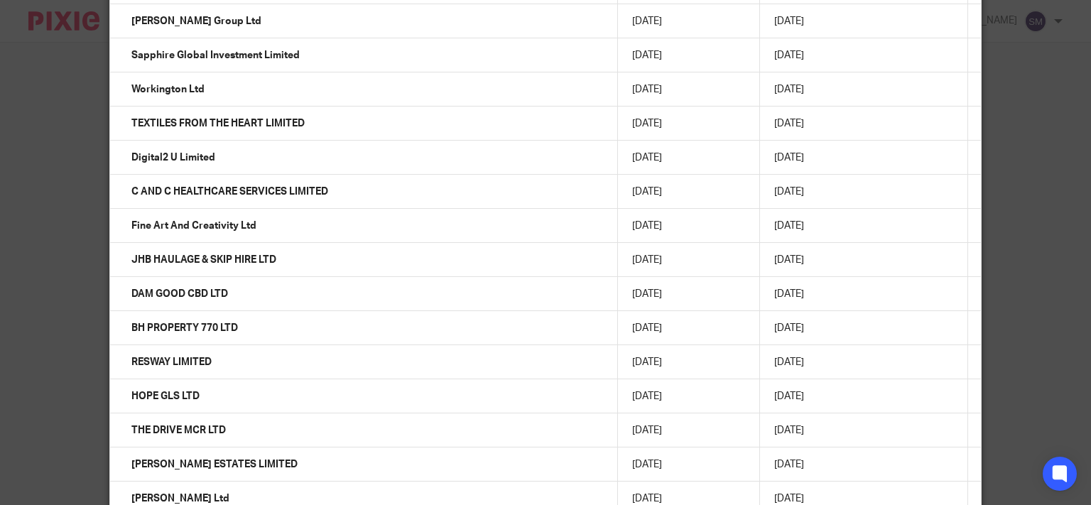
scroll to position [24481, 0]
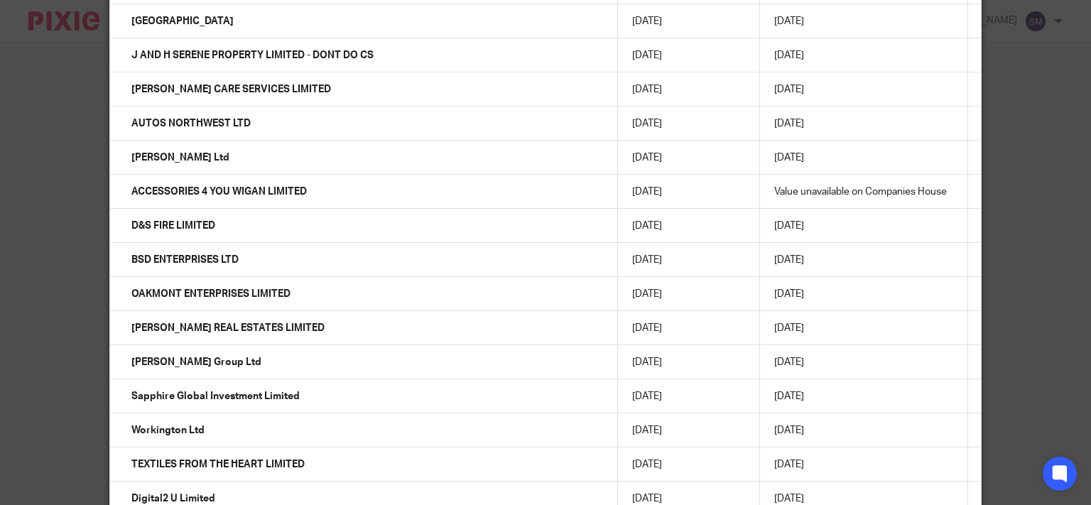
drag, startPoint x: 345, startPoint y: 188, endPoint x: 163, endPoint y: 190, distance: 181.9
click at [112, 197] on td "ACCESSORIES 4 YOU WIGAN LIMITED" at bounding box center [364, 192] width 508 height 34
copy td "ACCESSORIES 4 YOU WIGAN LIMITED"
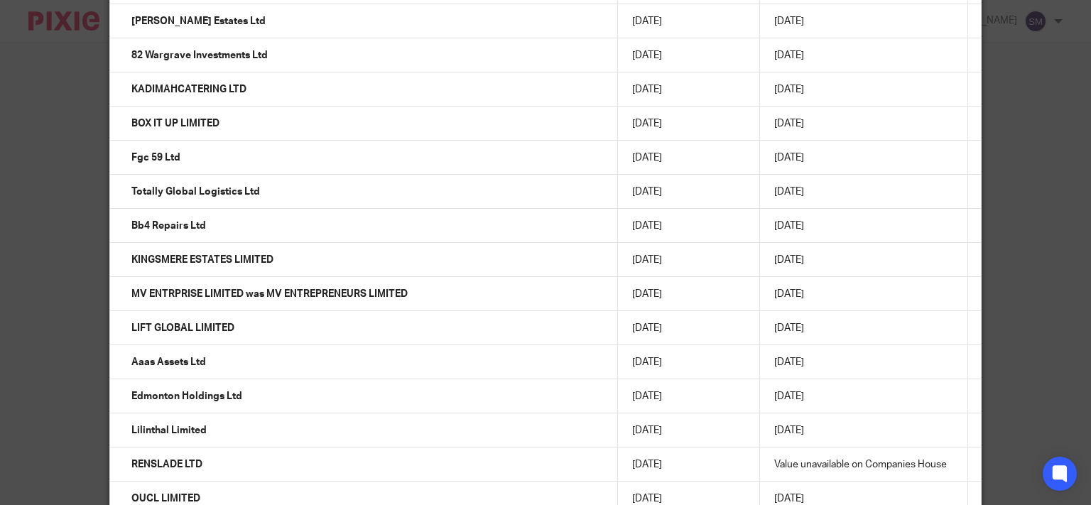
scroll to position [36755, 0]
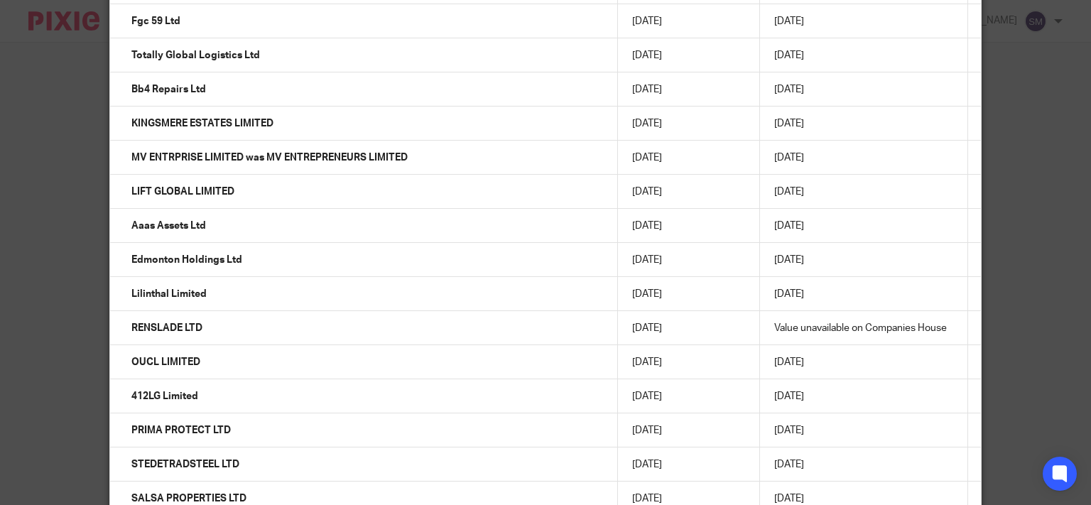
drag, startPoint x: 206, startPoint y: 331, endPoint x: 126, endPoint y: 327, distance: 79.7
click at [118, 327] on td "RENSLADE LTD" at bounding box center [364, 328] width 508 height 34
copy td "RENSLADE LTD"
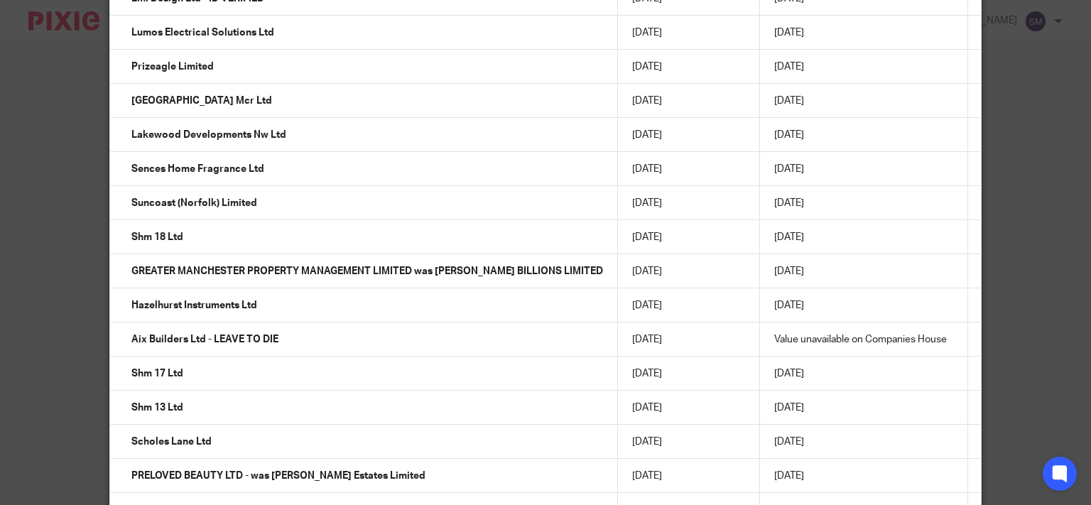
scroll to position [53053, 0]
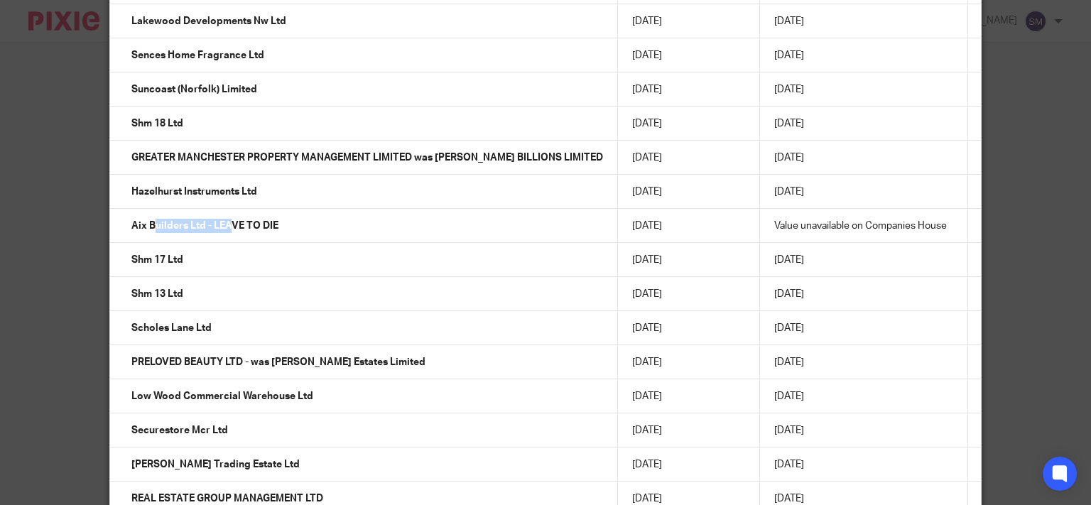
drag, startPoint x: 200, startPoint y: 222, endPoint x: 126, endPoint y: 214, distance: 74.4
click at [125, 216] on td "Aix Builders Ltd - LEAVE TO DIE" at bounding box center [364, 226] width 508 height 34
copy td "Aix Builders Ltd"
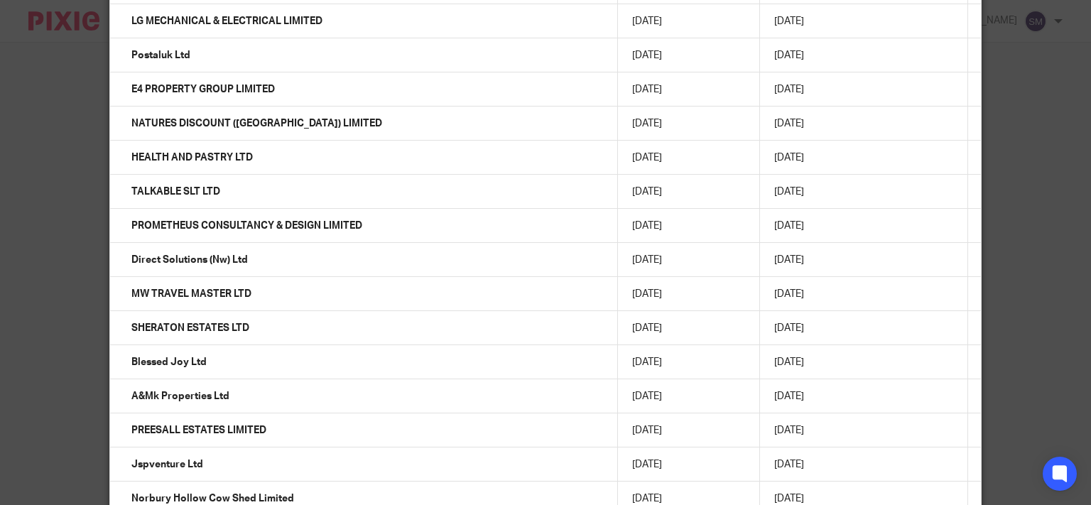
scroll to position [54417, 0]
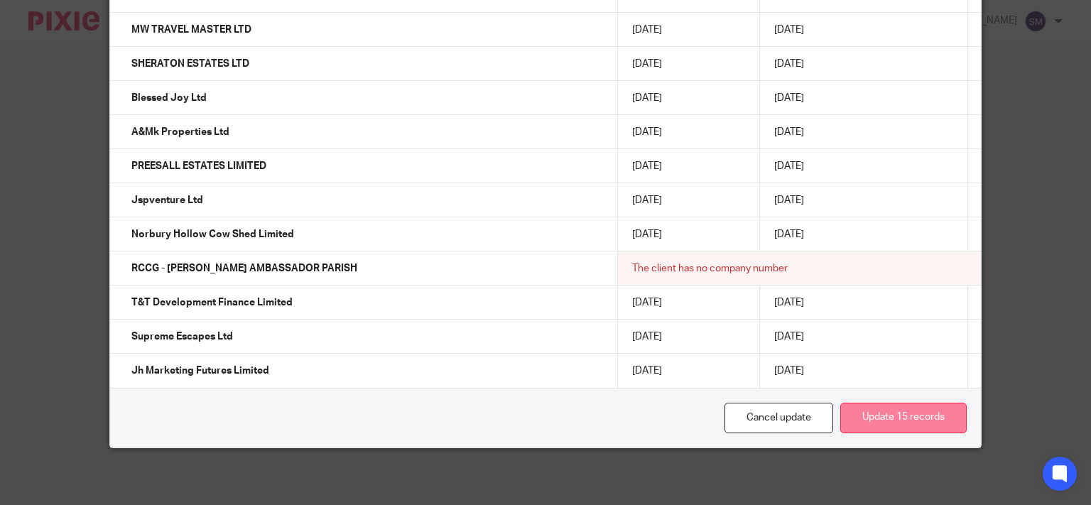
click at [901, 418] on button "Update 15 records" at bounding box center [903, 418] width 126 height 31
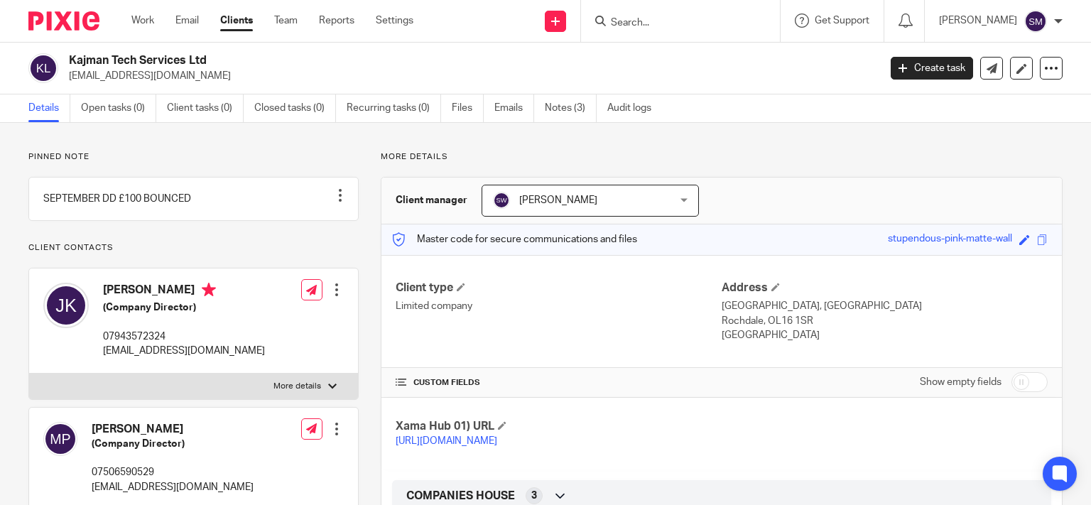
click at [618, 24] on input "Search" at bounding box center [673, 23] width 128 height 13
click at [650, 11] on div at bounding box center [680, 21] width 199 height 42
click at [645, 21] on input "Search" at bounding box center [673, 23] width 128 height 13
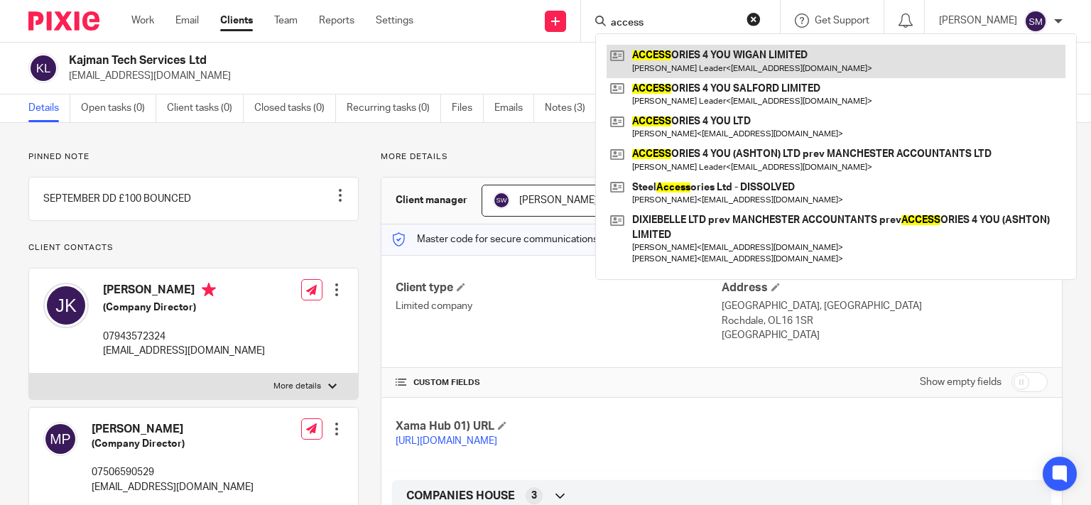
type input "access"
click at [733, 65] on link at bounding box center [836, 61] width 459 height 33
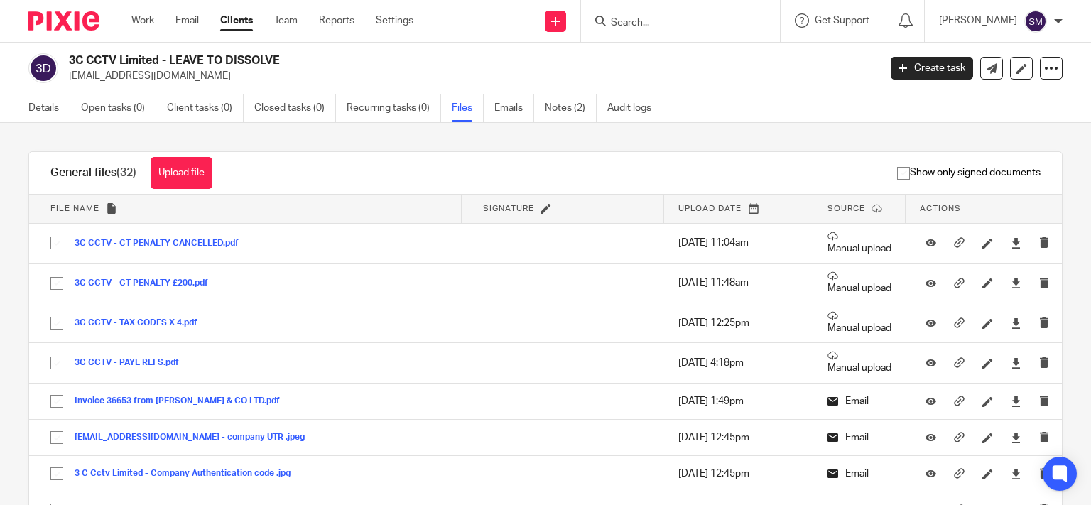
click at [627, 21] on input "Search" at bounding box center [673, 23] width 128 height 13
click at [615, 19] on input "Search" at bounding box center [673, 23] width 128 height 13
click at [610, 27] on input "Search" at bounding box center [673, 23] width 128 height 13
click at [662, 23] on input "Search" at bounding box center [673, 23] width 128 height 13
click at [641, 26] on input "Search" at bounding box center [673, 23] width 128 height 13
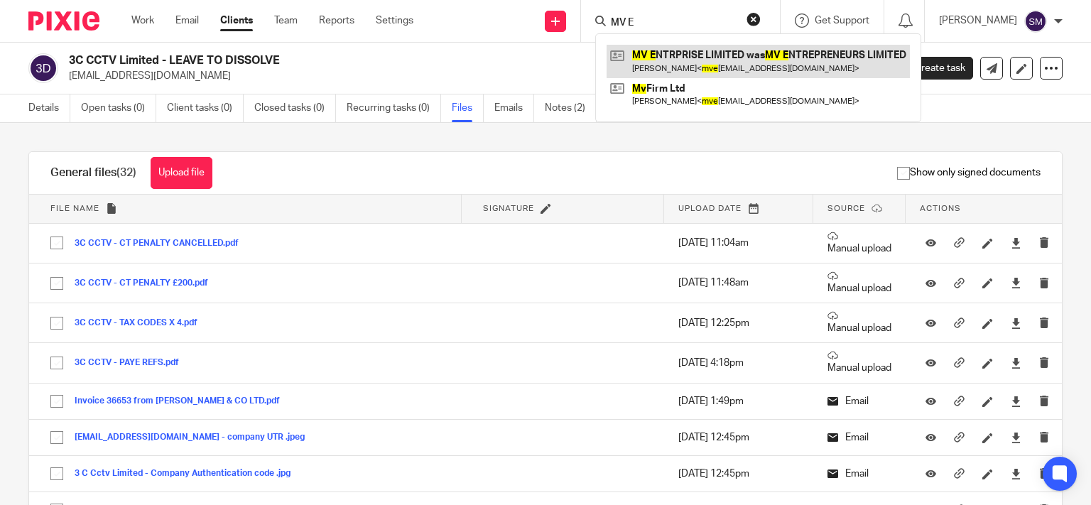
type input "MV E"
click at [725, 67] on link at bounding box center [758, 61] width 303 height 33
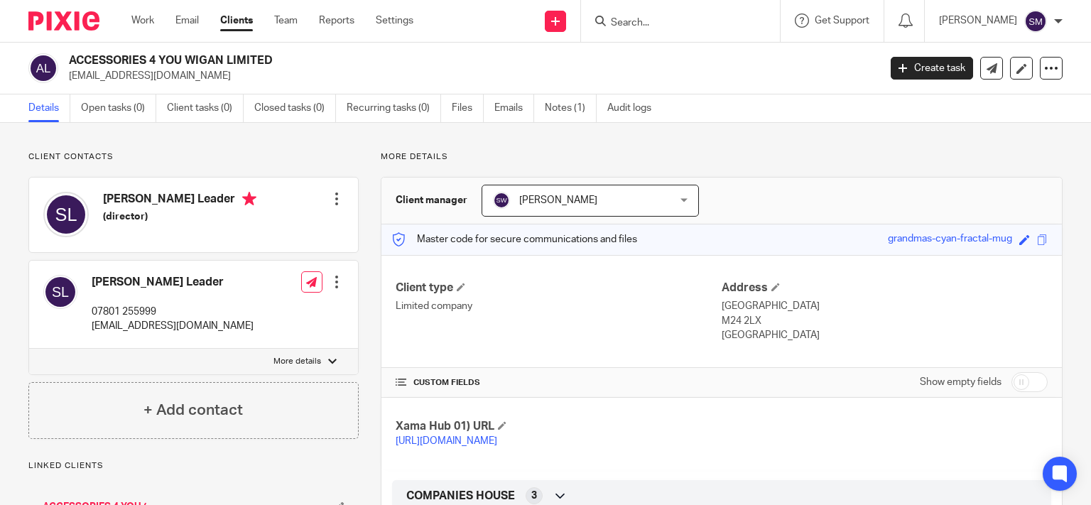
click at [639, 24] on input "Search" at bounding box center [673, 23] width 128 height 13
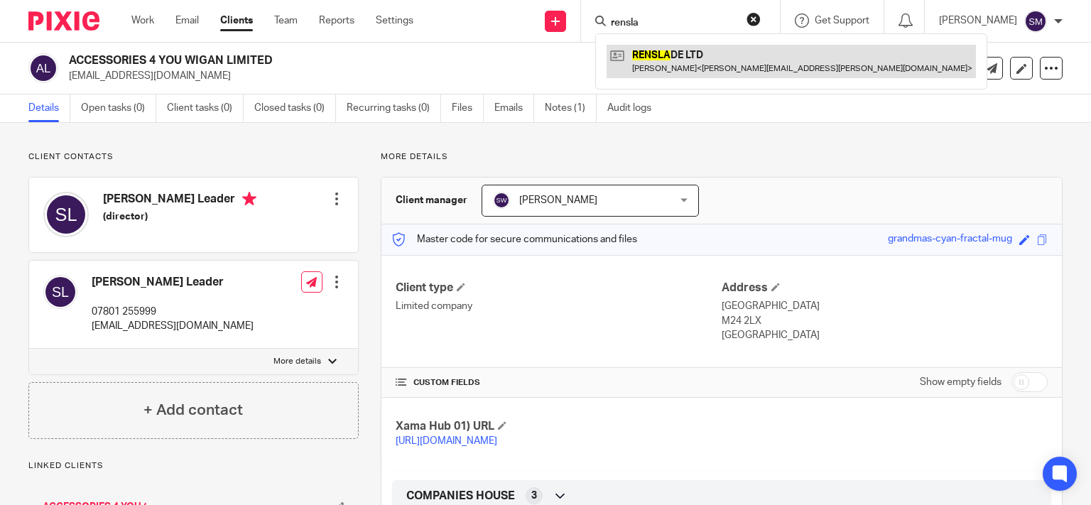
type input "rensla"
click at [678, 59] on link at bounding box center [791, 61] width 369 height 33
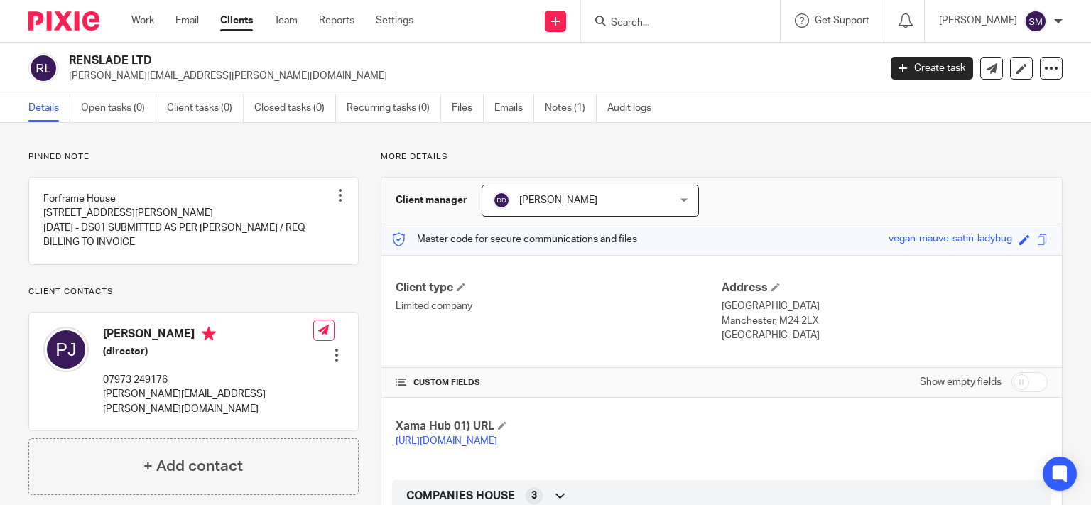
click at [630, 18] on input "Search" at bounding box center [673, 23] width 128 height 13
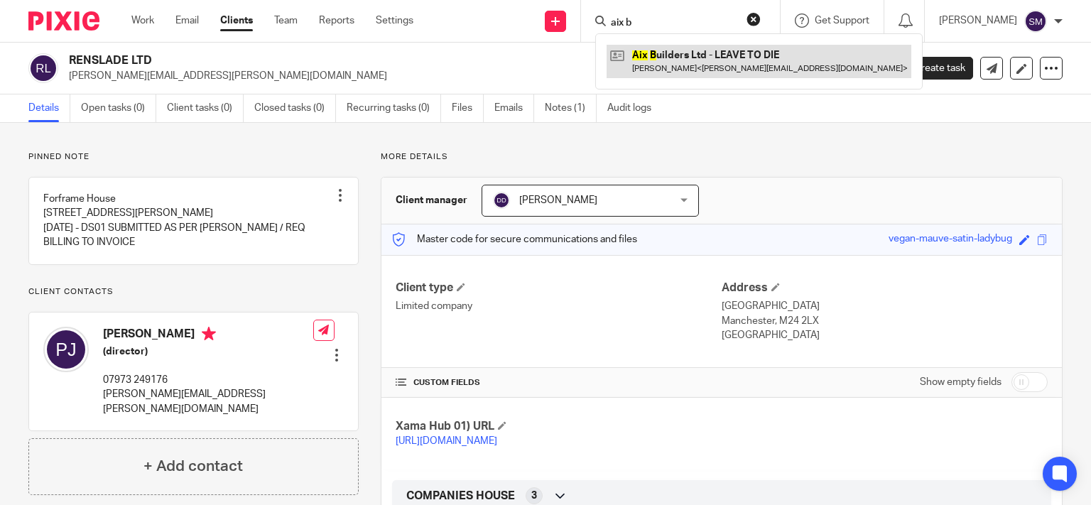
type input "aix b"
click at [749, 57] on link at bounding box center [759, 61] width 305 height 33
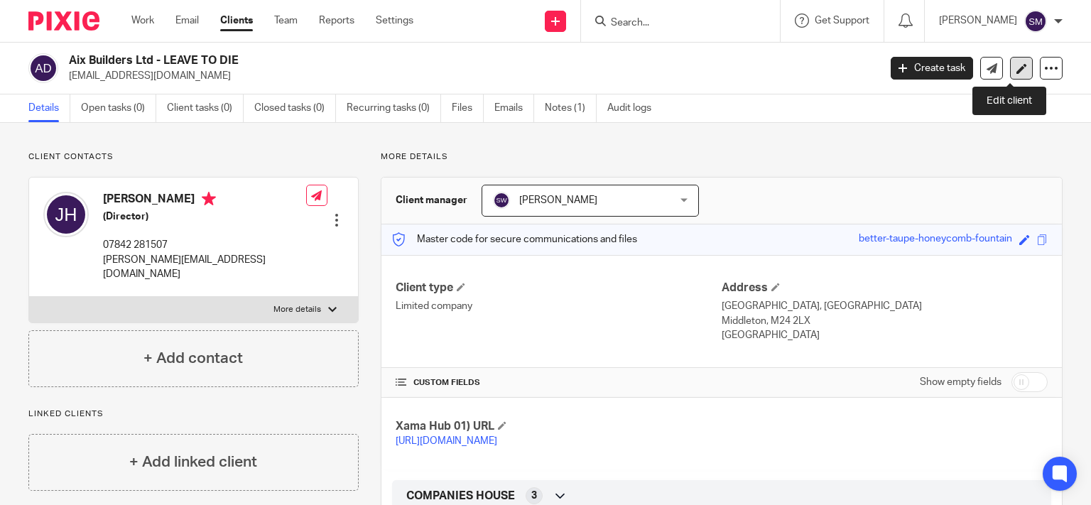
click at [1016, 67] on icon at bounding box center [1021, 68] width 11 height 11
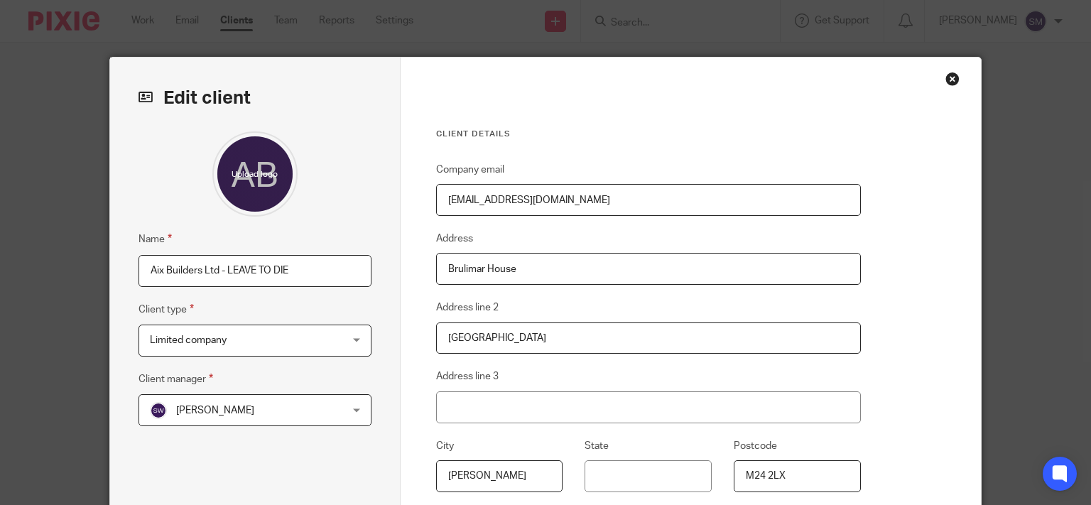
click at [340, 264] on input "Aix Builders Ltd - LEAVE TO DIE" at bounding box center [255, 271] width 233 height 32
type input "Aix Builders Ltd - DISSOLVED"
click at [338, 333] on div "Limited company Limited company" at bounding box center [255, 341] width 233 height 32
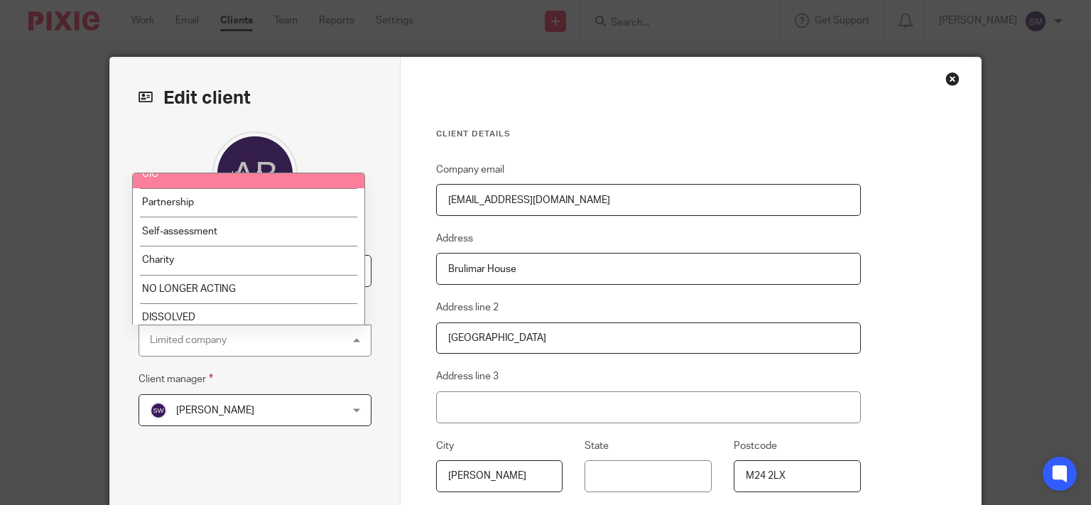
scroll to position [68, 0]
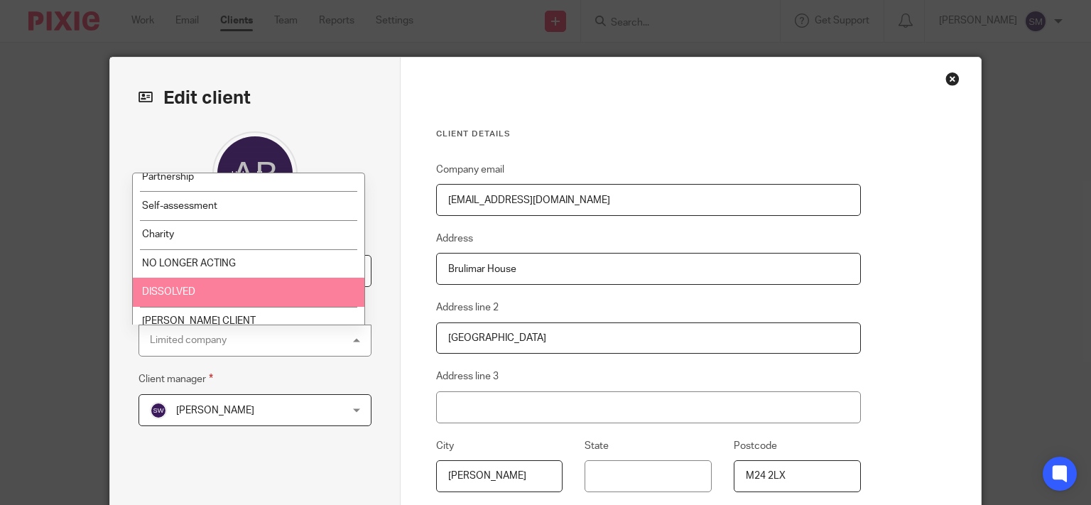
click at [221, 287] on li "DISSOLVED" at bounding box center [249, 292] width 232 height 29
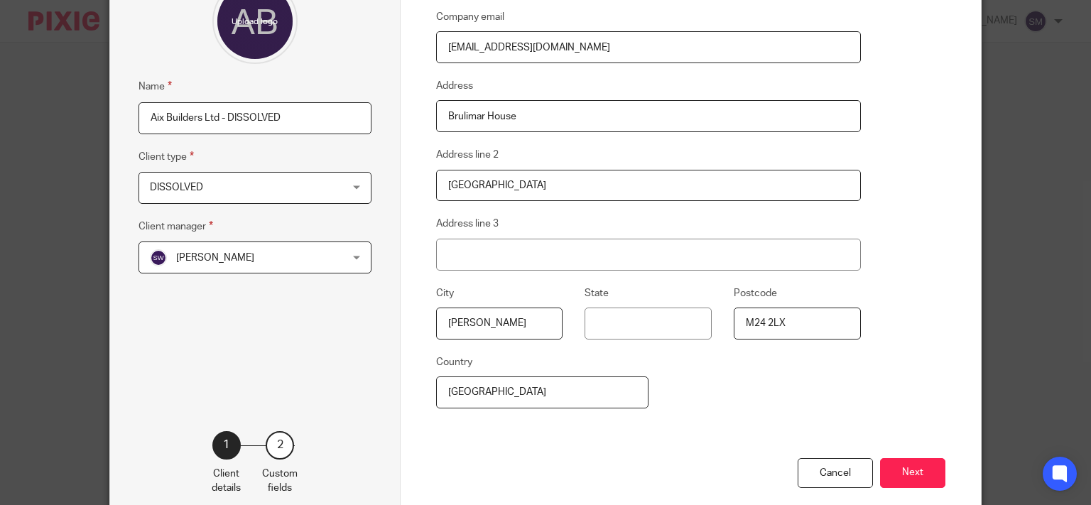
scroll to position [205, 0]
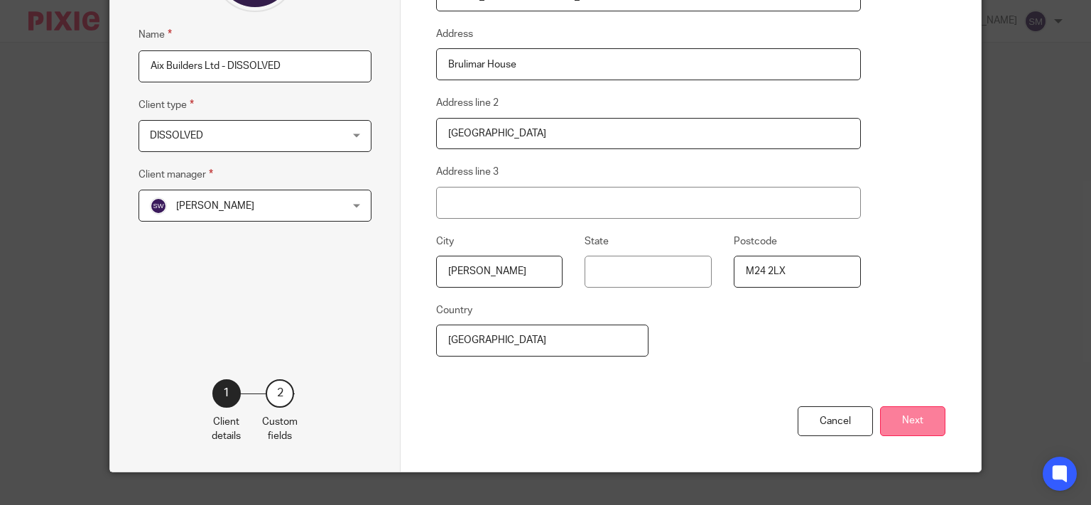
click at [916, 418] on button "Next" at bounding box center [912, 421] width 65 height 31
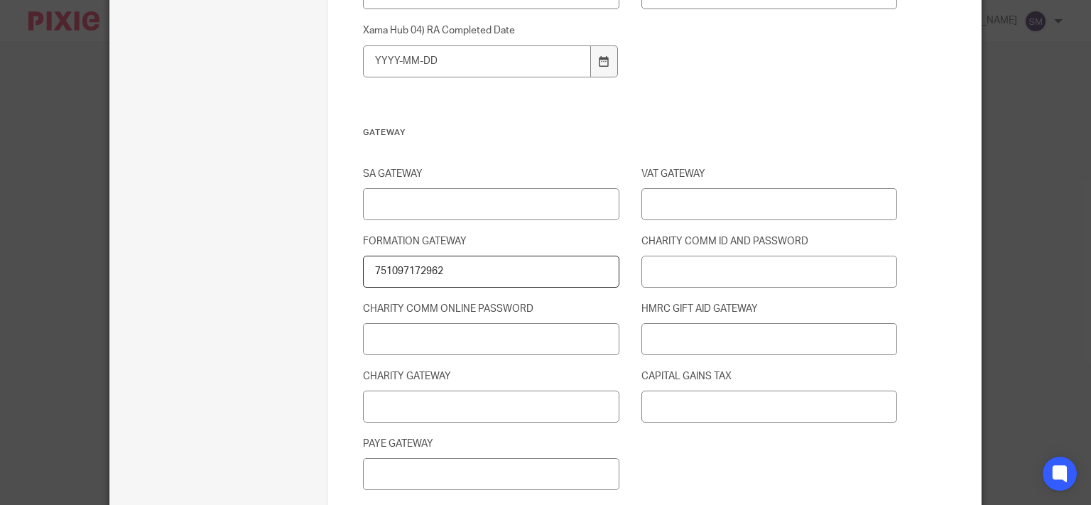
scroll to position [2000, 0]
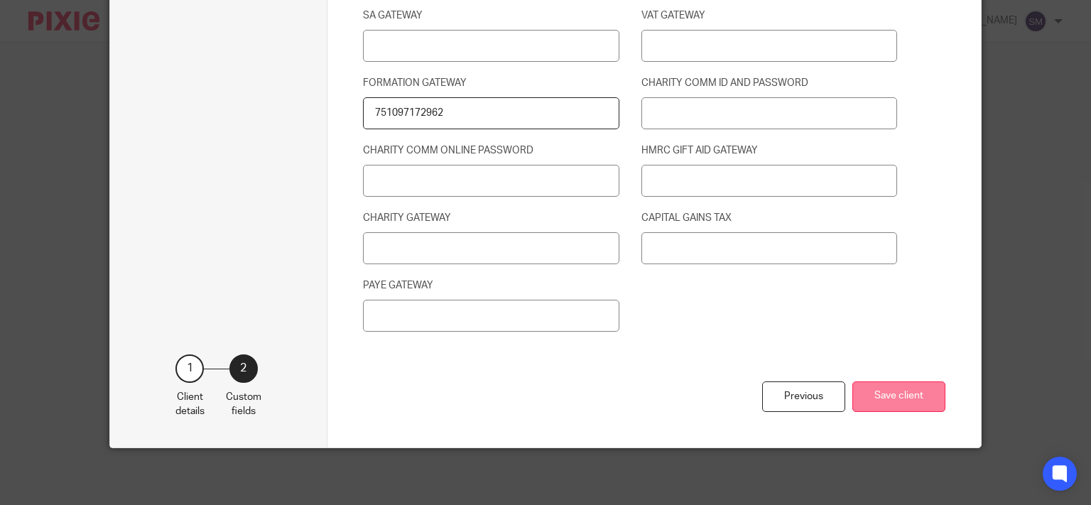
click at [917, 389] on button "Save client" at bounding box center [898, 396] width 93 height 31
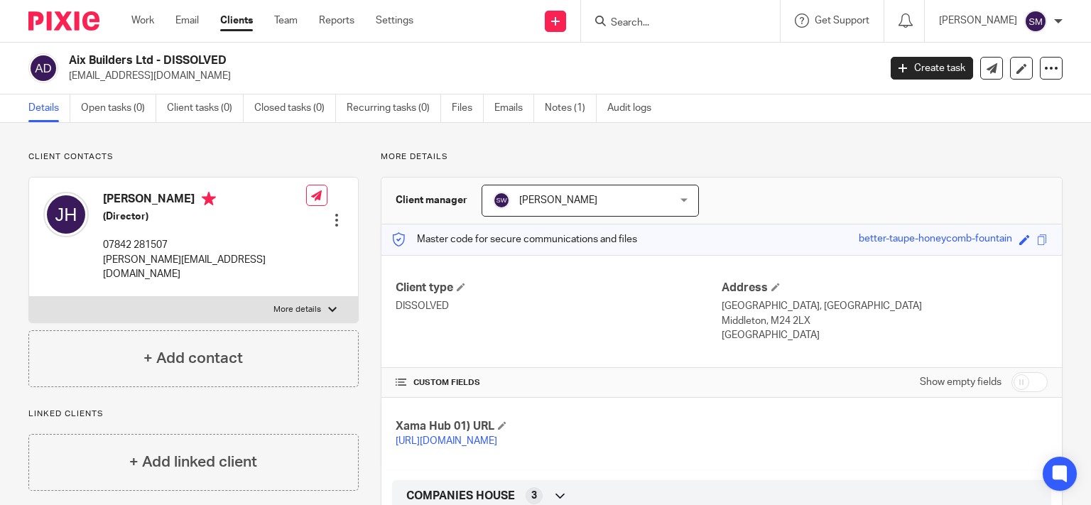
click at [640, 17] on input "Search" at bounding box center [673, 23] width 128 height 13
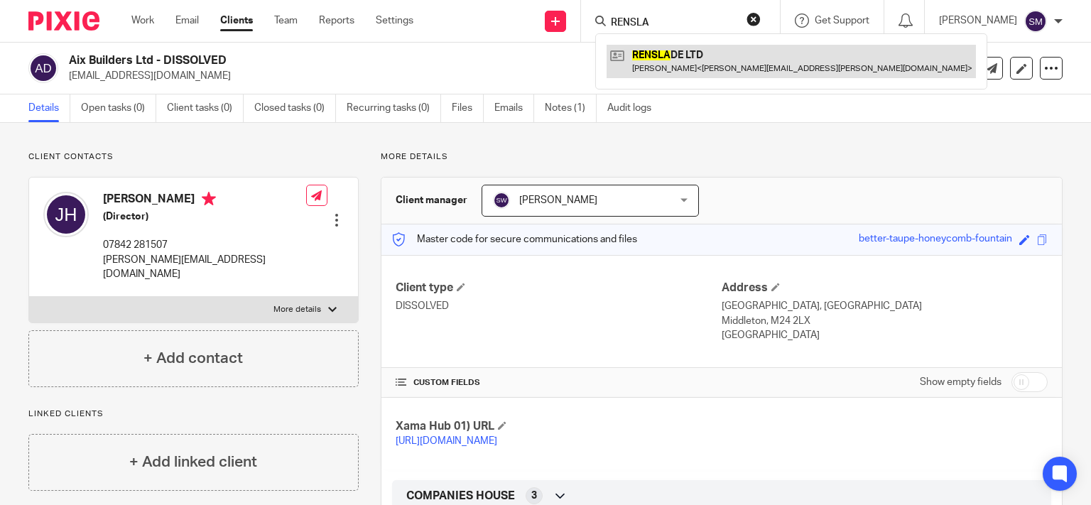
type input "RENSLA"
click at [693, 63] on link at bounding box center [791, 61] width 369 height 33
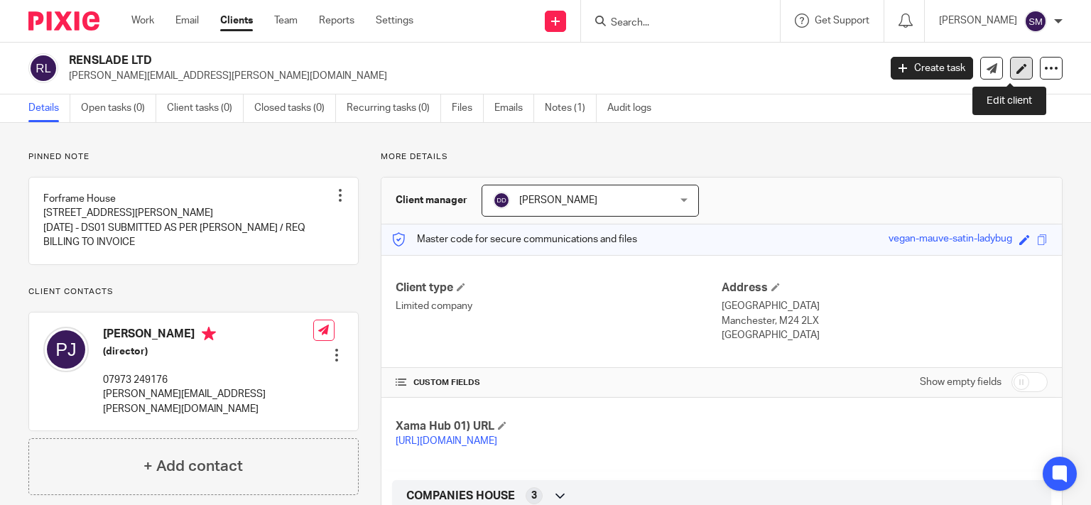
click at [1016, 67] on icon at bounding box center [1021, 68] width 11 height 11
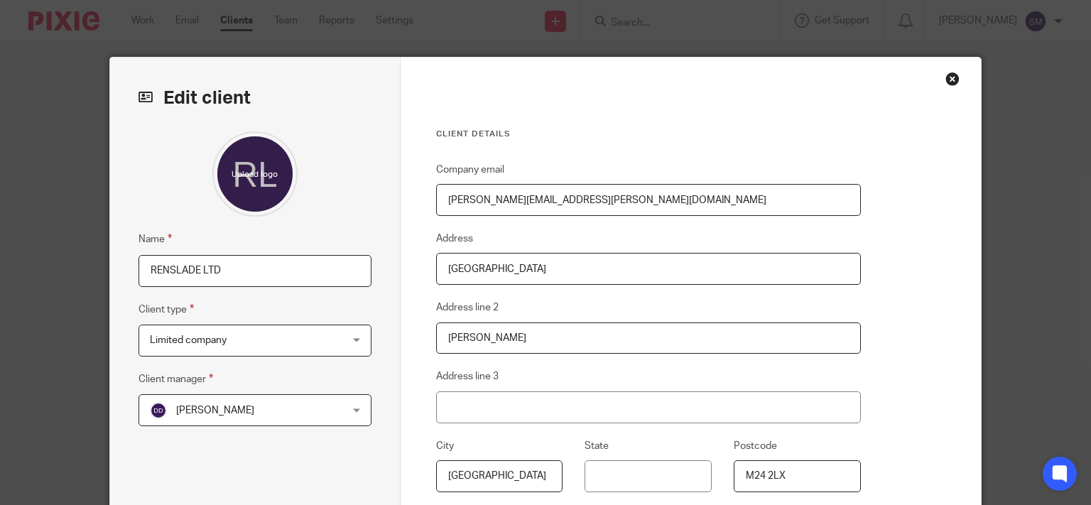
click at [281, 259] on input "RENSLADE LTD" at bounding box center [255, 271] width 233 height 32
type input "RENSLADE LTD - DISSOLVED"
click at [261, 328] on span "Limited company" at bounding box center [238, 340] width 177 height 30
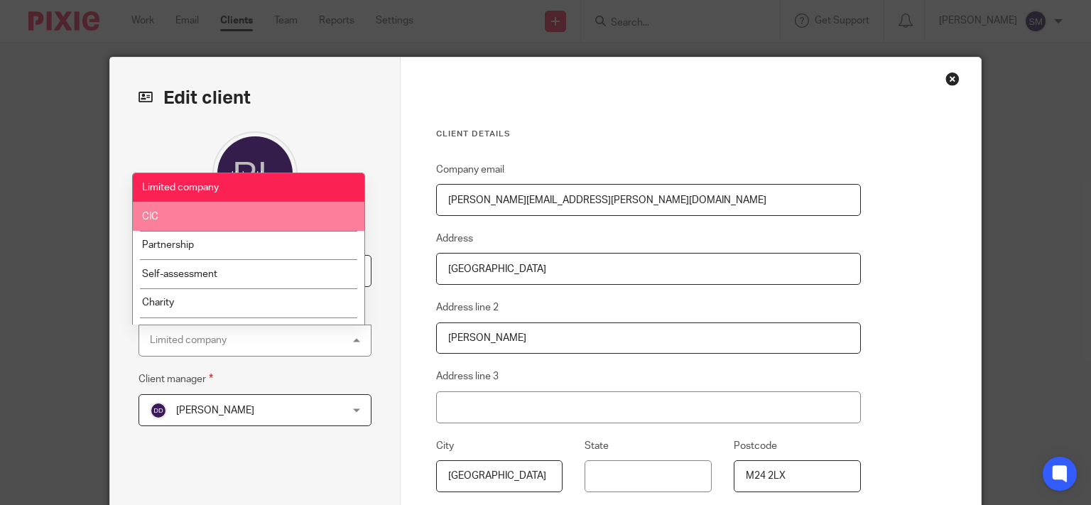
scroll to position [68, 0]
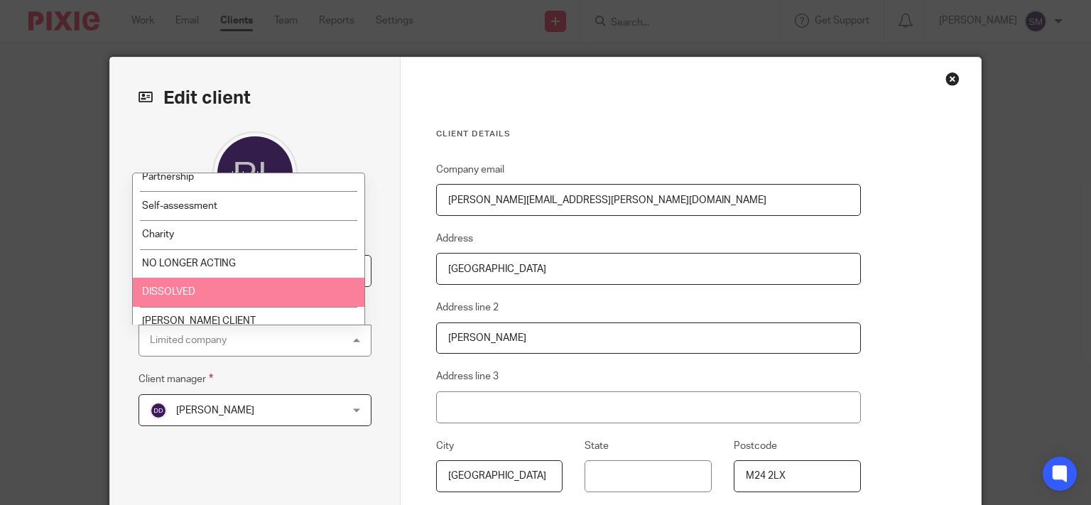
click at [231, 289] on li "DISSOLVED" at bounding box center [249, 292] width 232 height 29
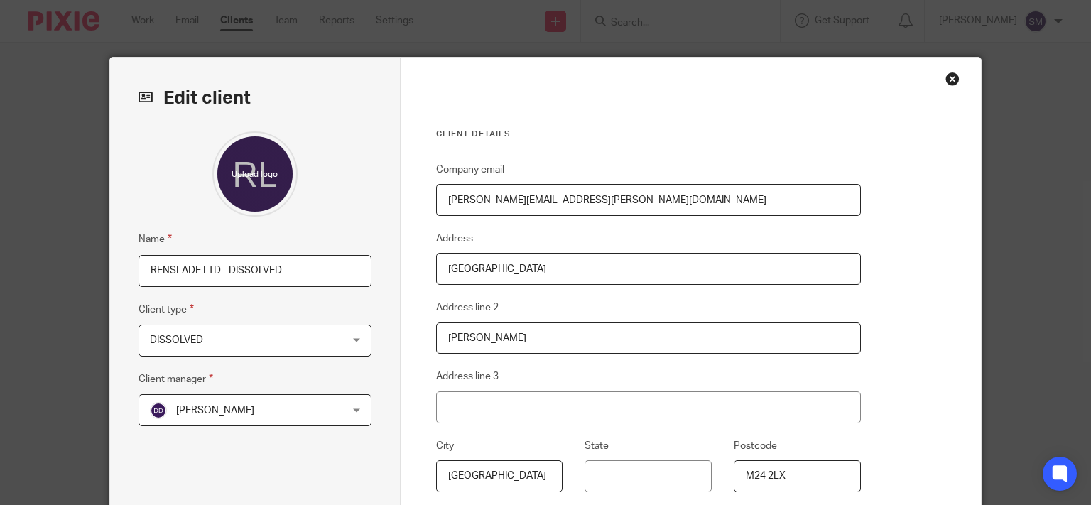
scroll to position [228, 0]
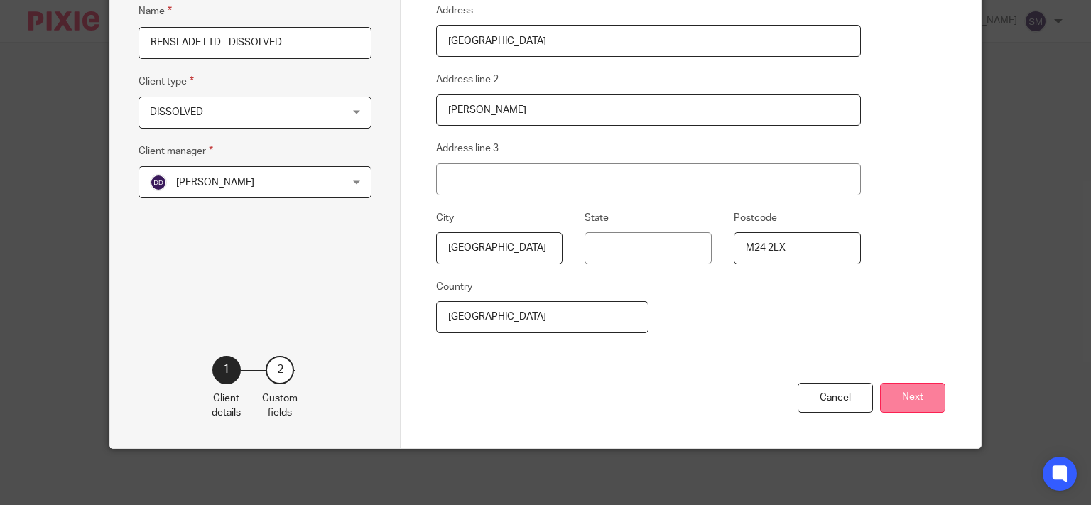
click at [896, 397] on button "Next" at bounding box center [912, 398] width 65 height 31
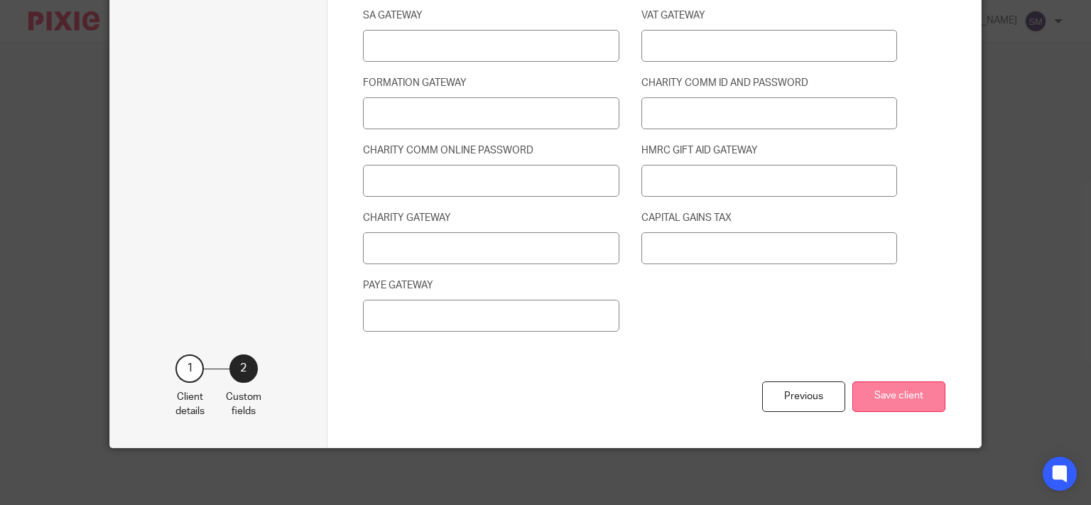
scroll to position [2000, 0]
click at [902, 399] on button "Save client" at bounding box center [898, 396] width 93 height 31
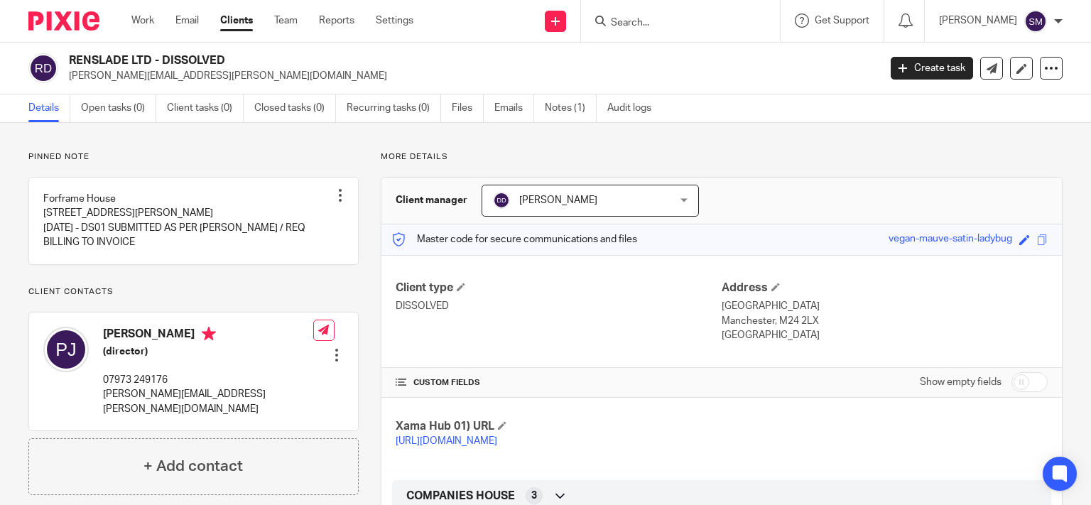
click at [628, 22] on input "Search" at bounding box center [673, 23] width 128 height 13
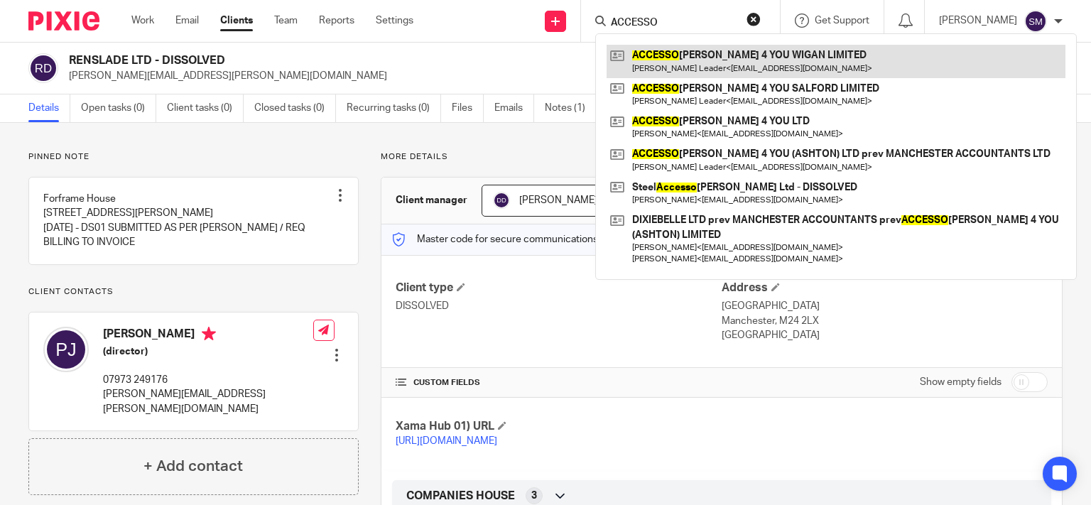
type input "ACCESSO"
click at [798, 50] on link at bounding box center [836, 61] width 459 height 33
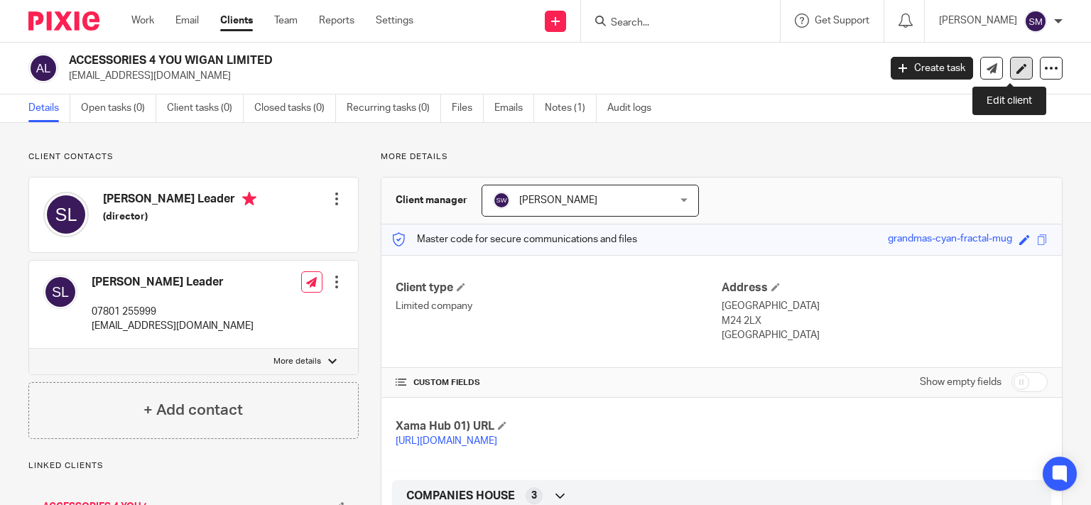
click at [1016, 71] on icon at bounding box center [1021, 68] width 11 height 11
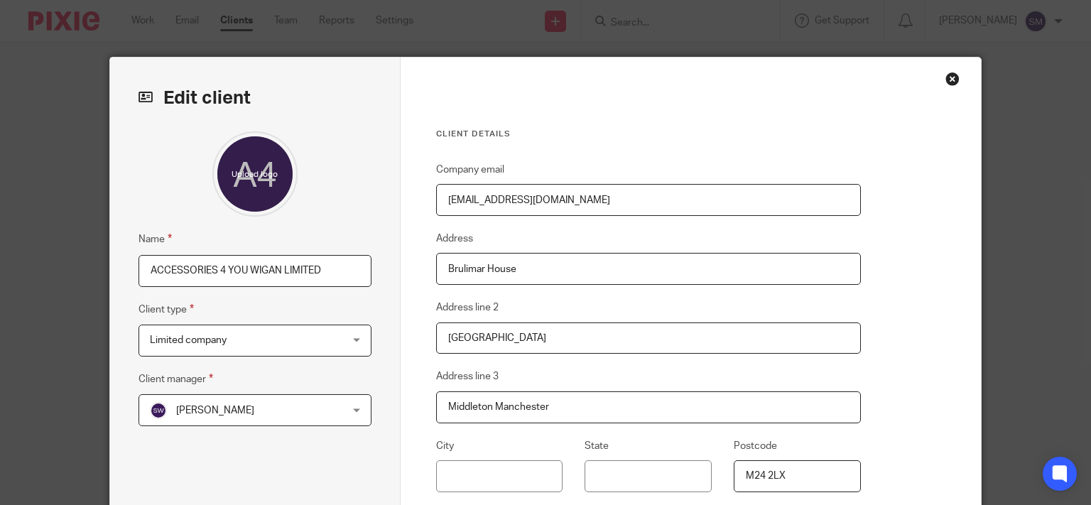
click at [331, 268] on input "ACCESSORIES 4 YOU WIGAN LIMITED" at bounding box center [255, 271] width 233 height 32
type input "ACCESSORIES 4 YOU WIGAN LIMITED - DISSOLVED"
click at [239, 343] on span "Limited company" at bounding box center [238, 340] width 177 height 30
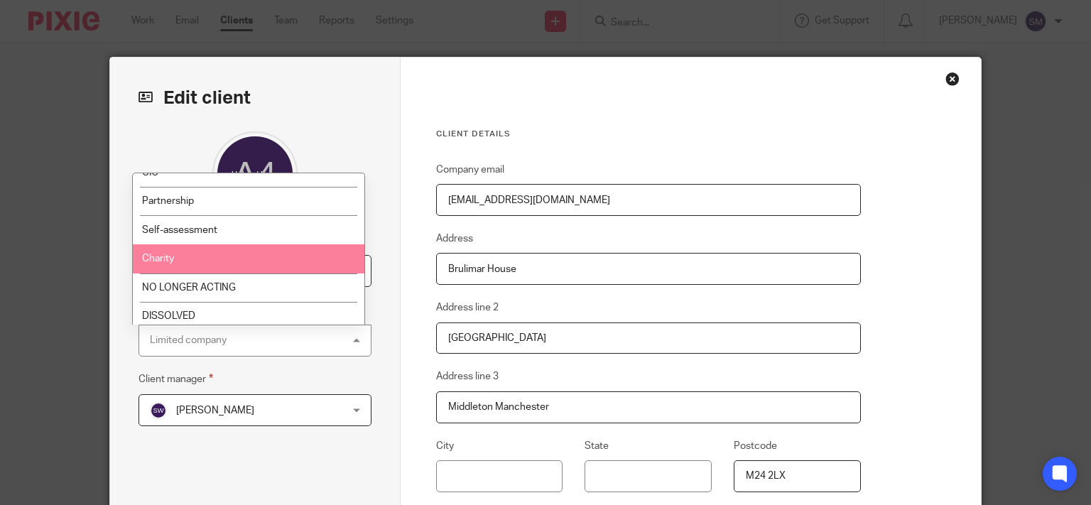
scroll to position [68, 0]
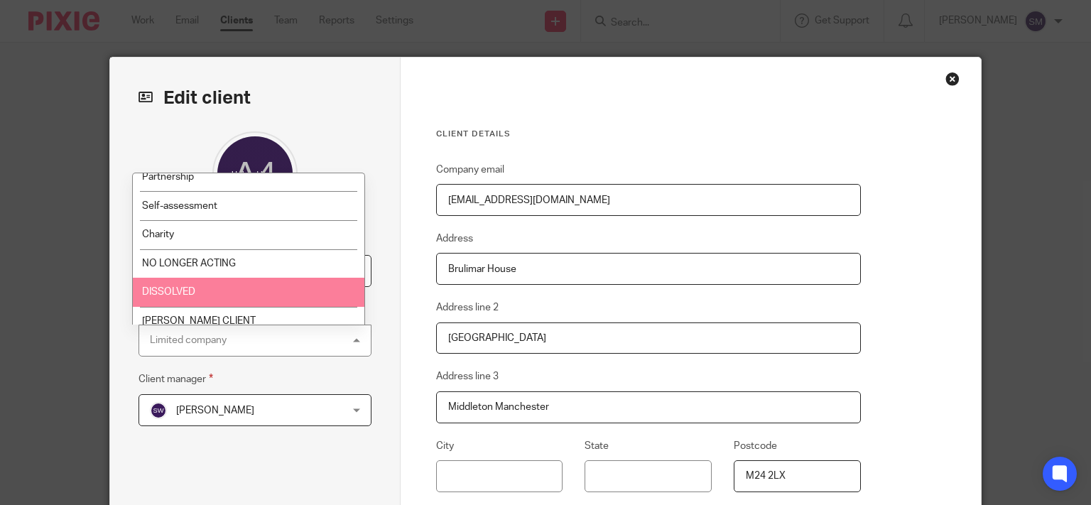
click at [234, 287] on li "DISSOLVED" at bounding box center [249, 292] width 232 height 29
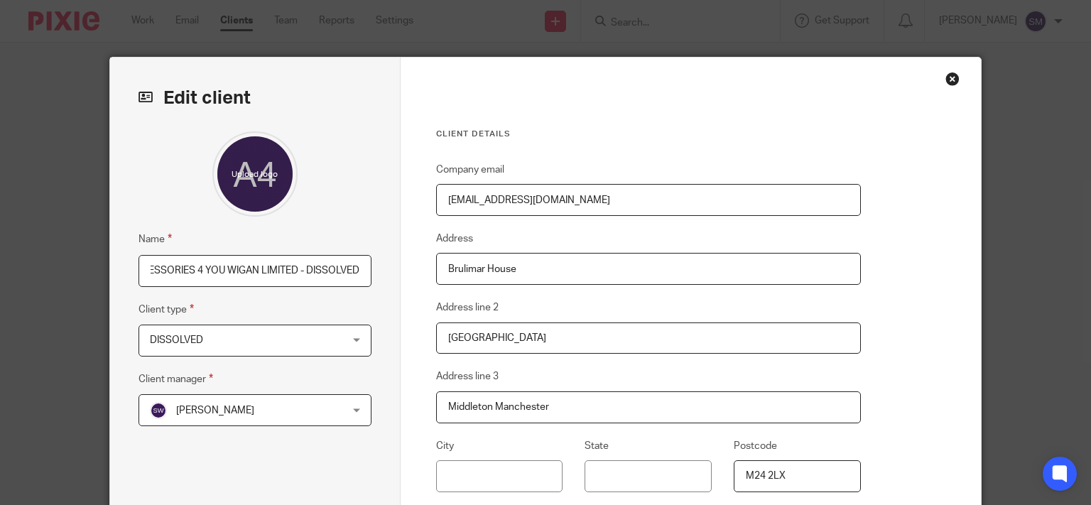
scroll to position [228, 0]
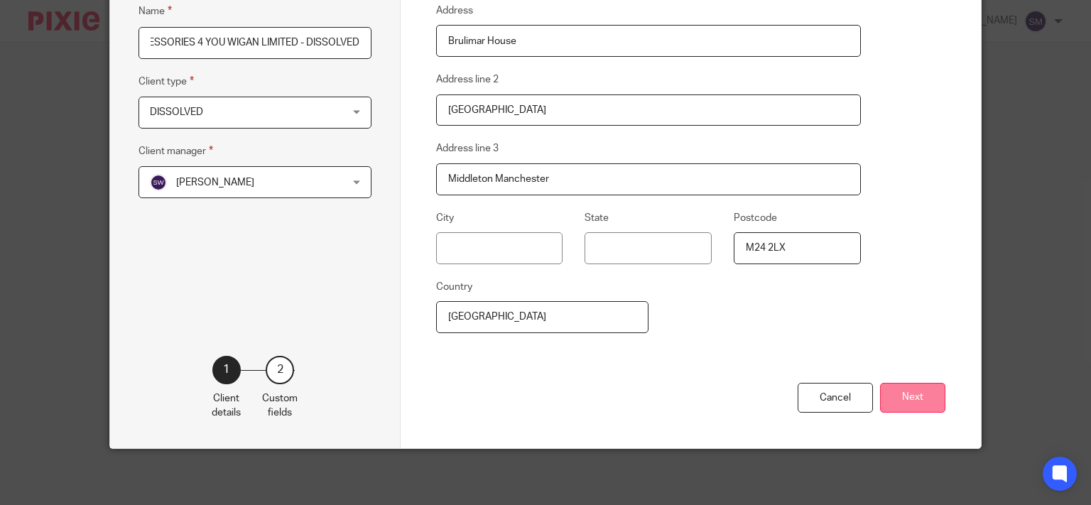
click at [918, 394] on button "Next" at bounding box center [912, 398] width 65 height 31
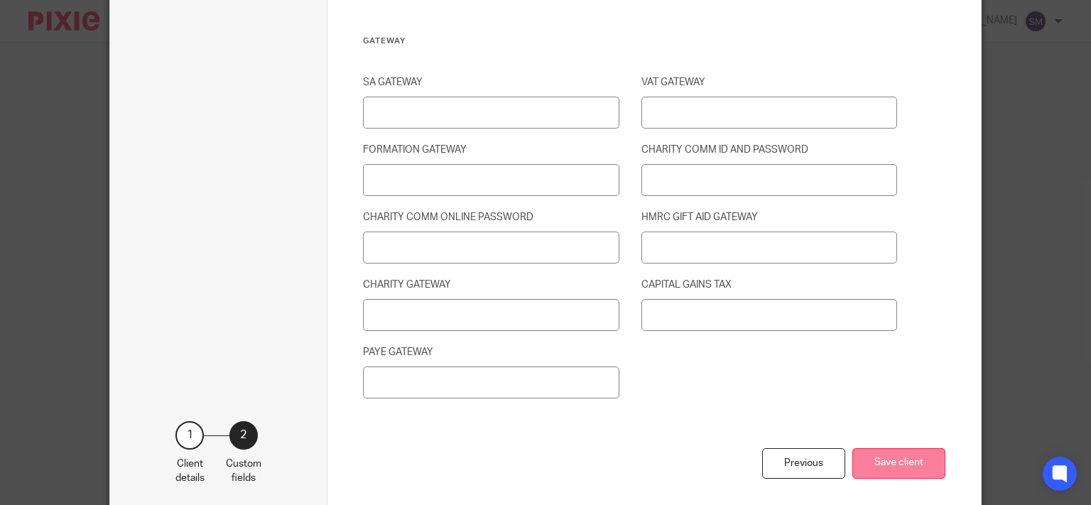
scroll to position [2000, 0]
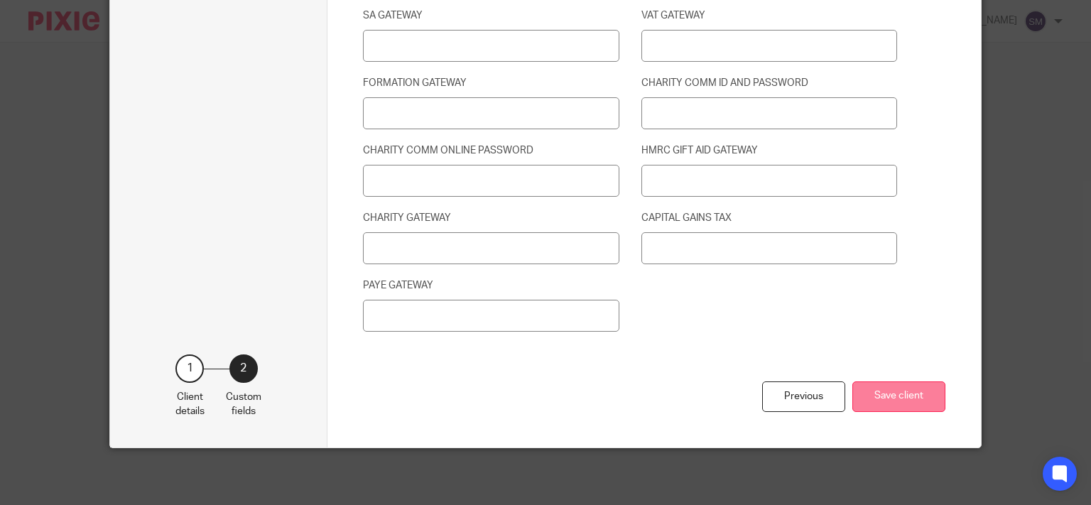
click at [886, 398] on button "Save client" at bounding box center [898, 396] width 93 height 31
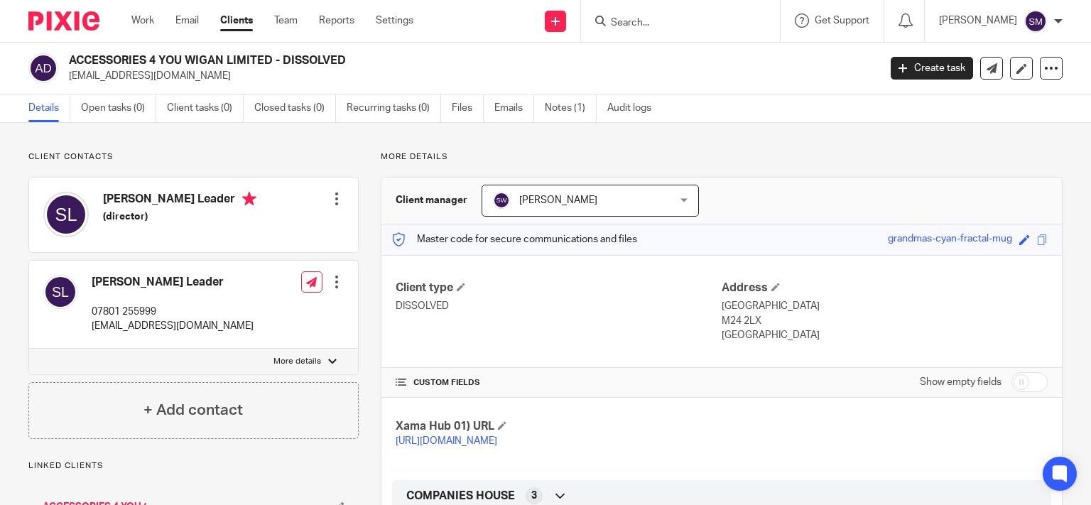
click at [630, 23] on input "Search" at bounding box center [673, 23] width 128 height 13
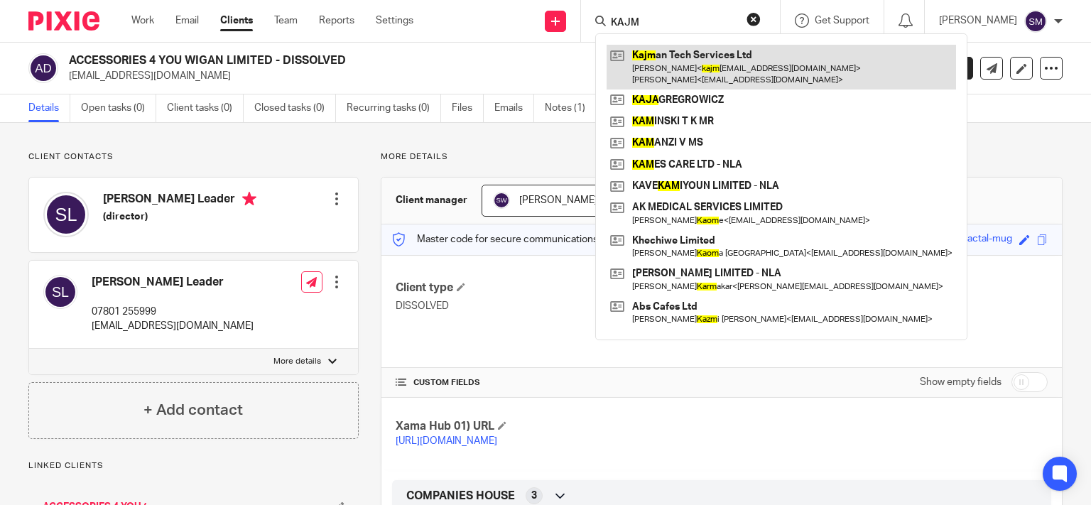
type input "KAJM"
click at [716, 66] on link at bounding box center [781, 67] width 349 height 44
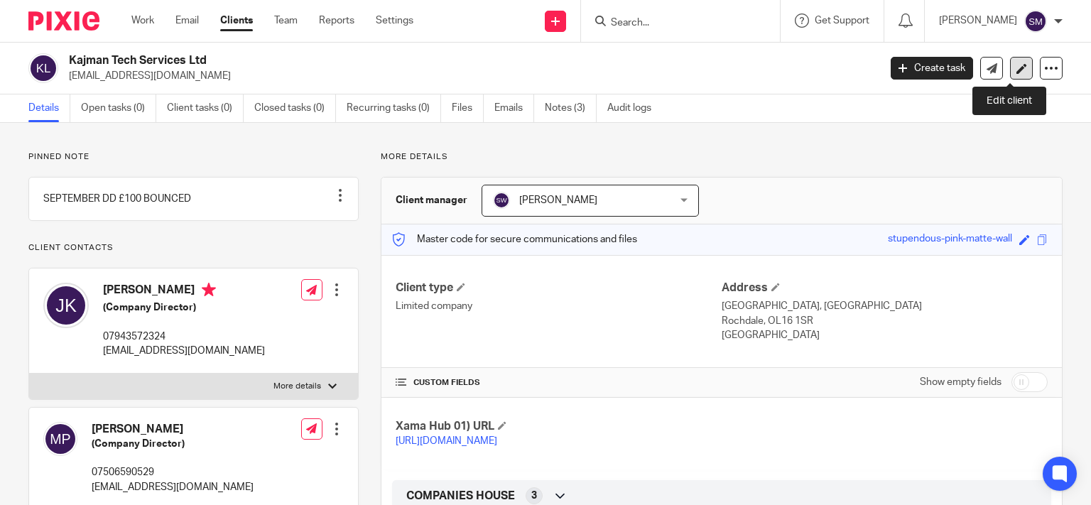
click at [1016, 66] on icon at bounding box center [1021, 68] width 11 height 11
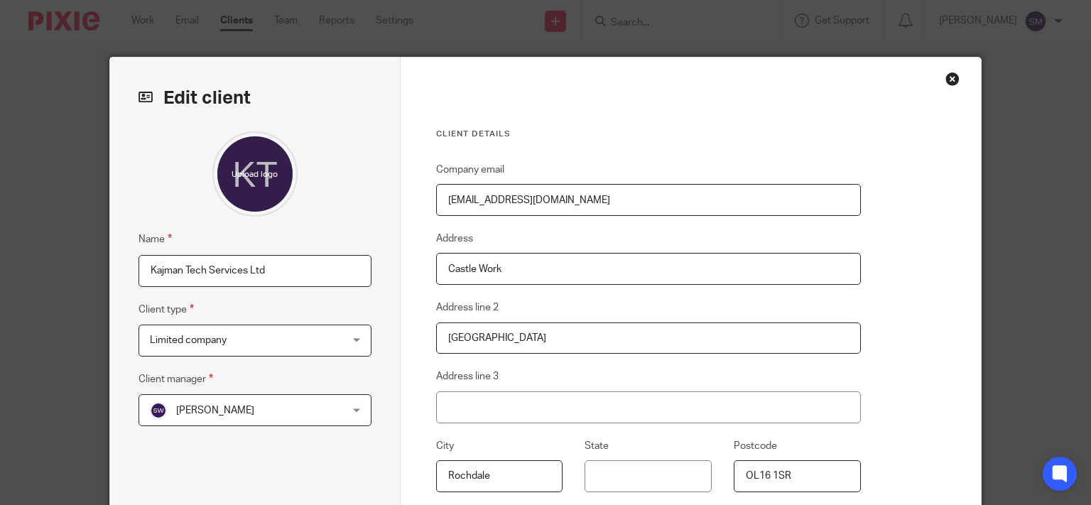
click at [318, 269] on input "Kajman Tech Services Ltd" at bounding box center [255, 271] width 233 height 32
type input "Kajman Tech Services Ltd - DISSOLVED"
click at [217, 406] on span "[PERSON_NAME]" at bounding box center [215, 411] width 78 height 10
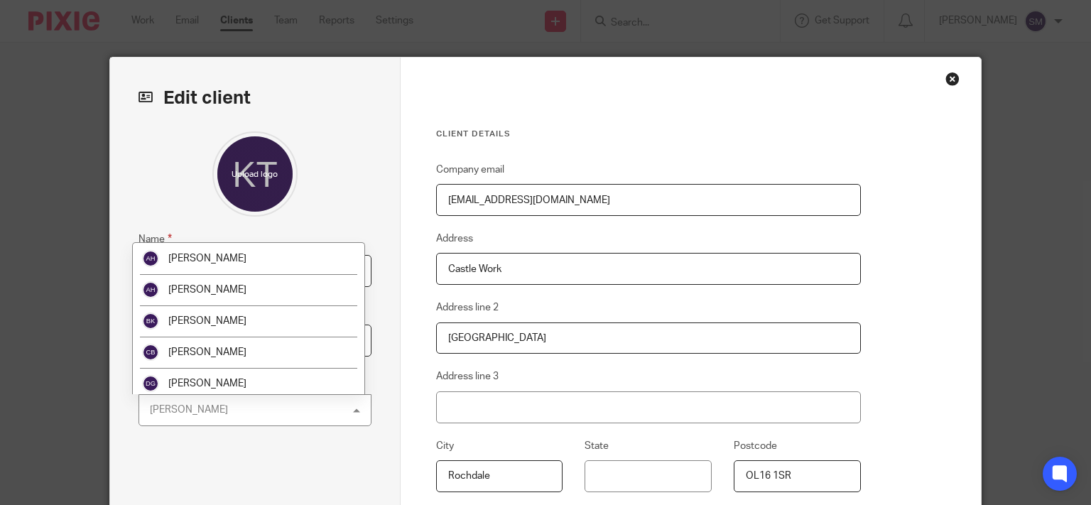
click at [217, 406] on div "[PERSON_NAME] [PERSON_NAME]" at bounding box center [255, 410] width 233 height 32
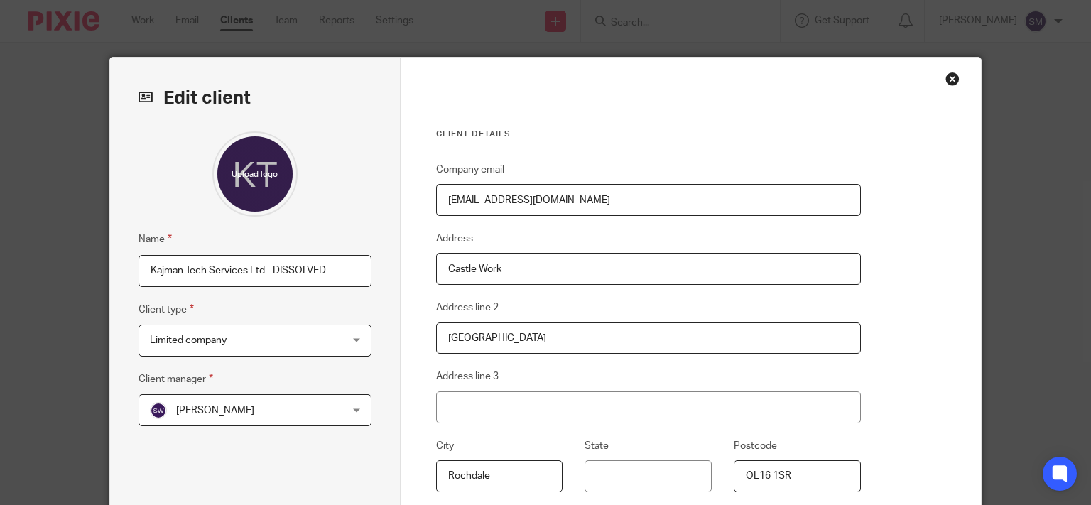
click at [225, 332] on span "Limited company" at bounding box center [238, 340] width 177 height 30
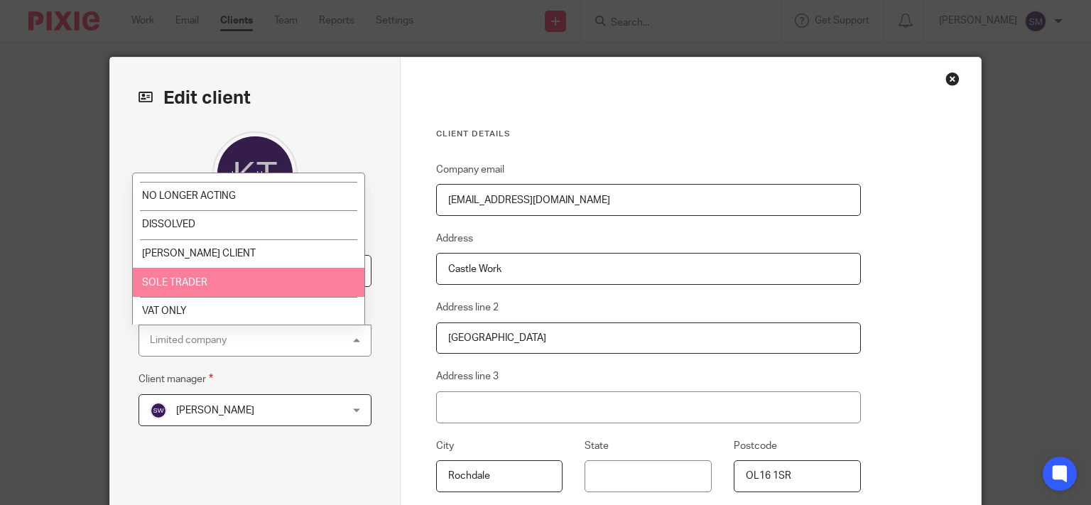
scroll to position [136, 0]
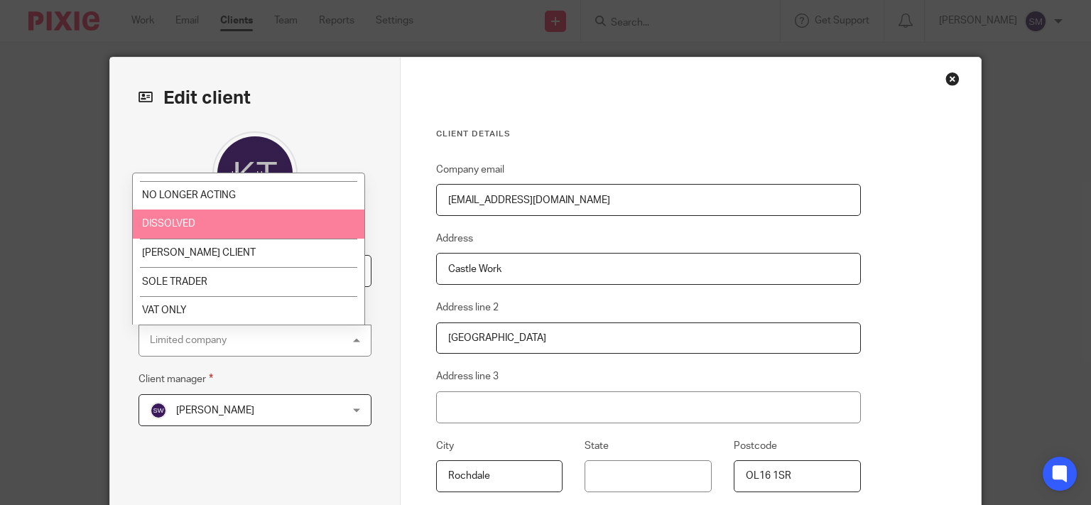
click at [232, 227] on li "DISSOLVED" at bounding box center [249, 224] width 232 height 29
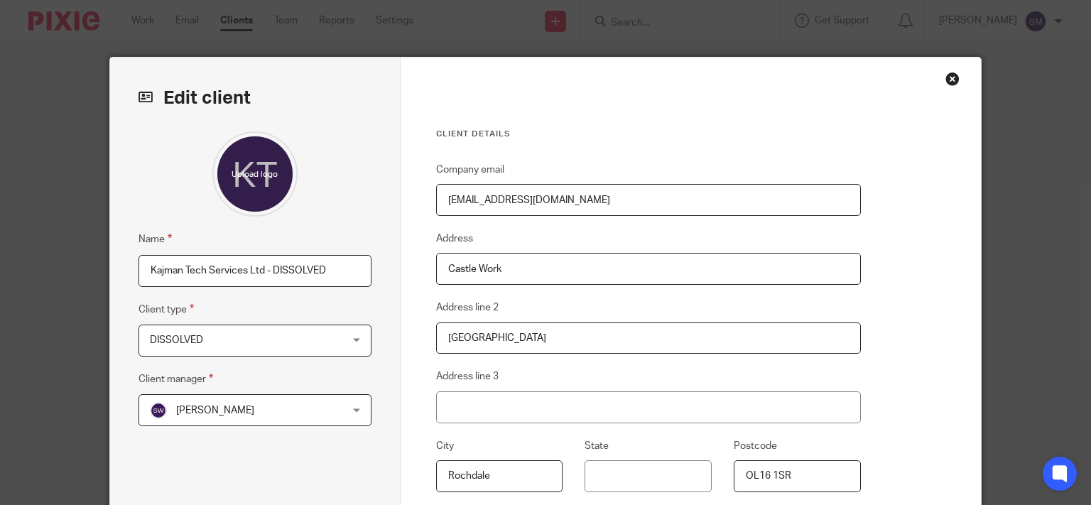
scroll to position [228, 0]
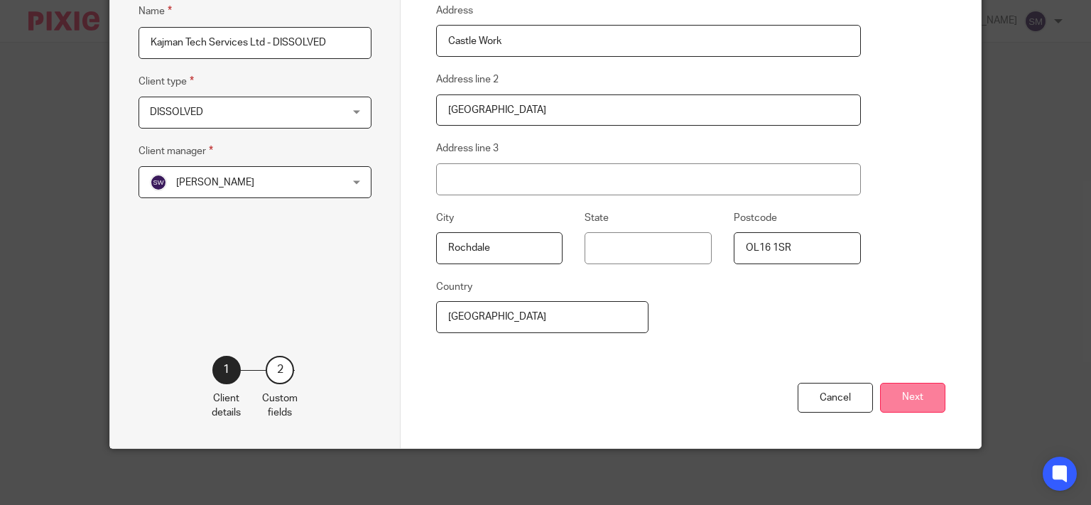
click at [913, 388] on button "Next" at bounding box center [912, 398] width 65 height 31
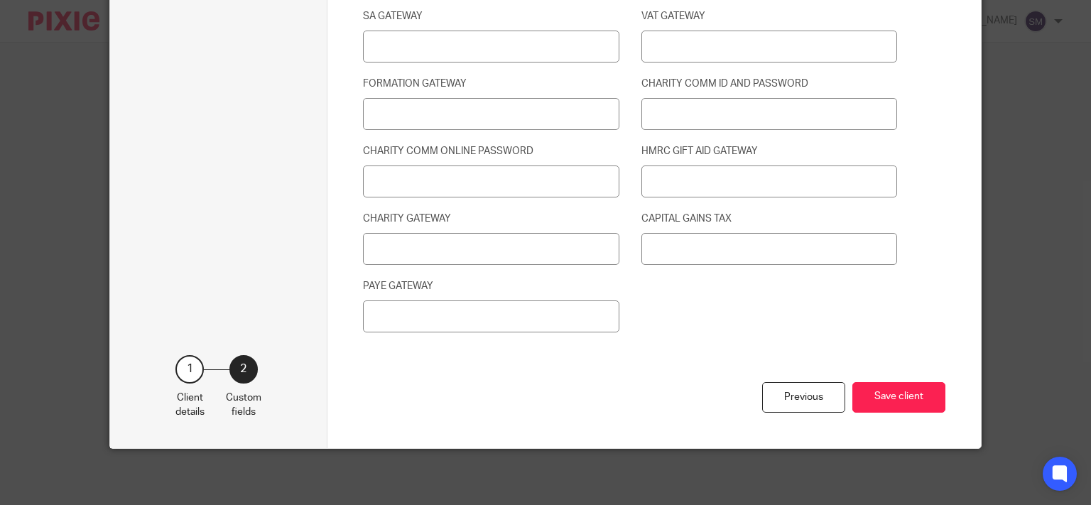
scroll to position [2000, 0]
click at [910, 387] on button "Save client" at bounding box center [898, 396] width 93 height 31
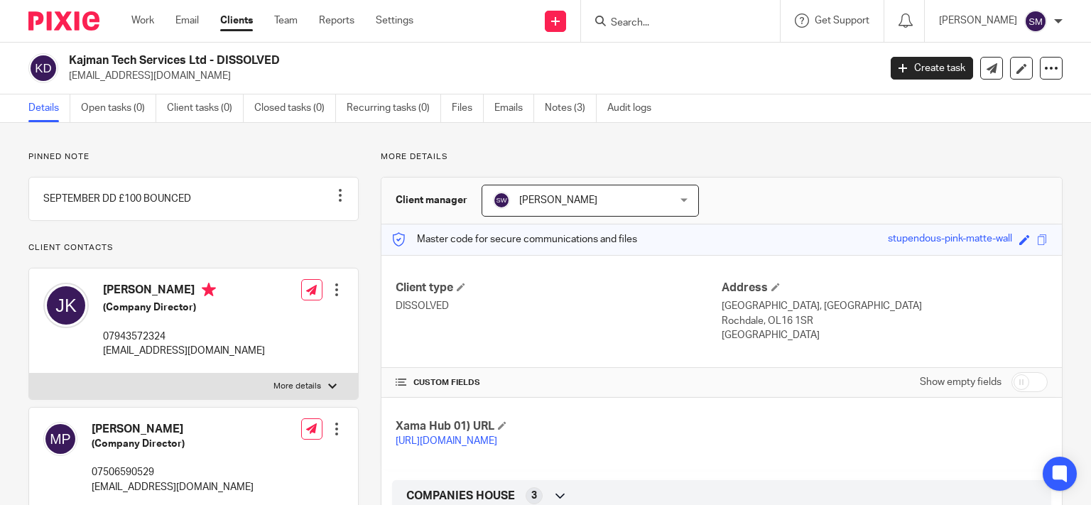
click at [634, 21] on input "Search" at bounding box center [673, 23] width 128 height 13
drag, startPoint x: 642, startPoint y: 21, endPoint x: 484, endPoint y: 31, distance: 158.0
click at [643, 21] on input "Search" at bounding box center [673, 23] width 128 height 13
click at [656, 18] on input "Search" at bounding box center [673, 23] width 128 height 13
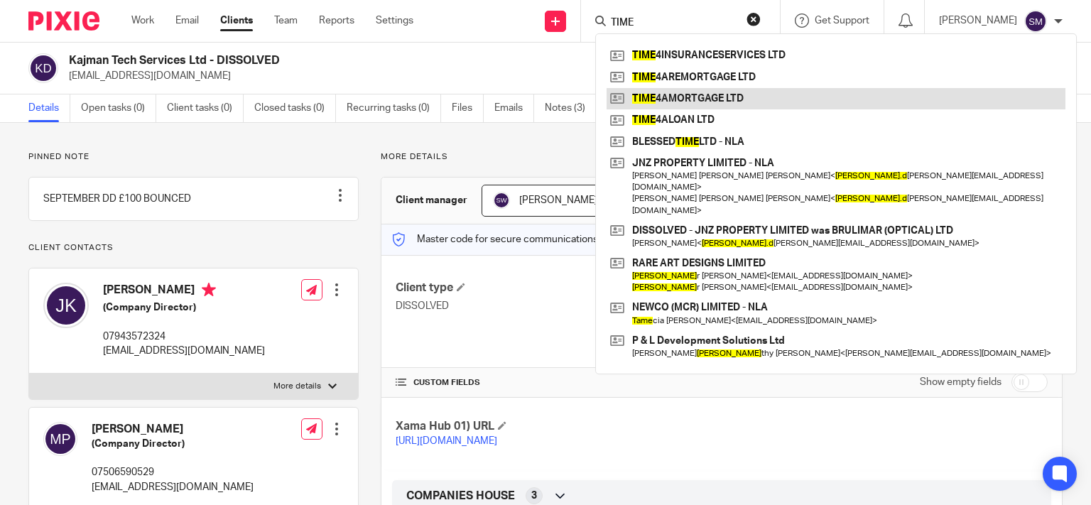
type input "TIME"
click at [746, 96] on link at bounding box center [836, 98] width 459 height 21
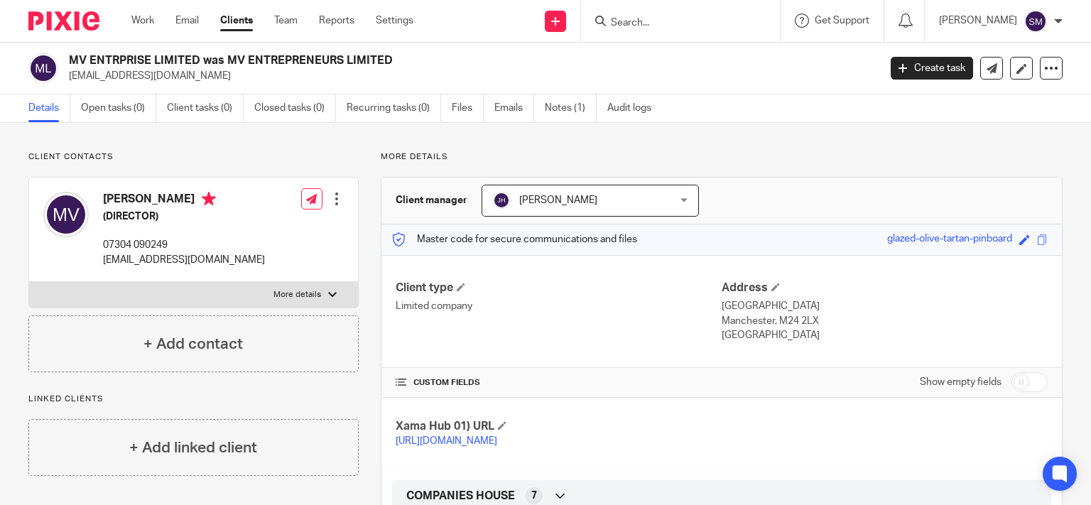
click at [645, 16] on div at bounding box center [680, 21] width 199 height 42
click at [644, 20] on input "Search" at bounding box center [673, 23] width 128 height 13
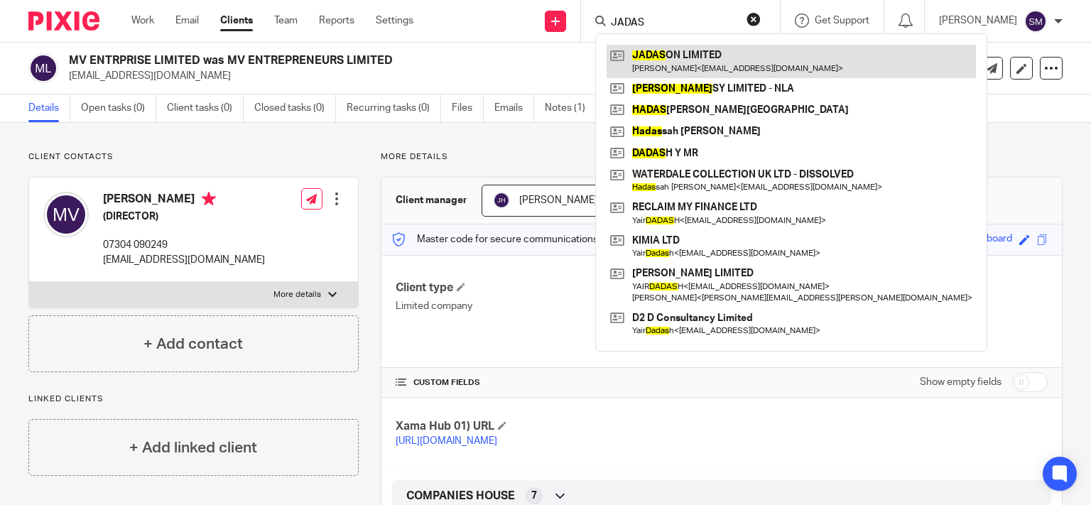
type input "JADAS"
click at [678, 74] on link at bounding box center [791, 61] width 369 height 33
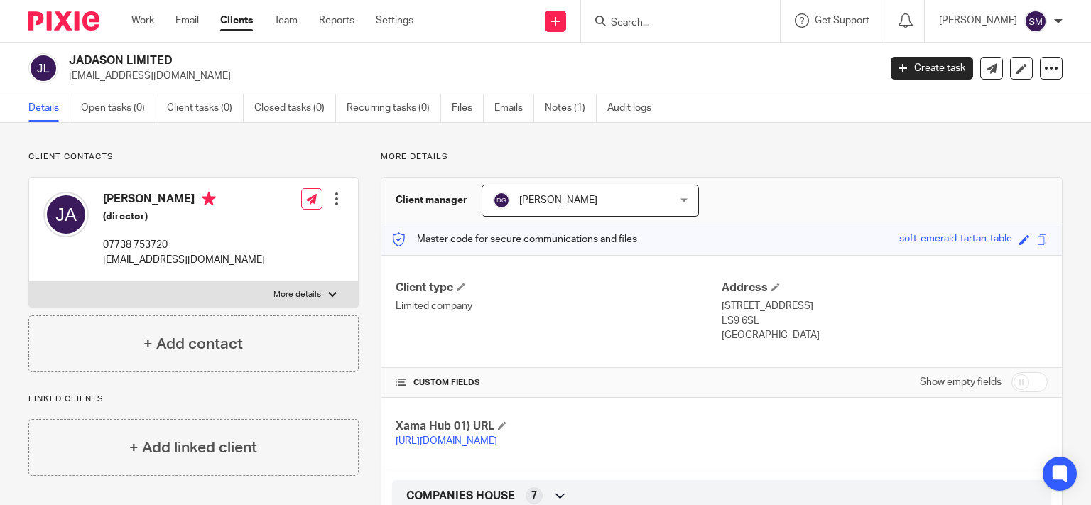
click at [660, 24] on input "Search" at bounding box center [673, 23] width 128 height 13
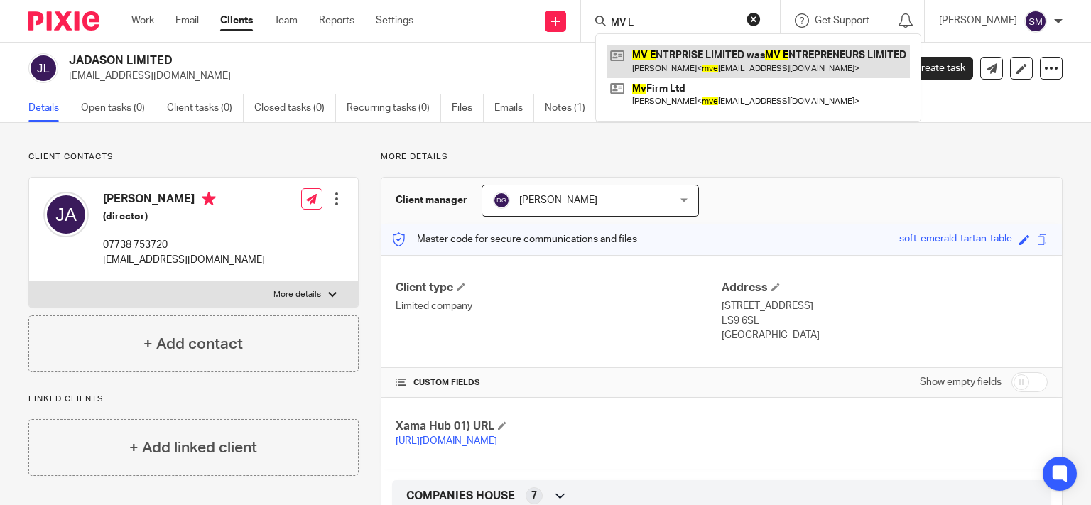
type input "MV E"
click at [740, 55] on link at bounding box center [758, 61] width 303 height 33
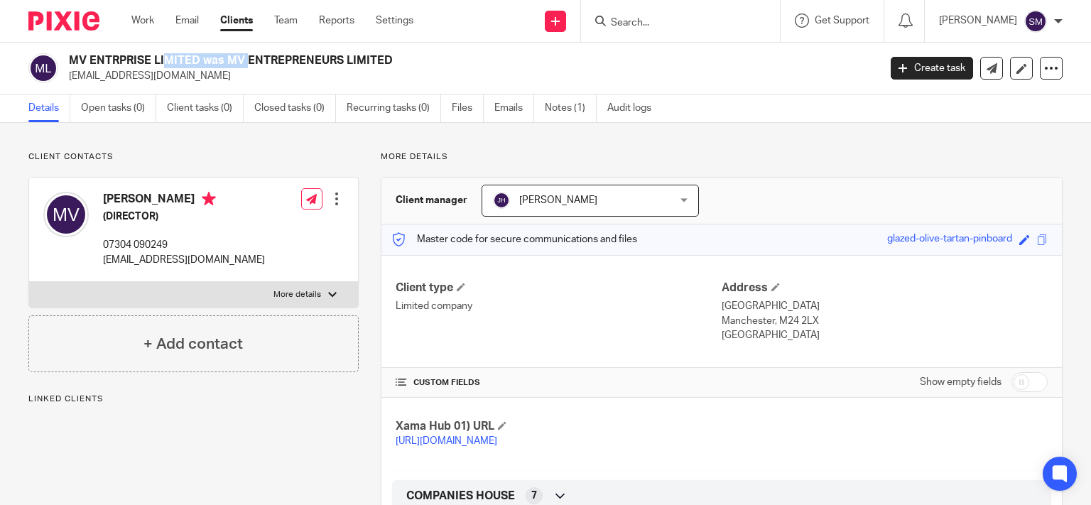
drag, startPoint x: 155, startPoint y: 55, endPoint x: 82, endPoint y: 50, distance: 73.3
click at [70, 53] on h2 "MV ENTRPRISE LIMITED was MV ENTREPRENEURS LIMITED" at bounding box center [389, 60] width 641 height 15
copy h2 "MV ENTRPRISE"
click at [624, 17] on input "Search" at bounding box center [673, 23] width 128 height 13
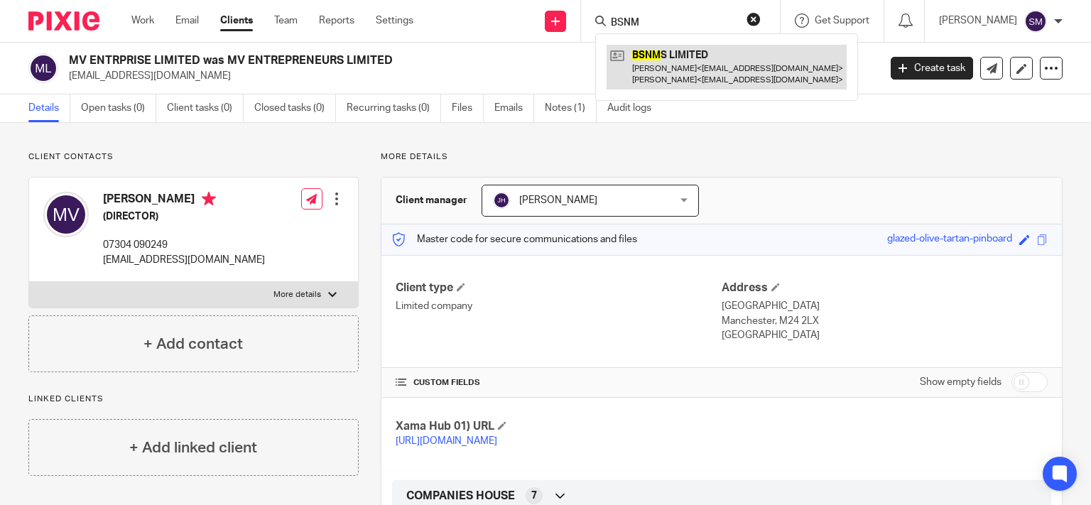
type input "BSNM"
click at [644, 66] on link at bounding box center [727, 67] width 240 height 44
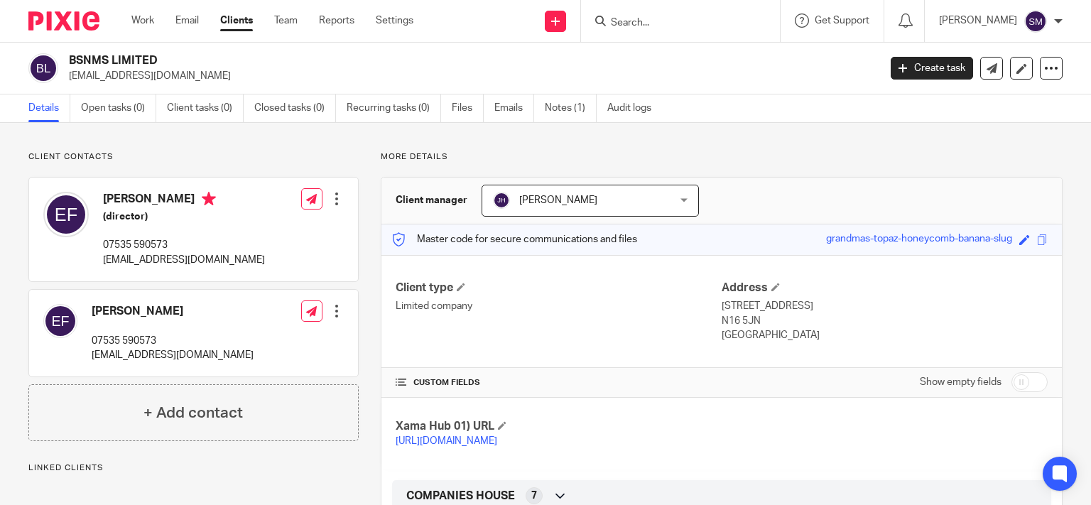
drag, startPoint x: 191, startPoint y: 61, endPoint x: 50, endPoint y: 58, distance: 141.4
click at [69, 58] on h2 "BSNMS LIMITED" at bounding box center [389, 60] width 641 height 15
copy div "BSNMS LIMITED"
click at [636, 26] on input "Search" at bounding box center [673, 23] width 128 height 13
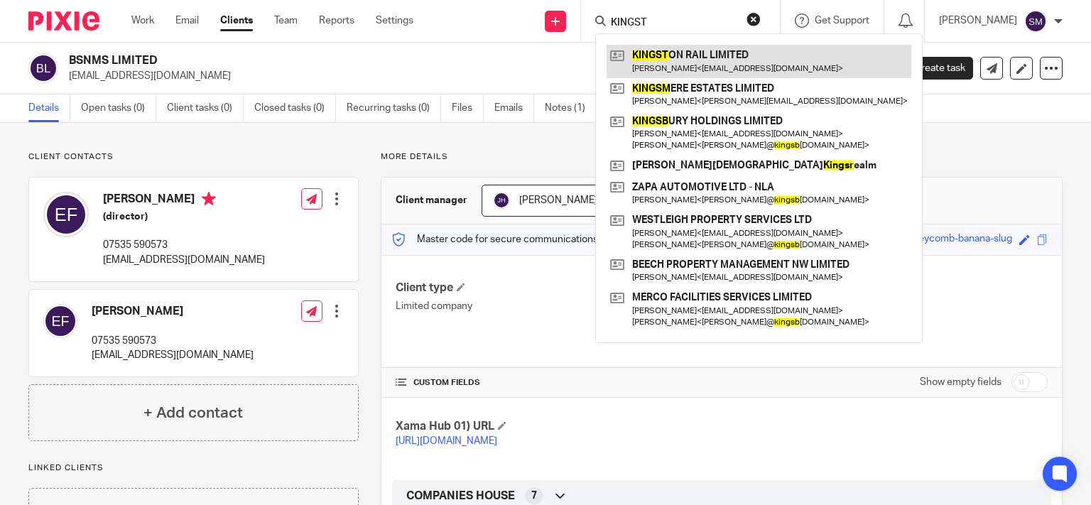
type input "KINGST"
click at [769, 53] on link at bounding box center [759, 61] width 305 height 33
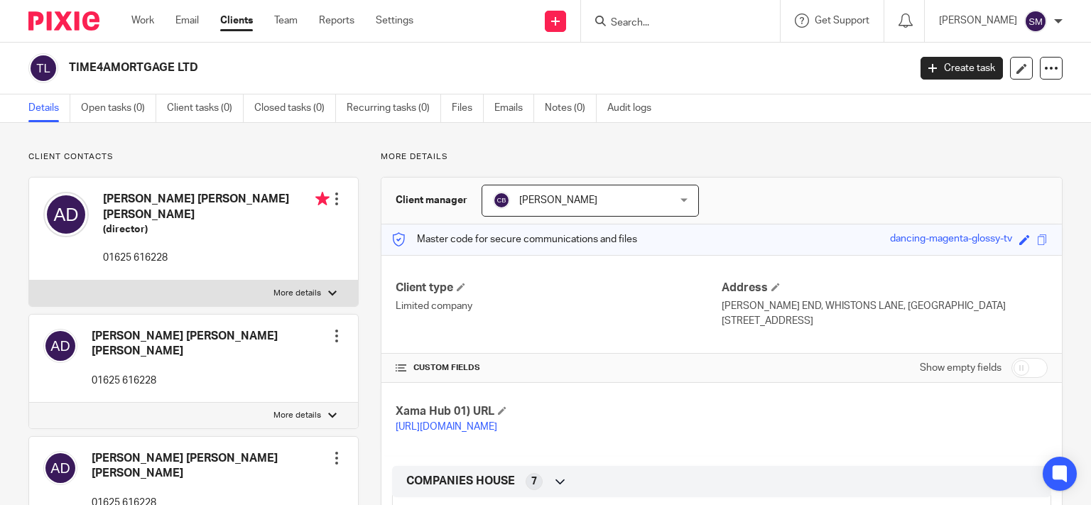
drag, startPoint x: 173, startPoint y: 67, endPoint x: 92, endPoint y: 62, distance: 81.1
click at [69, 65] on h2 "TIME4AMORTGAGE LTD" at bounding box center [401, 67] width 664 height 15
copy h2 "TIME4AMORTGAGE"
click at [678, 27] on input "Search" at bounding box center [673, 23] width 128 height 13
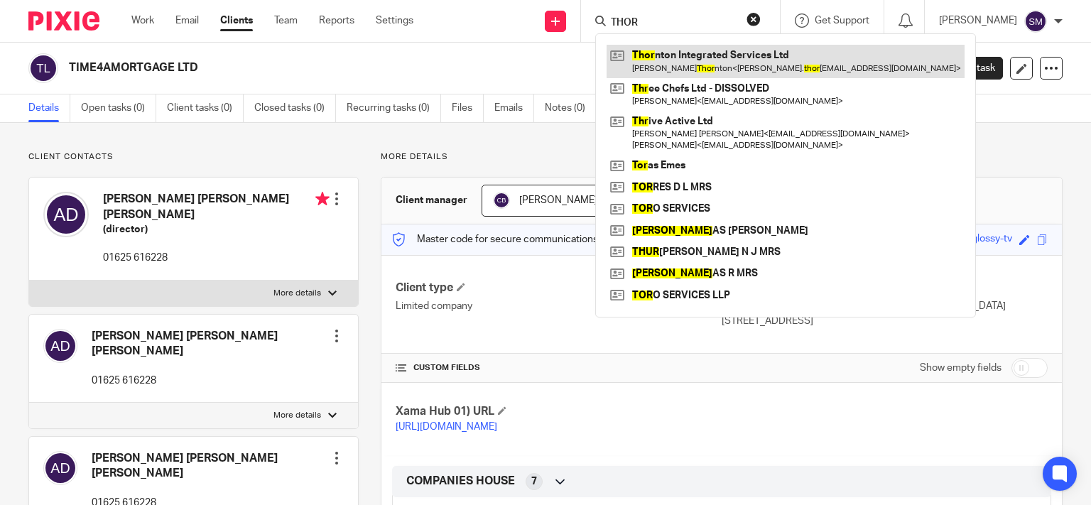
type input "THOR"
click at [727, 53] on link at bounding box center [786, 61] width 358 height 33
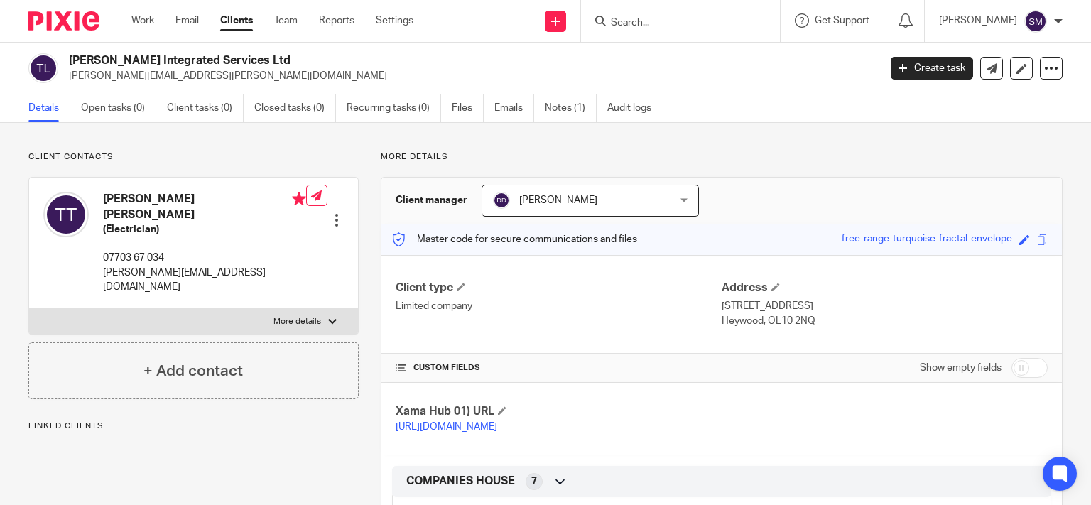
drag, startPoint x: 227, startPoint y: 59, endPoint x: 60, endPoint y: 55, distance: 167.0
click at [69, 55] on h2 "[PERSON_NAME] Integrated Services Ltd" at bounding box center [389, 60] width 641 height 15
drag, startPoint x: 90, startPoint y: 54, endPoint x: 102, endPoint y: 55, distance: 12.9
copy div "[PERSON_NAME] Integrated Services"
click at [529, 58] on h2 "[PERSON_NAME] Integrated Services Ltd" at bounding box center [389, 60] width 641 height 15
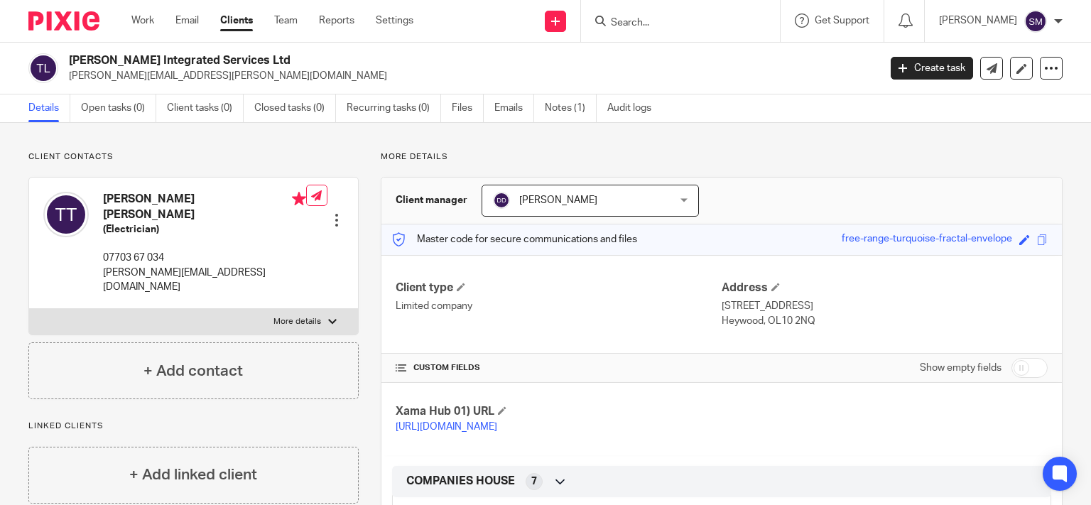
click at [626, 13] on form at bounding box center [684, 21] width 151 height 18
click at [626, 18] on input "Search" at bounding box center [673, 23] width 128 height 13
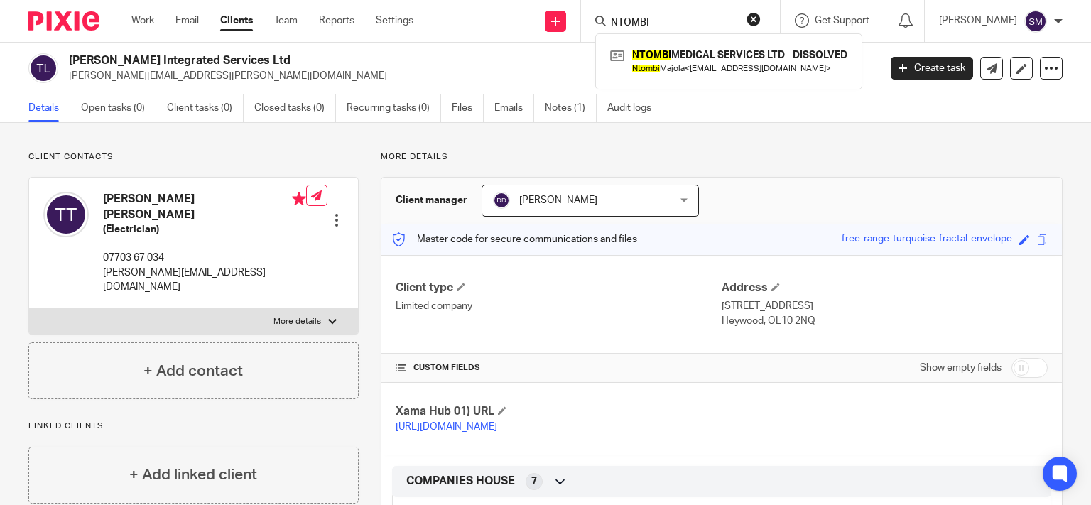
drag, startPoint x: 638, startPoint y: 18, endPoint x: 588, endPoint y: 26, distance: 50.2
click at [609, 26] on input "NTOMBI" at bounding box center [673, 23] width 128 height 13
drag, startPoint x: 641, startPoint y: 24, endPoint x: 565, endPoint y: 30, distance: 76.2
click at [609, 30] on input "DWSD" at bounding box center [673, 23] width 128 height 13
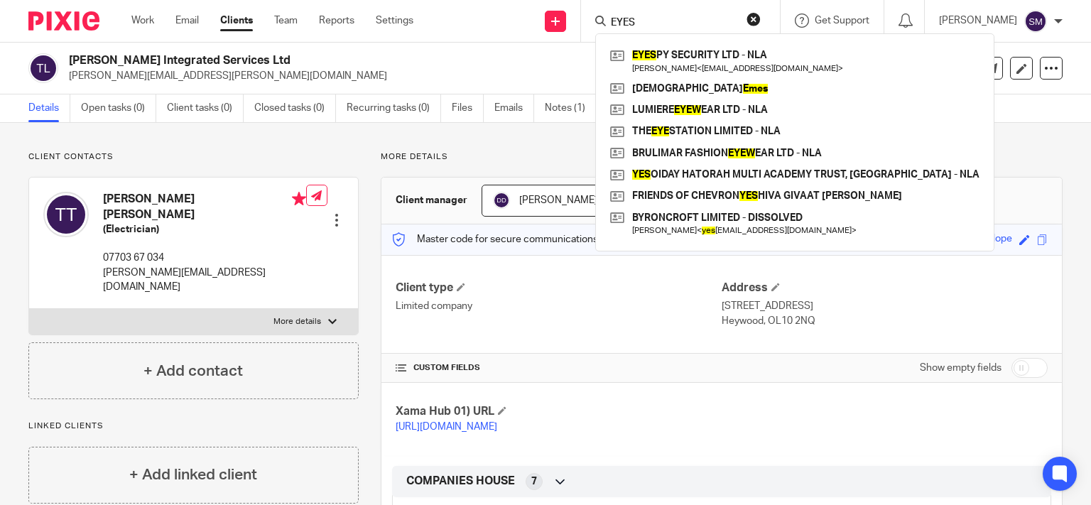
drag, startPoint x: 639, startPoint y: 18, endPoint x: 581, endPoint y: 21, distance: 58.3
click at [609, 21] on input "EYES" at bounding box center [673, 23] width 128 height 13
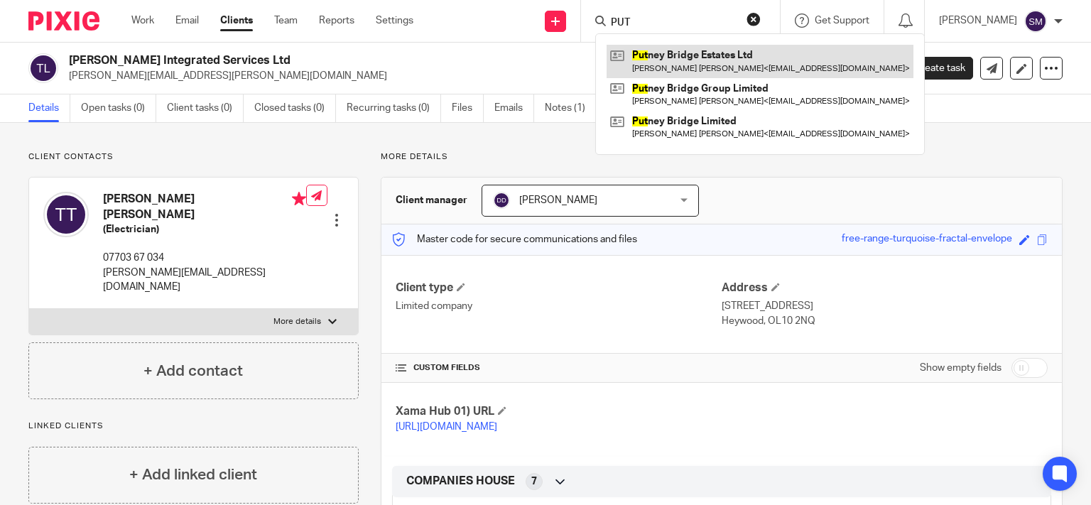
type input "PUT"
click at [690, 50] on link at bounding box center [760, 61] width 307 height 33
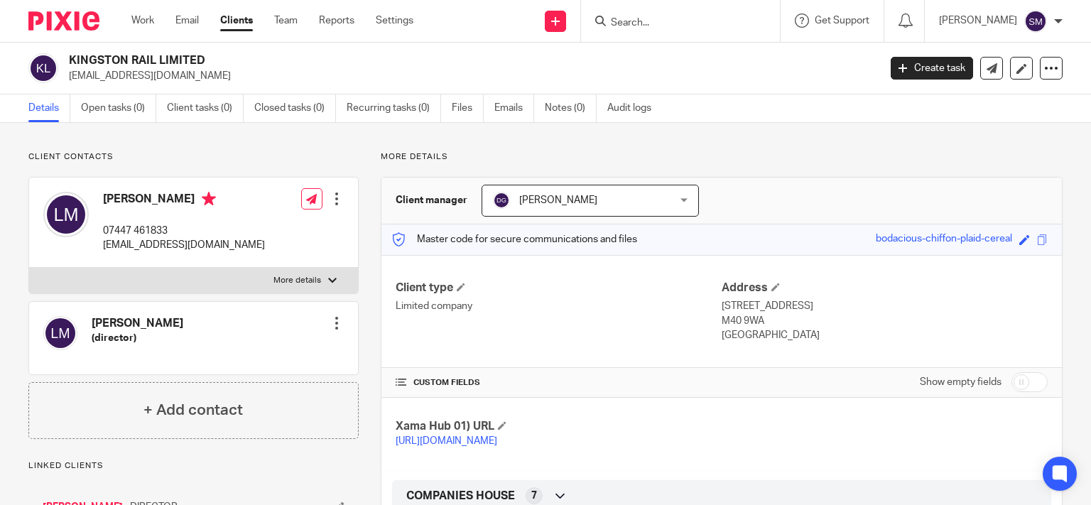
drag, startPoint x: 156, startPoint y: 63, endPoint x: 73, endPoint y: 63, distance: 82.4
click at [72, 64] on h2 "KINGSTON RAIL LIMITED" at bounding box center [389, 60] width 641 height 15
copy h2 "KINGSTON RAIL"
click at [638, 21] on input "Search" at bounding box center [673, 23] width 128 height 13
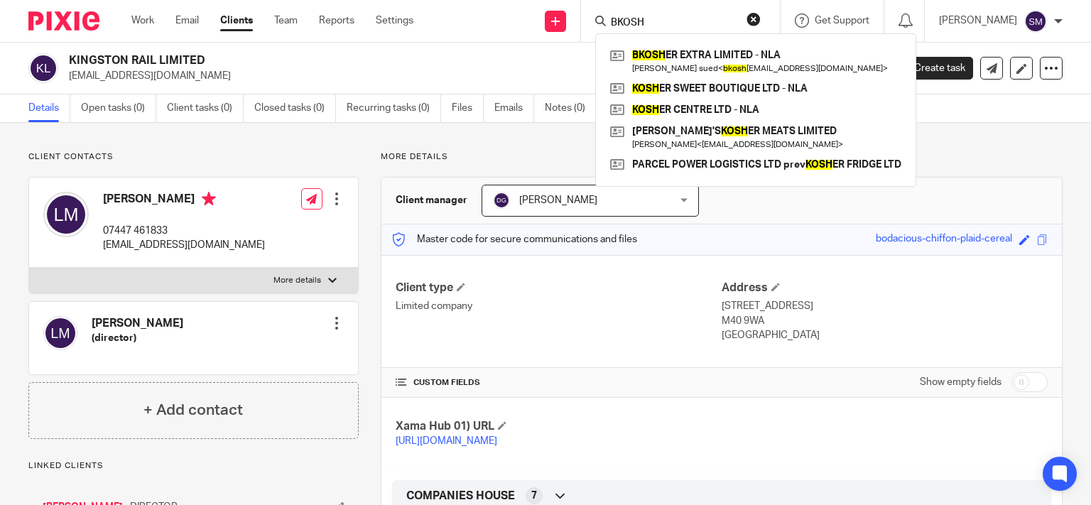
drag, startPoint x: 665, startPoint y: 18, endPoint x: 597, endPoint y: 10, distance: 68.7
click at [609, 17] on input "BKOSH" at bounding box center [673, 23] width 128 height 13
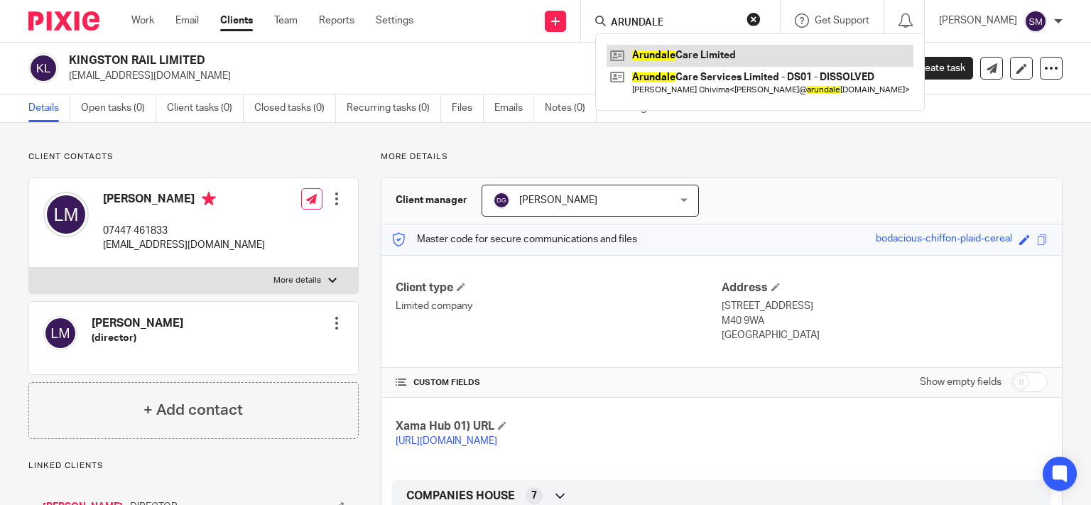
type input "ARUNDALE"
click at [667, 58] on link at bounding box center [760, 55] width 307 height 21
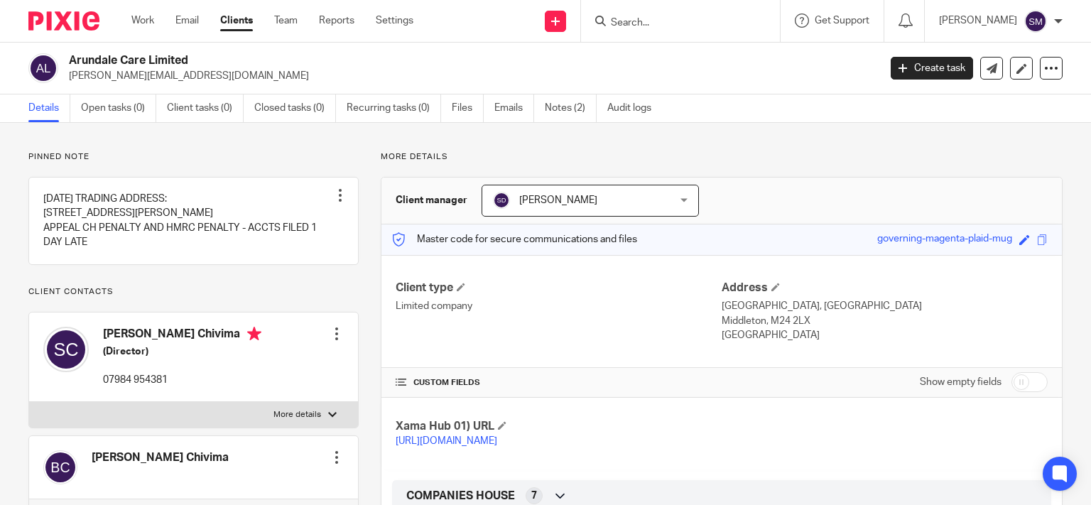
click at [636, 19] on input "Search" at bounding box center [673, 23] width 128 height 13
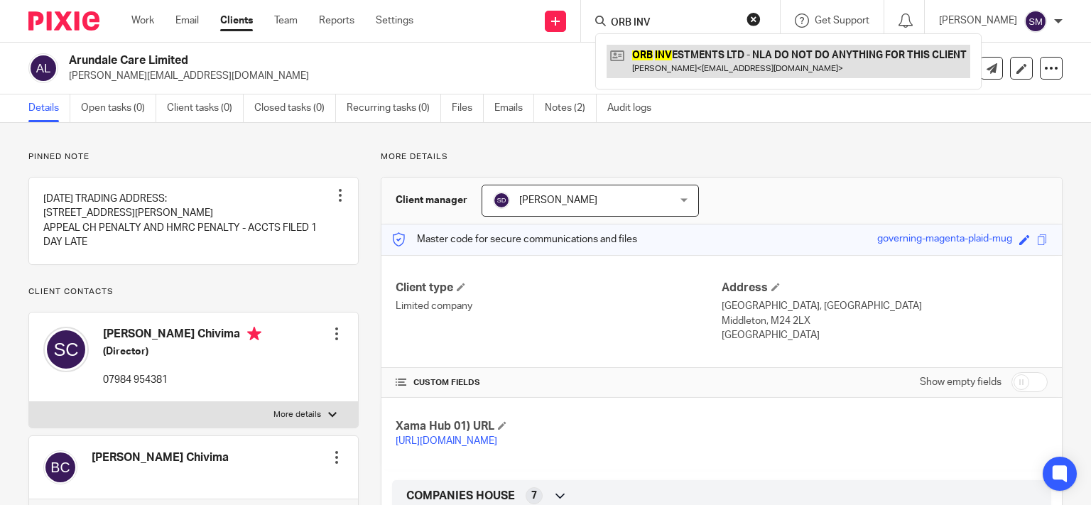
type input "ORB INV"
click at [661, 48] on link at bounding box center [789, 61] width 364 height 33
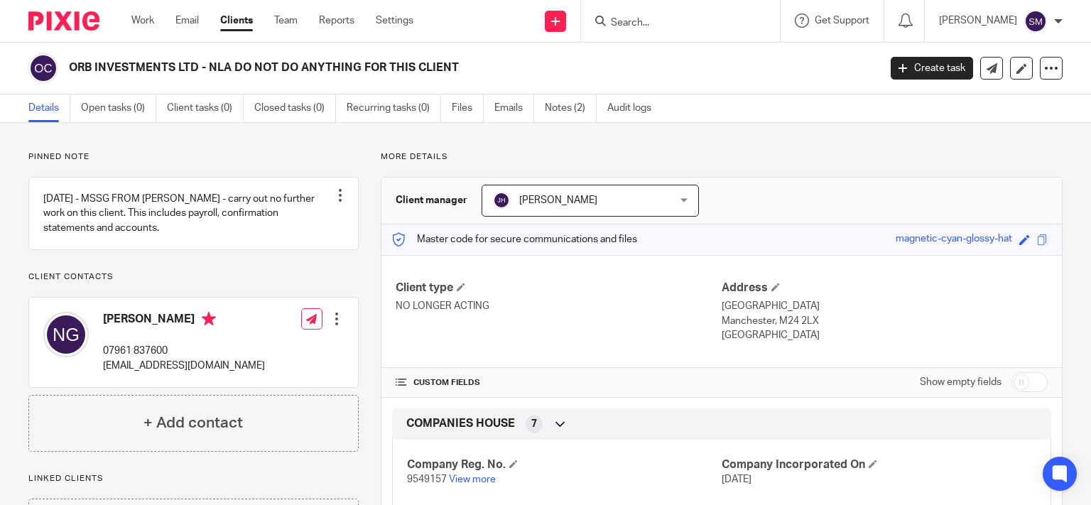
click at [638, 13] on form at bounding box center [684, 21] width 151 height 18
click at [636, 18] on input "Search" at bounding box center [673, 23] width 128 height 13
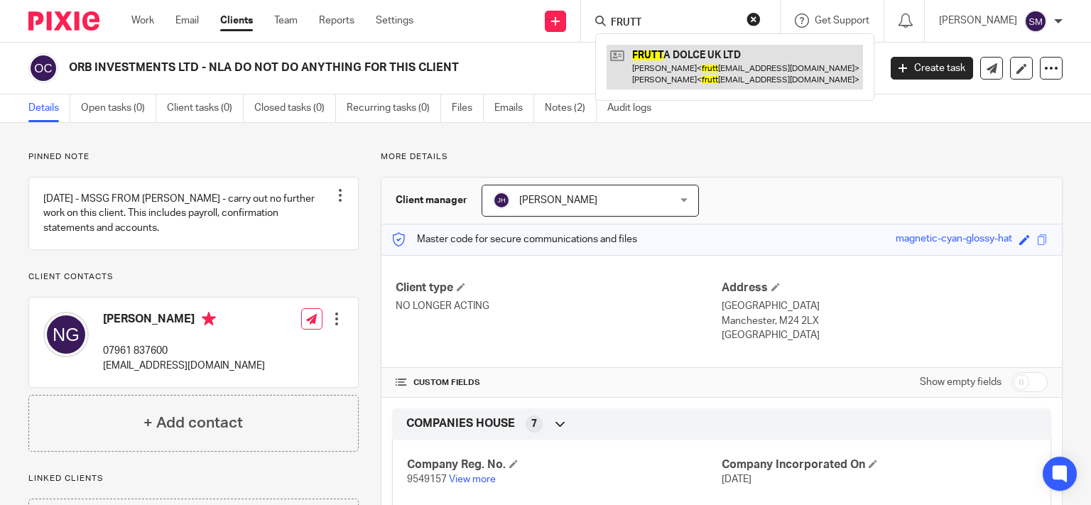
type input "FRUTT"
click at [685, 72] on link at bounding box center [735, 67] width 256 height 44
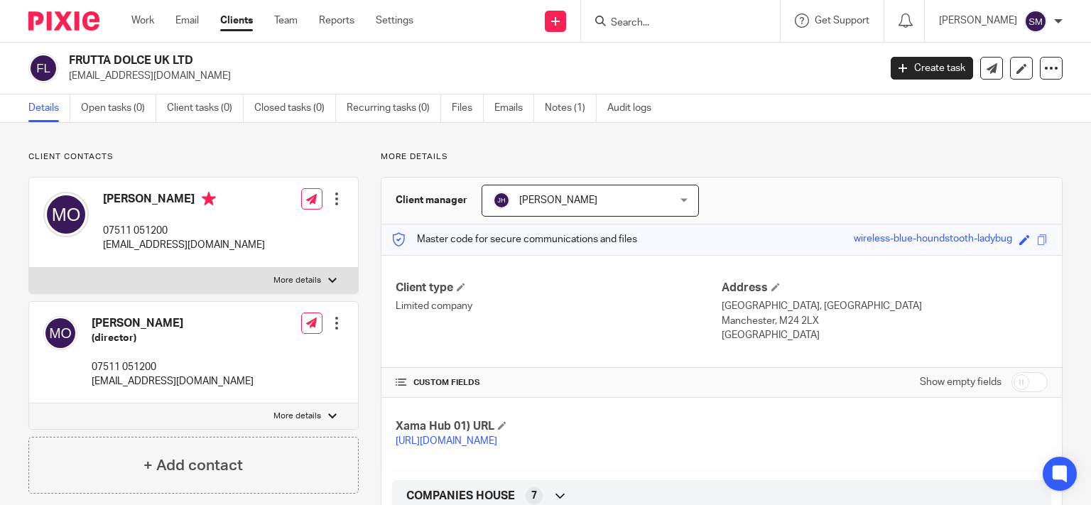
drag, startPoint x: 174, startPoint y: 58, endPoint x: 61, endPoint y: 58, distance: 112.9
click at [69, 57] on h2 "FRUTTA DOLCE UK LTD" at bounding box center [389, 60] width 641 height 15
copy div "FRUTTA DOLCE UK"
click at [619, 13] on form at bounding box center [684, 21] width 151 height 18
click at [619, 17] on input "Search" at bounding box center [673, 23] width 128 height 13
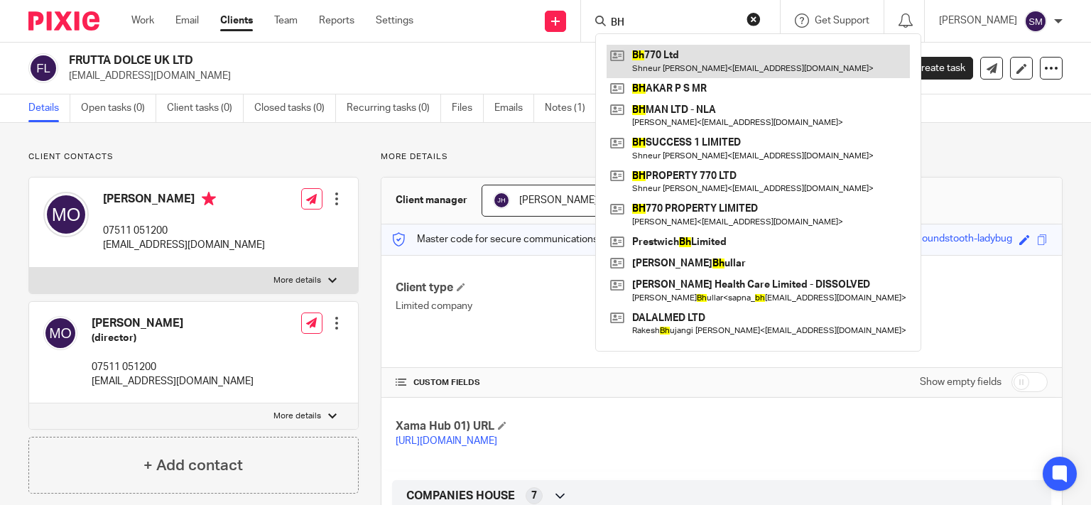
type input "BH"
click at [722, 67] on link at bounding box center [758, 61] width 303 height 33
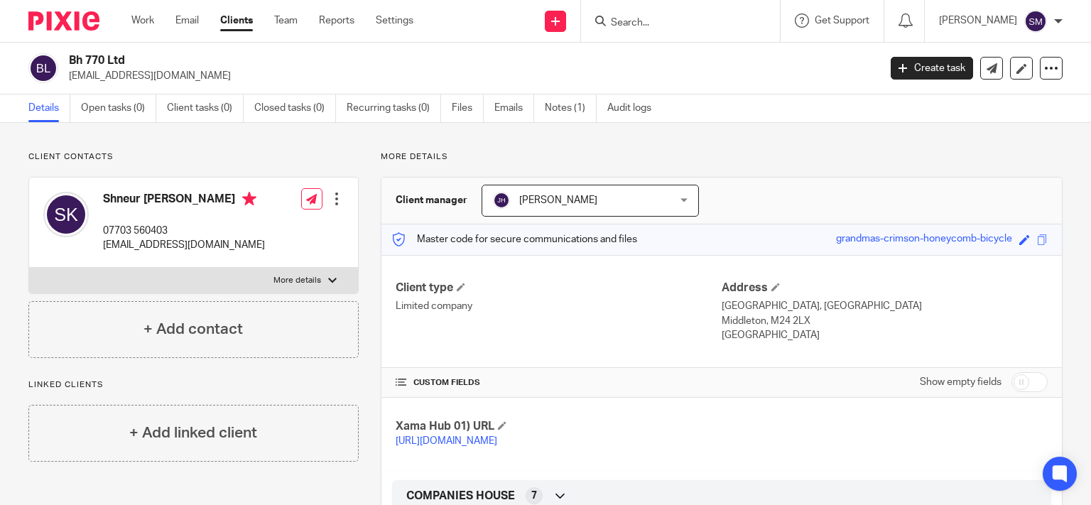
click at [649, 17] on input "Search" at bounding box center [673, 23] width 128 height 13
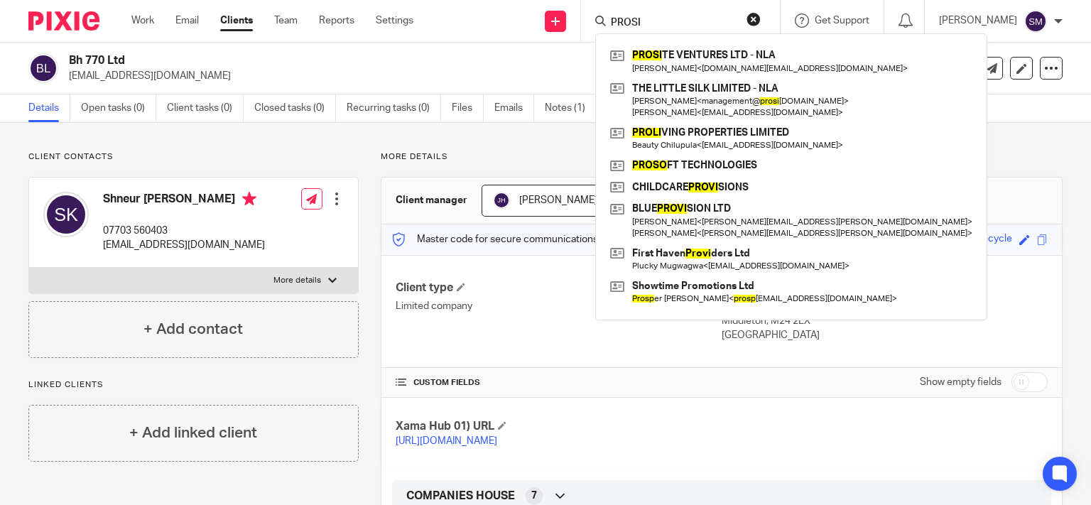
drag, startPoint x: 641, startPoint y: 26, endPoint x: 595, endPoint y: 24, distance: 46.2
click at [609, 24] on input "PROSI" at bounding box center [673, 23] width 128 height 13
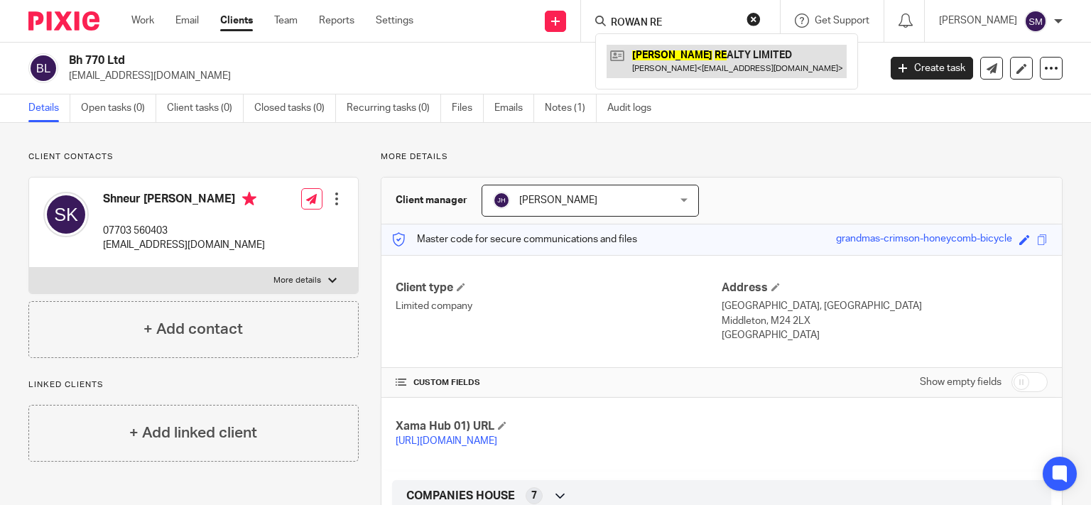
type input "ROWAN RE"
click at [699, 65] on link at bounding box center [727, 61] width 240 height 33
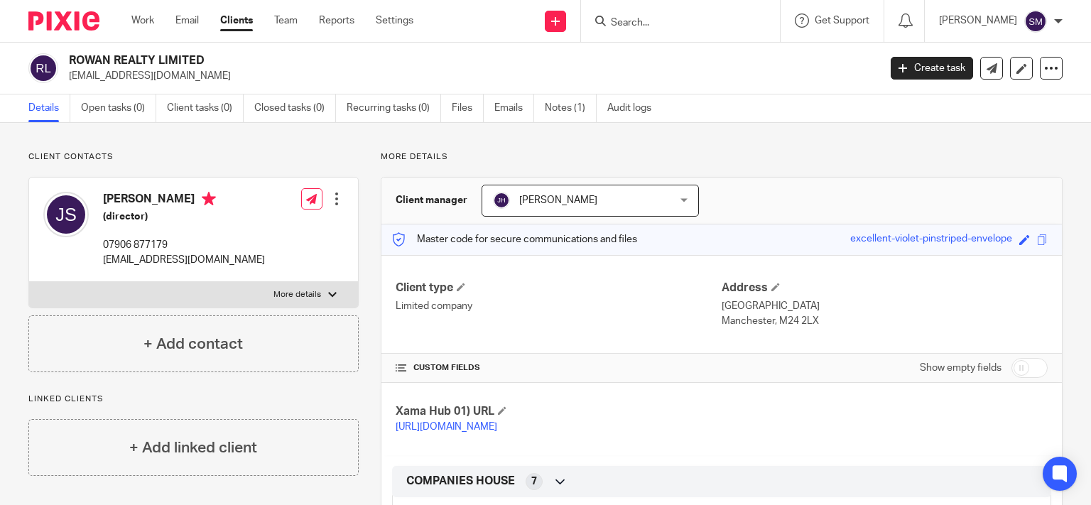
drag, startPoint x: 160, startPoint y: 57, endPoint x: 66, endPoint y: 57, distance: 93.8
click at [69, 57] on h2 "ROWAN REALTY LIMITED" at bounding box center [389, 60] width 641 height 15
copy h2 "ROWAN REALTY"
click at [612, 16] on form at bounding box center [684, 21] width 151 height 18
click at [612, 21] on input "Search" at bounding box center [673, 23] width 128 height 13
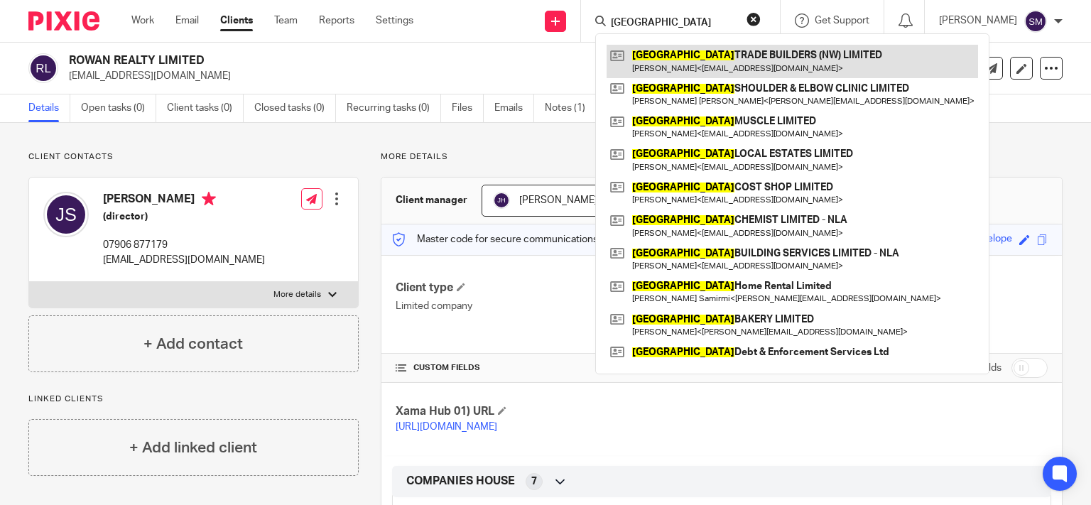
type input "[GEOGRAPHIC_DATA]"
click at [717, 68] on link at bounding box center [793, 61] width 372 height 33
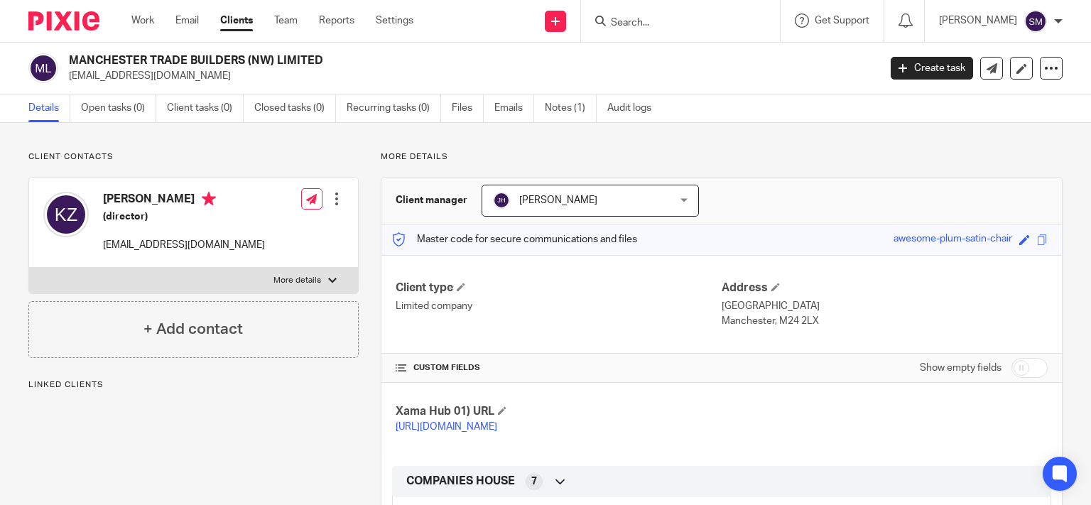
click at [69, 57] on h2 "MANCHESTER TRADE BUILDERS (NW) LIMITED" at bounding box center [389, 60] width 641 height 15
click at [121, 66] on h2 "MANCHESTER TRADE BUILDERS (NW) LIMITED" at bounding box center [389, 60] width 641 height 15
click at [269, 60] on h2 "MANCHESTER TRADE BUILDERS (NW) LIMITED" at bounding box center [389, 60] width 641 height 15
drag, startPoint x: 272, startPoint y: 61, endPoint x: 69, endPoint y: 65, distance: 203.2
click at [69, 65] on h2 "MANCHESTER TRADE BUILDERS (NW) LIMITED" at bounding box center [389, 60] width 641 height 15
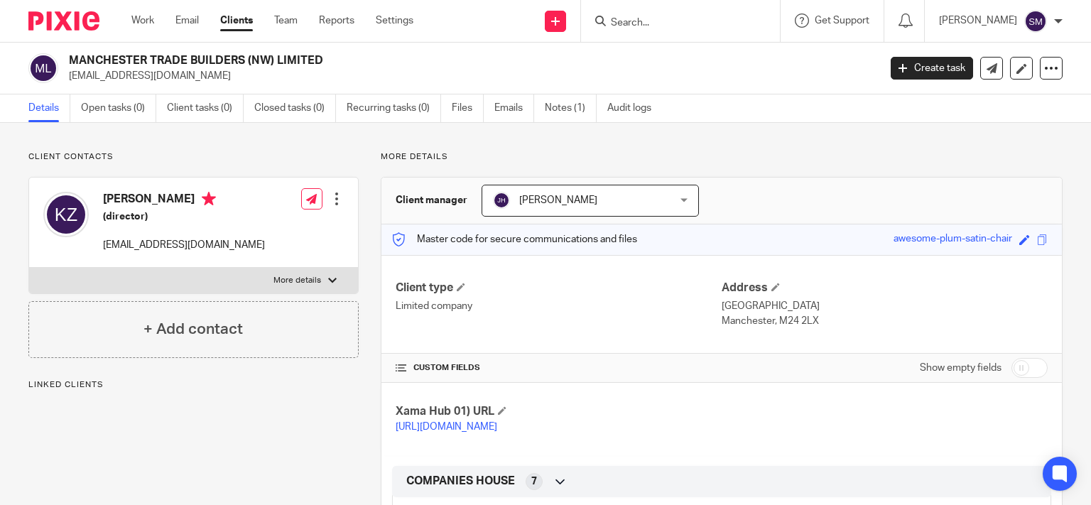
copy h2 "MANCHESTER TRADE BUILDERS (NW"
click at [671, 17] on input "Search" at bounding box center [673, 23] width 128 height 13
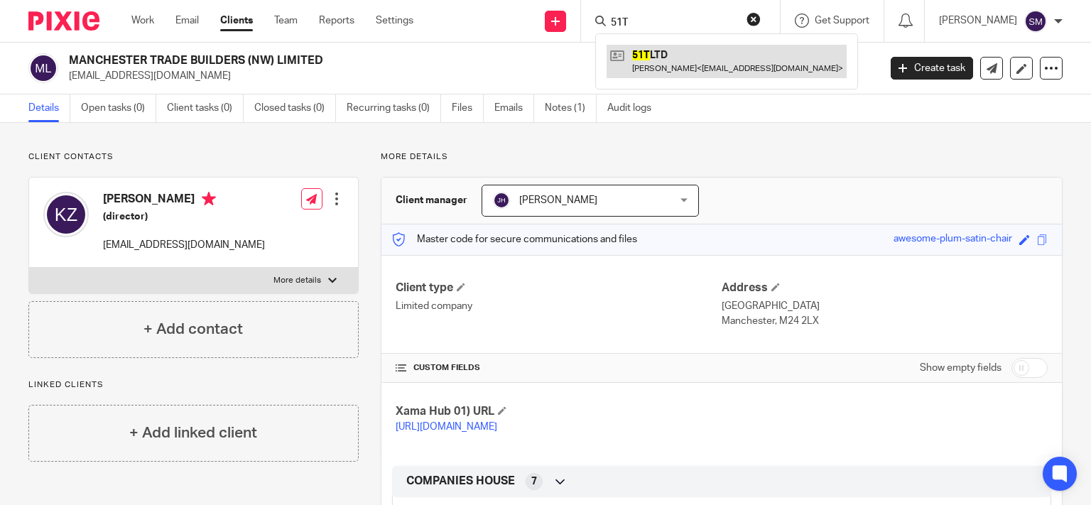
type input "51T"
click at [691, 72] on link at bounding box center [727, 61] width 240 height 33
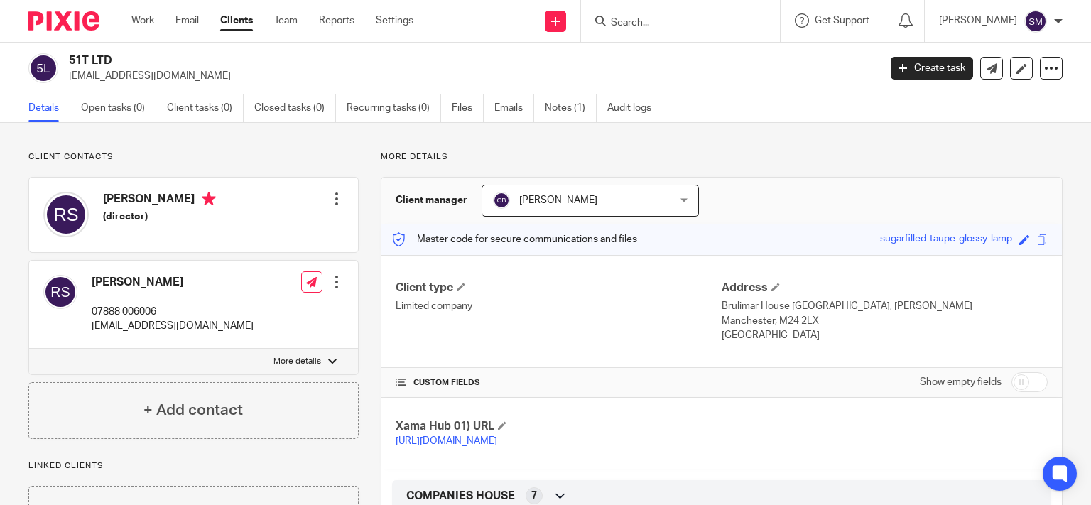
drag, startPoint x: 131, startPoint y: 57, endPoint x: 48, endPoint y: 60, distance: 82.5
click at [69, 60] on h2 "51T LTD" at bounding box center [389, 60] width 641 height 15
click at [629, 9] on div at bounding box center [680, 21] width 199 height 42
click at [629, 21] on input "Search" at bounding box center [673, 23] width 128 height 13
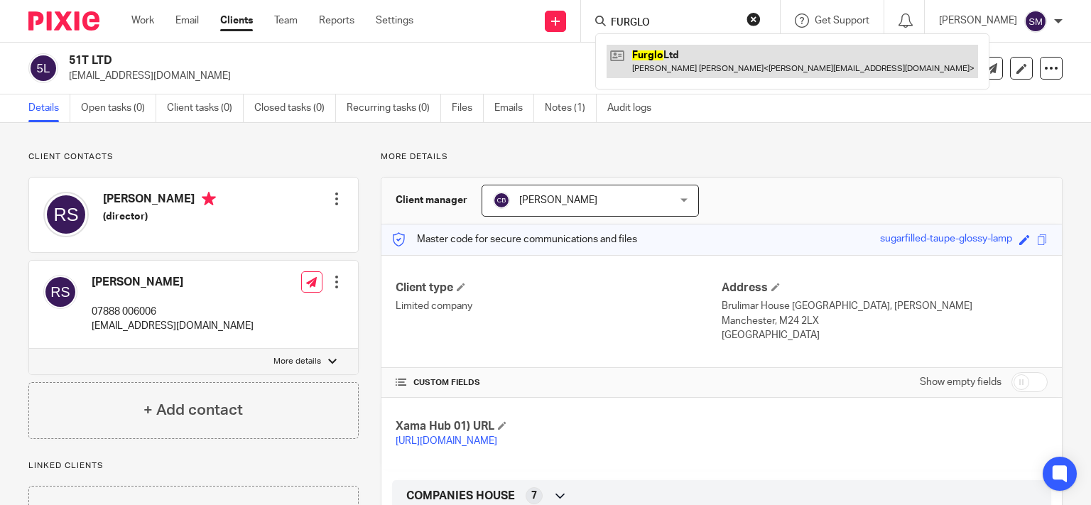
type input "FURGLO"
click at [681, 49] on link at bounding box center [793, 61] width 372 height 33
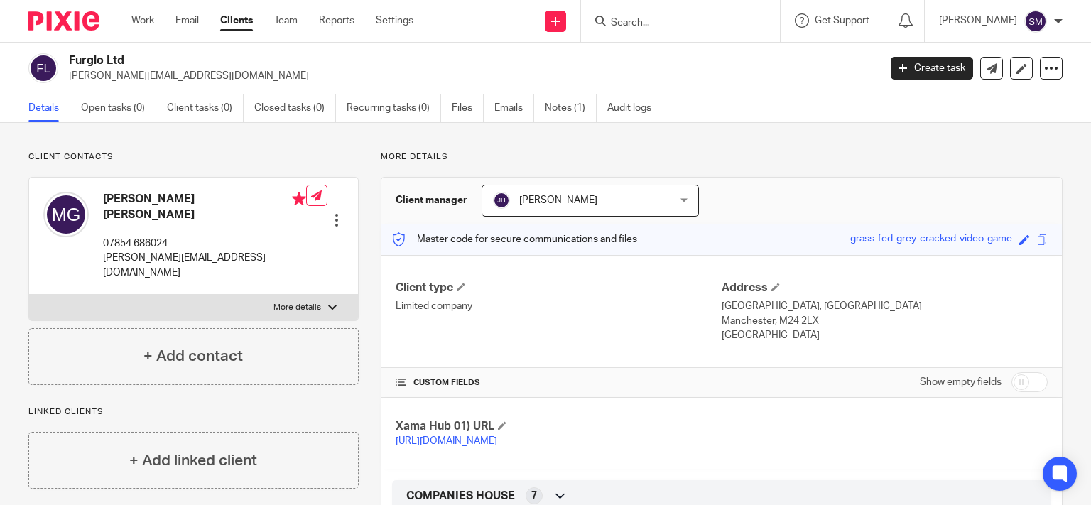
click at [378, 58] on h2 "Furglo Ltd" at bounding box center [389, 60] width 641 height 15
click at [683, 23] on input "Search" at bounding box center [673, 23] width 128 height 13
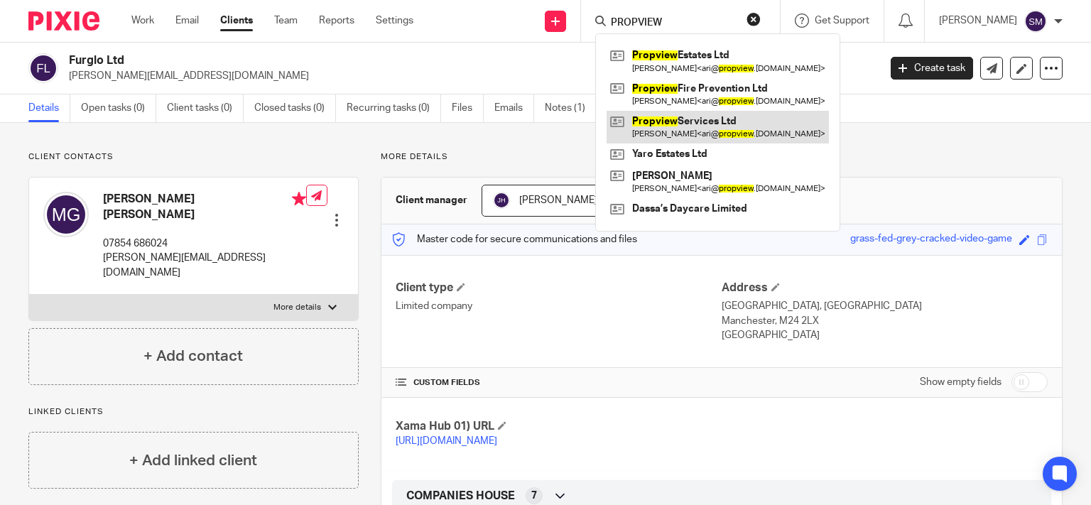
type input "PROPVIEW"
click at [709, 124] on link at bounding box center [718, 127] width 222 height 33
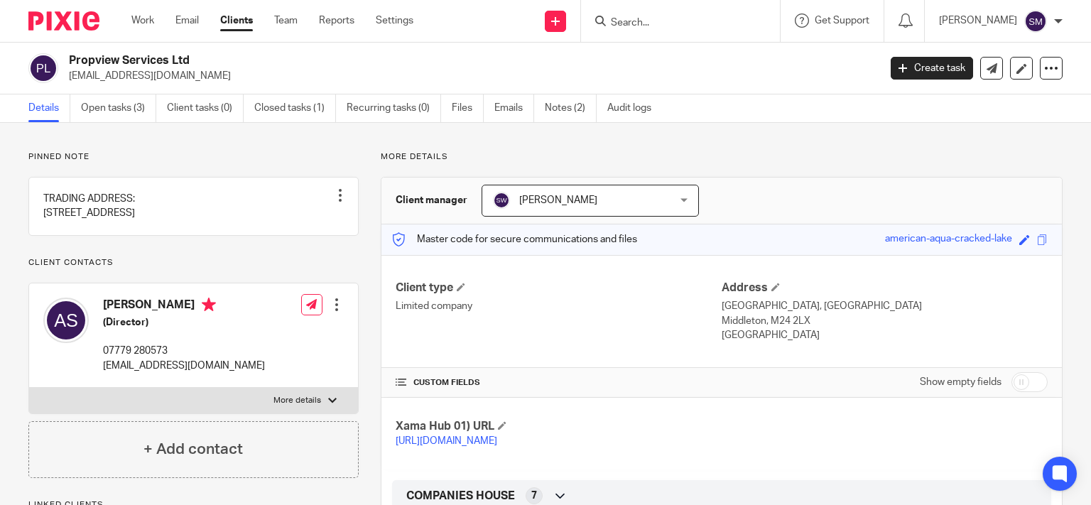
scroll to position [341, 0]
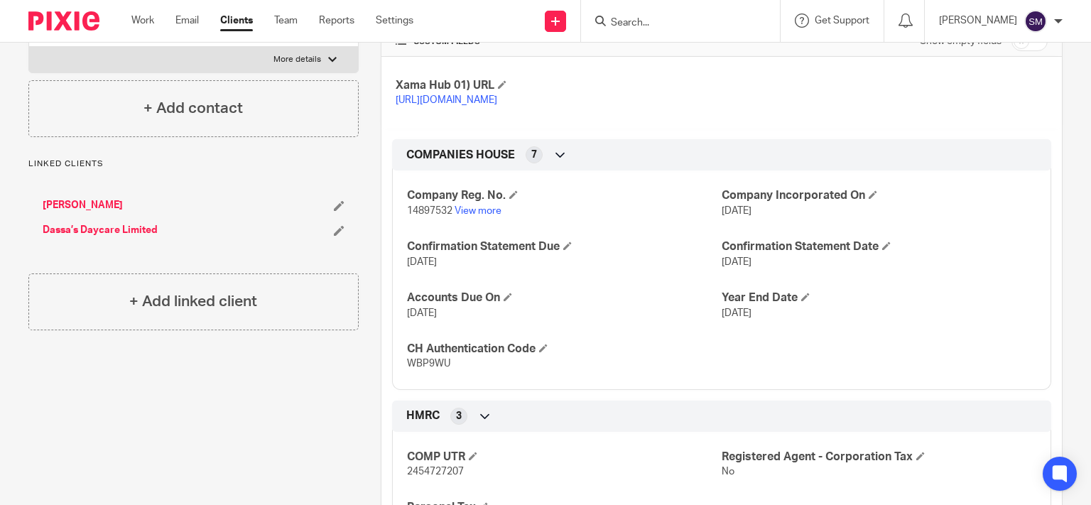
click at [627, 18] on input "Search" at bounding box center [673, 23] width 128 height 13
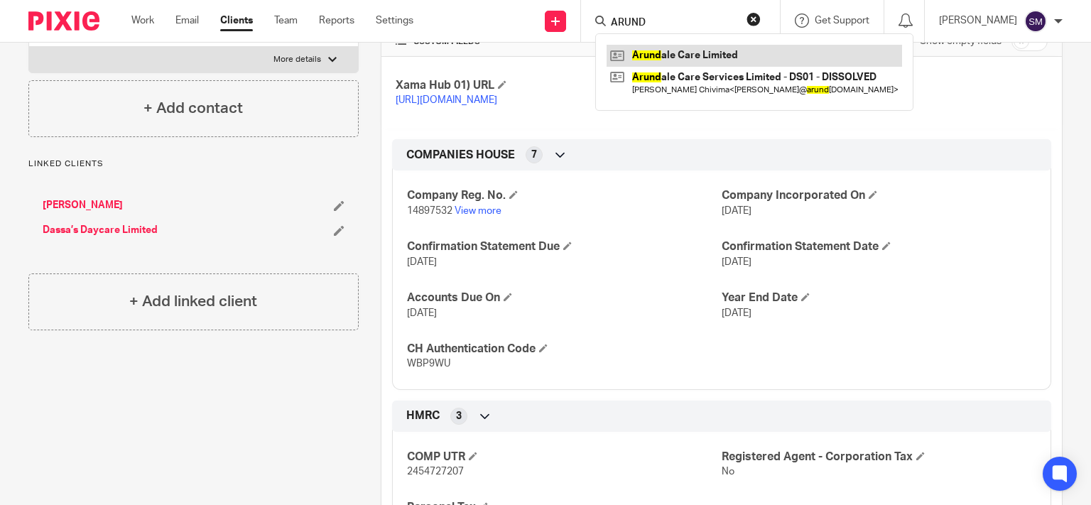
type input "ARUND"
click at [724, 48] on link at bounding box center [754, 55] width 295 height 21
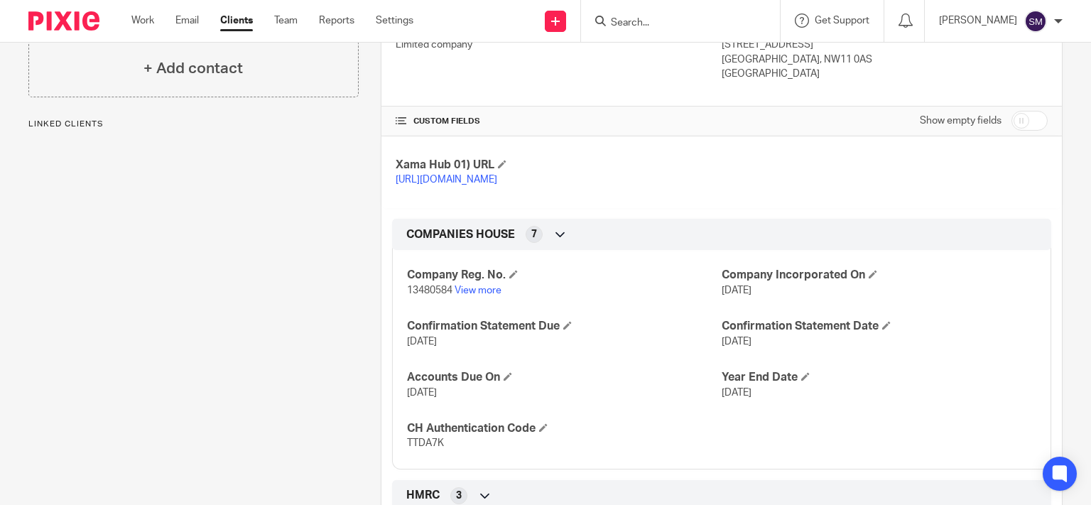
scroll to position [136, 0]
